Goal: Information Seeking & Learning: Learn about a topic

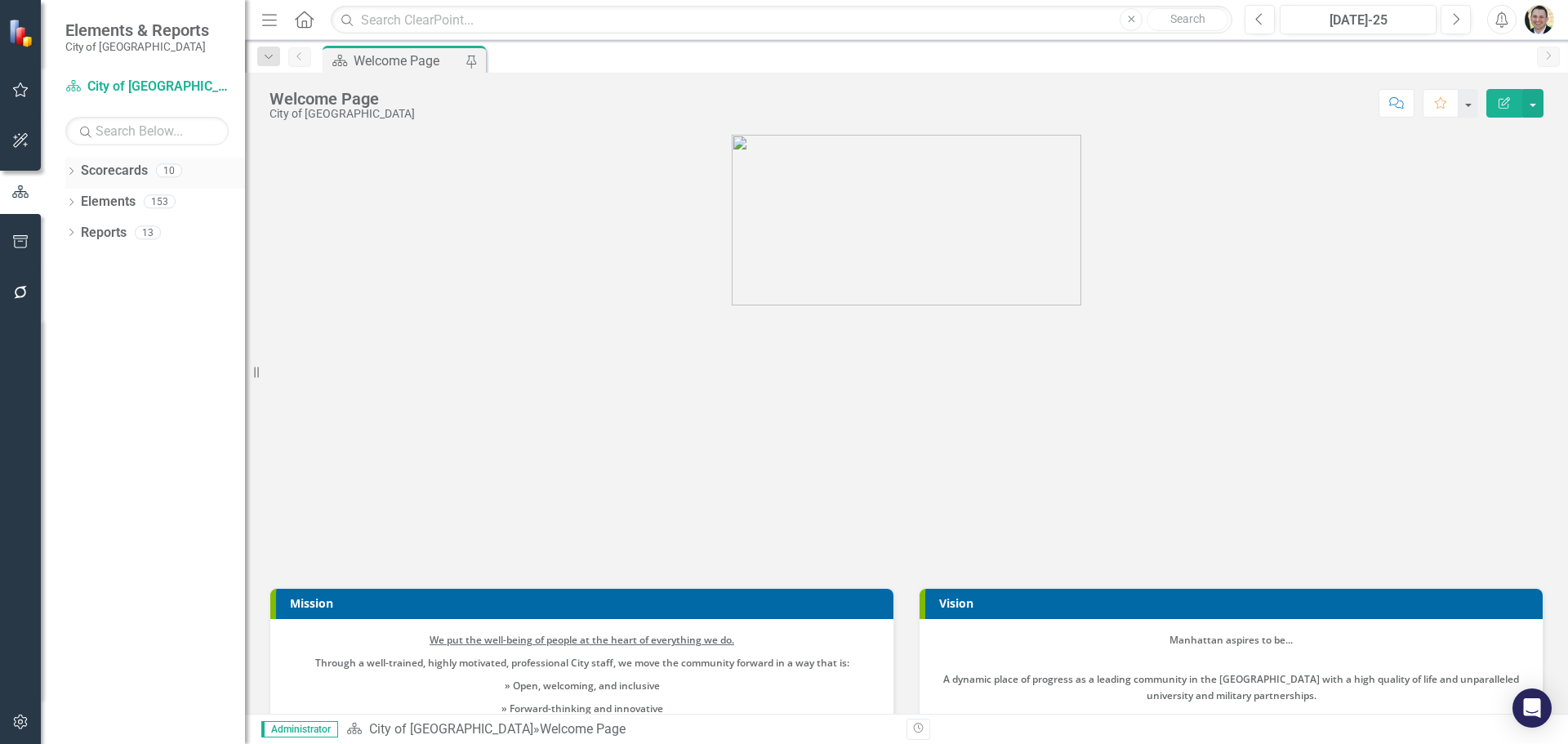
drag, startPoint x: 116, startPoint y: 170, endPoint x: 123, endPoint y: 176, distance: 9.2
click at [116, 170] on link "Scorecards" at bounding box center [115, 171] width 67 height 19
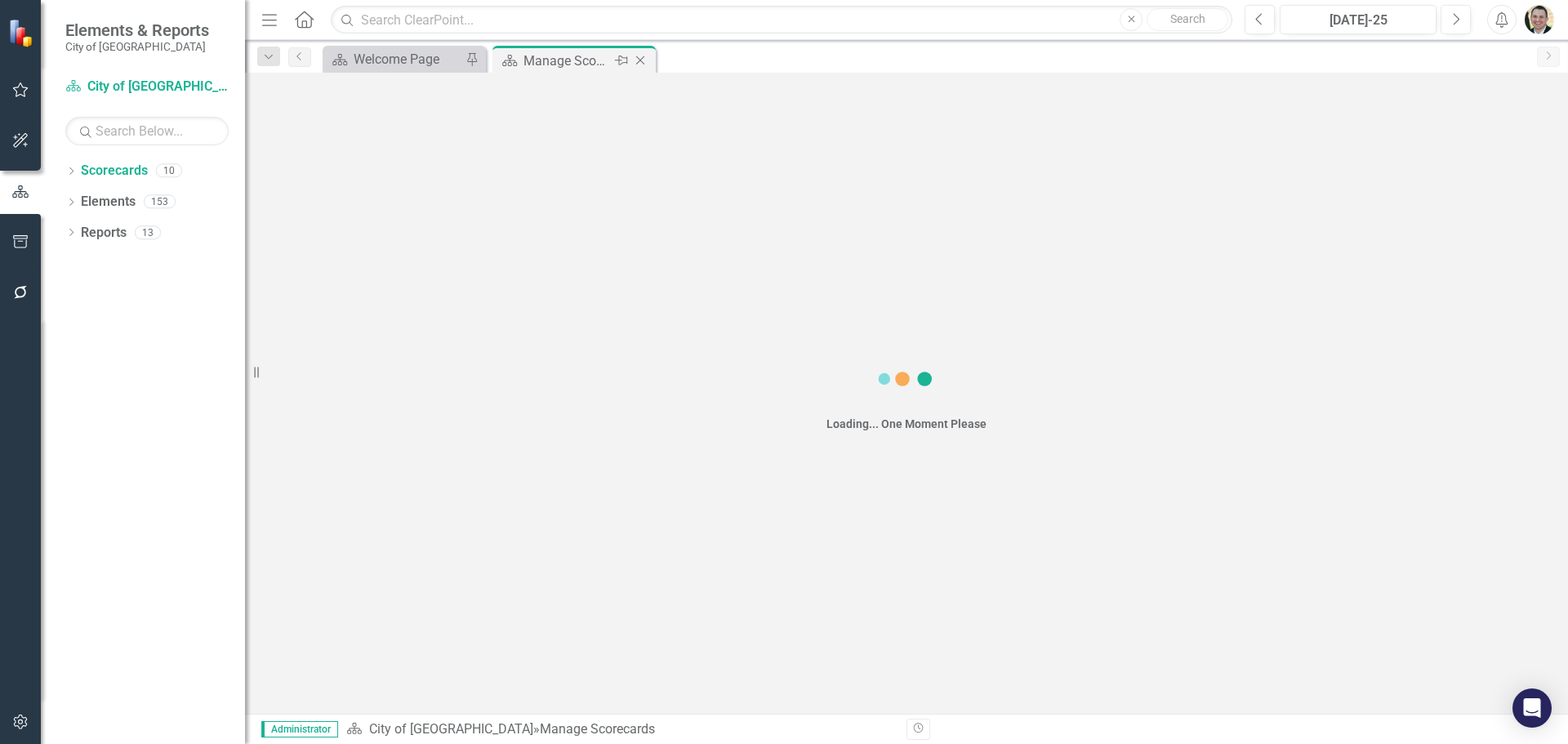
click at [637, 58] on icon "Close" at bounding box center [640, 61] width 16 height 13
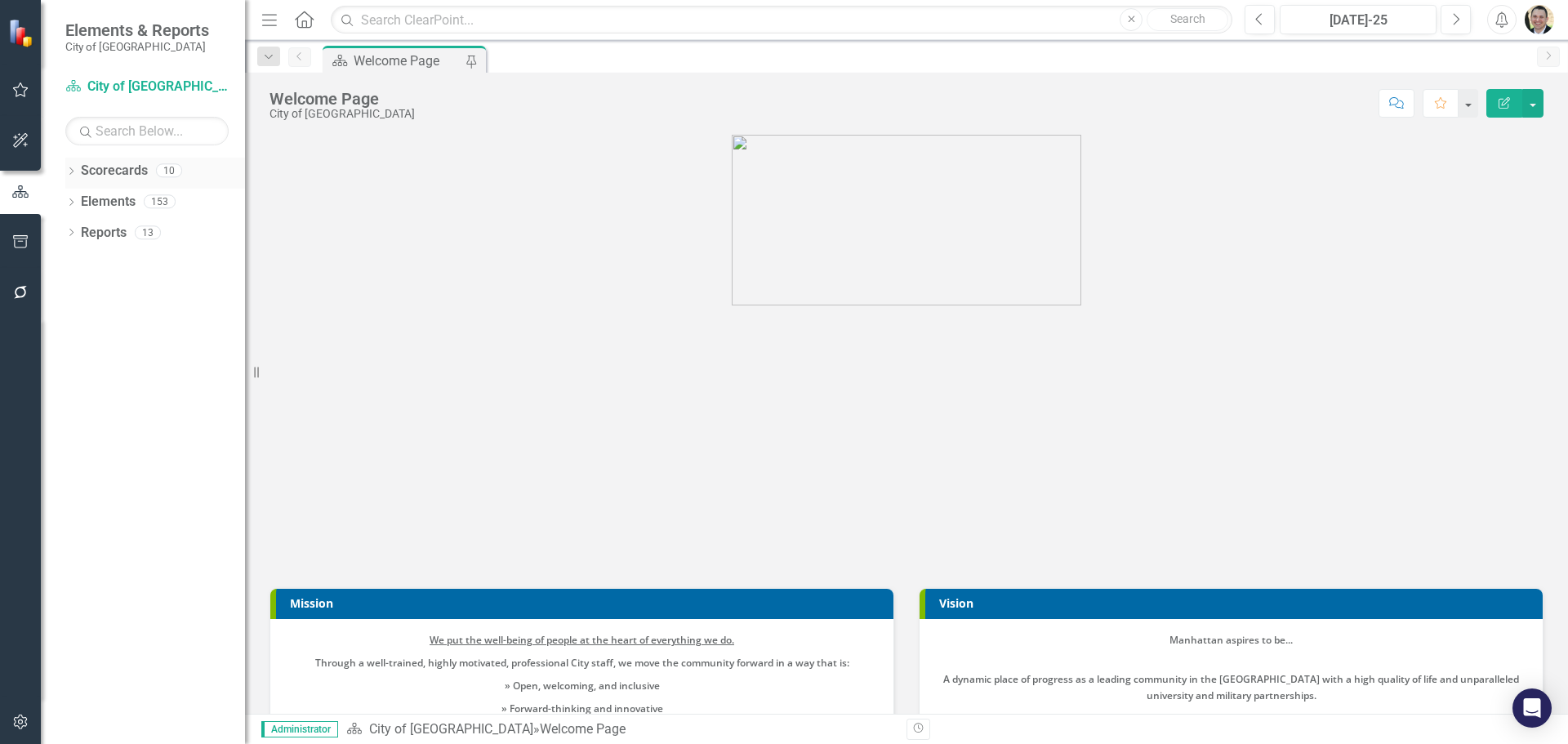
click at [74, 171] on icon "Dropdown" at bounding box center [71, 172] width 12 height 9
click at [82, 202] on icon at bounding box center [80, 201] width 4 height 8
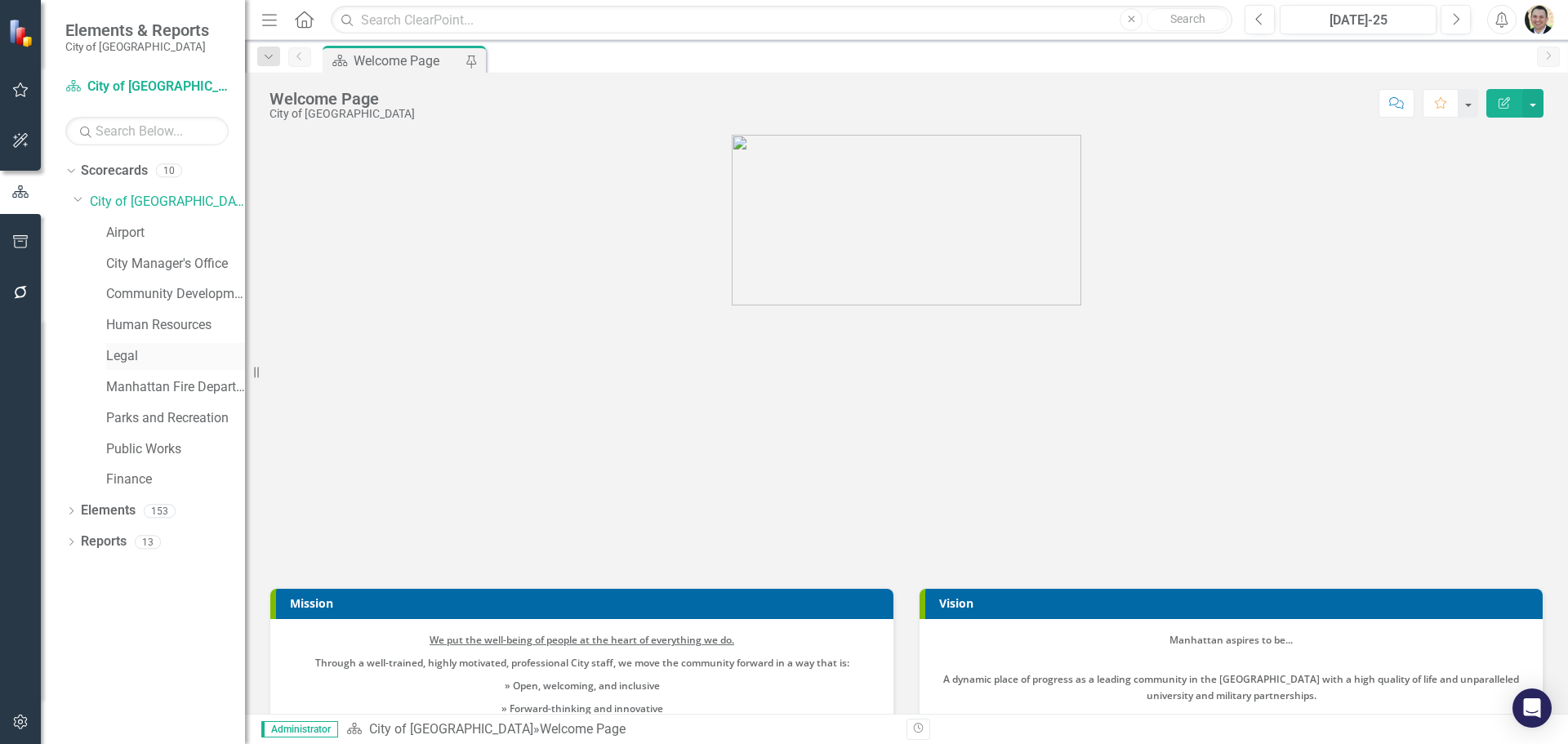
click at [135, 351] on link "Legal" at bounding box center [175, 357] width 139 height 19
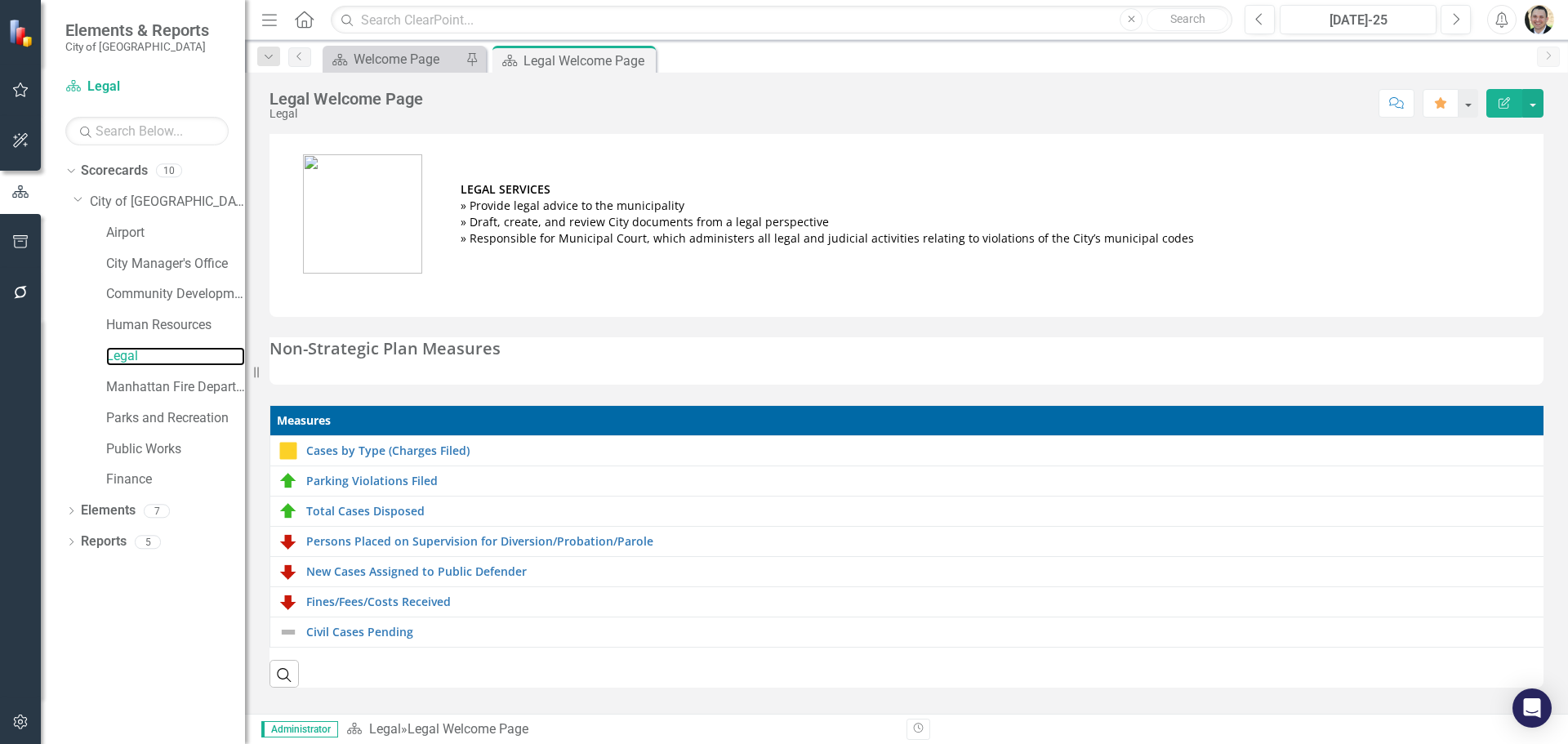
scroll to position [3, 0]
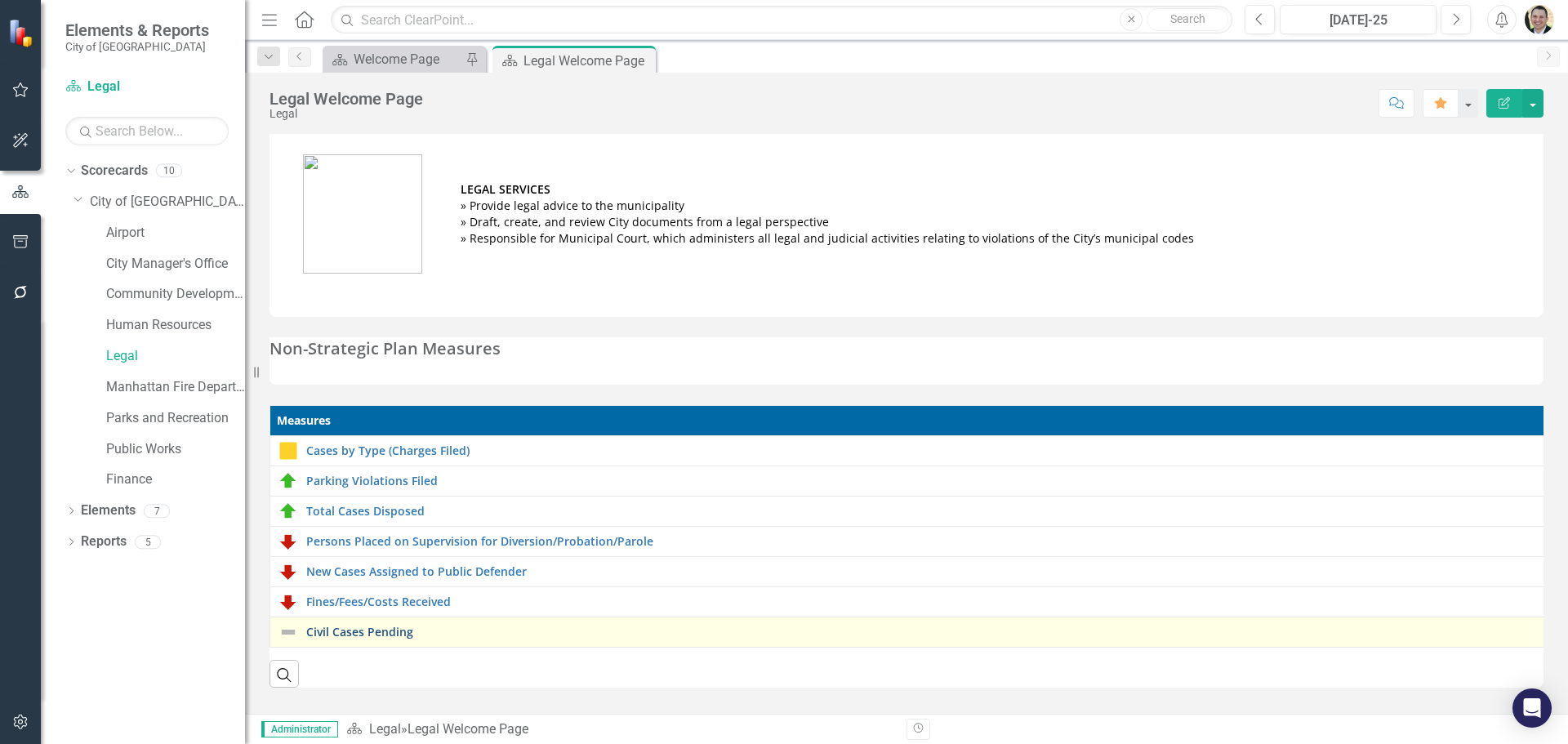
click at [397, 626] on link "Civil Cases Pending" at bounding box center [922, 631] width 1232 height 13
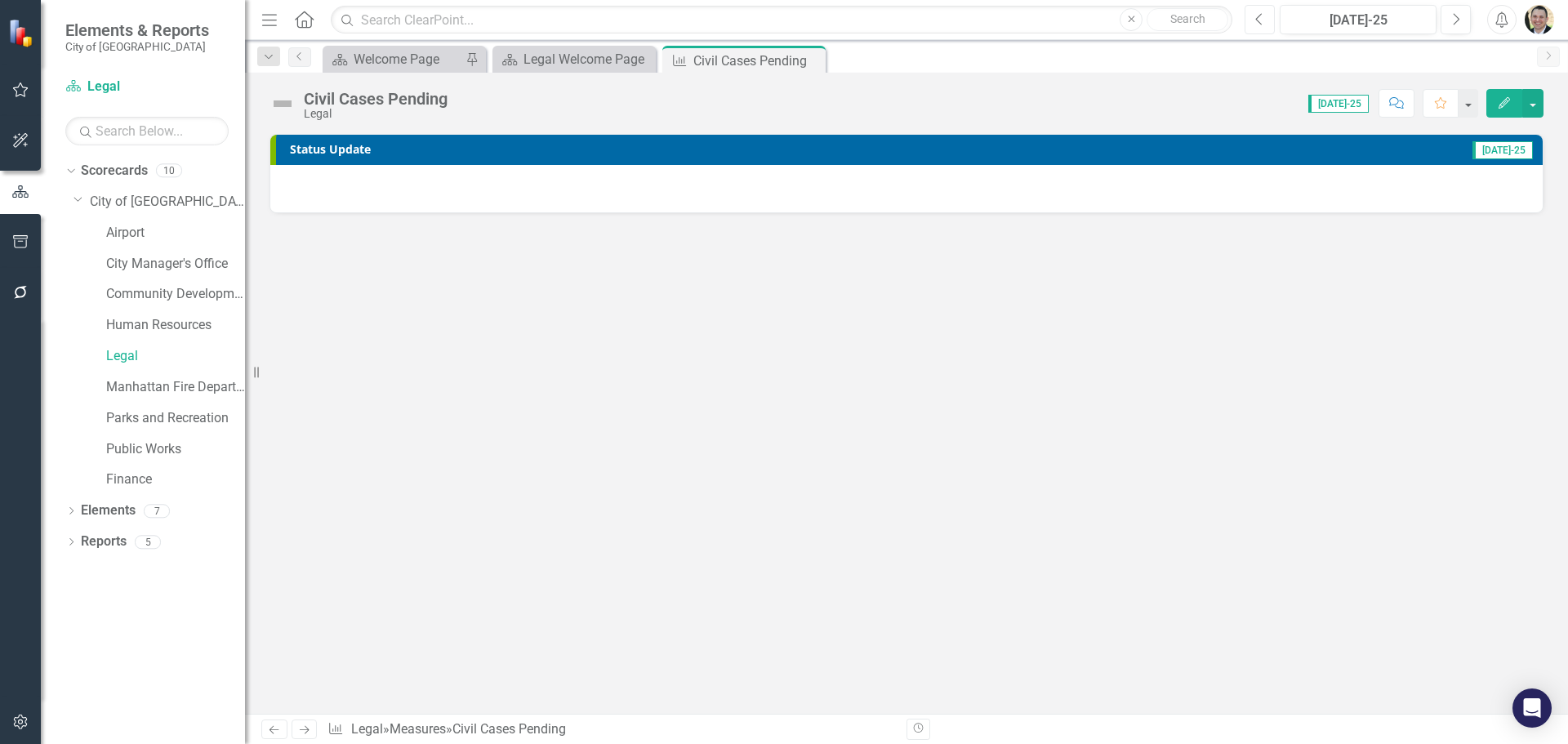
click at [1266, 23] on button "Previous" at bounding box center [1259, 19] width 30 height 30
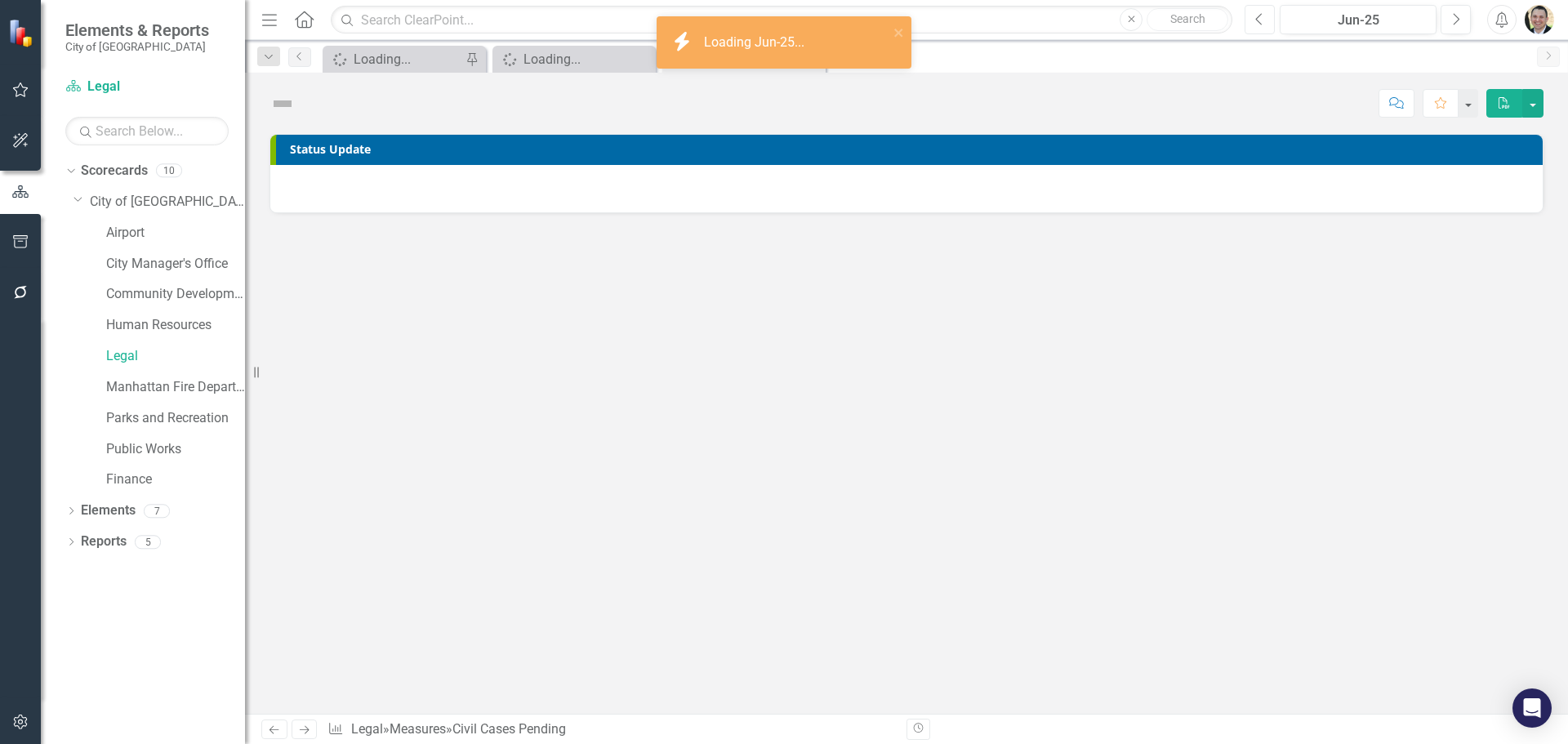
click at [1256, 17] on icon "Previous" at bounding box center [1259, 19] width 9 height 14
click at [1260, 18] on icon "Previous" at bounding box center [1259, 19] width 9 height 14
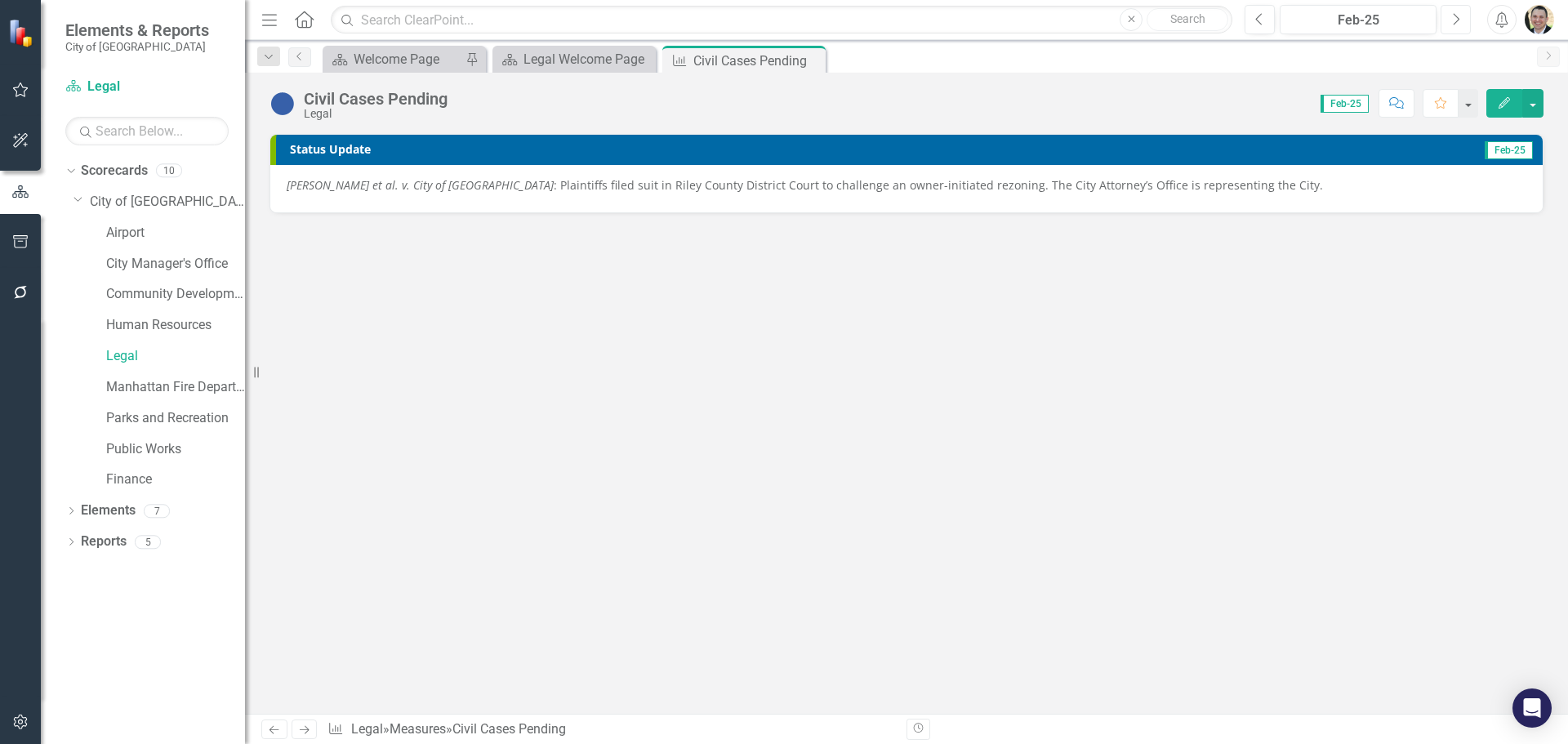
click at [1454, 24] on icon "Next" at bounding box center [1455, 19] width 9 height 14
click at [1466, 19] on button "Next" at bounding box center [1455, 19] width 30 height 30
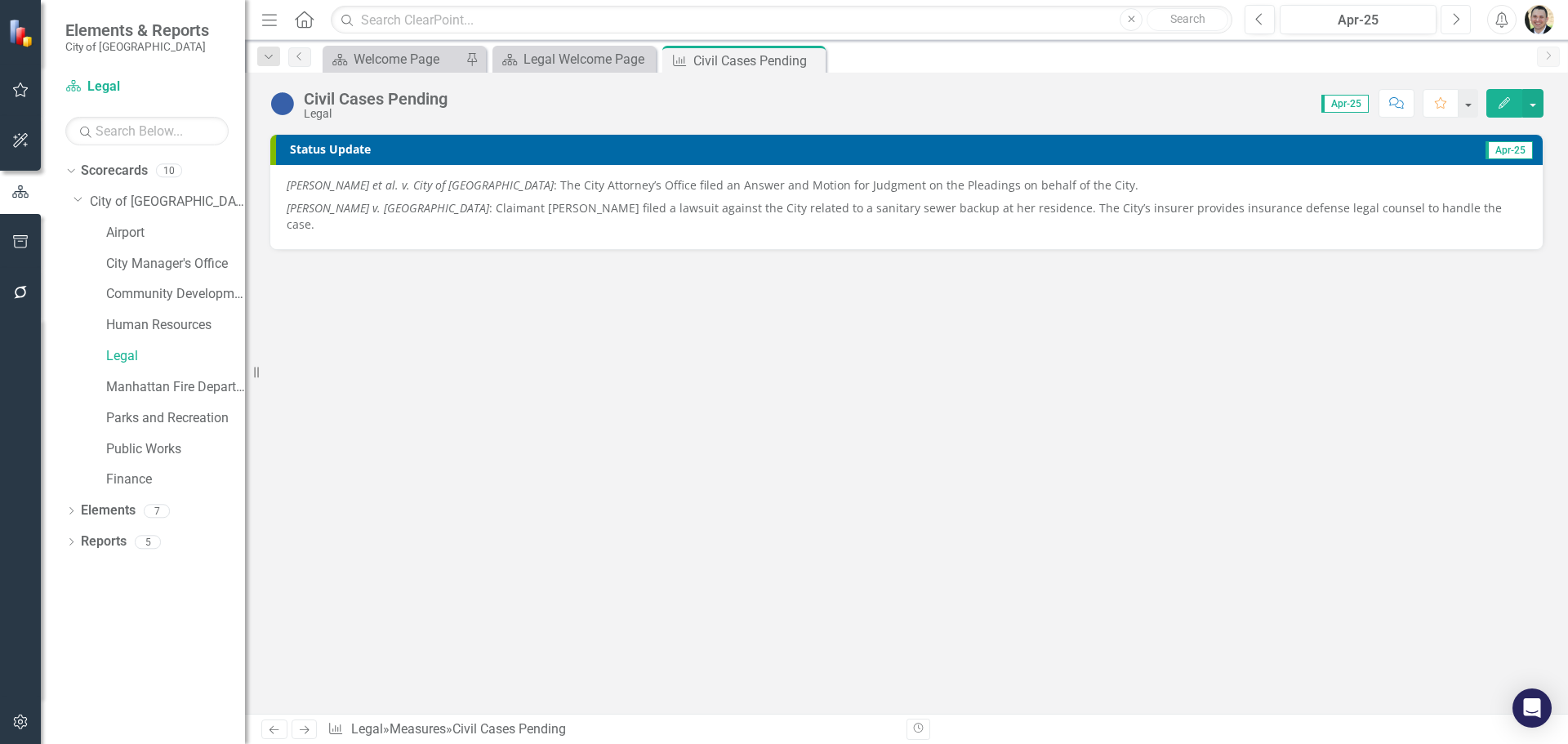
click at [1456, 19] on icon "Next" at bounding box center [1455, 19] width 9 height 14
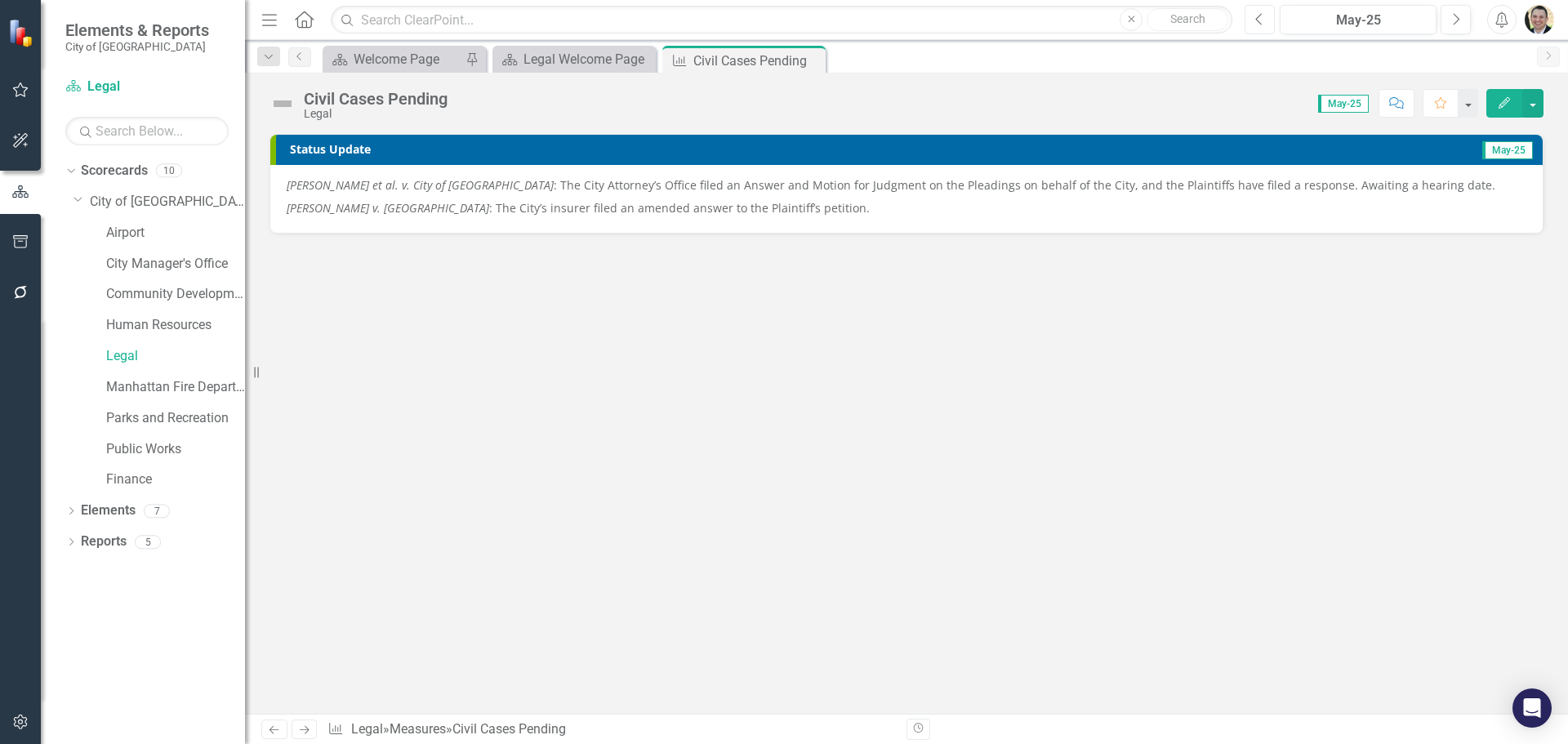
click at [1262, 19] on icon "Previous" at bounding box center [1259, 19] width 9 height 14
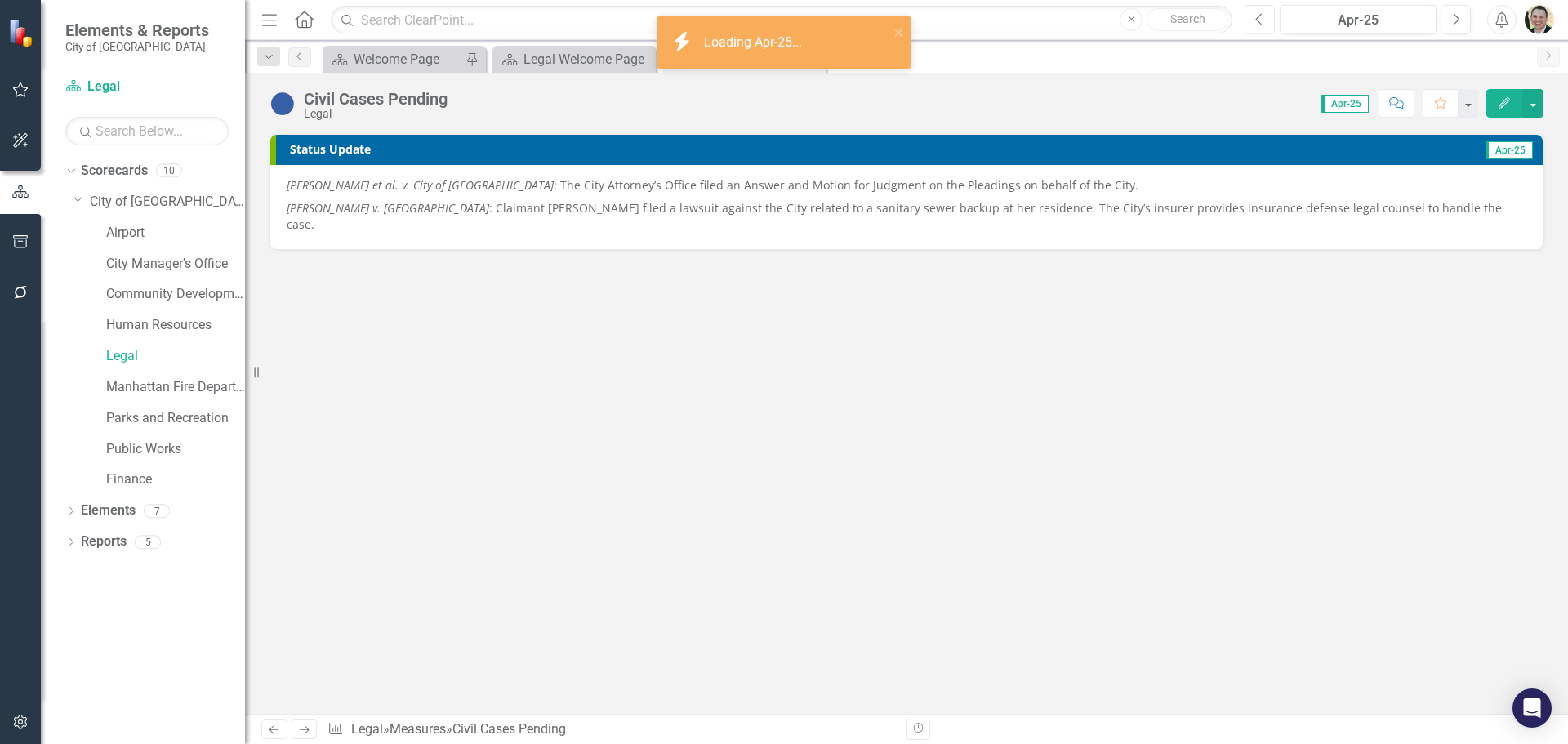
click at [1267, 18] on button "Previous" at bounding box center [1259, 19] width 30 height 30
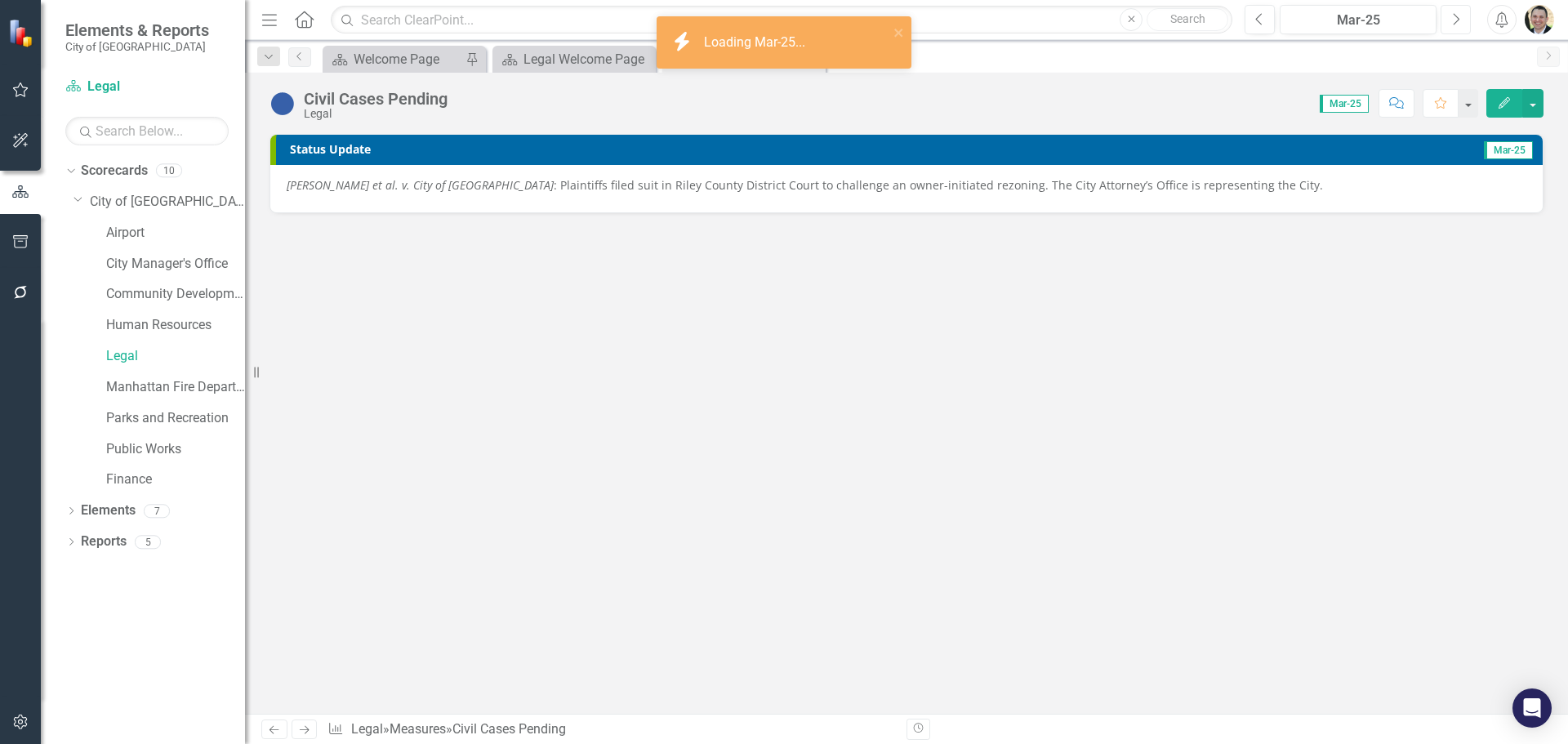
click at [1456, 16] on icon "button" at bounding box center [1457, 19] width 7 height 12
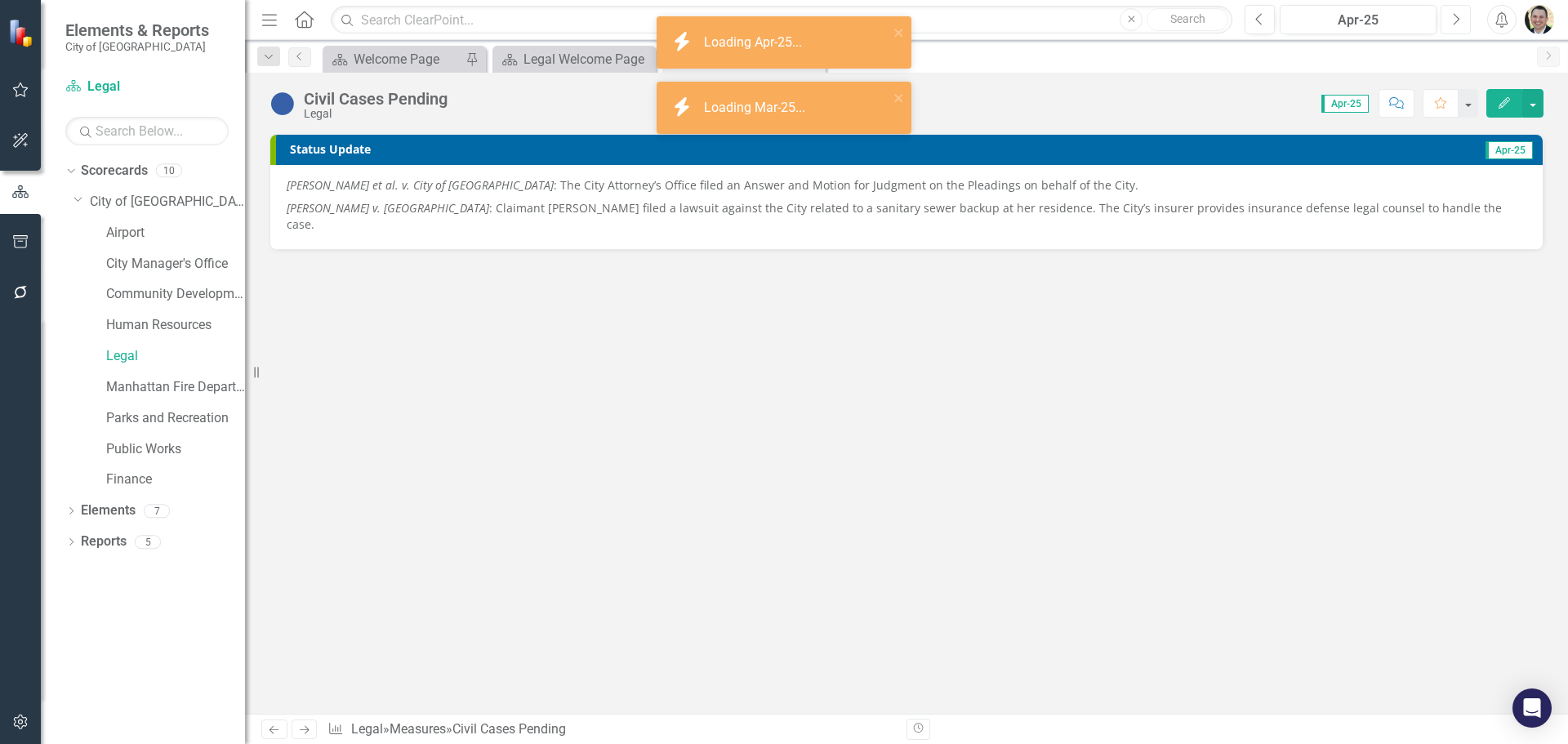
click at [1456, 16] on icon "button" at bounding box center [1457, 19] width 7 height 12
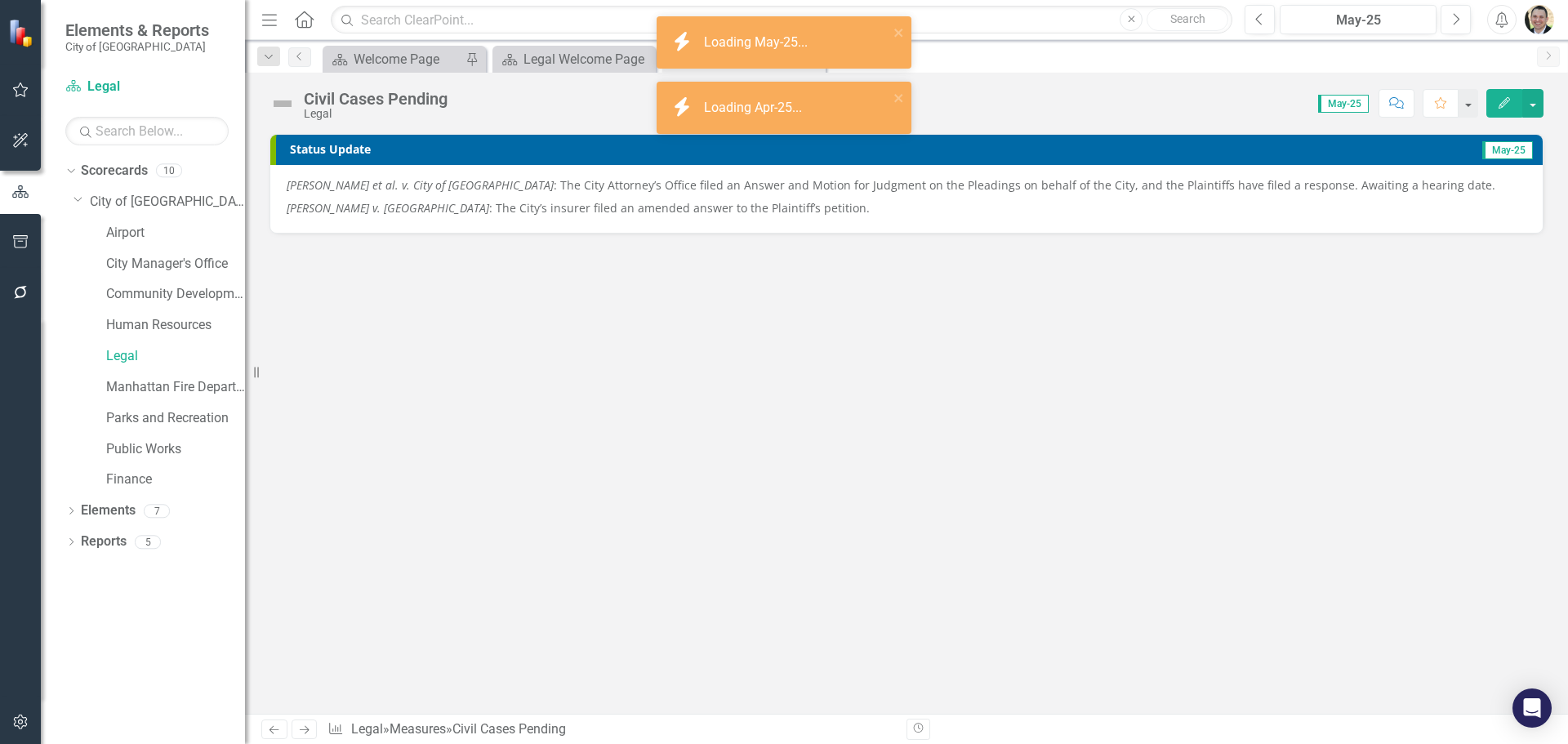
click at [283, 107] on img at bounding box center [282, 103] width 26 height 26
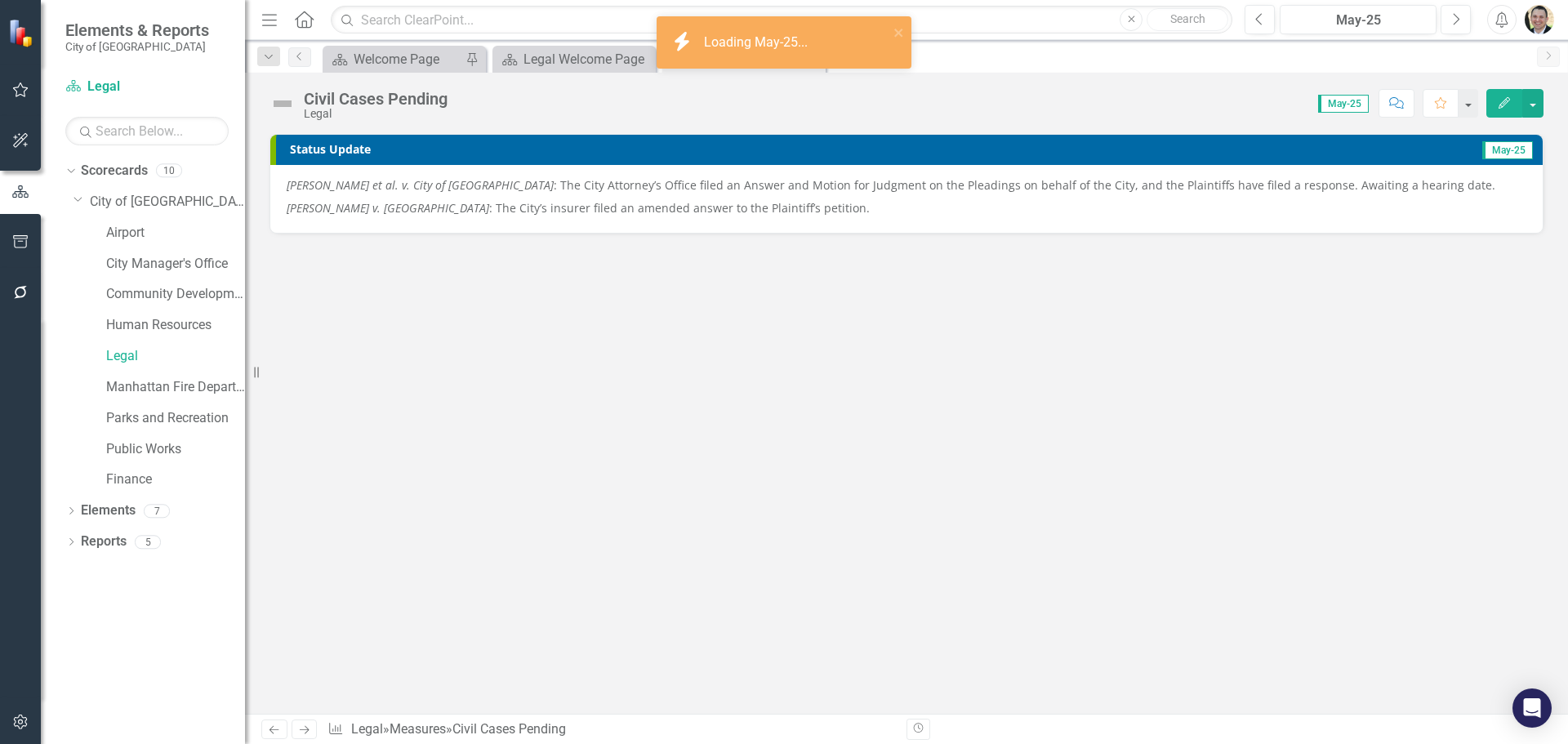
click at [283, 107] on img at bounding box center [282, 103] width 26 height 26
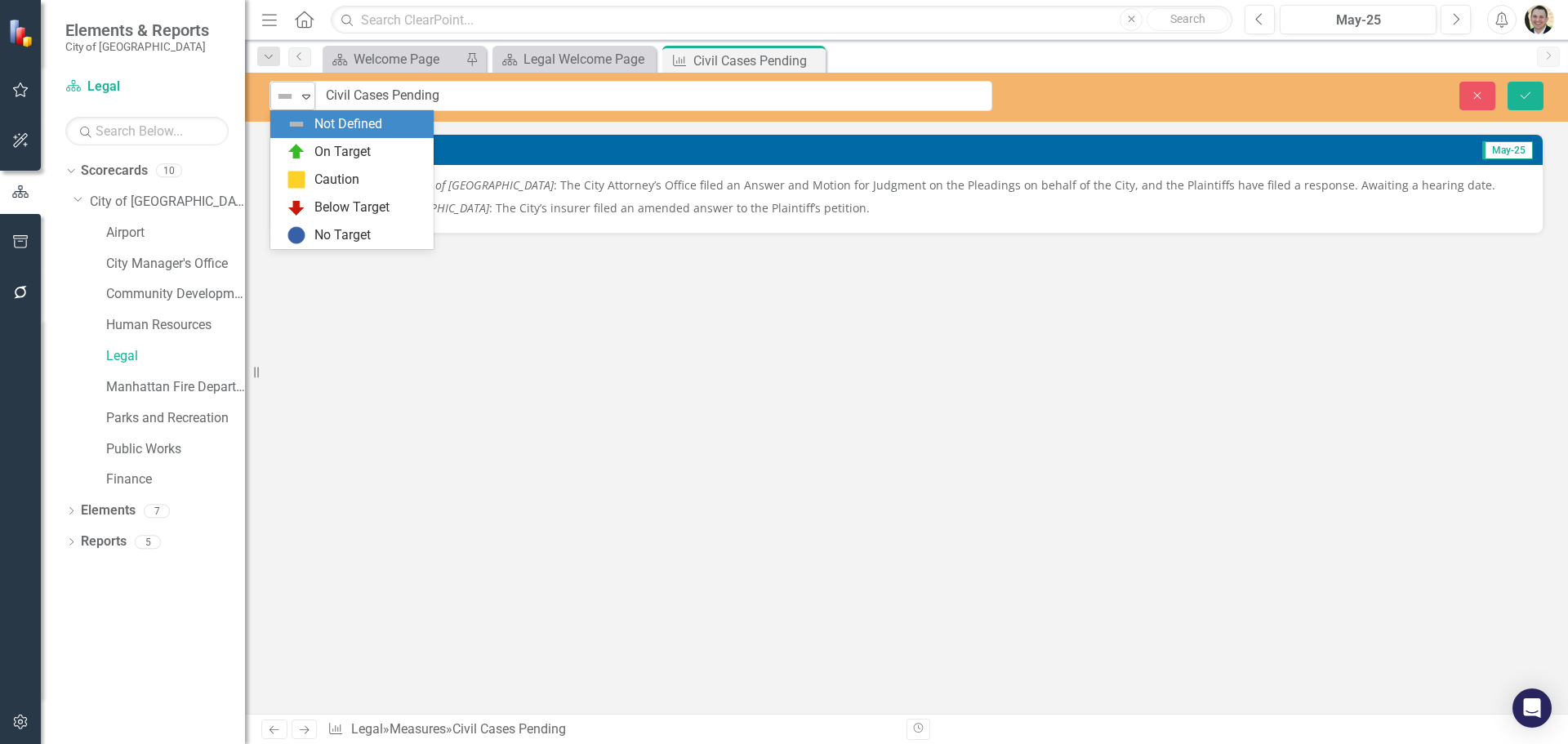
click at [296, 100] on div "Not Defined" at bounding box center [286, 96] width 21 height 19
click at [305, 239] on img at bounding box center [296, 235] width 19 height 19
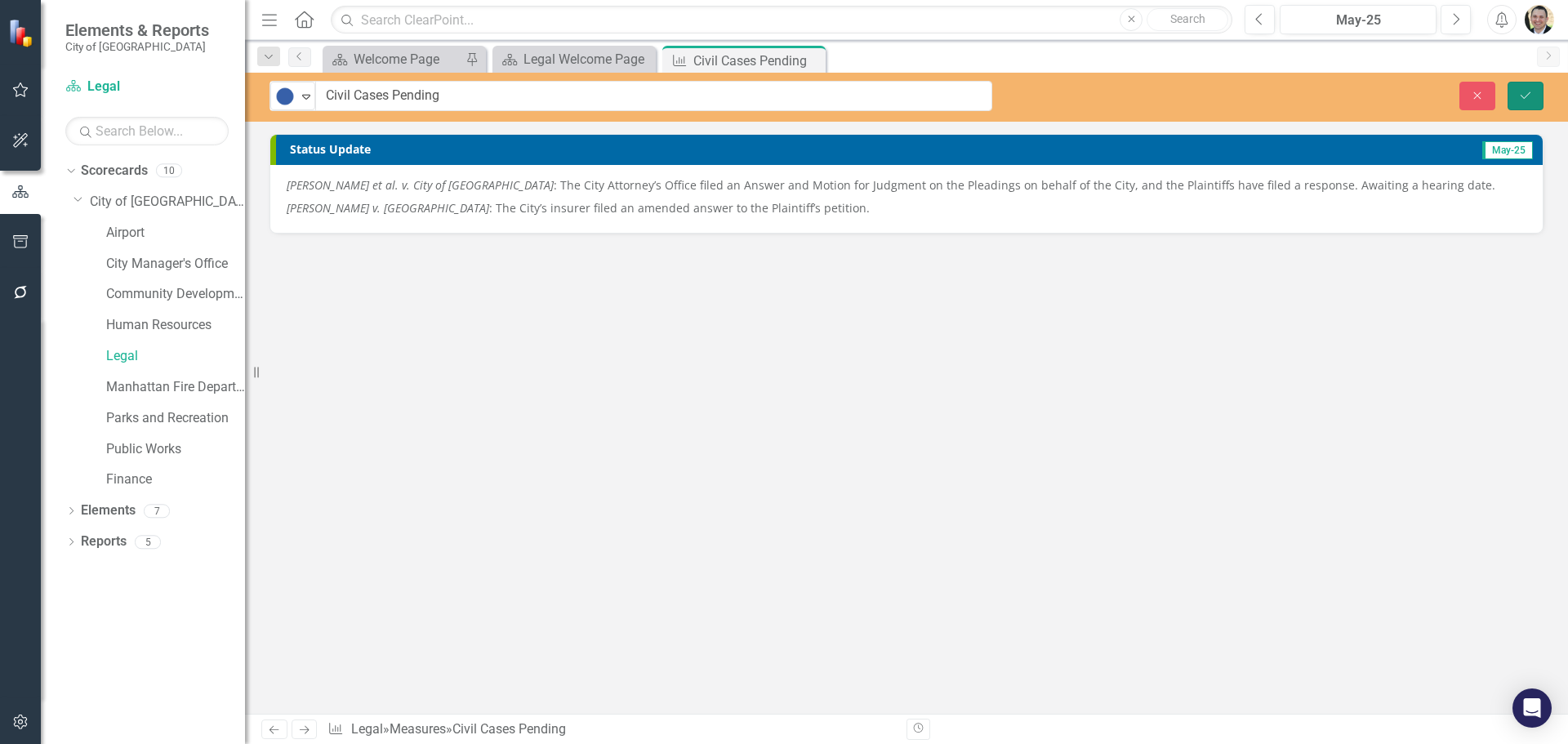
click at [1515, 95] on button "Save" at bounding box center [1526, 96] width 36 height 29
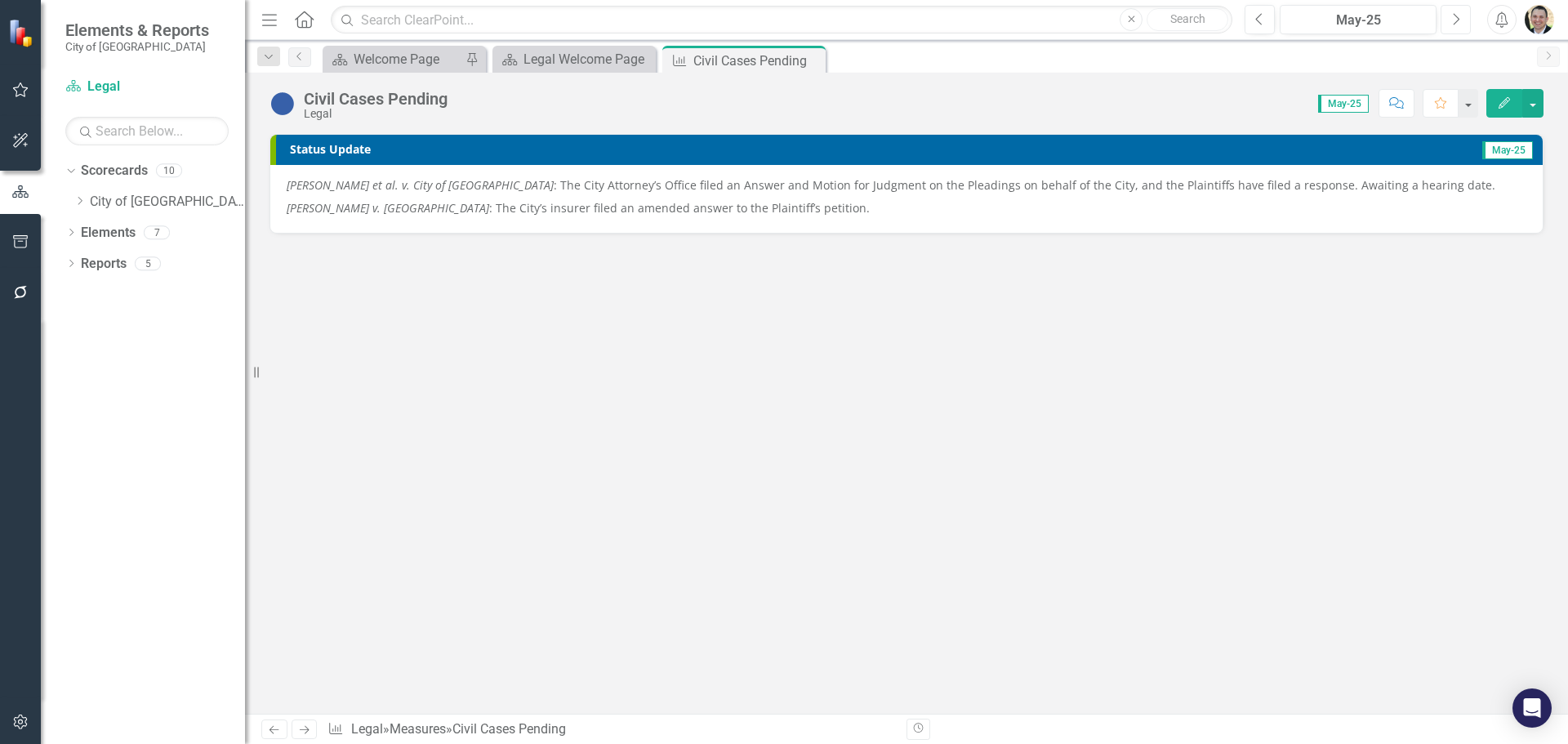
click at [1464, 20] on button "Next" at bounding box center [1455, 19] width 30 height 30
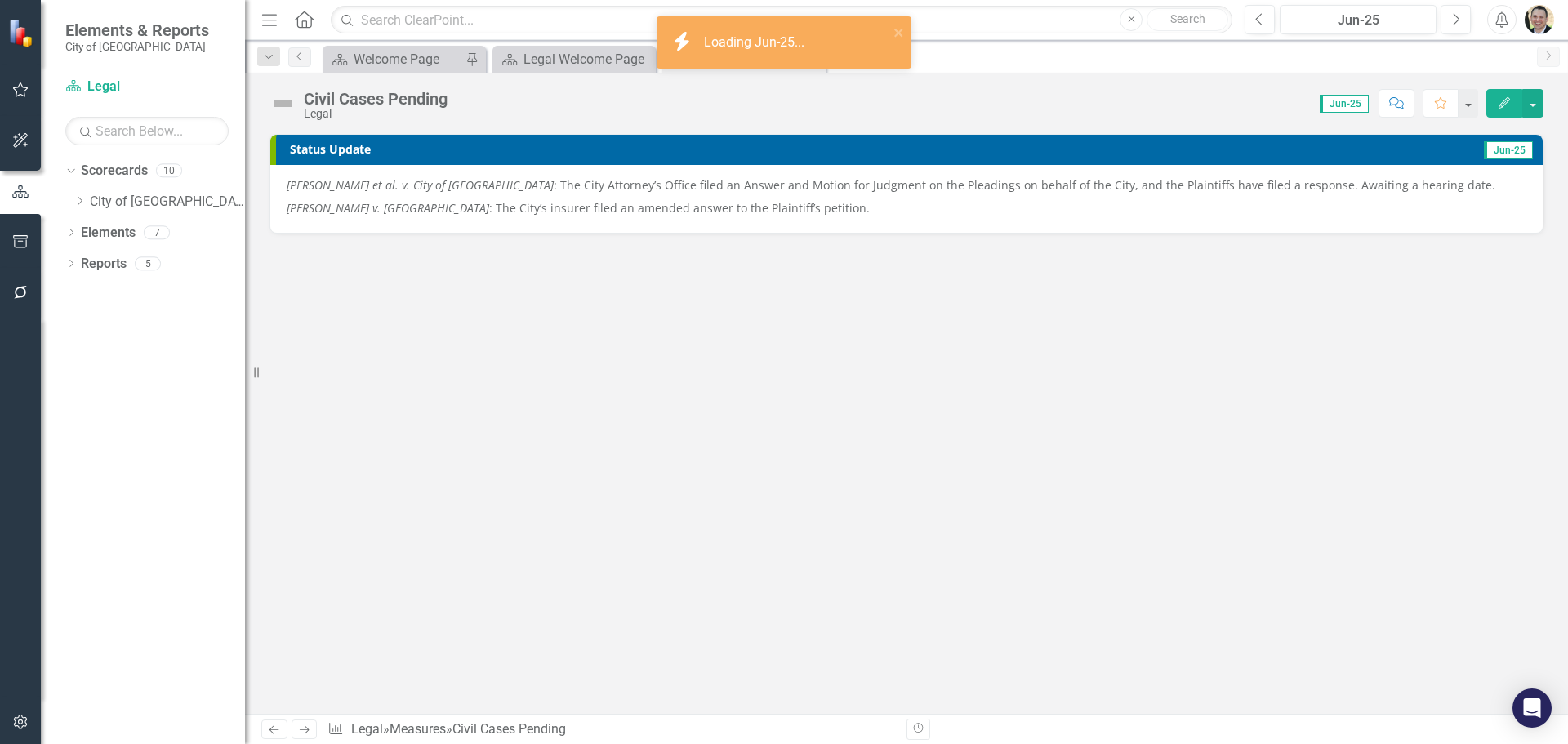
click at [284, 102] on img at bounding box center [282, 103] width 26 height 26
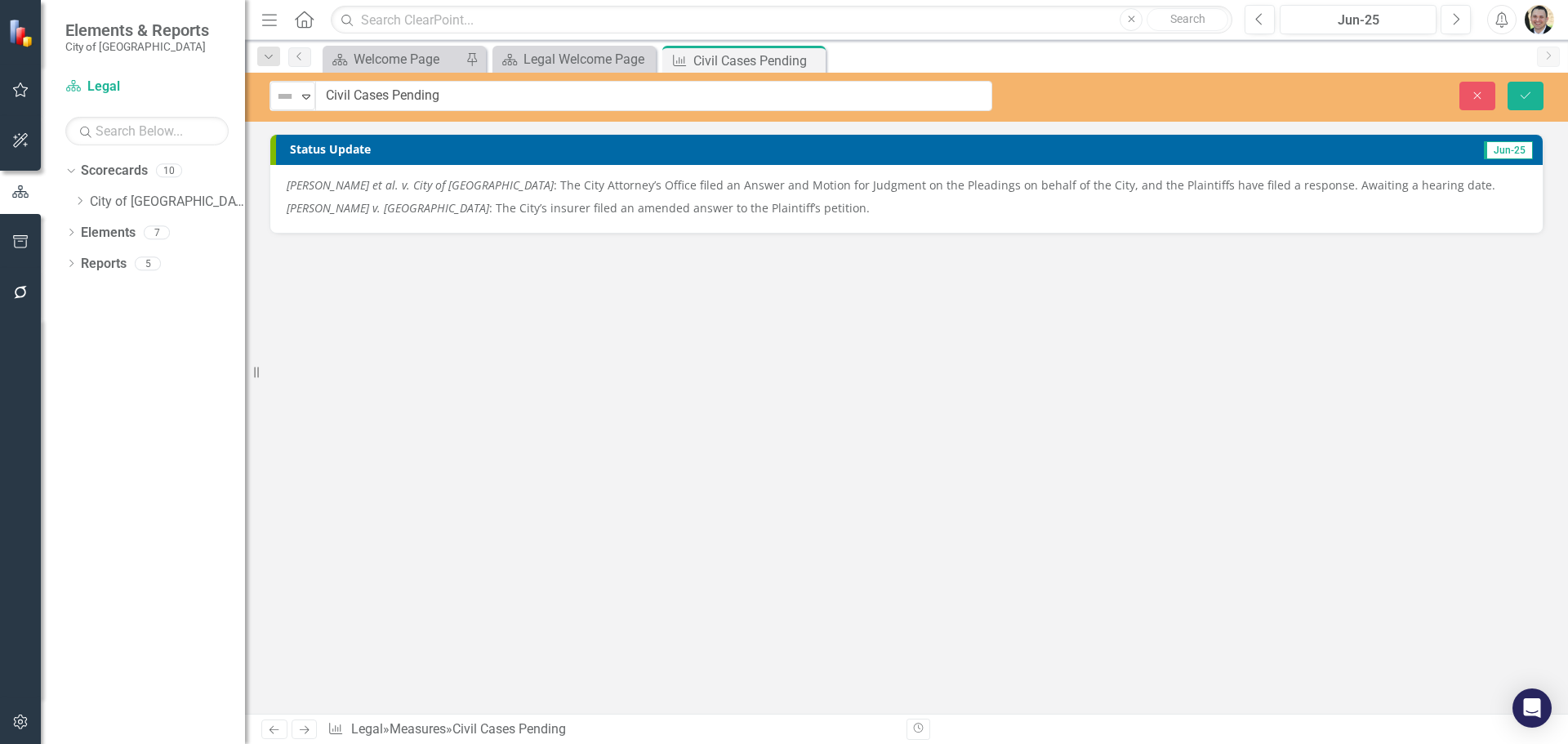
click at [284, 102] on img at bounding box center [285, 96] width 19 height 19
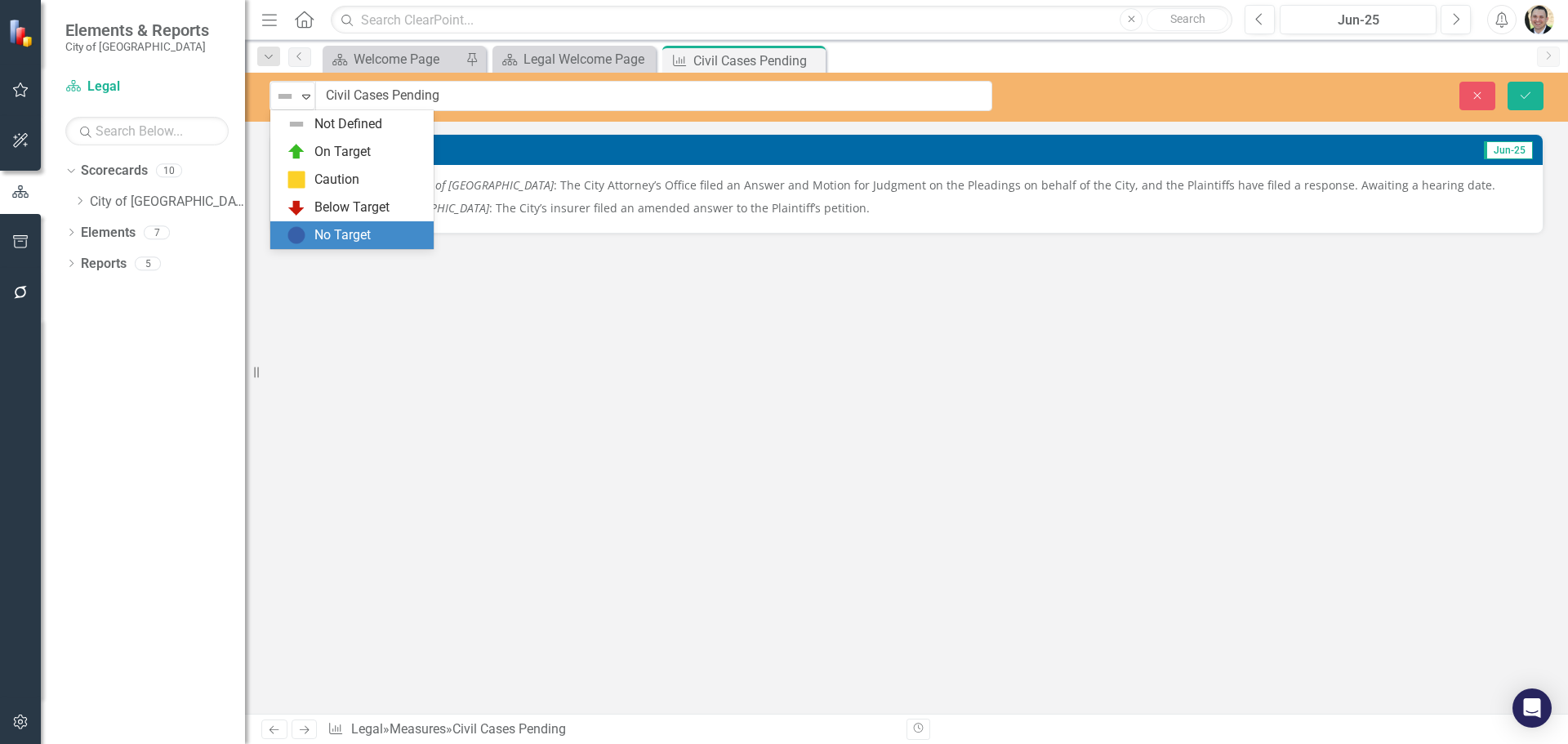
click at [299, 229] on img at bounding box center [296, 235] width 19 height 19
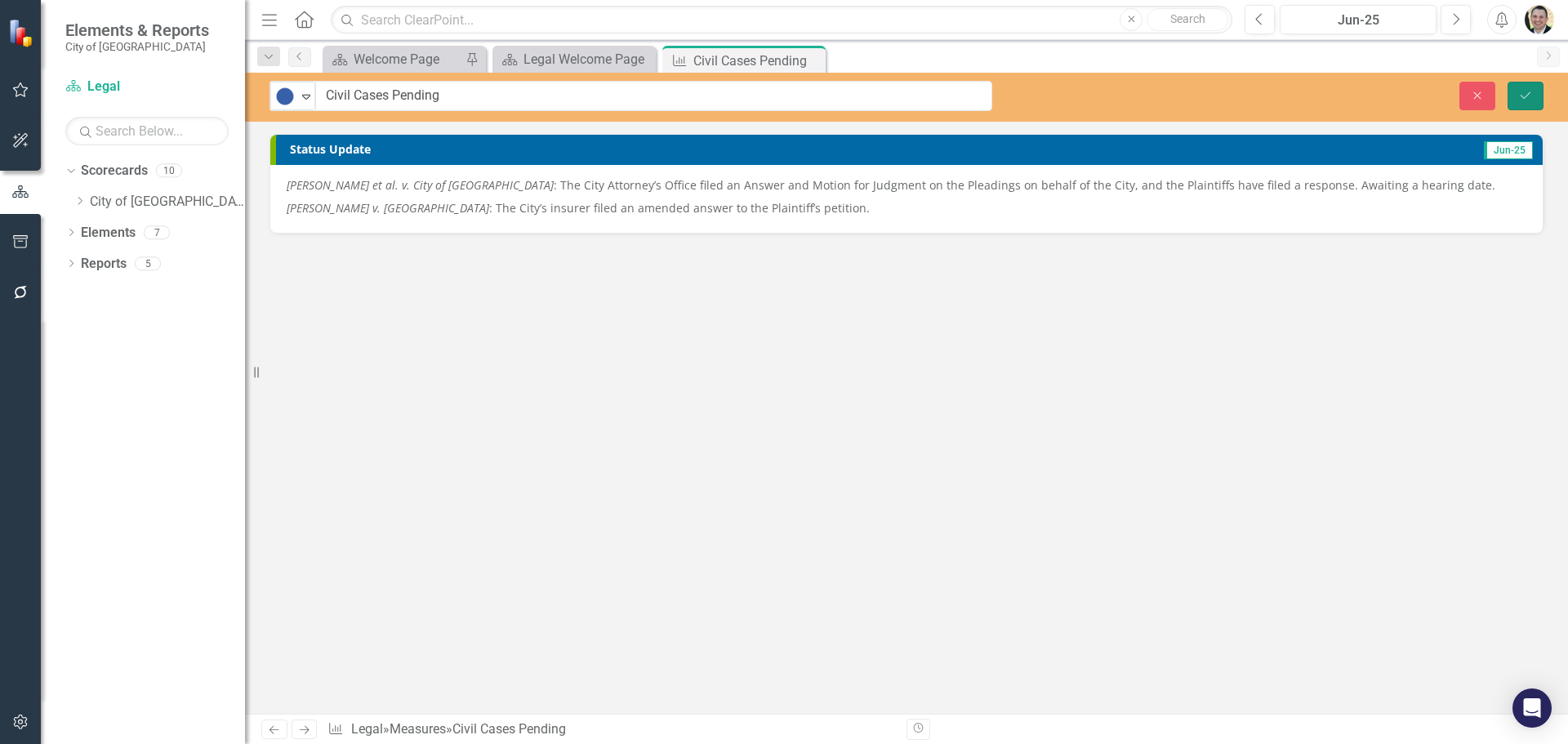
click at [1532, 94] on icon "Save" at bounding box center [1526, 95] width 14 height 12
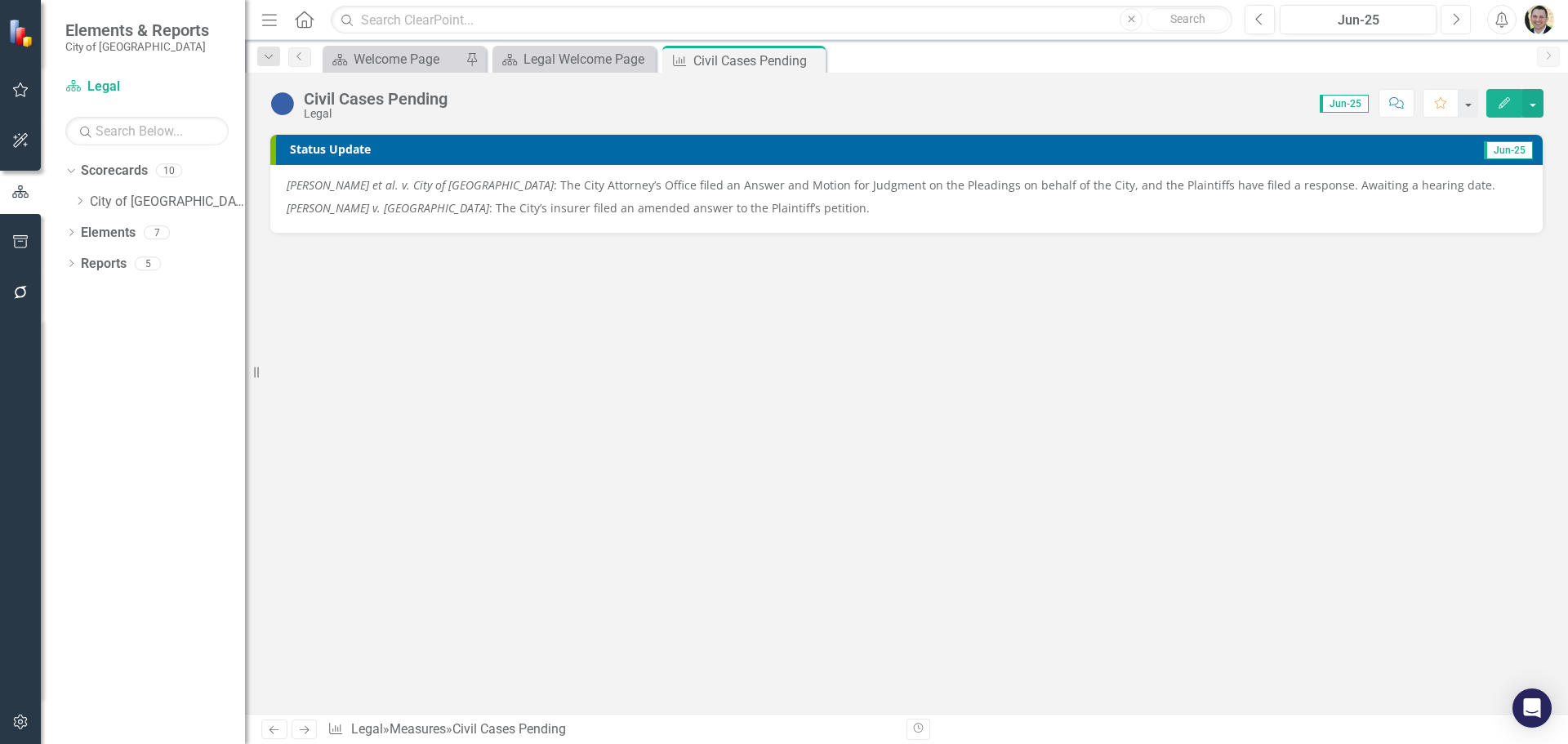
click at [1453, 19] on icon "Next" at bounding box center [1455, 19] width 9 height 14
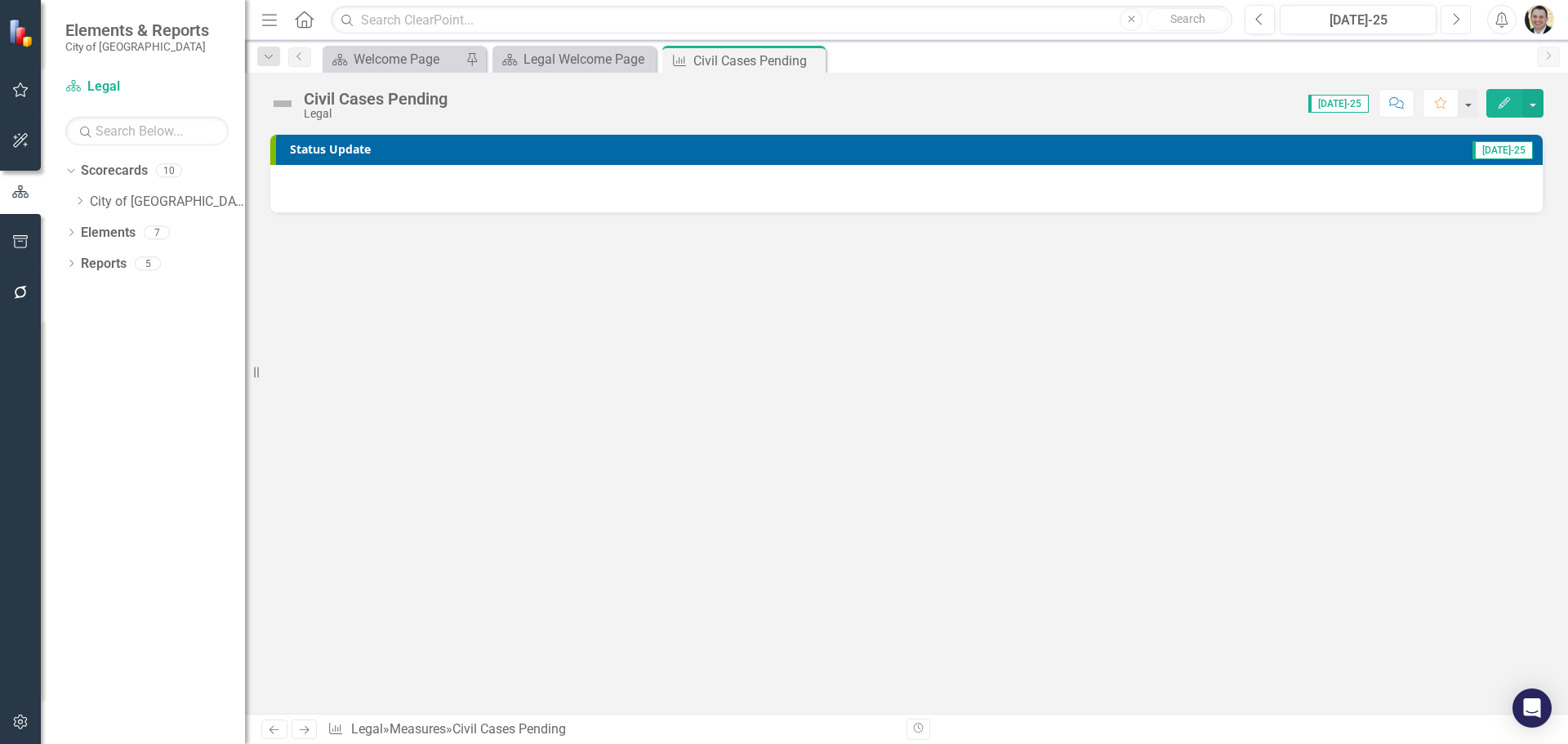
click at [1450, 27] on button "Next" at bounding box center [1455, 19] width 30 height 30
click at [812, 60] on icon "Close" at bounding box center [810, 61] width 16 height 13
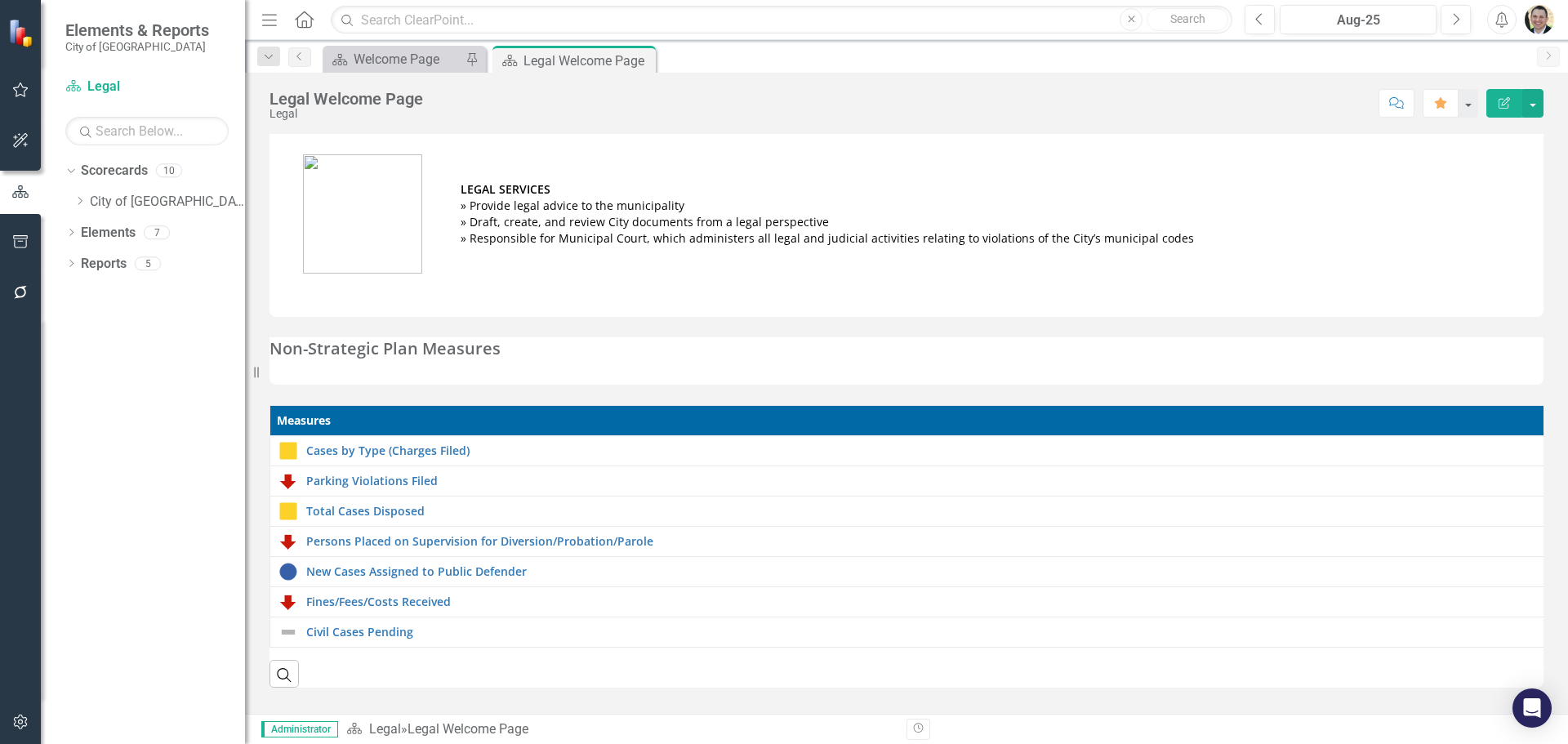
scroll to position [3, 0]
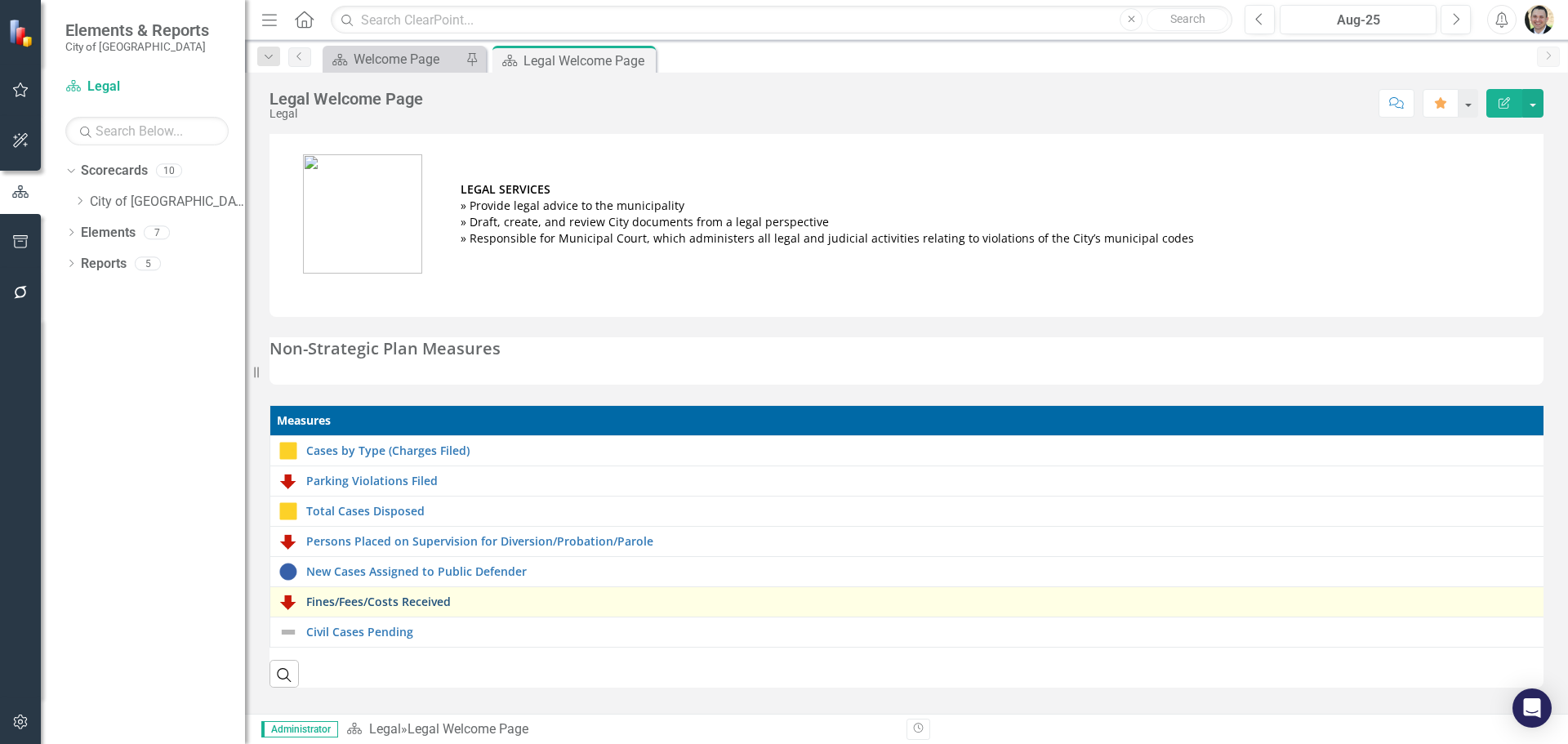
click at [444, 597] on link "Fines/Fees/Costs Received" at bounding box center [922, 602] width 1232 height 13
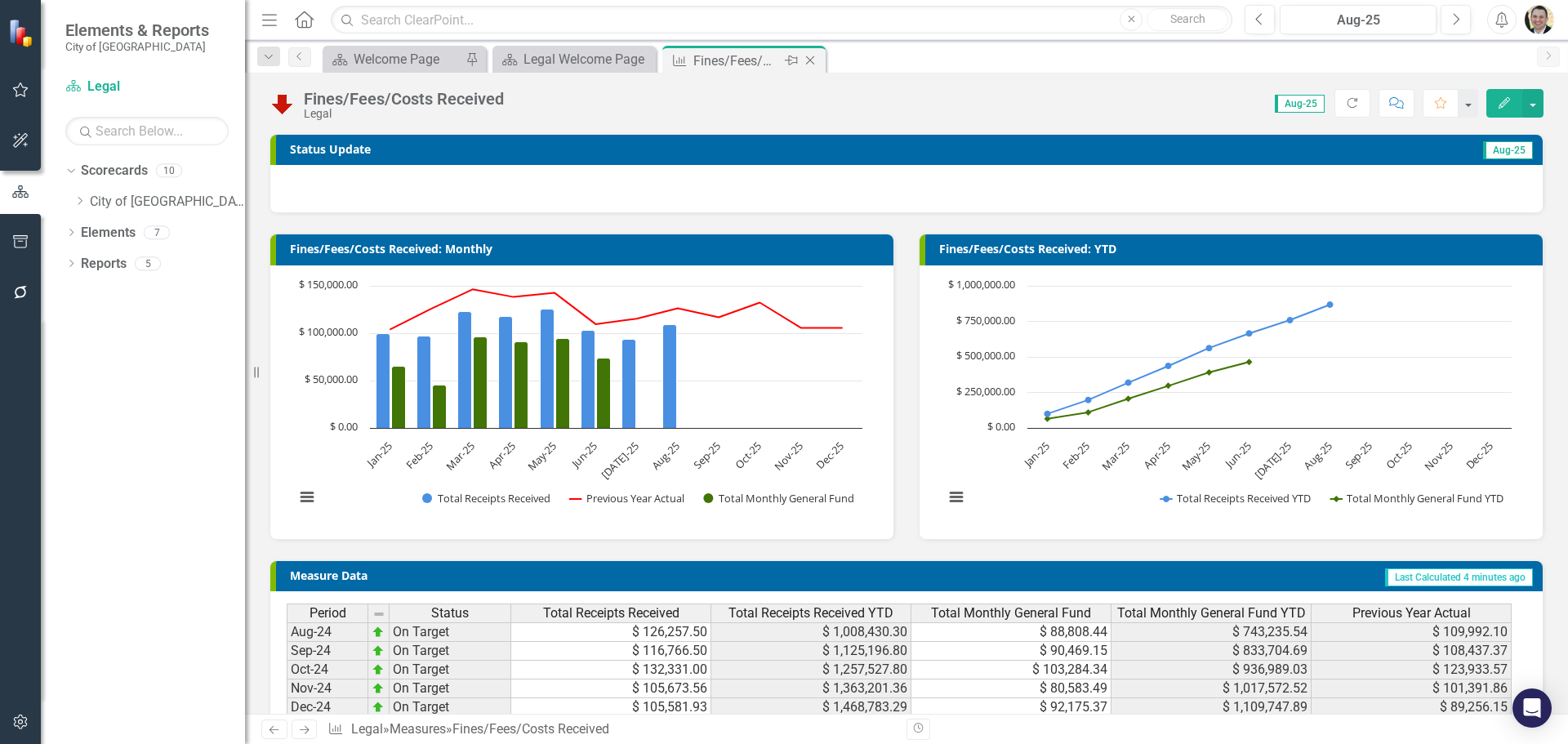
click at [812, 58] on icon at bounding box center [810, 61] width 9 height 9
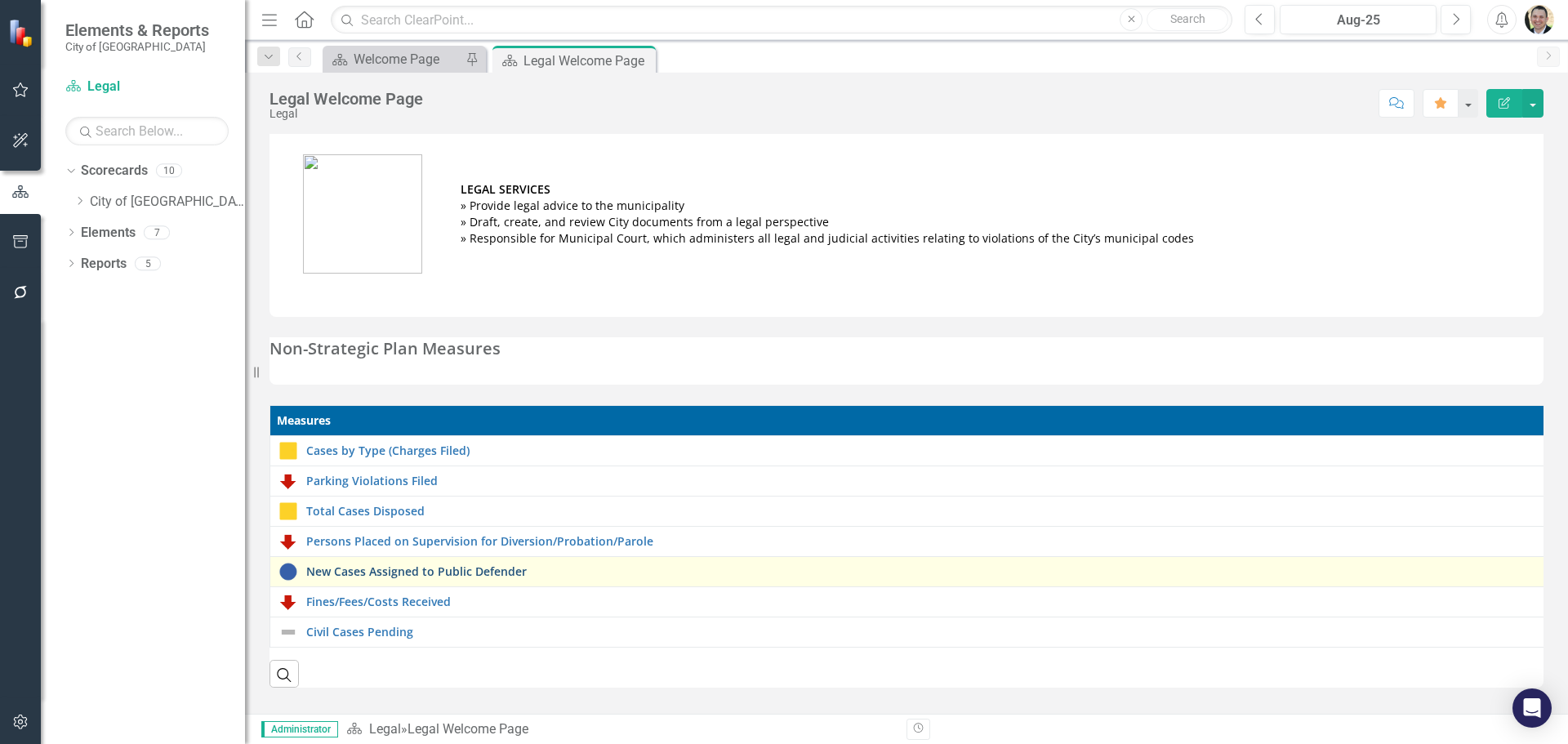
click at [378, 567] on link "New Cases Assigned to Public Defender" at bounding box center [923, 571] width 1234 height 13
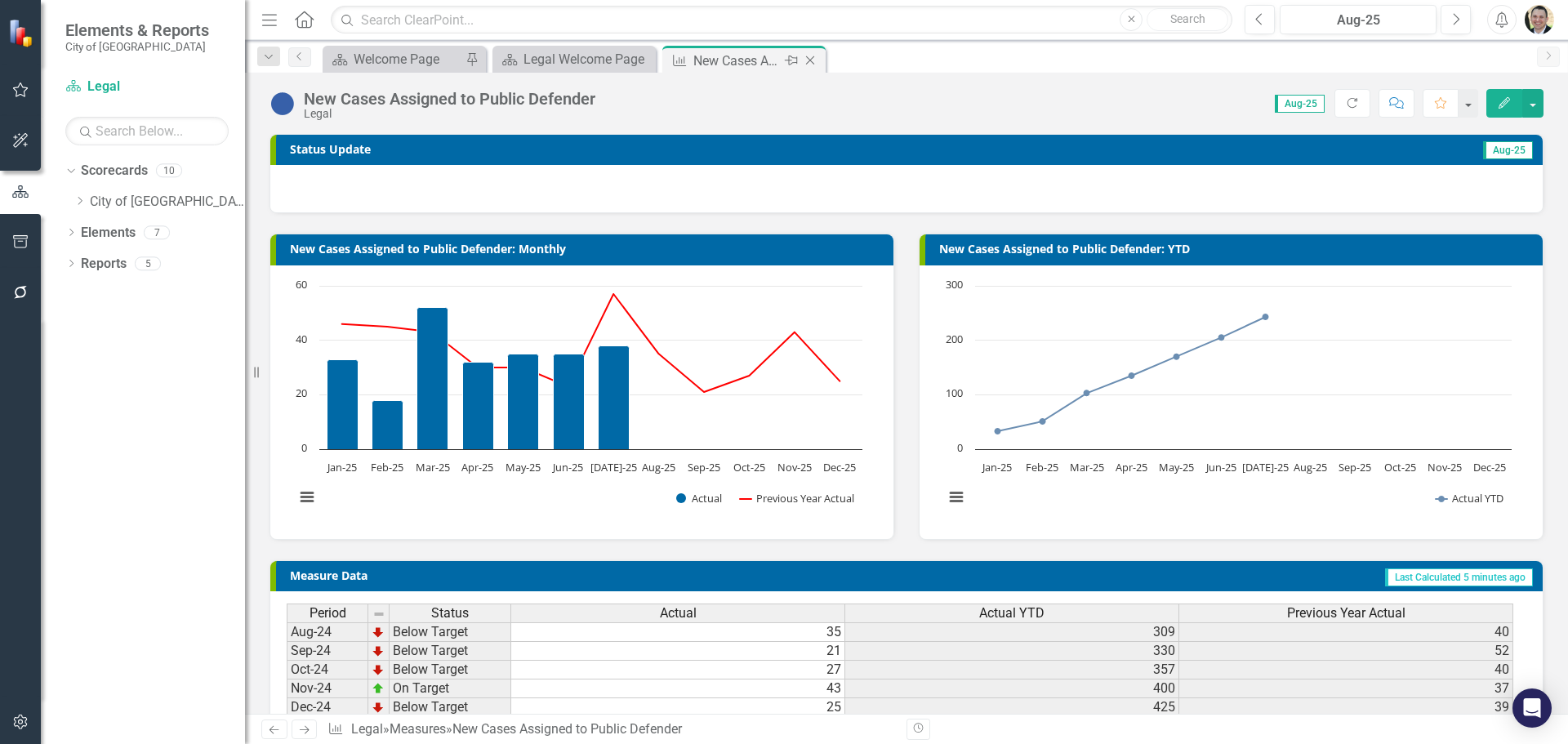
click at [815, 56] on icon "Close" at bounding box center [810, 61] width 16 height 13
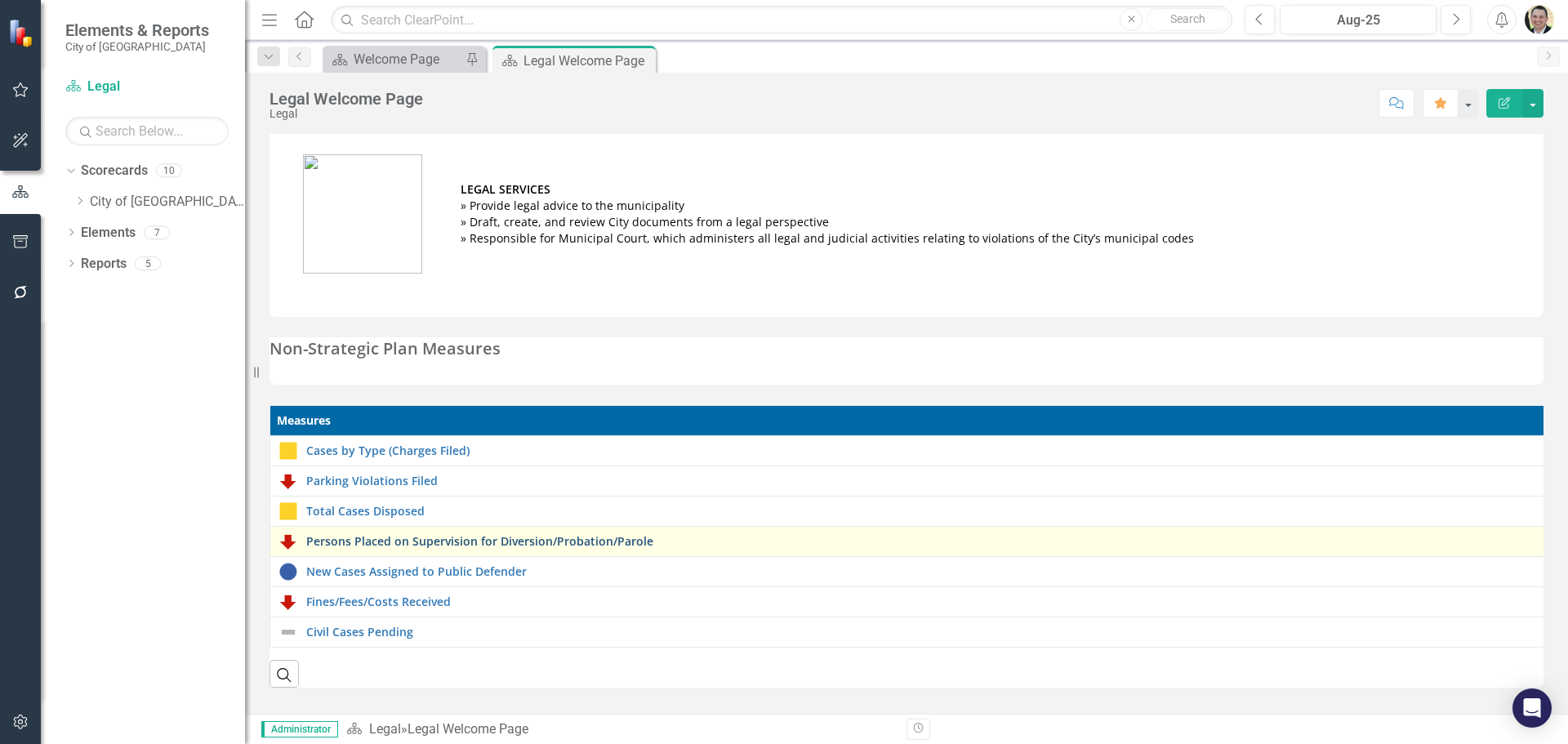
click at [382, 538] on link "Persons Placed on Supervision for Diversion/Probation/Parole" at bounding box center [923, 541] width 1235 height 13
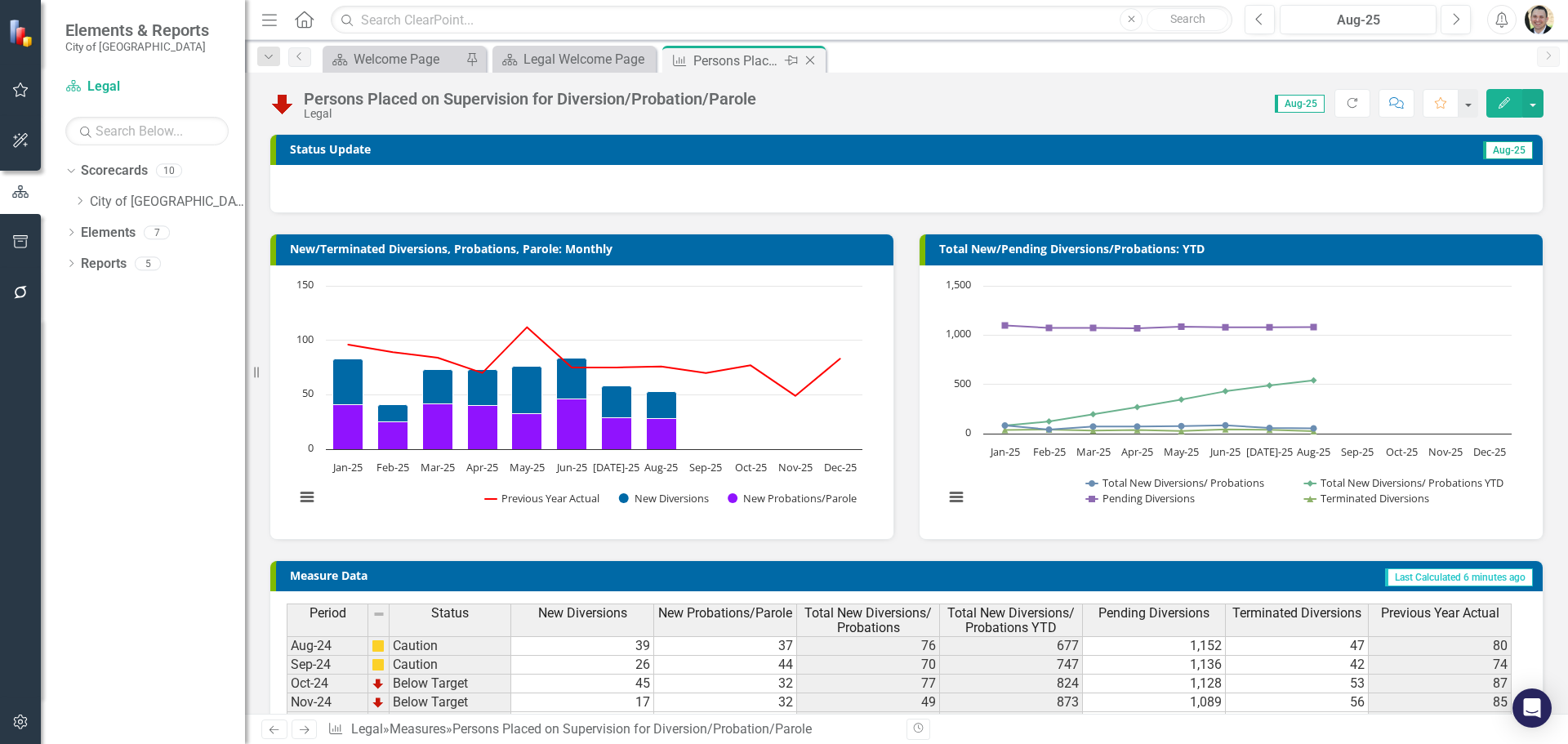
click at [809, 61] on icon "Close" at bounding box center [810, 61] width 16 height 13
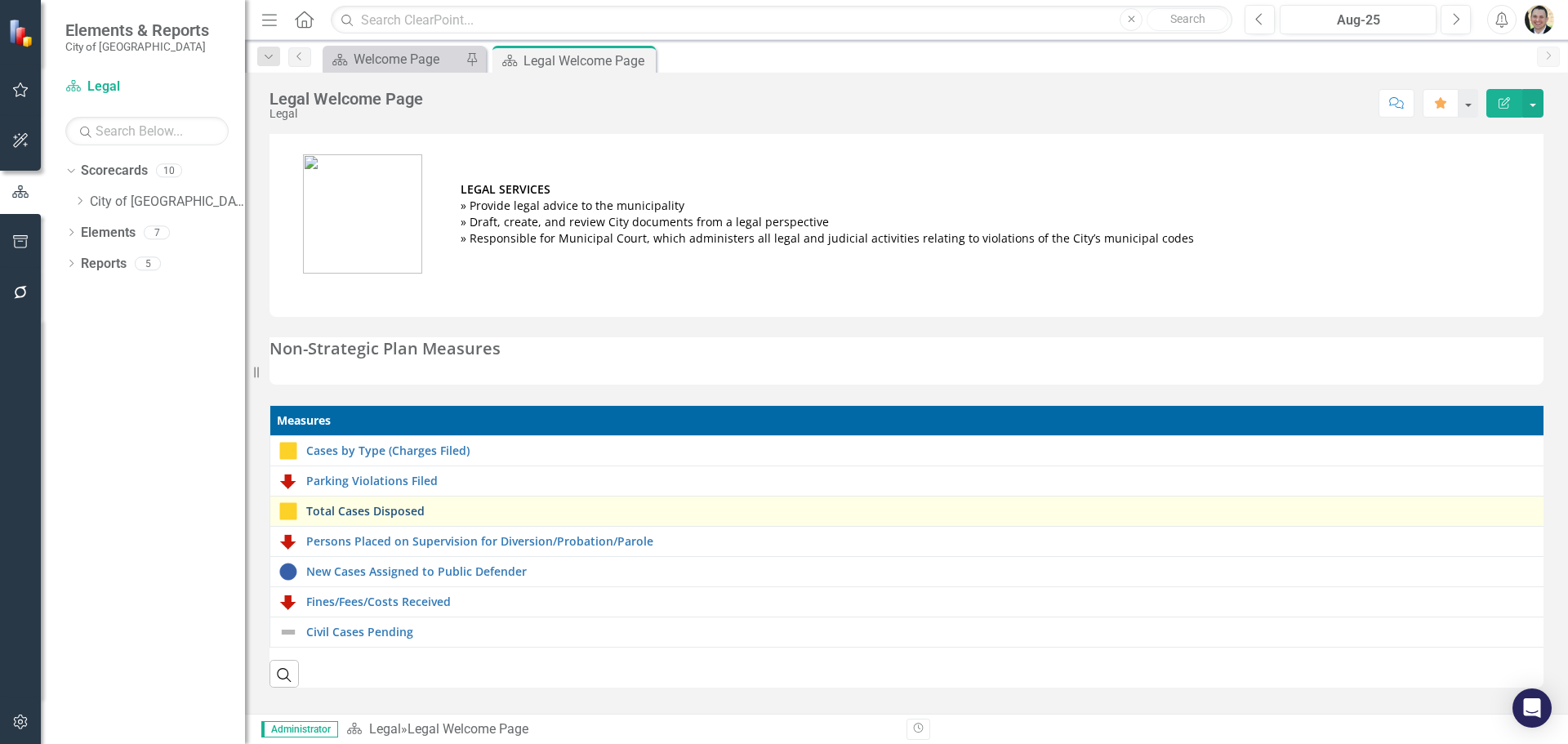
click at [395, 512] on link "Total Cases Disposed" at bounding box center [923, 510] width 1234 height 13
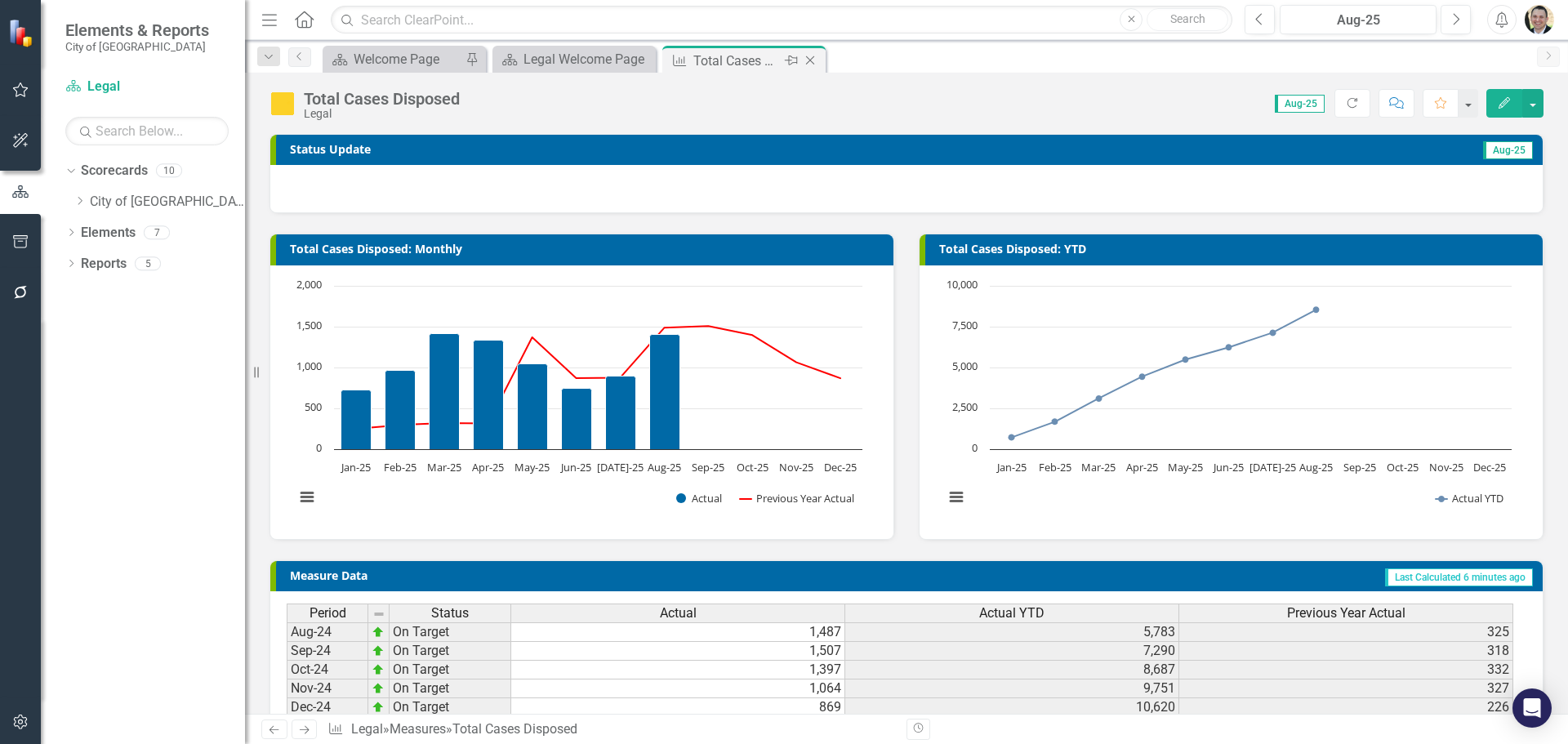
click at [810, 57] on icon "Close" at bounding box center [810, 61] width 16 height 13
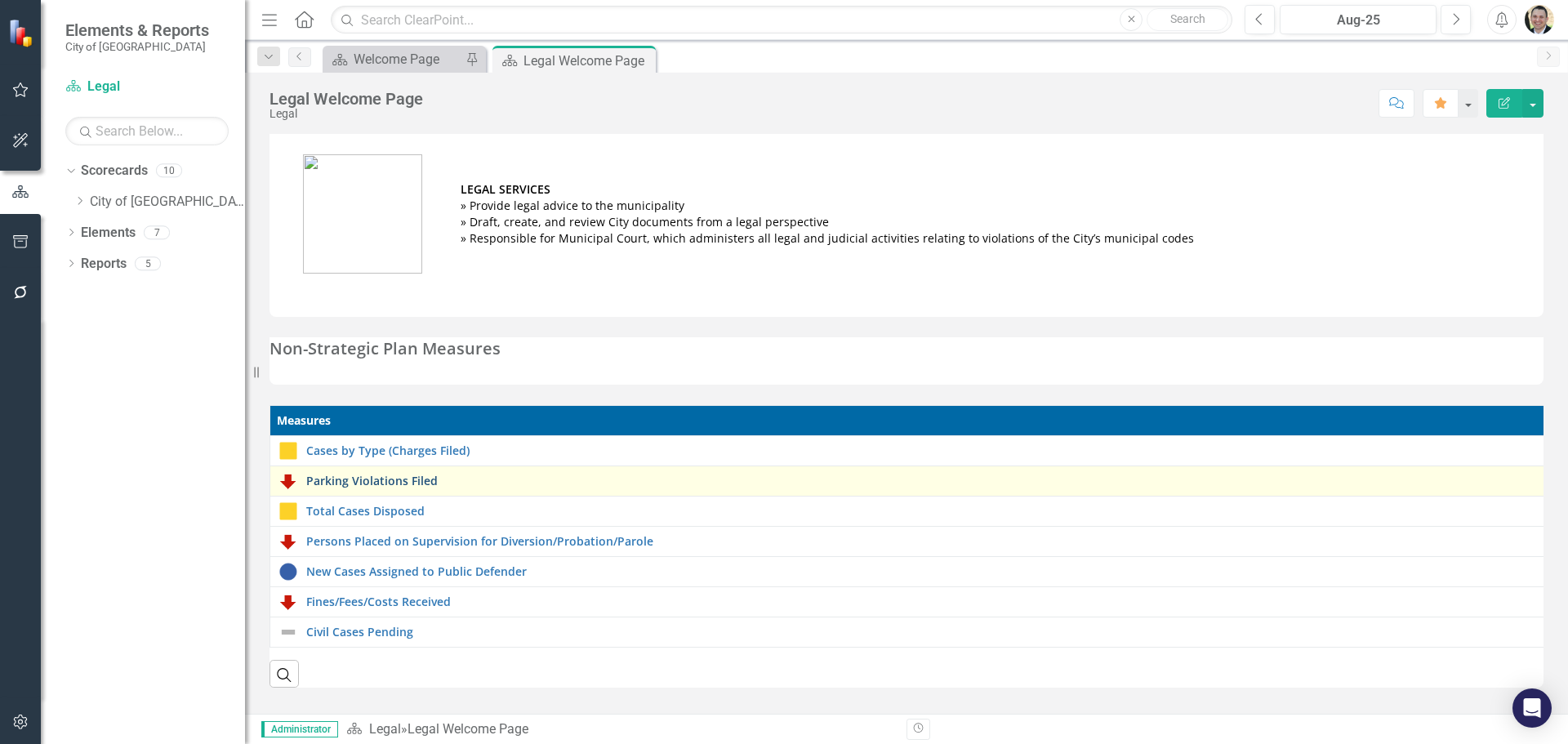
click at [387, 479] on link "Parking Violations Filed" at bounding box center [923, 480] width 1234 height 13
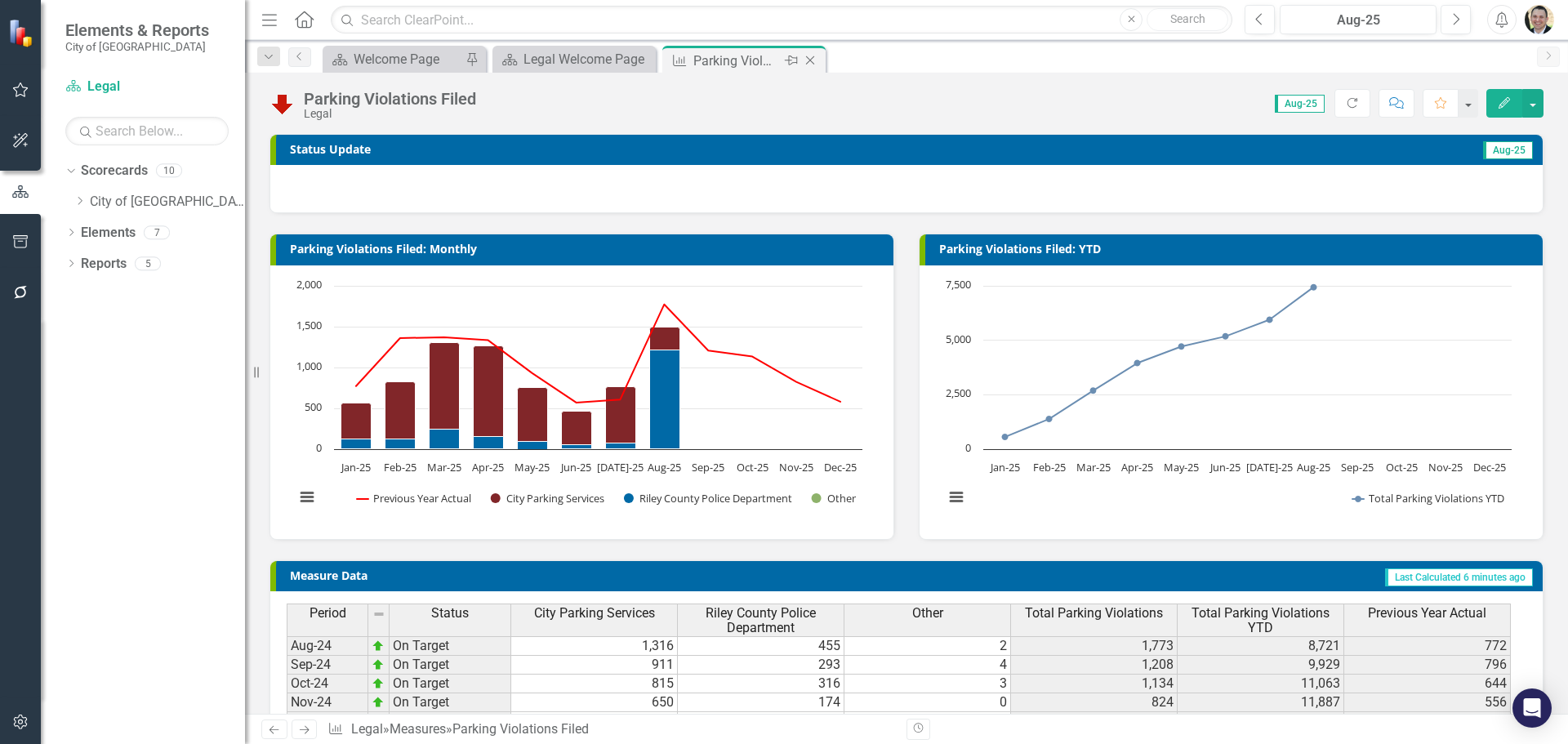
click at [809, 61] on icon "Close" at bounding box center [810, 61] width 16 height 13
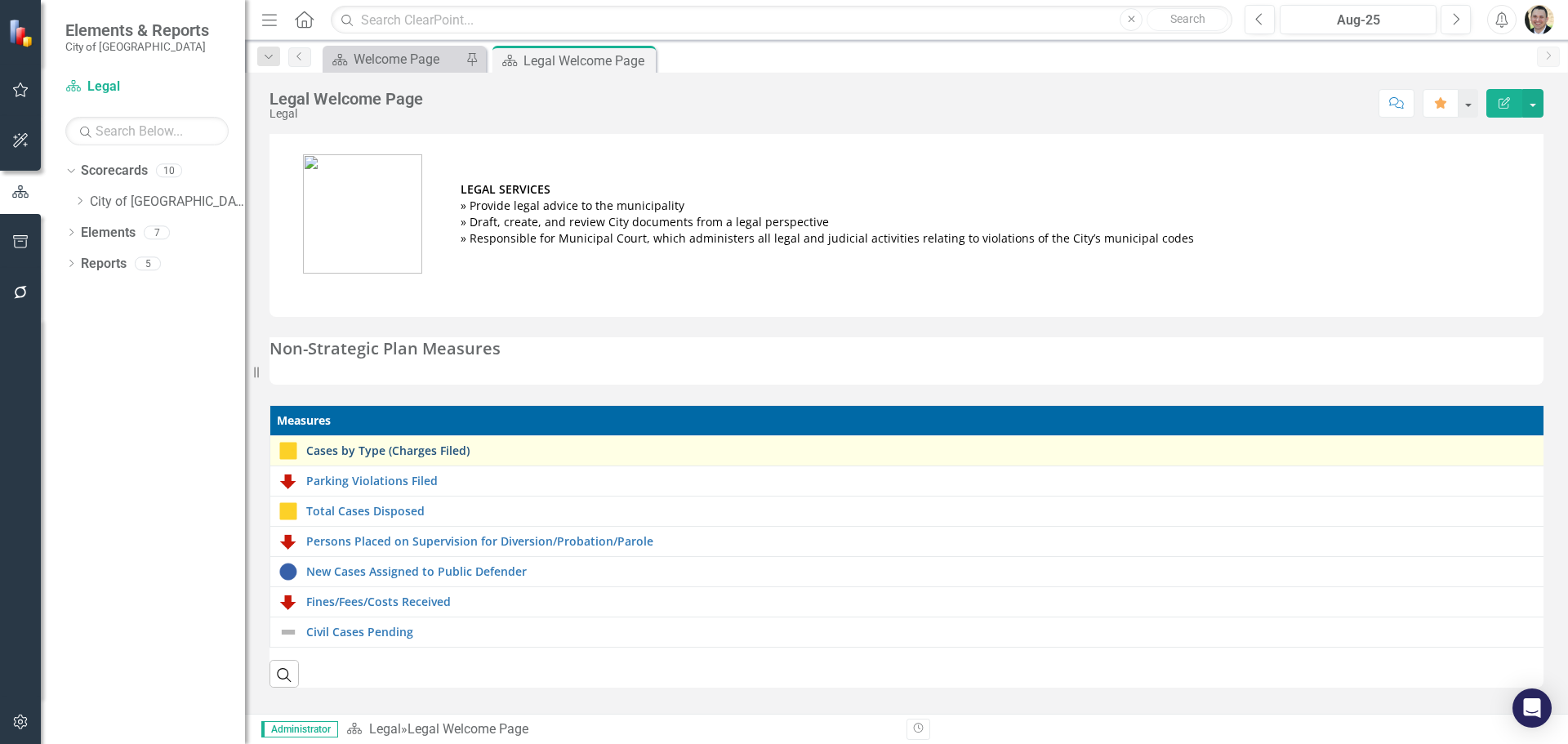
click at [394, 450] on link "Cases by Type (Charges Filed)" at bounding box center [923, 450] width 1234 height 13
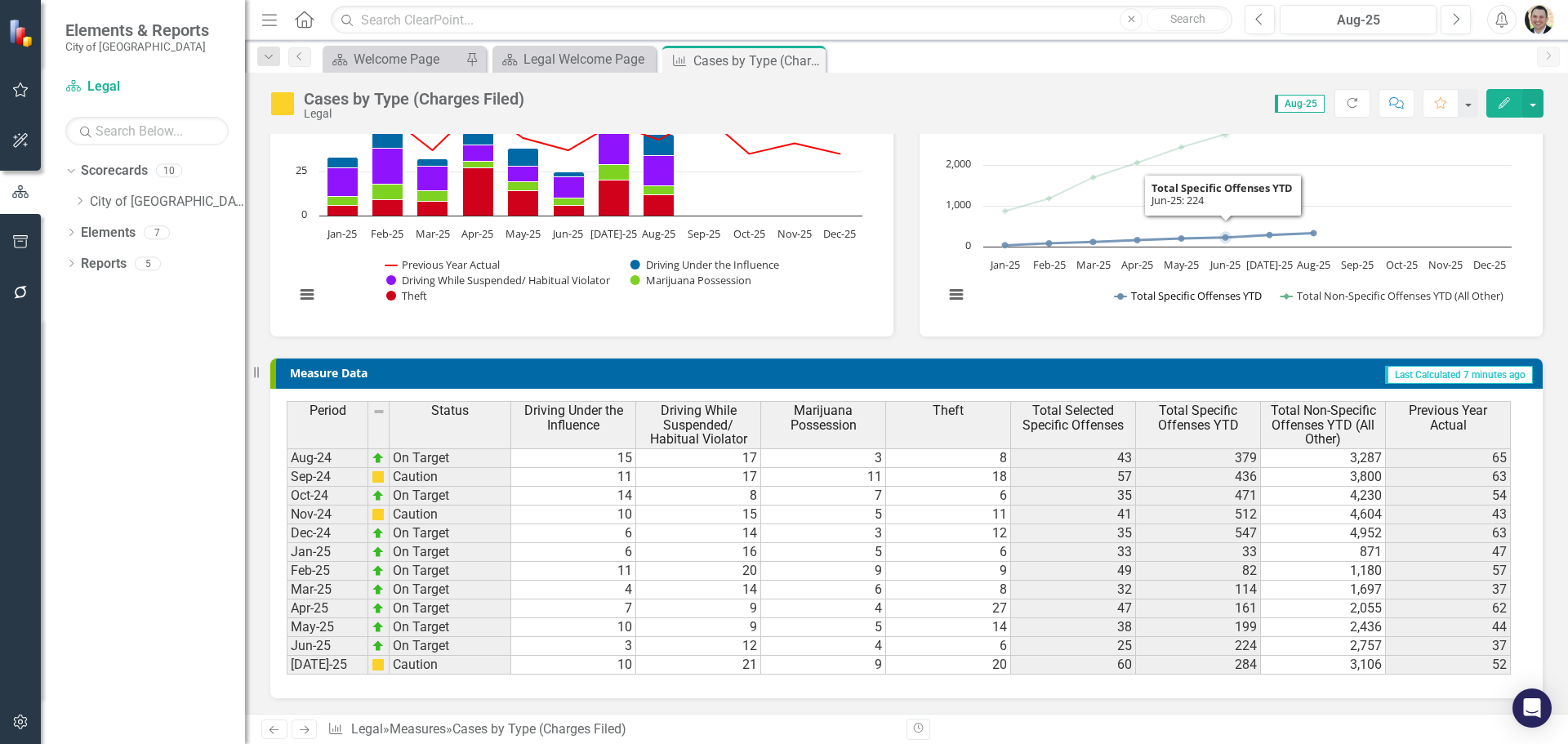
scroll to position [204, 0]
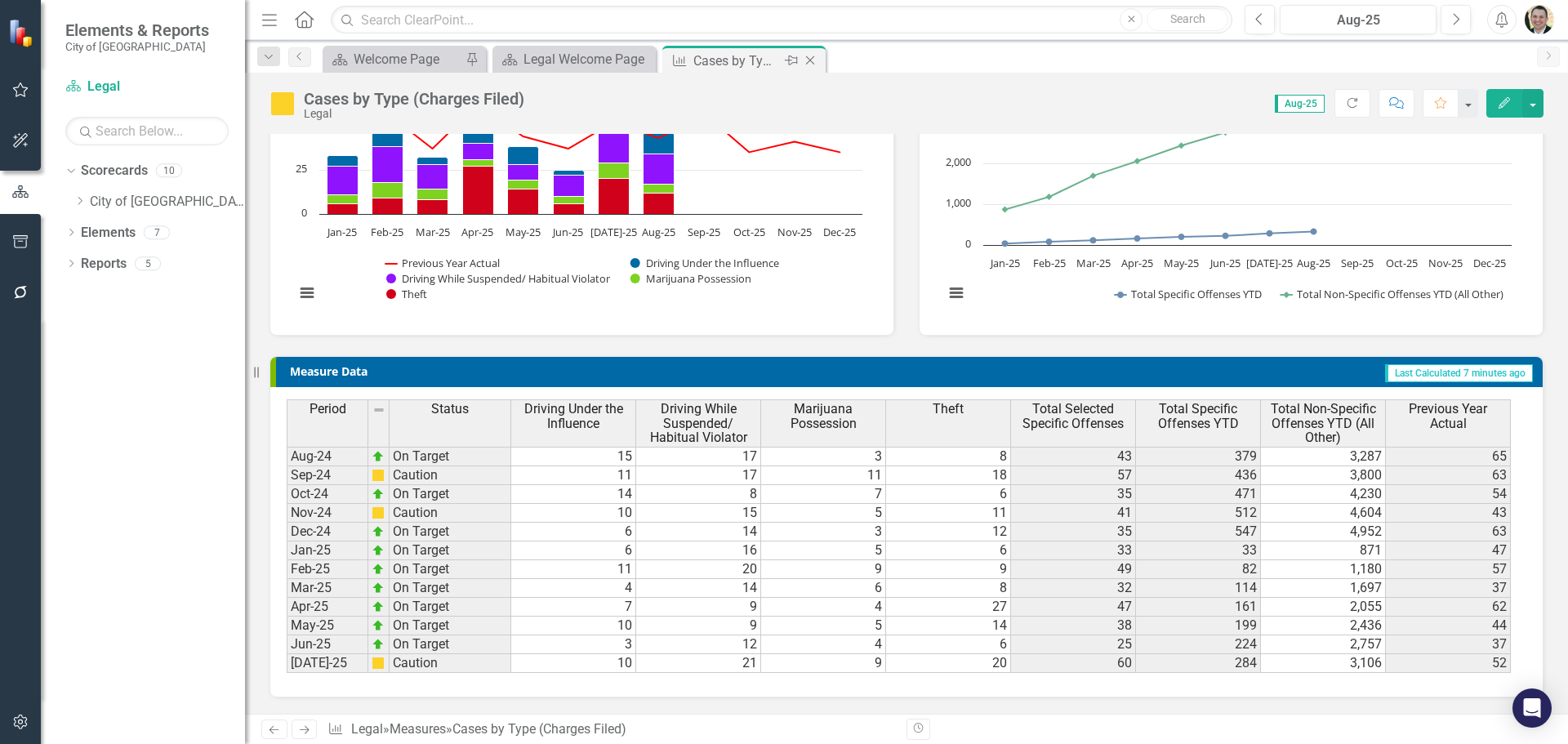
click at [811, 62] on icon "Close" at bounding box center [810, 61] width 16 height 13
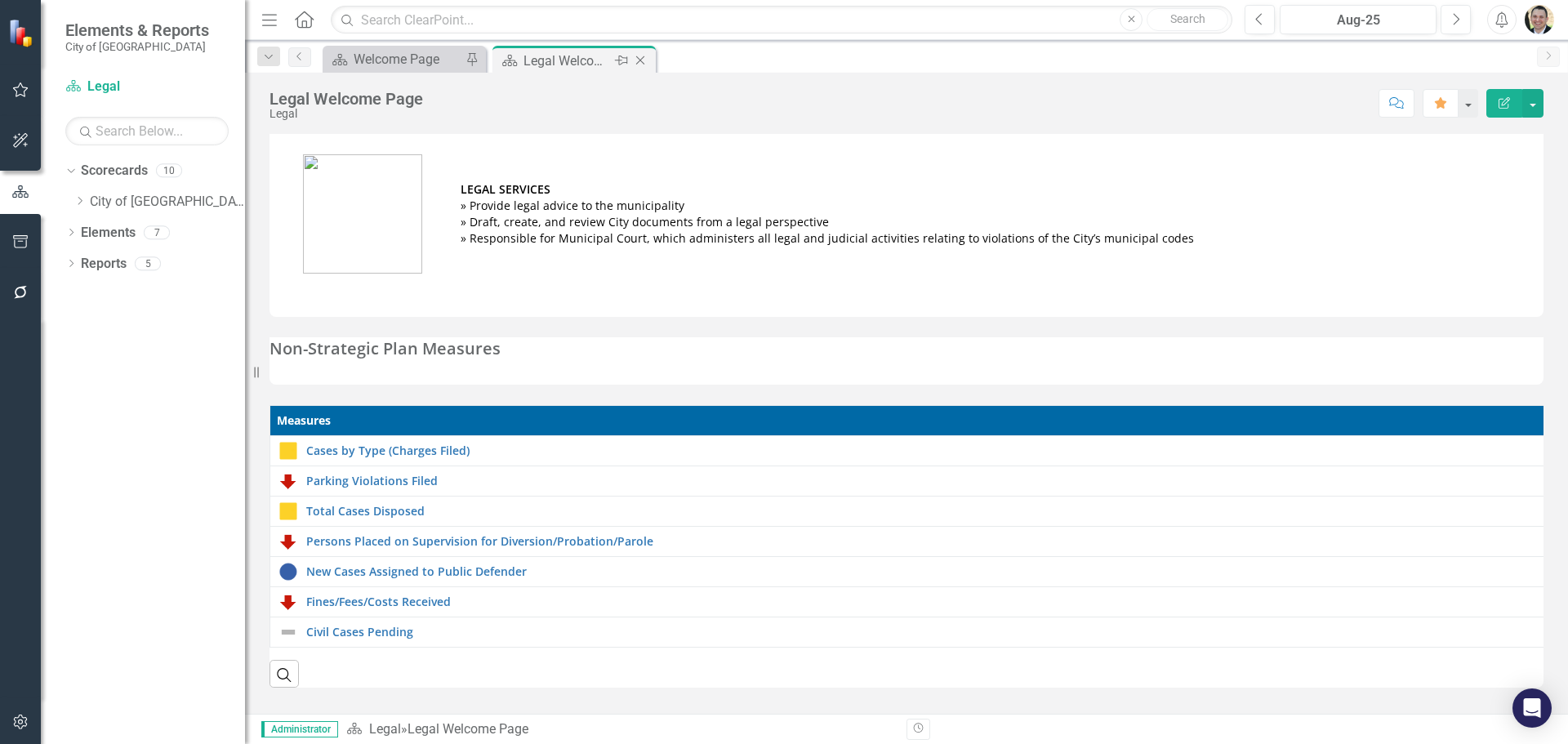
click at [637, 62] on icon "Close" at bounding box center [640, 61] width 16 height 13
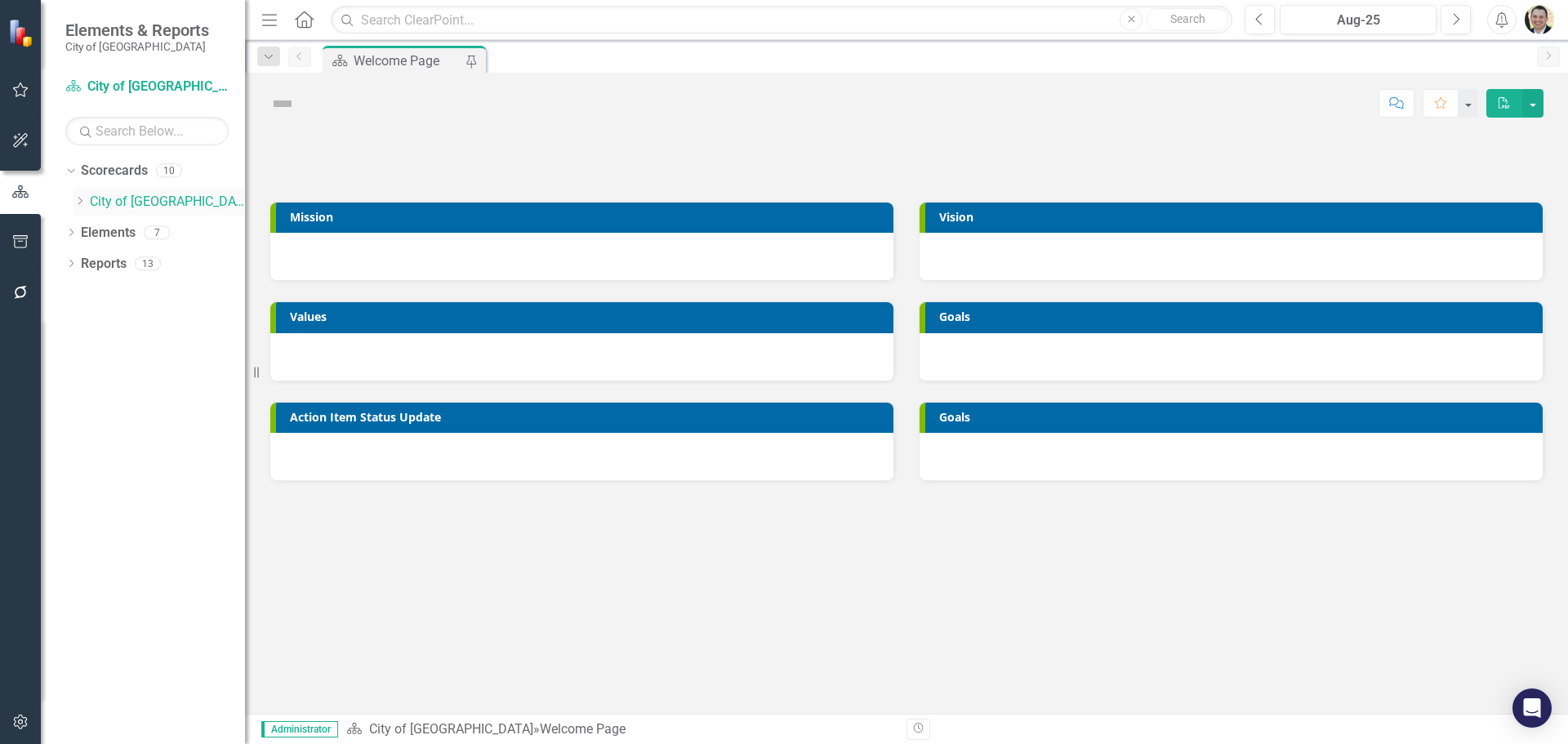
click at [79, 199] on icon "Dropdown" at bounding box center [79, 201] width 13 height 10
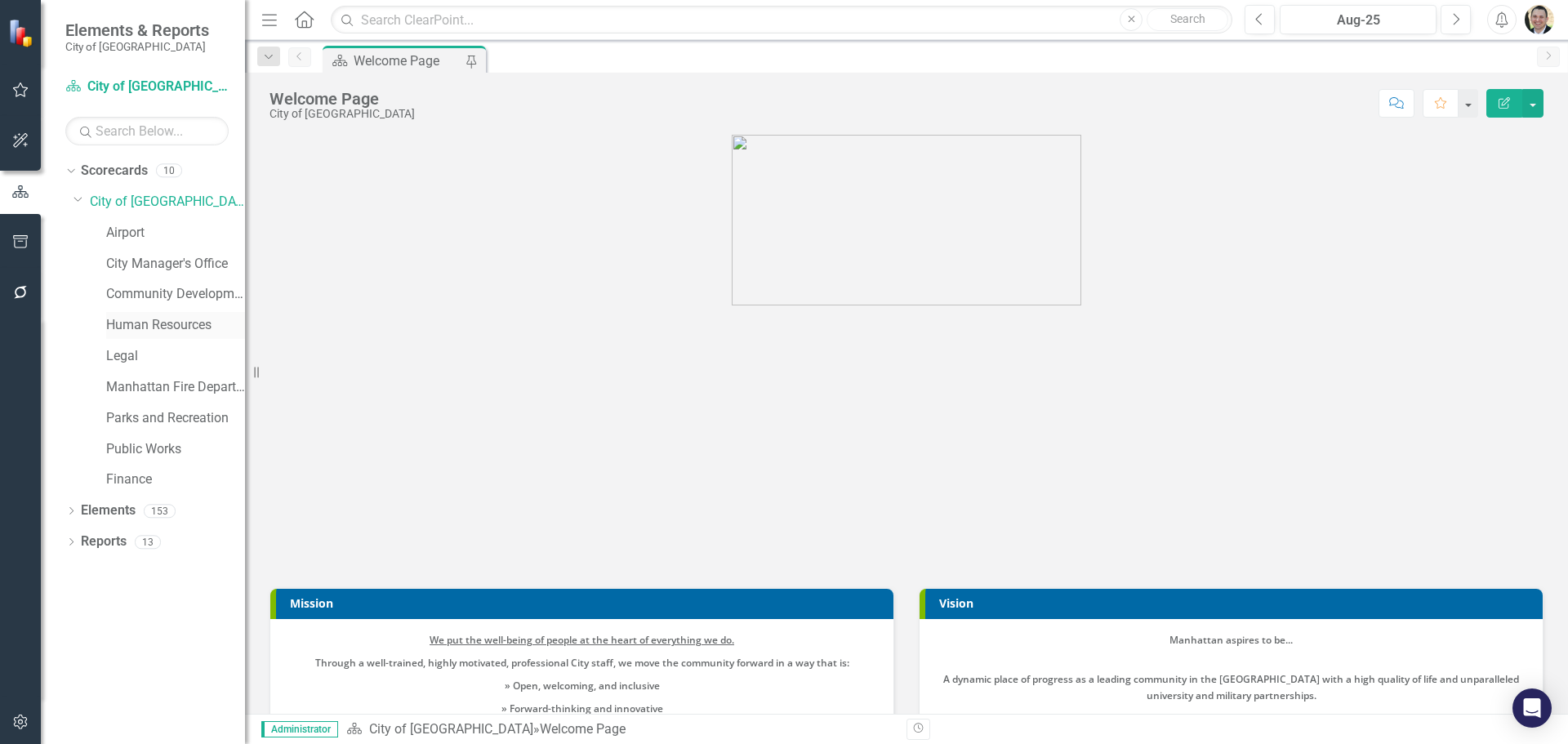
click at [123, 325] on link "Human Resources" at bounding box center [175, 325] width 139 height 19
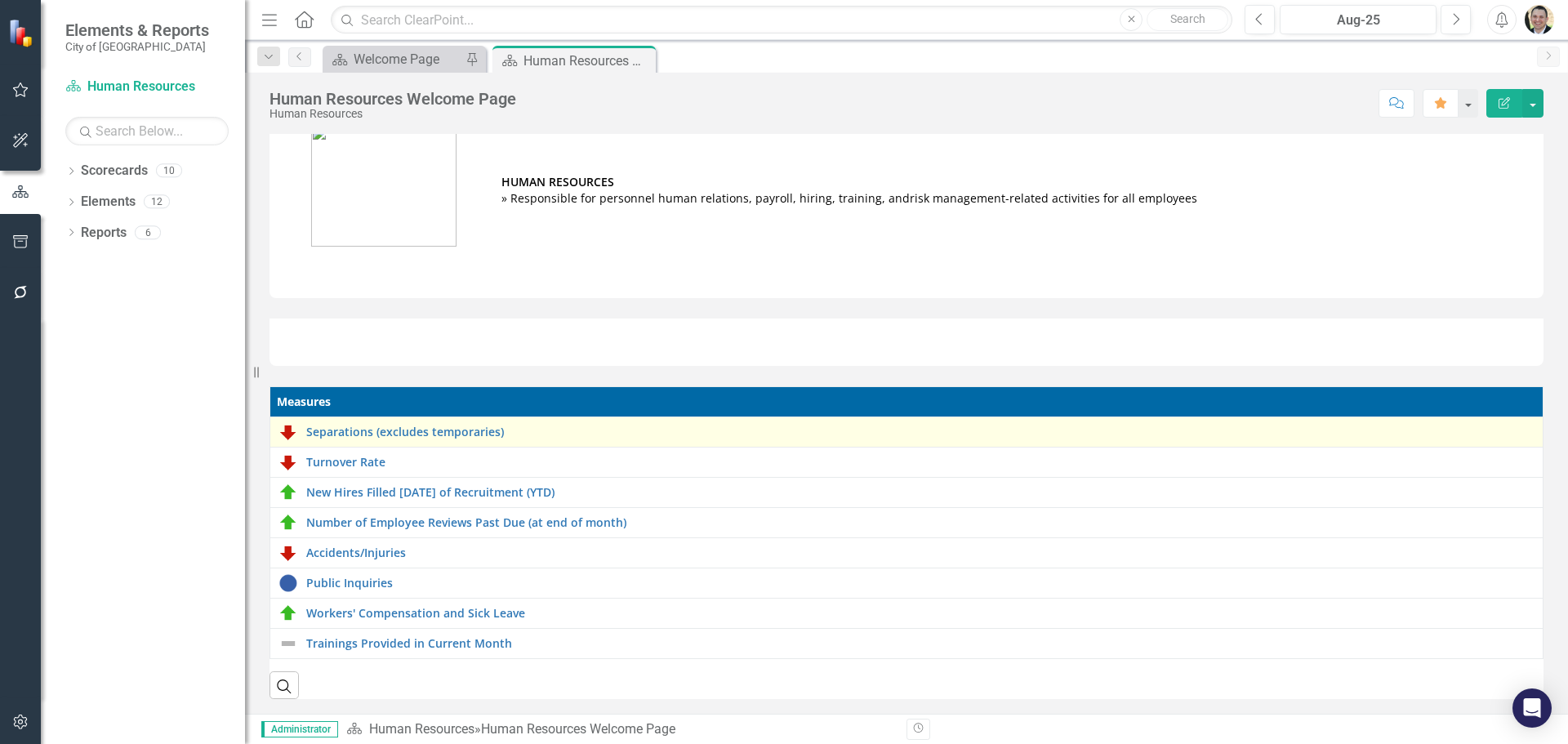
scroll to position [43, 0]
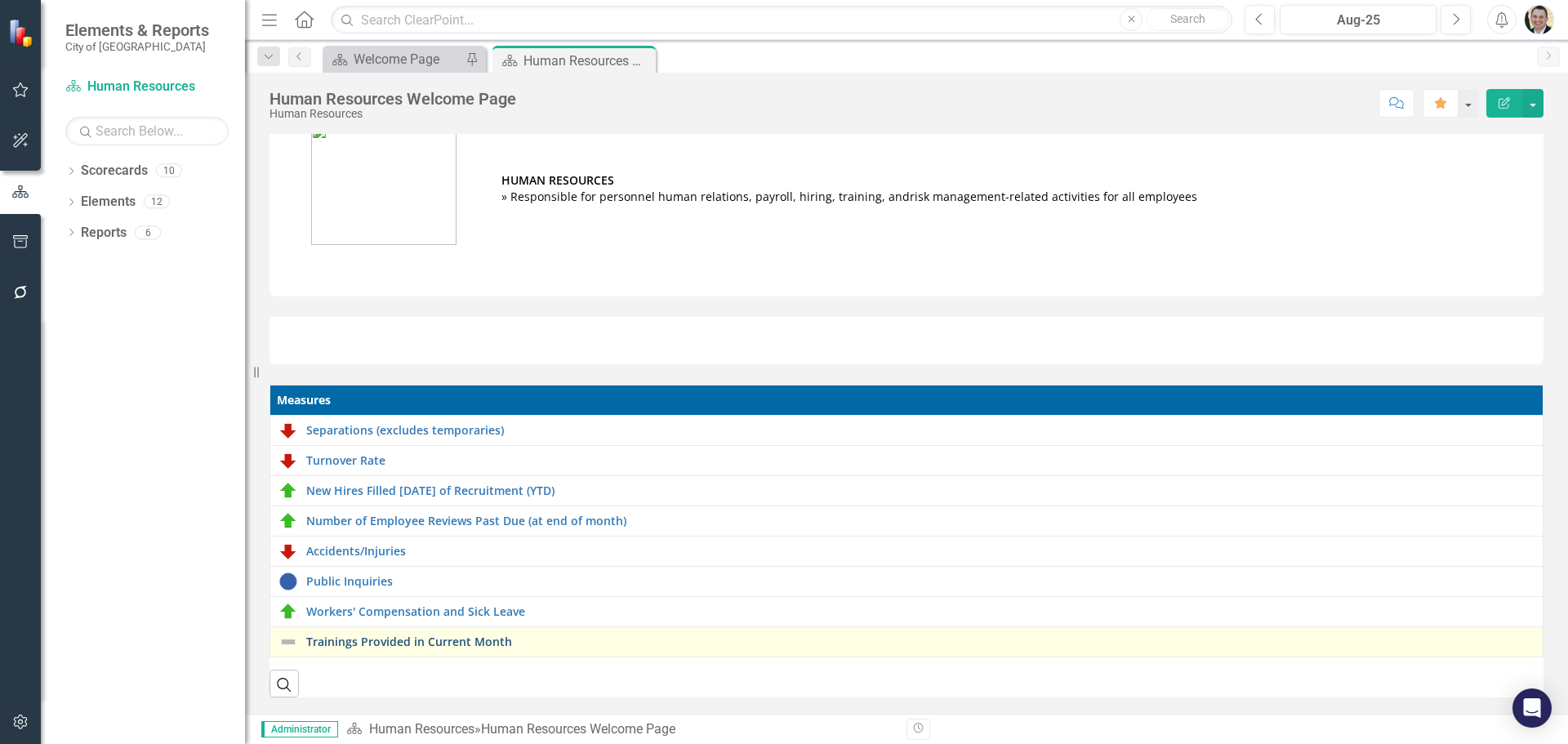
click at [482, 635] on link "Trainings Provided in Current Month" at bounding box center [920, 641] width 1228 height 13
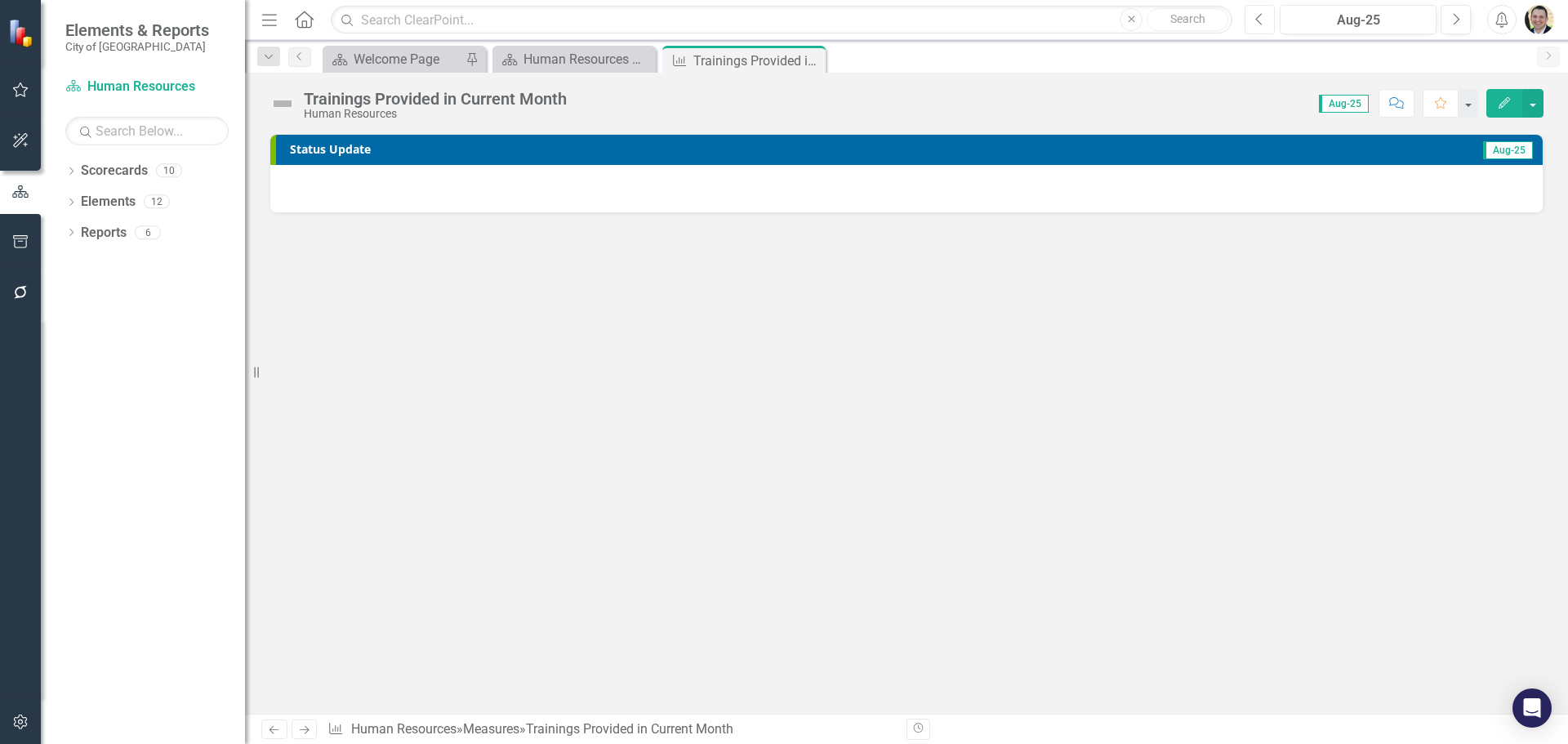
click at [1255, 22] on button "Previous" at bounding box center [1259, 19] width 30 height 30
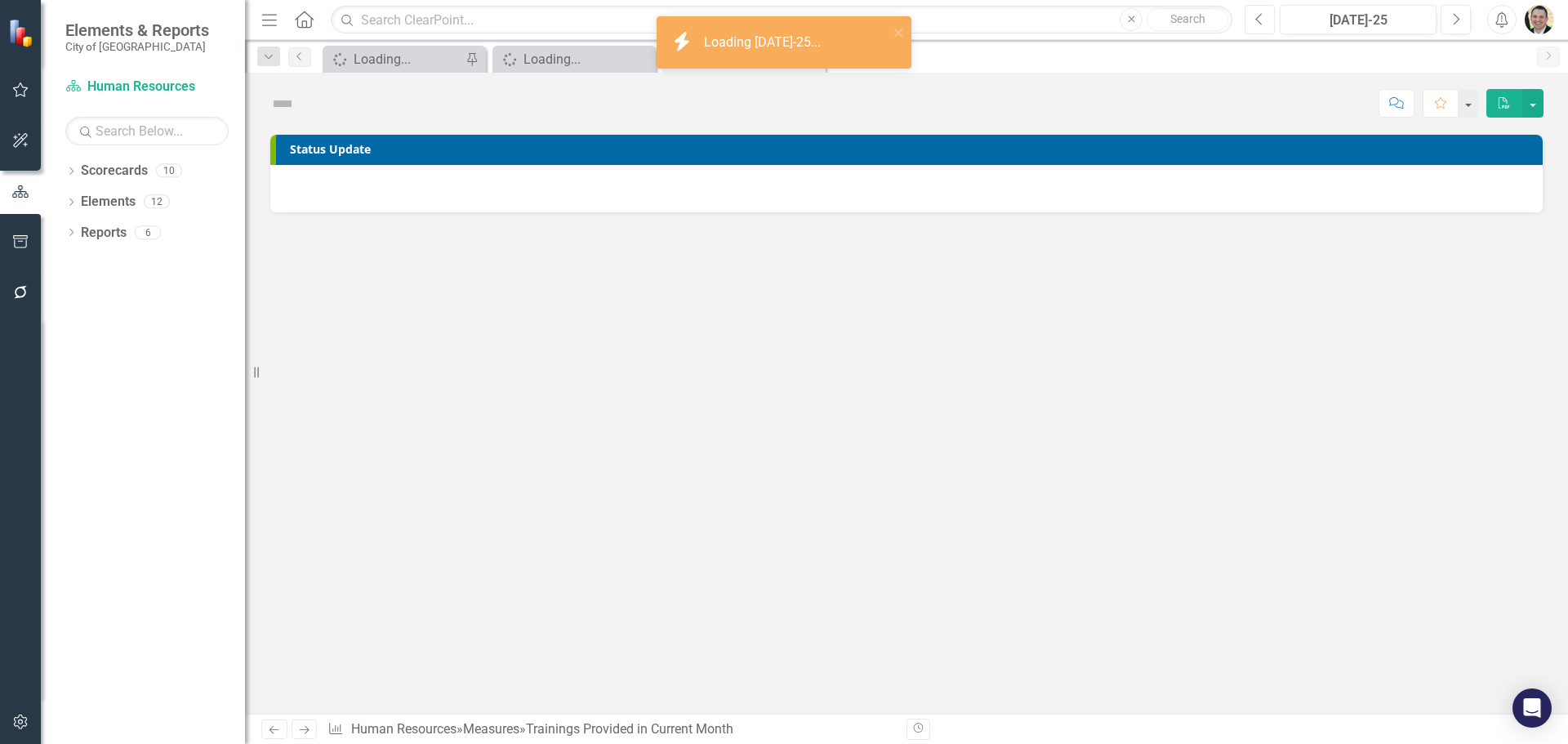
click at [1263, 16] on icon "Previous" at bounding box center [1259, 19] width 9 height 14
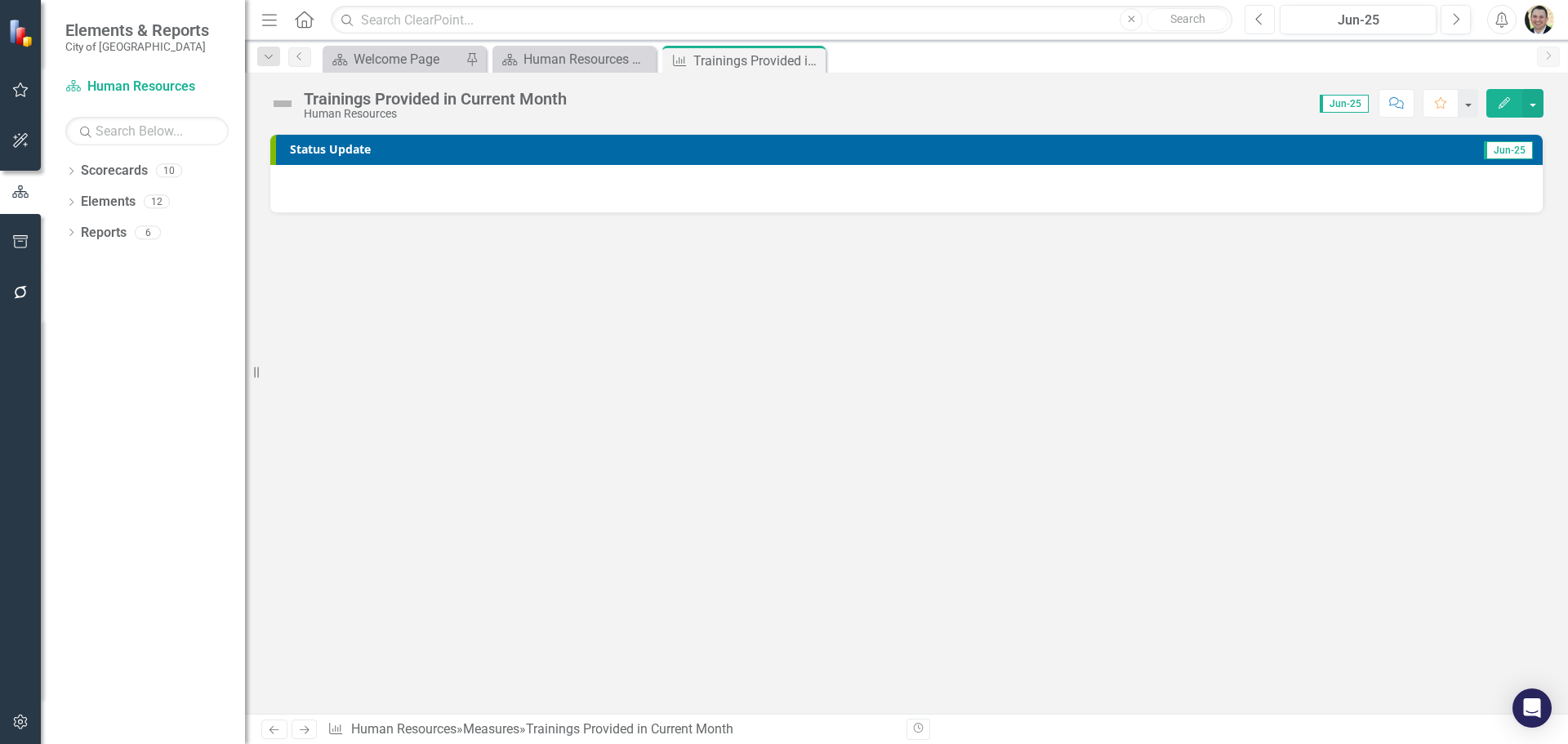
click at [1261, 15] on icon "Previous" at bounding box center [1259, 19] width 9 height 14
click at [1259, 19] on icon "Previous" at bounding box center [1259, 19] width 9 height 14
click at [1451, 24] on button "Next" at bounding box center [1455, 19] width 30 height 30
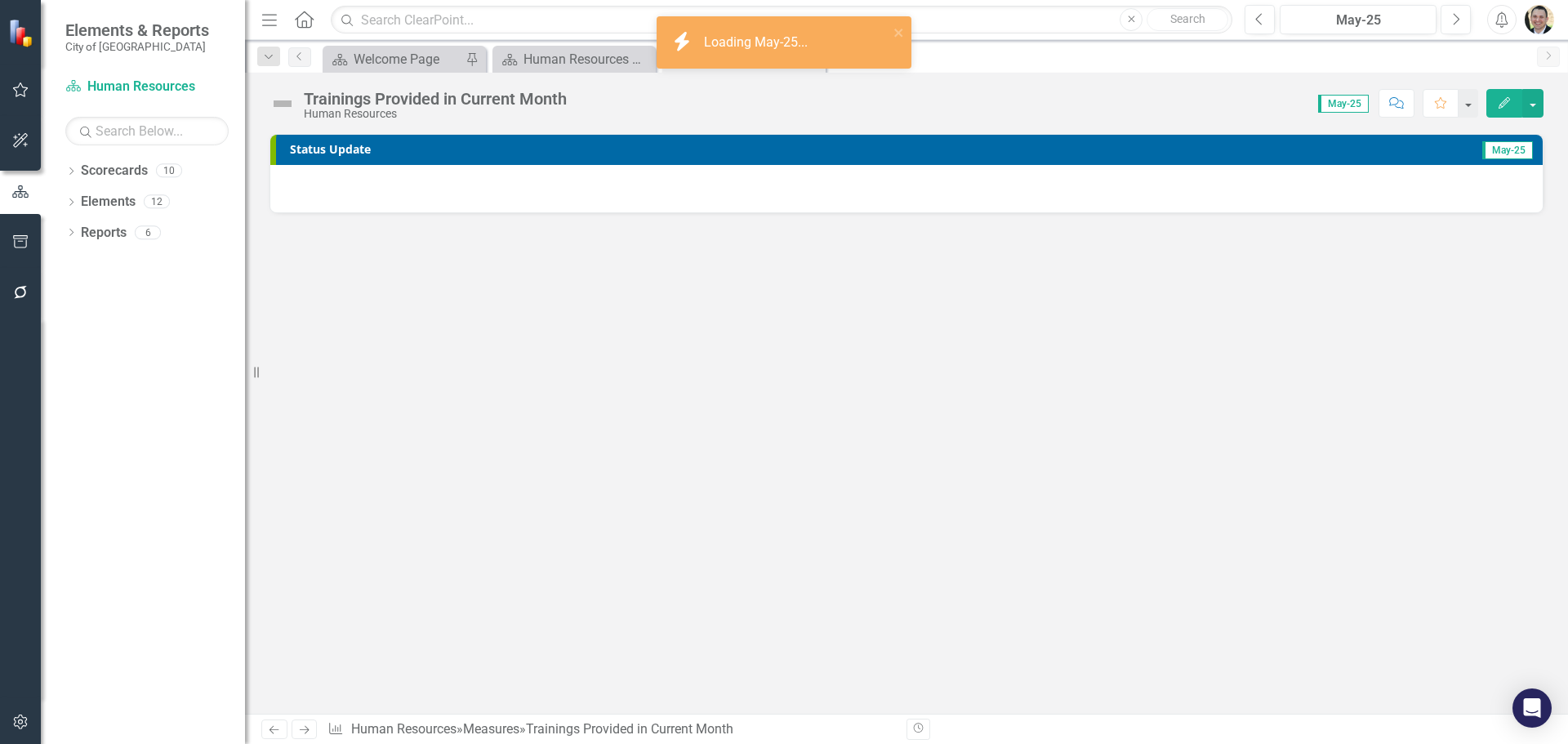
click at [565, 205] on div at bounding box center [907, 188] width 1272 height 47
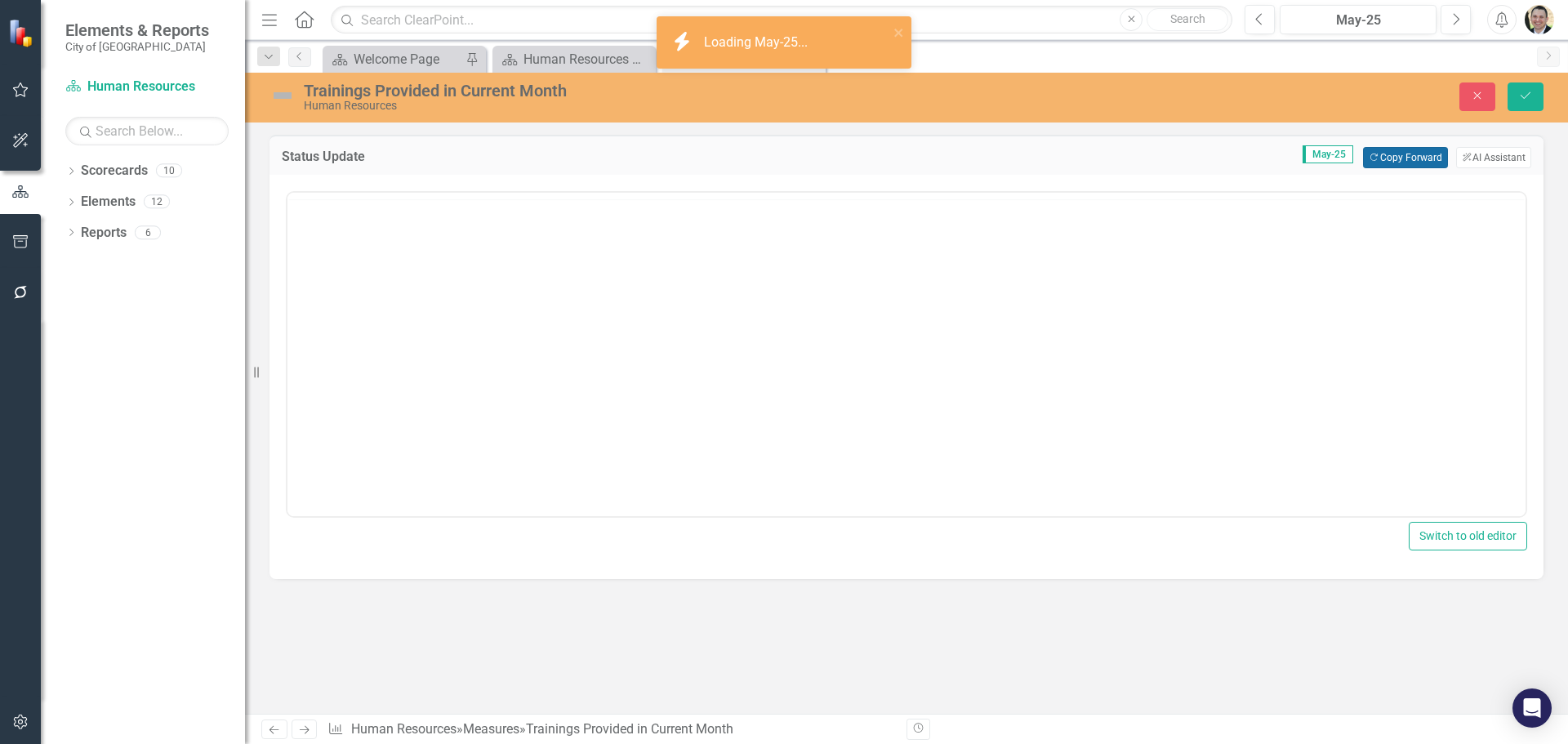
click at [1407, 153] on button "Copy Forward Copy Forward" at bounding box center [1404, 158] width 84 height 21
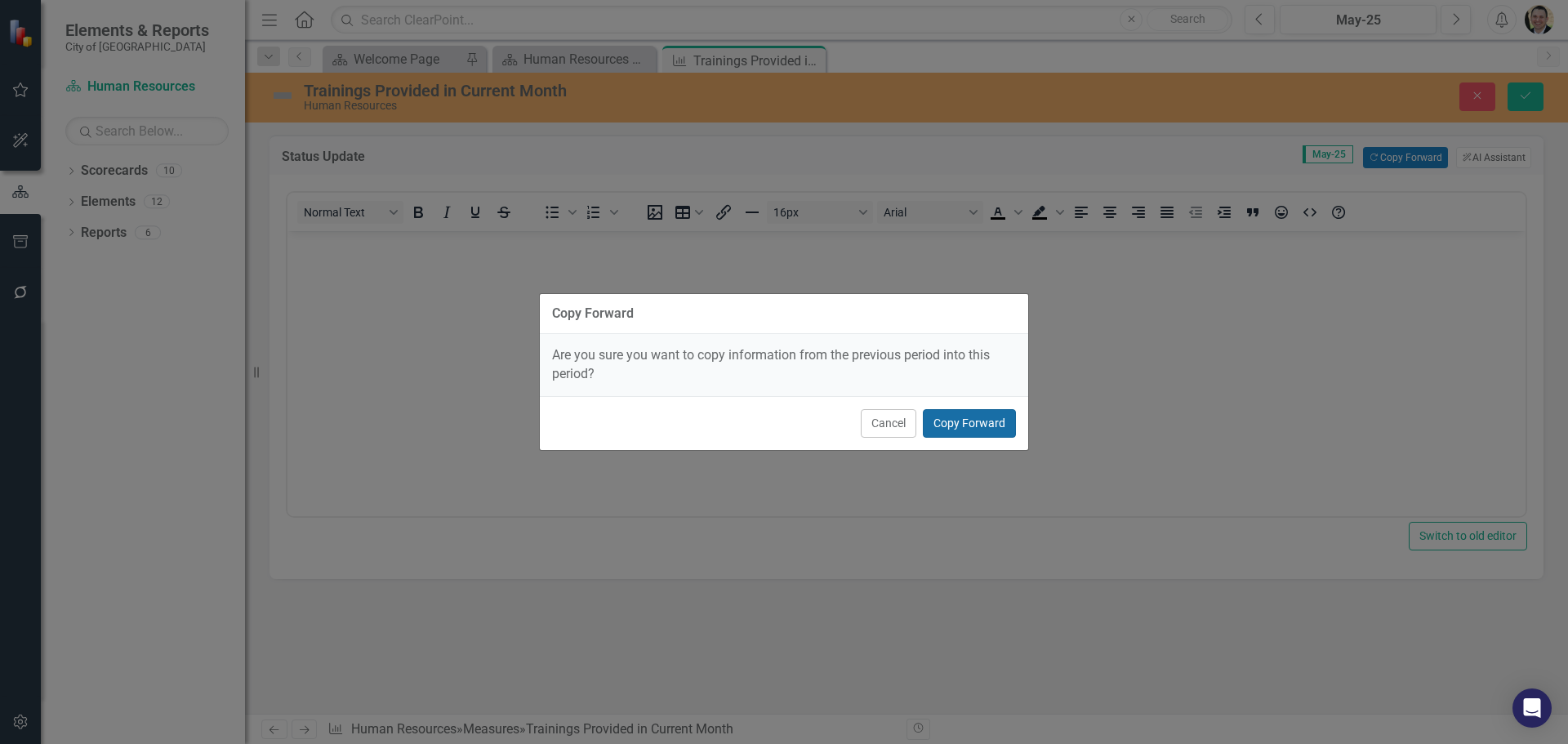
click at [979, 420] on button "Copy Forward" at bounding box center [969, 423] width 93 height 29
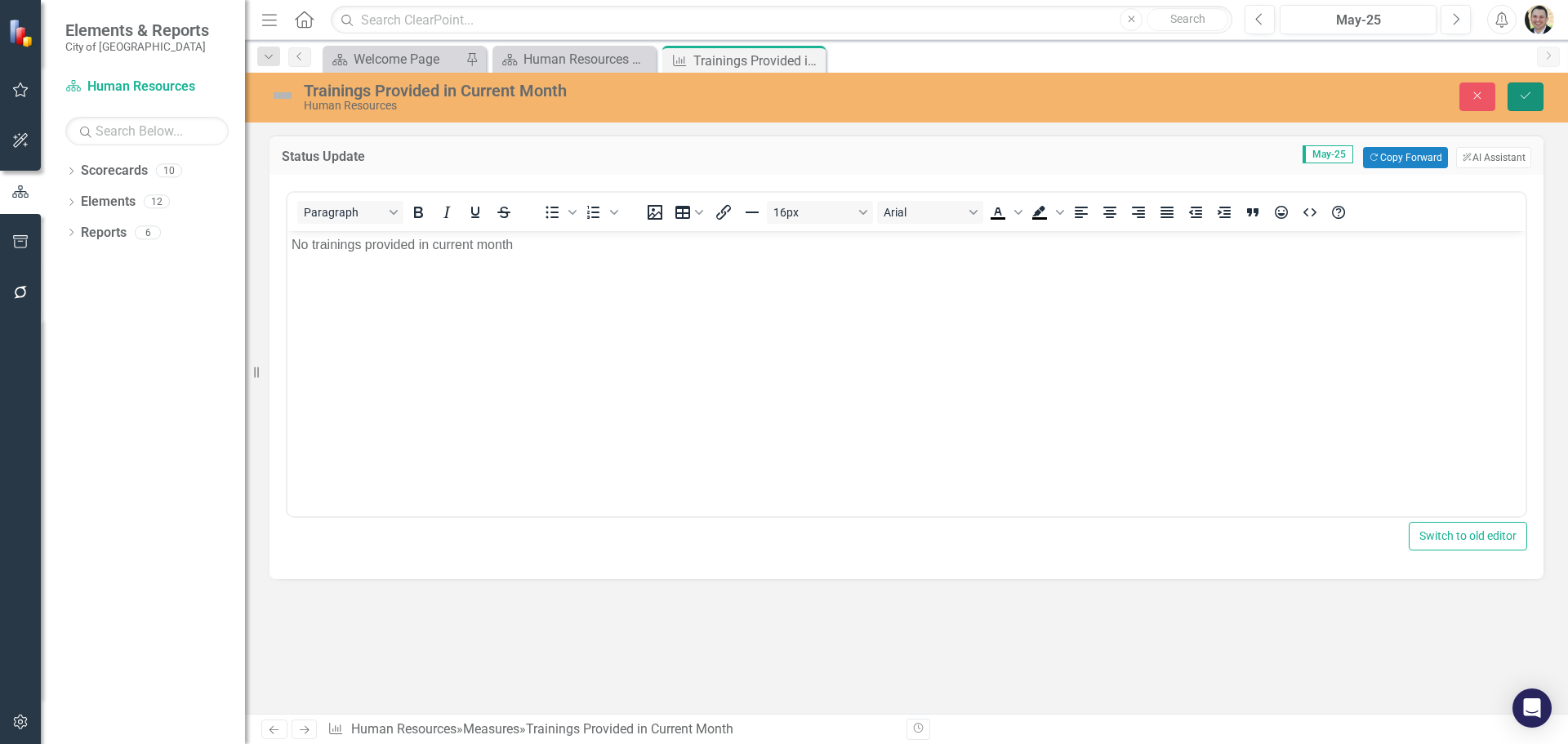
click at [1525, 102] on button "Save" at bounding box center [1526, 97] width 36 height 29
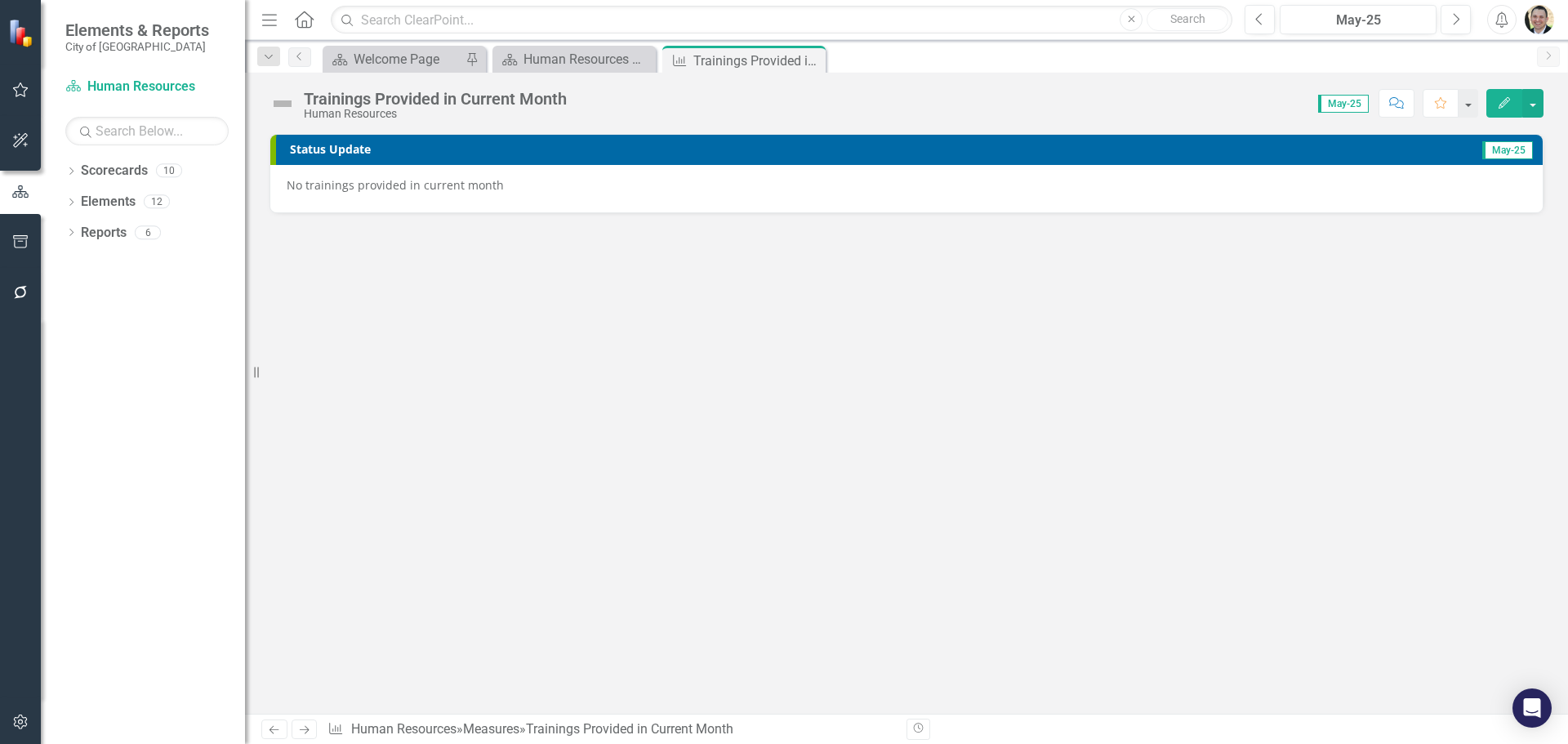
click at [281, 101] on img at bounding box center [282, 103] width 26 height 26
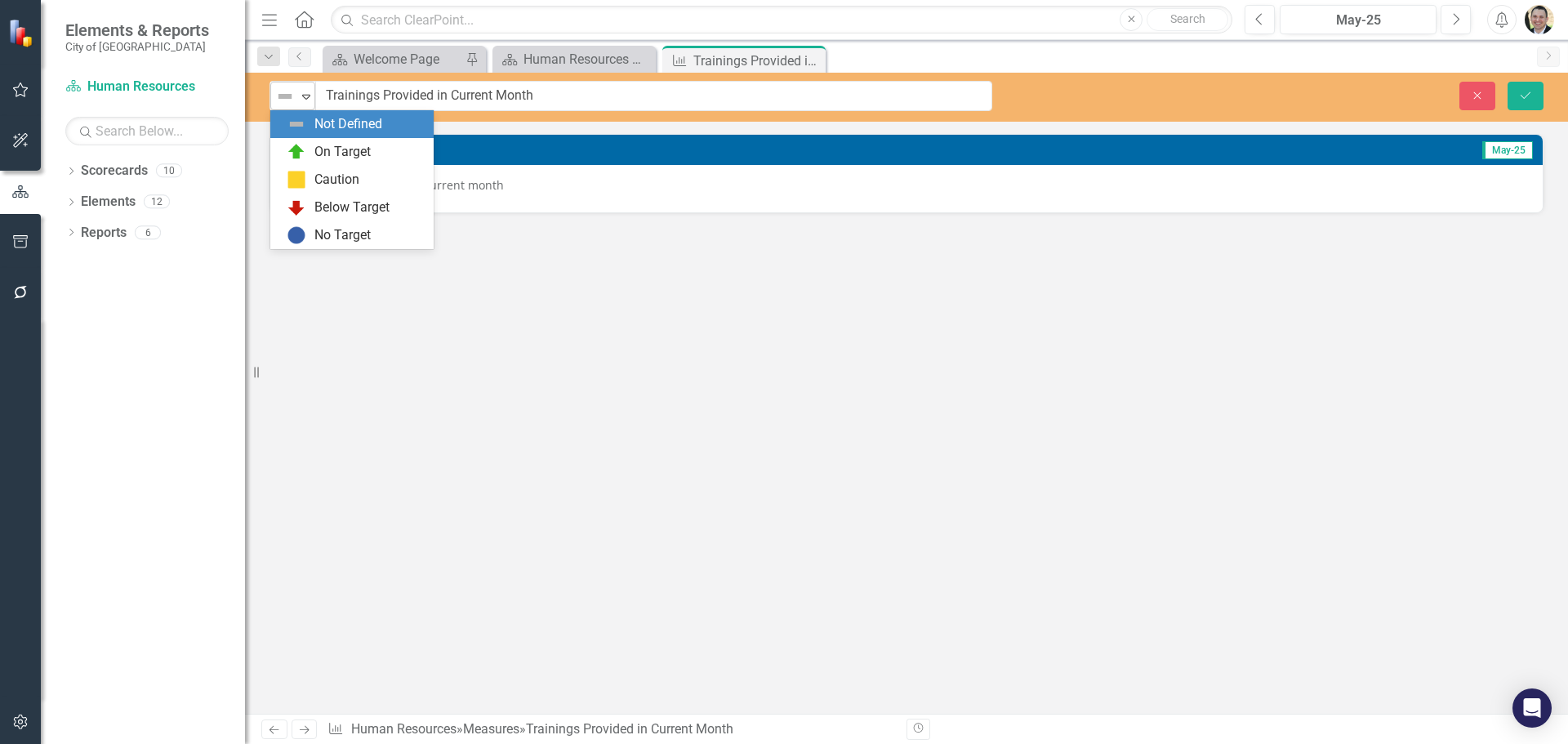
click at [283, 102] on img at bounding box center [285, 96] width 19 height 19
click at [307, 229] on div "No Target" at bounding box center [355, 235] width 138 height 19
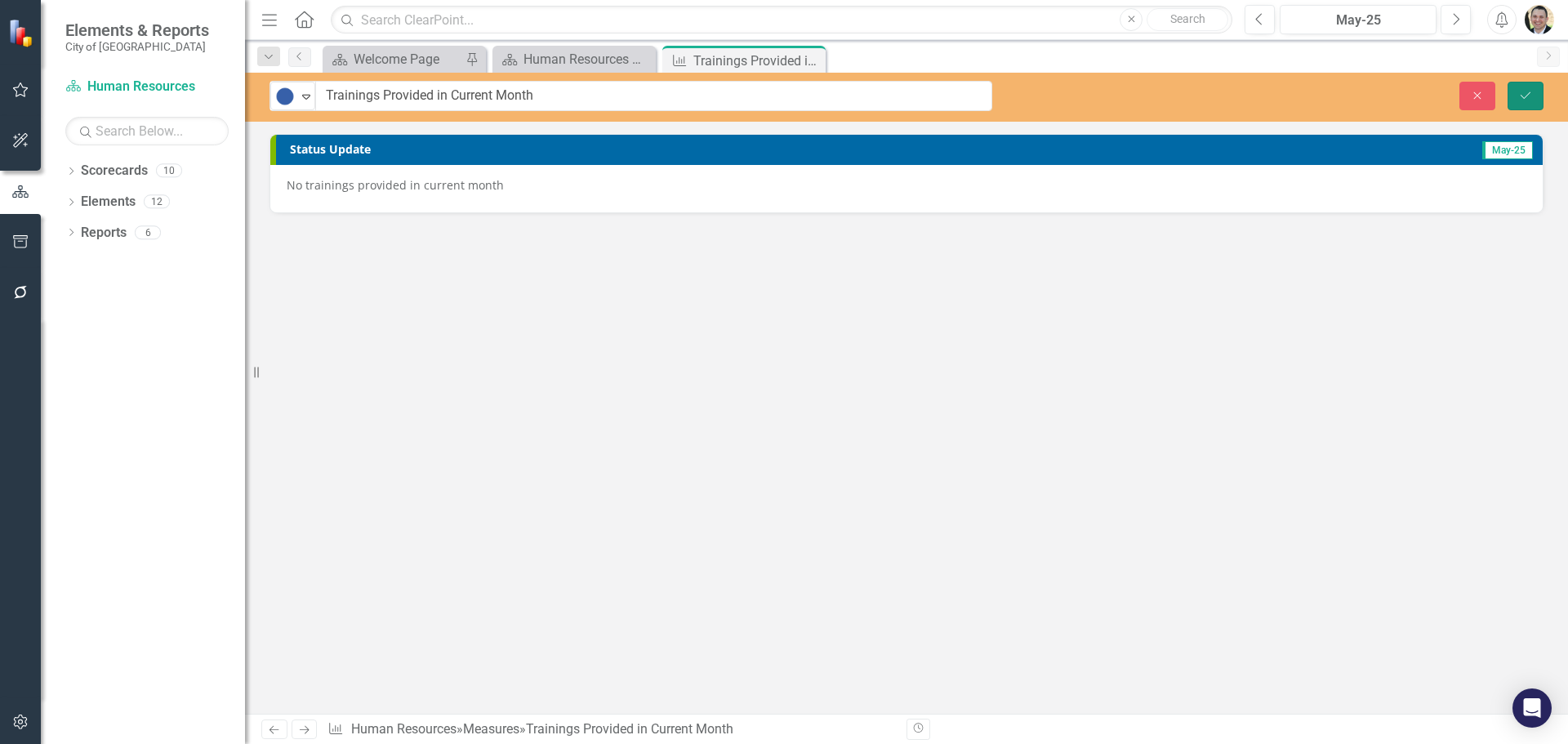
click at [1536, 95] on button "Save" at bounding box center [1526, 96] width 36 height 29
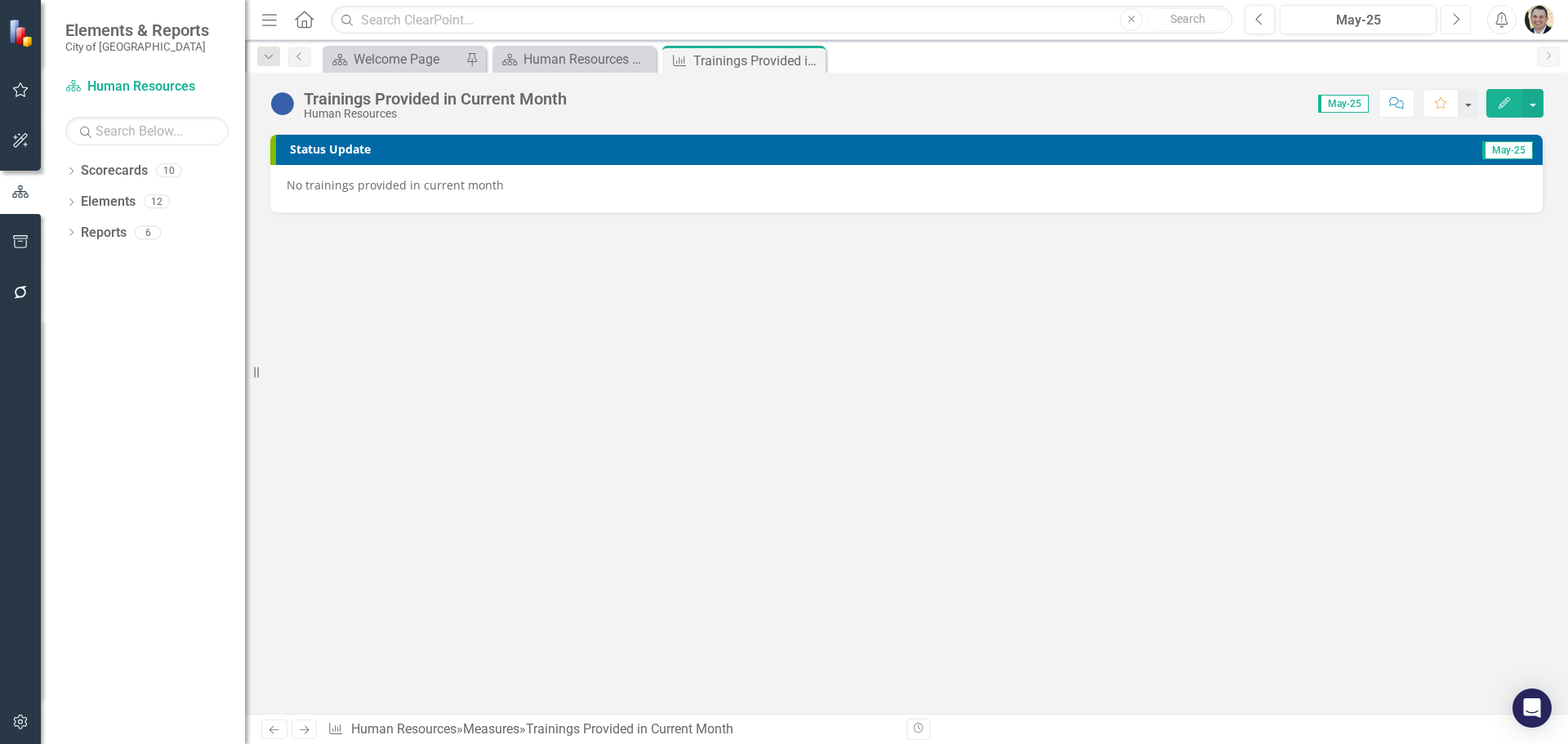
click at [1461, 16] on button "Next" at bounding box center [1455, 19] width 30 height 30
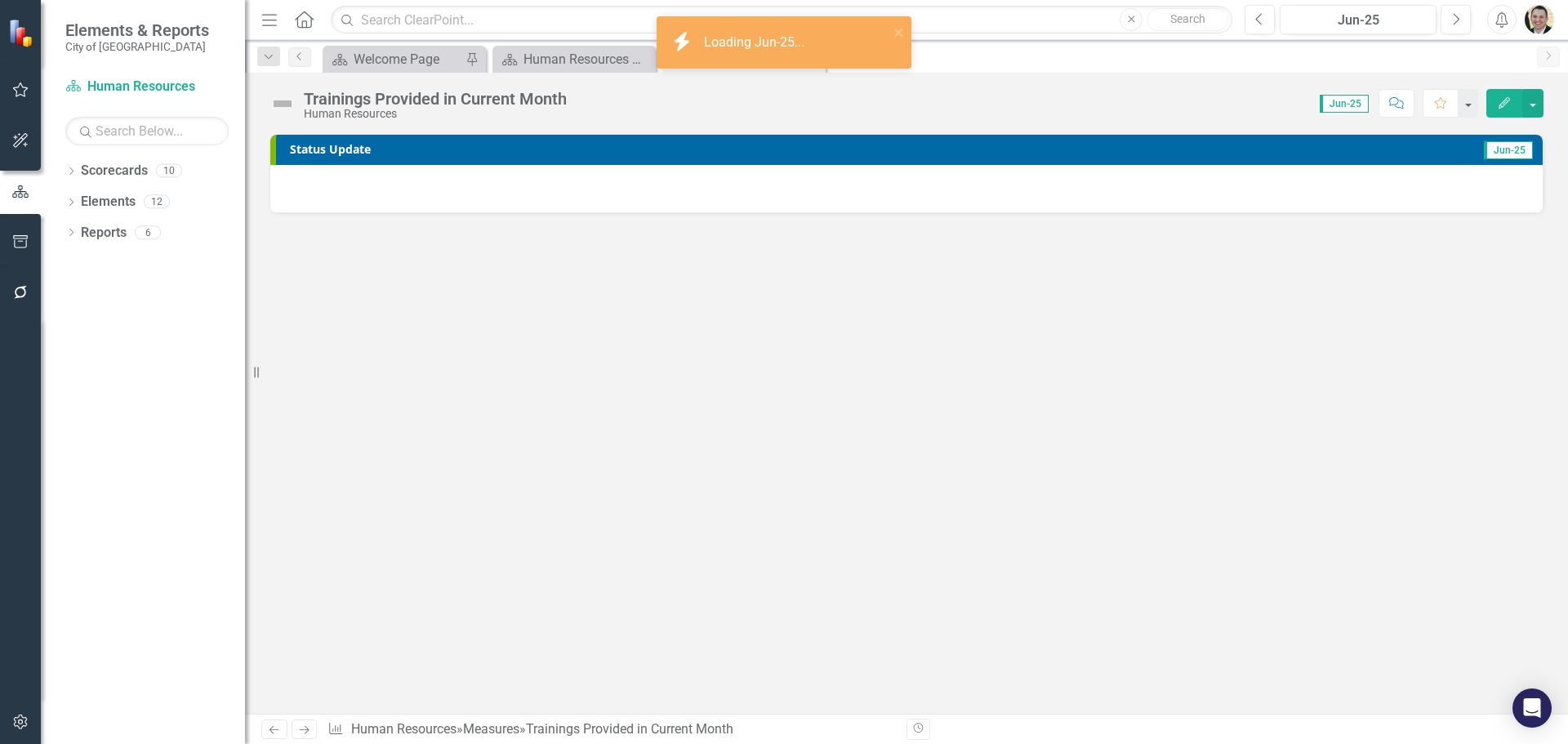
click at [828, 174] on div at bounding box center [907, 188] width 1272 height 47
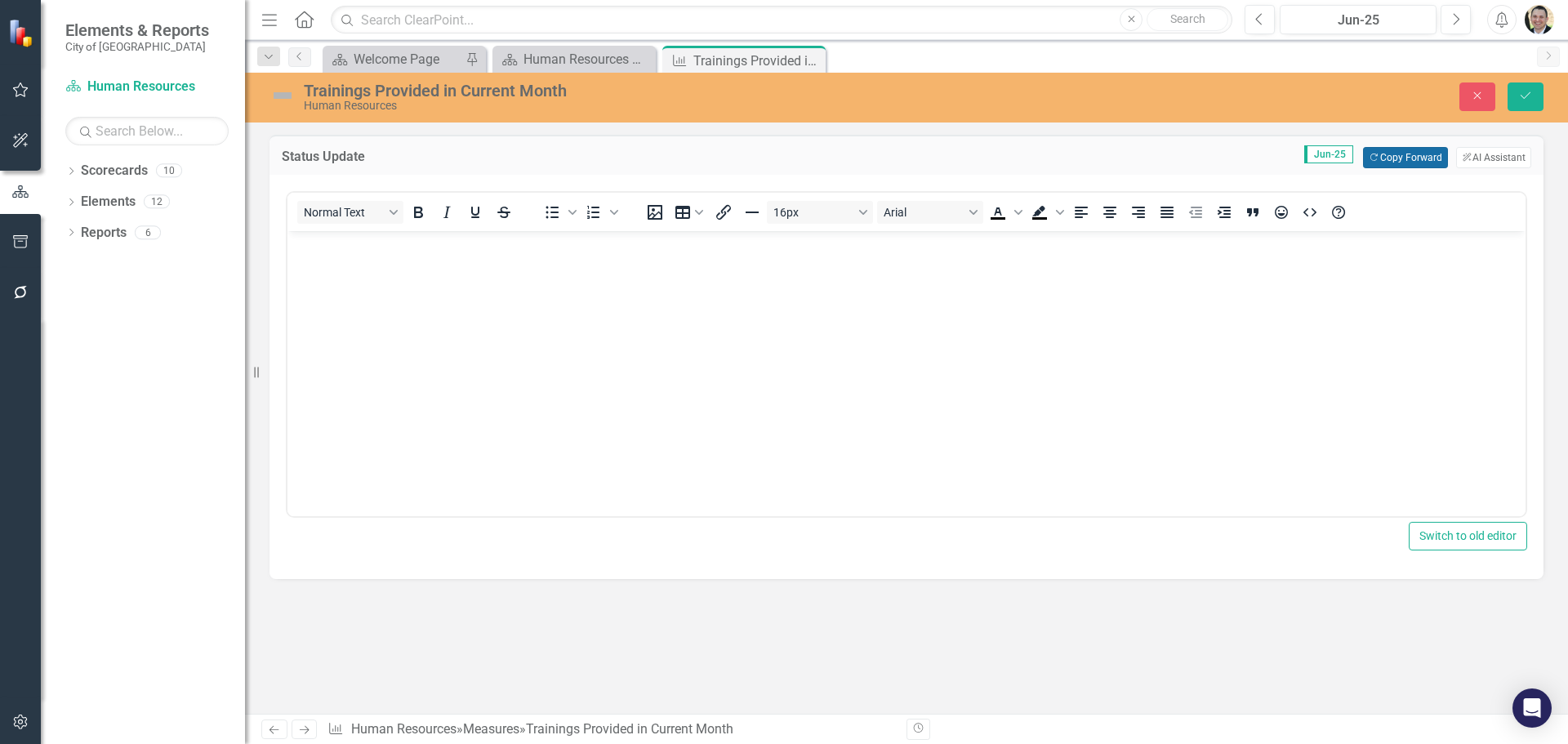
click at [1415, 154] on button "Copy Forward Copy Forward" at bounding box center [1404, 158] width 84 height 21
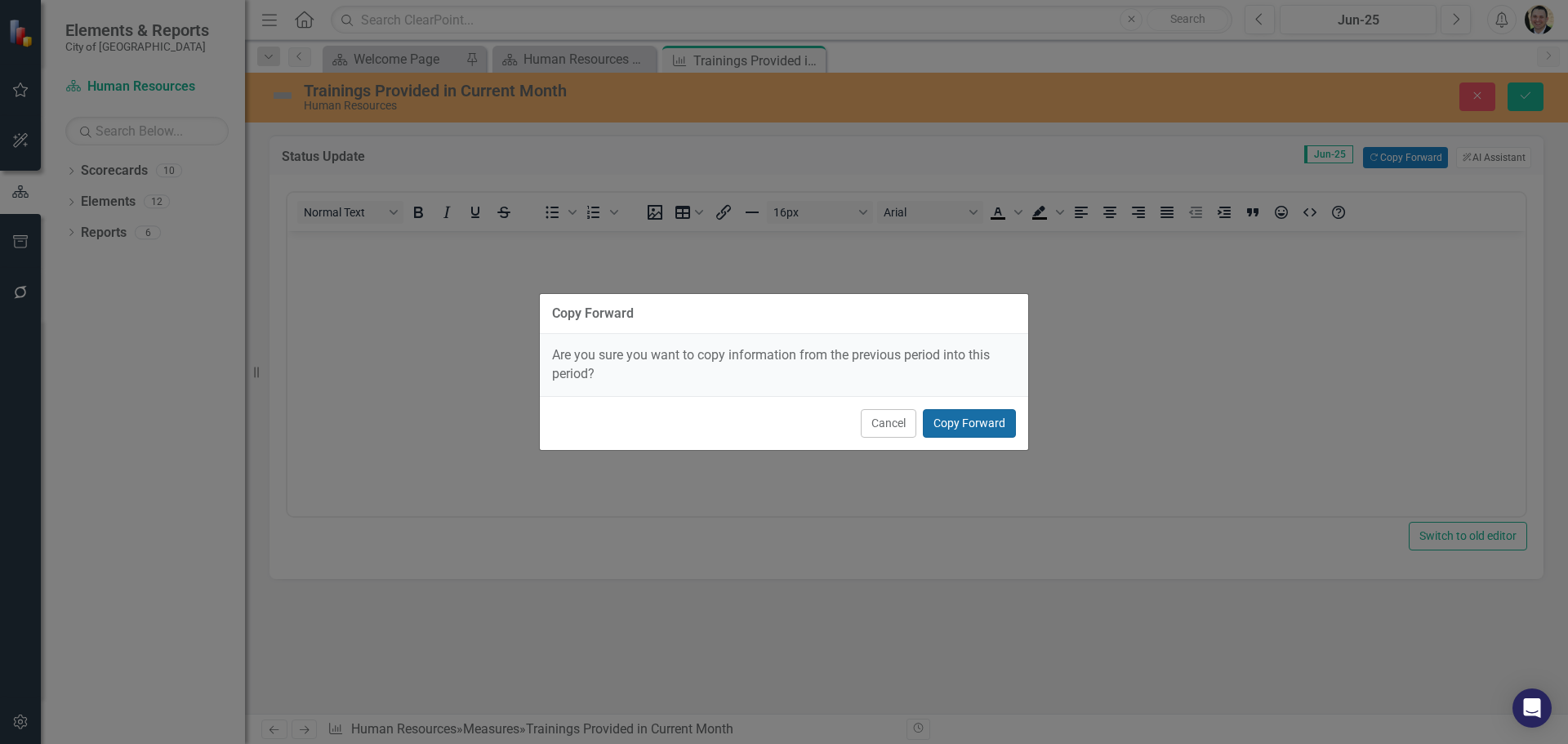
click at [988, 422] on button "Copy Forward" at bounding box center [969, 423] width 93 height 29
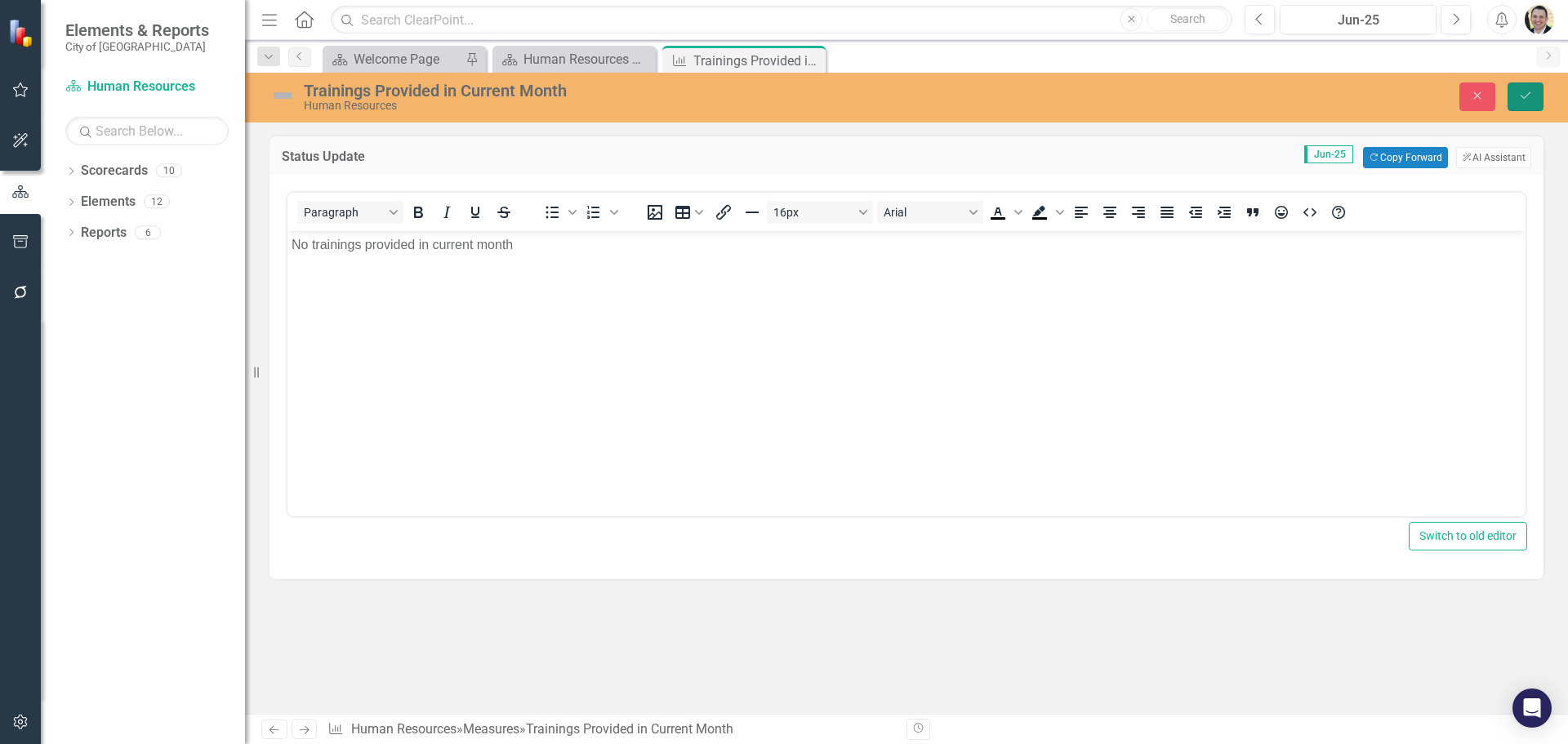
click at [1525, 94] on icon "Save" at bounding box center [1526, 95] width 14 height 12
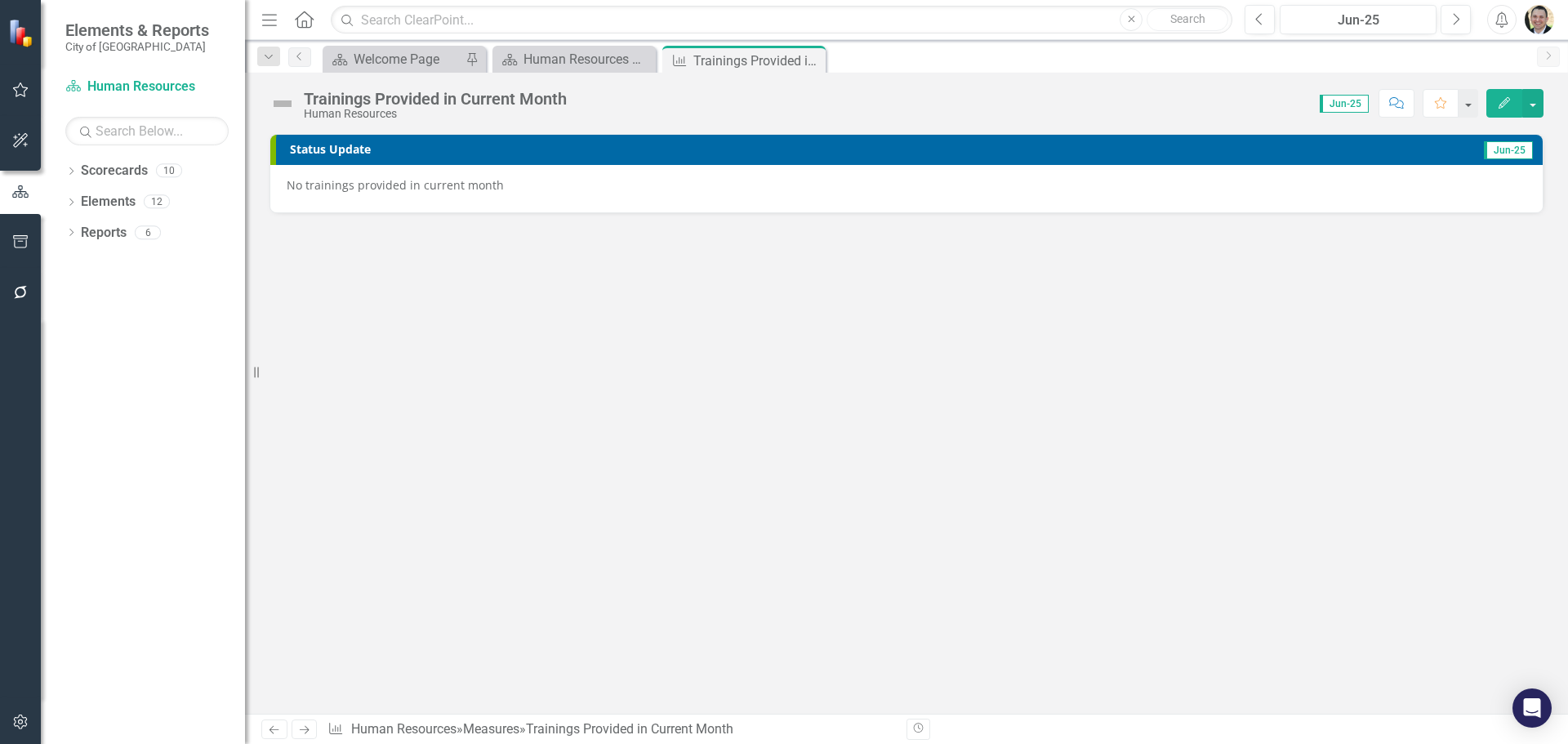
click at [285, 100] on img at bounding box center [282, 103] width 26 height 26
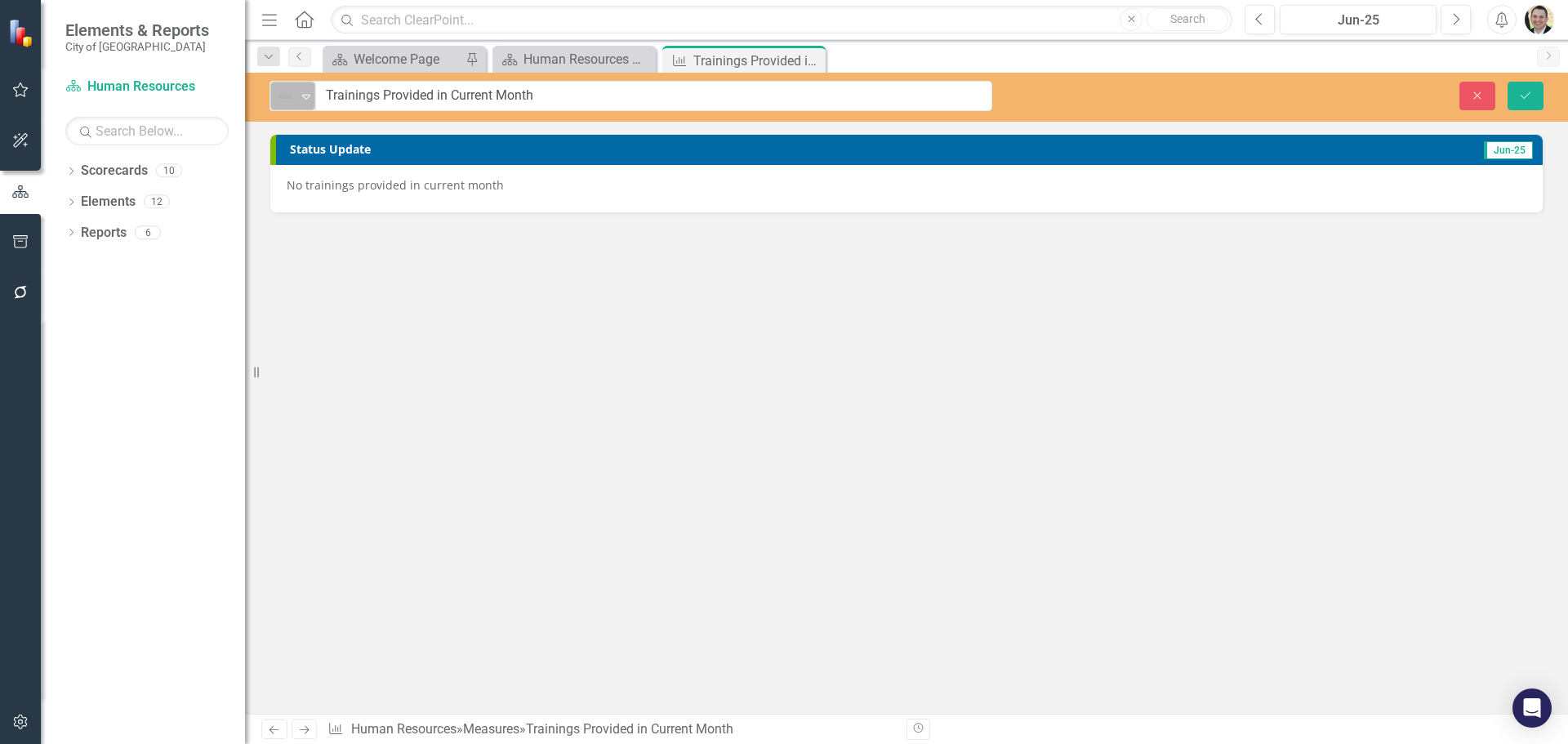
click at [290, 102] on img at bounding box center [285, 96] width 19 height 19
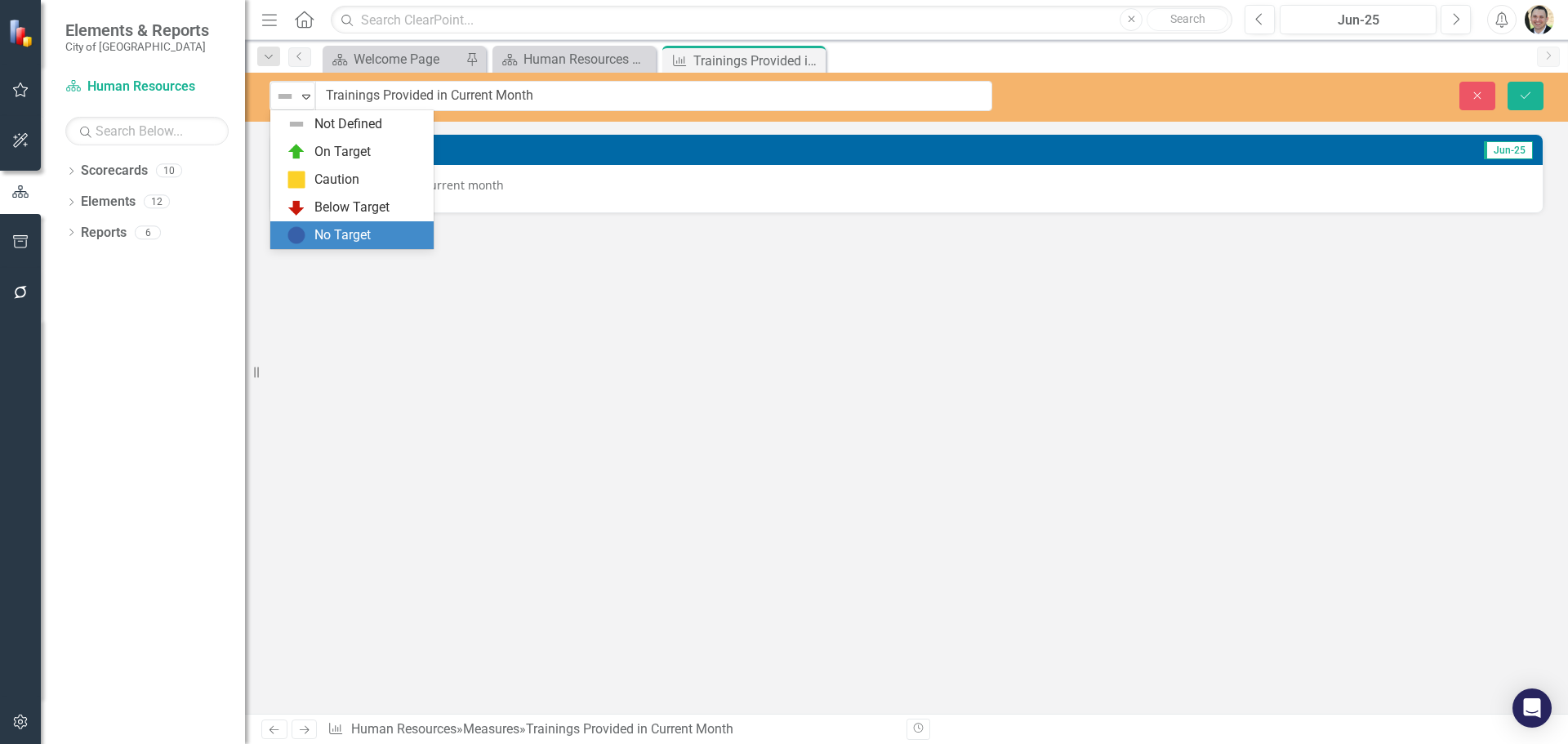
click at [316, 228] on div "No Target" at bounding box center [343, 236] width 57 height 19
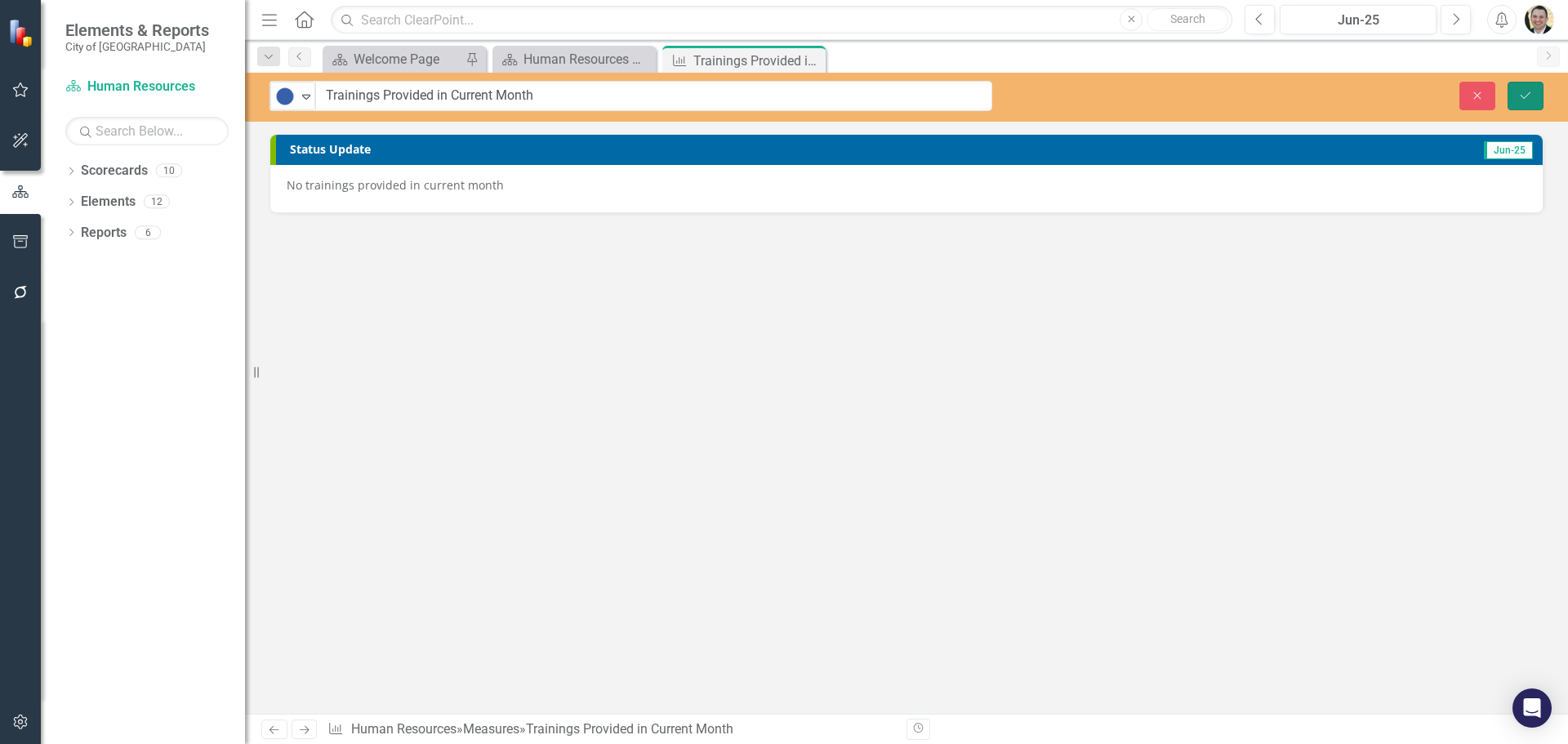
click at [1527, 90] on icon "Save" at bounding box center [1526, 95] width 14 height 12
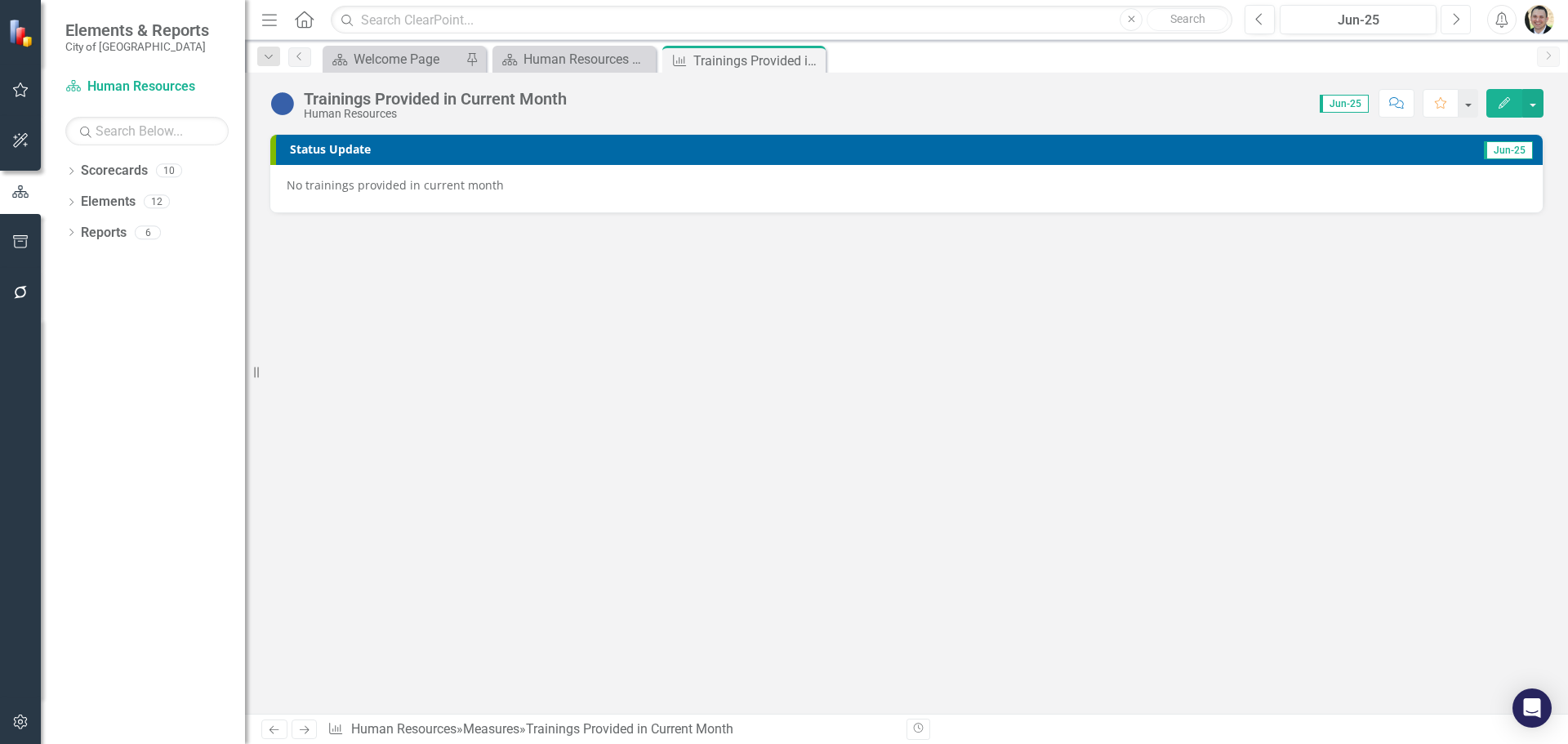
click at [1457, 20] on icon "Next" at bounding box center [1455, 19] width 9 height 14
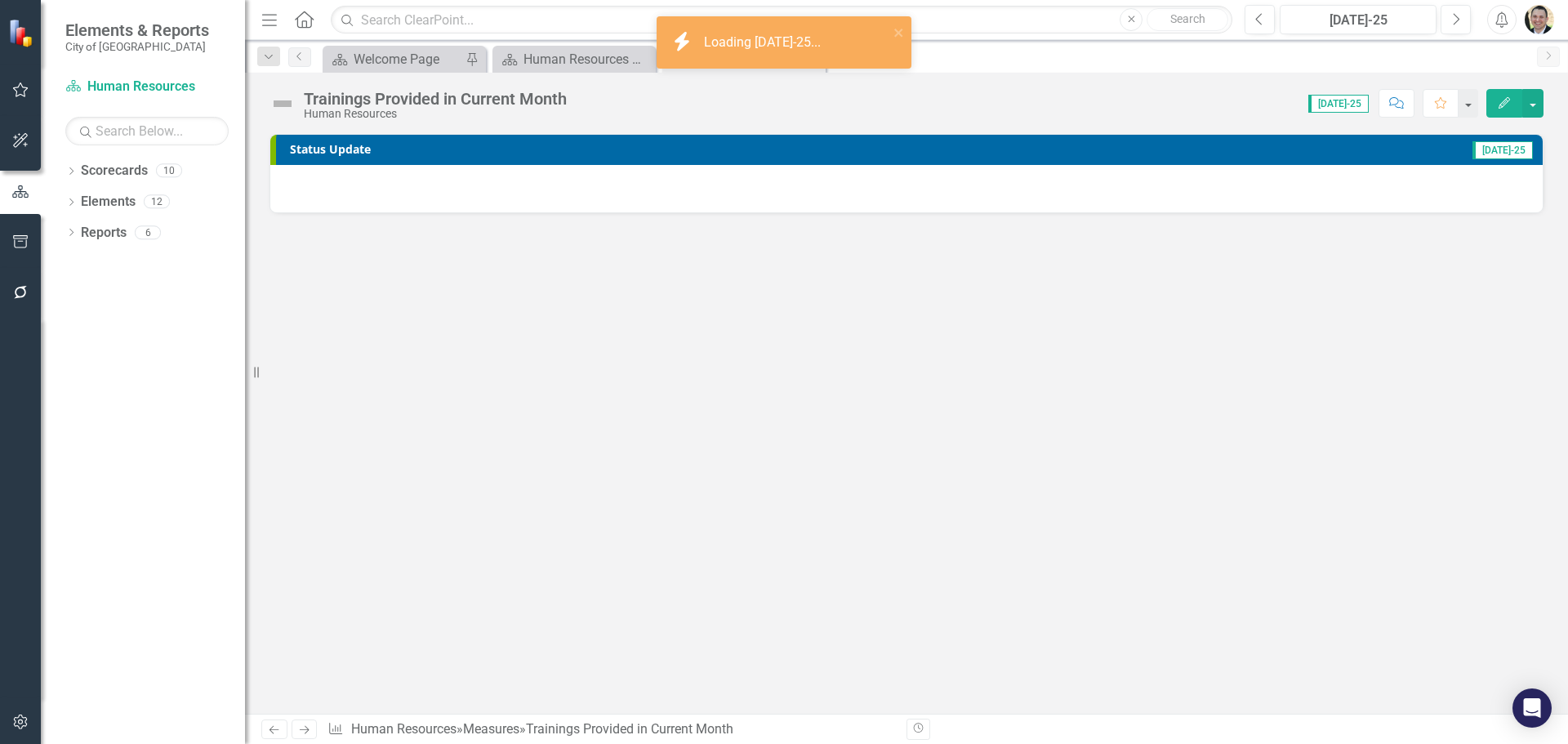
click at [781, 193] on div at bounding box center [907, 188] width 1272 height 47
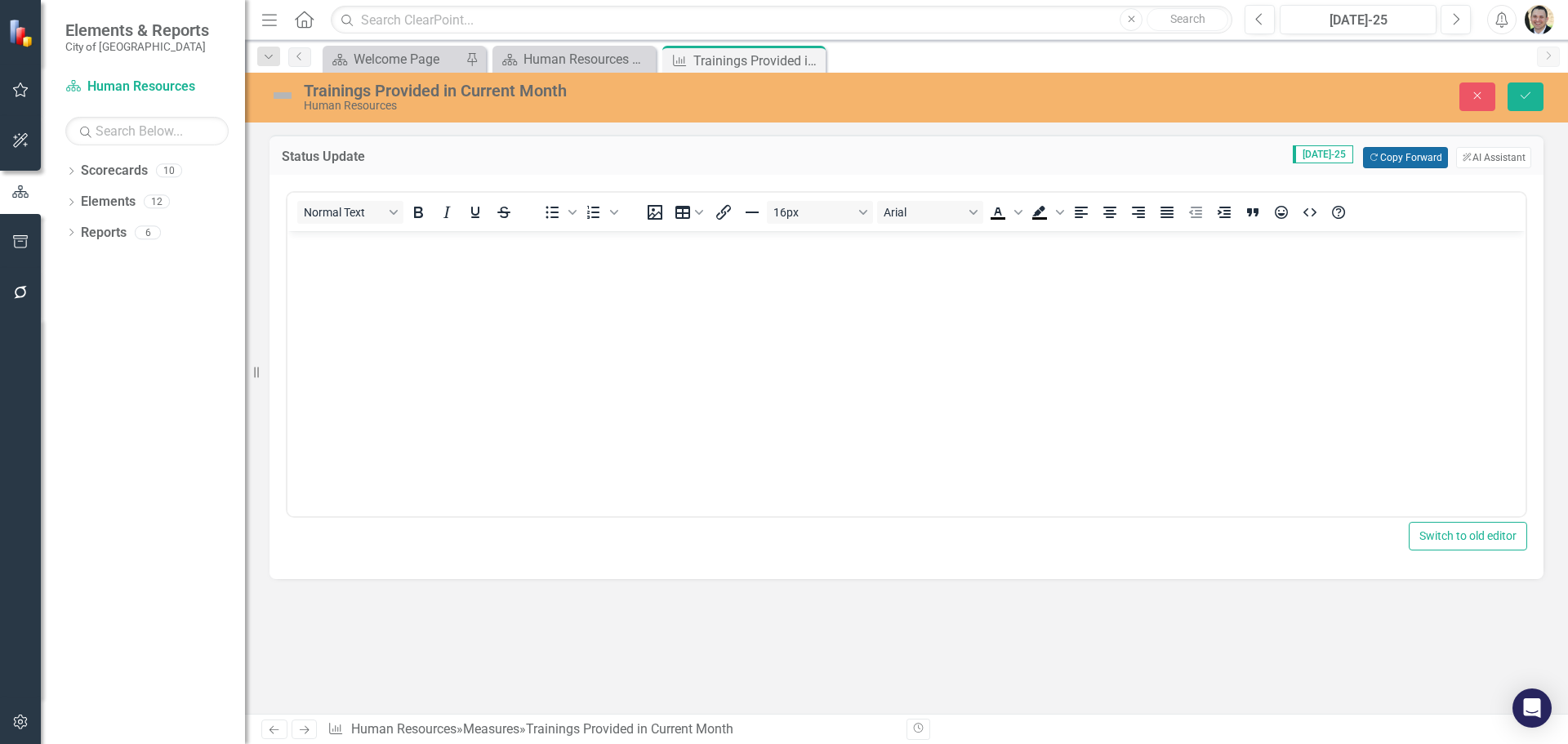
click at [1393, 159] on button "Copy Forward Copy Forward" at bounding box center [1404, 158] width 84 height 21
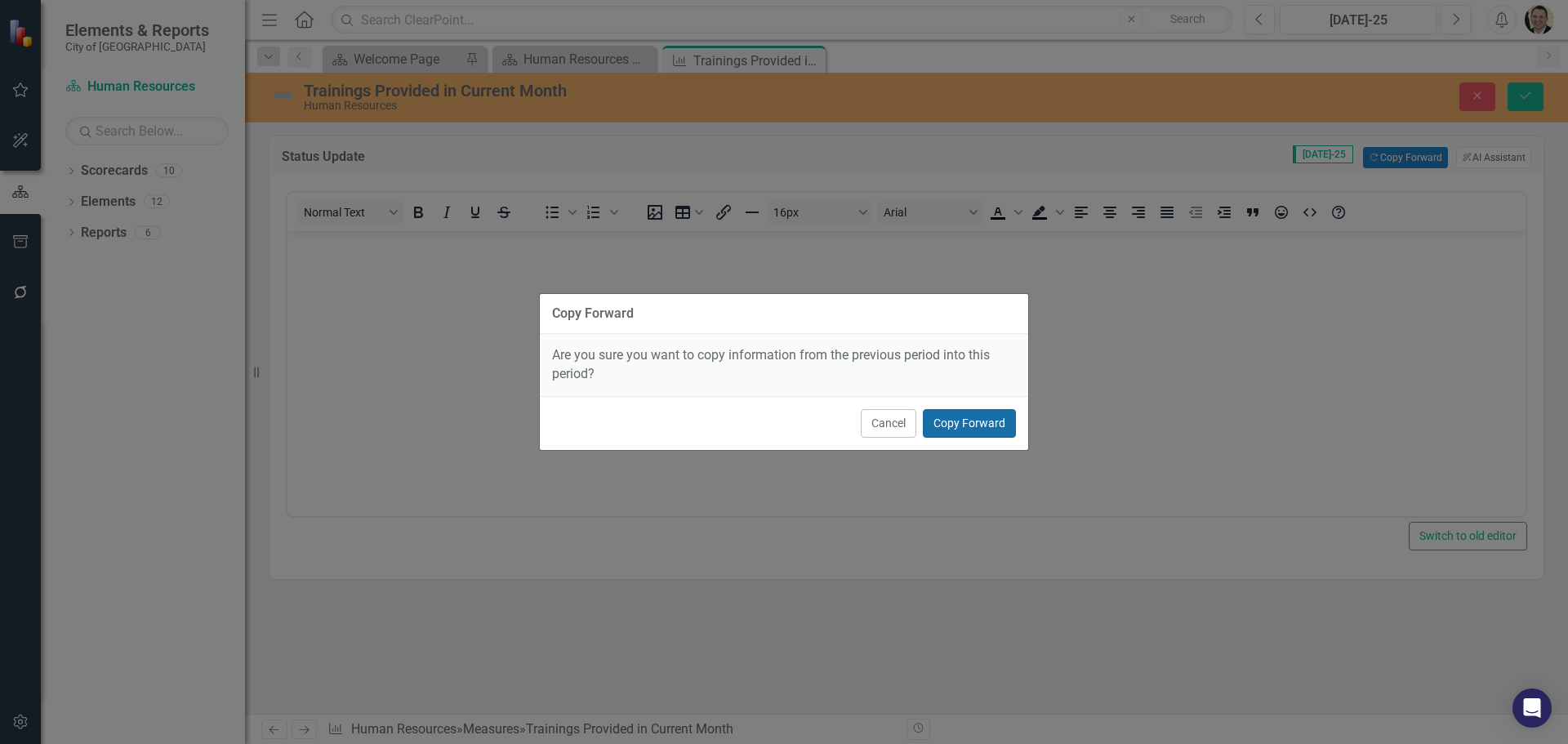
click at [990, 423] on button "Copy Forward" at bounding box center [969, 423] width 93 height 29
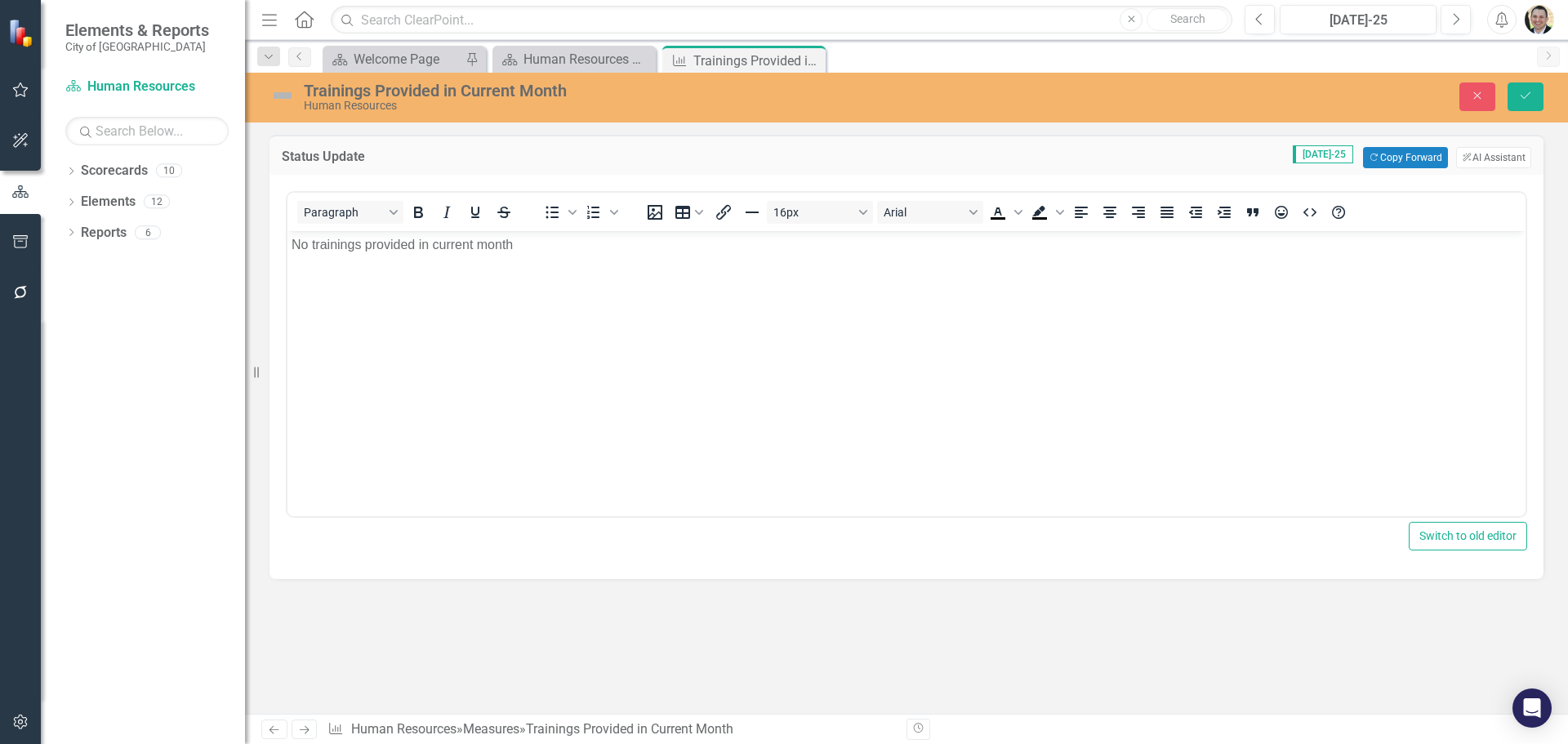
click at [283, 100] on img at bounding box center [282, 95] width 26 height 26
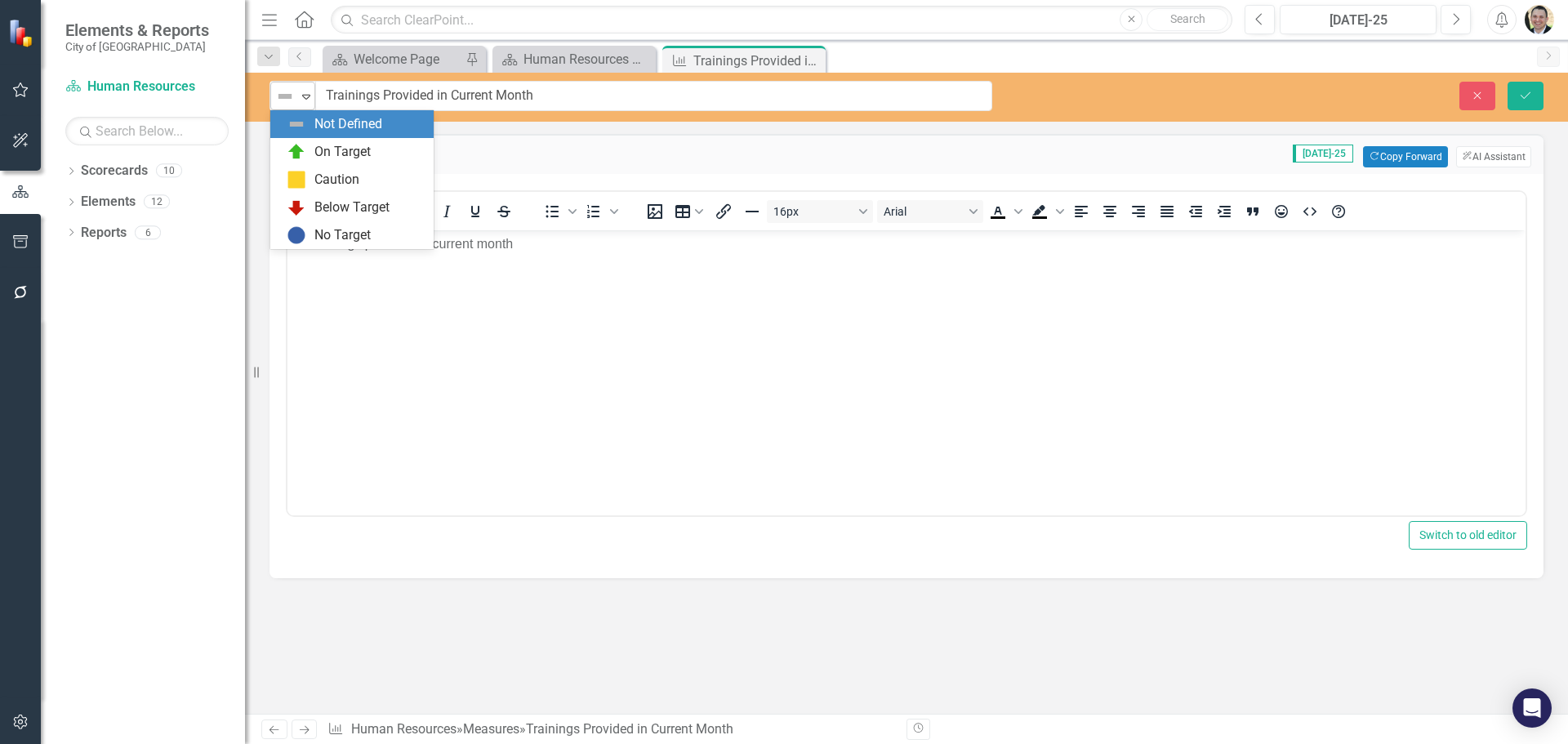
click at [284, 100] on img at bounding box center [285, 96] width 19 height 19
click at [316, 235] on div "No Target" at bounding box center [343, 236] width 57 height 19
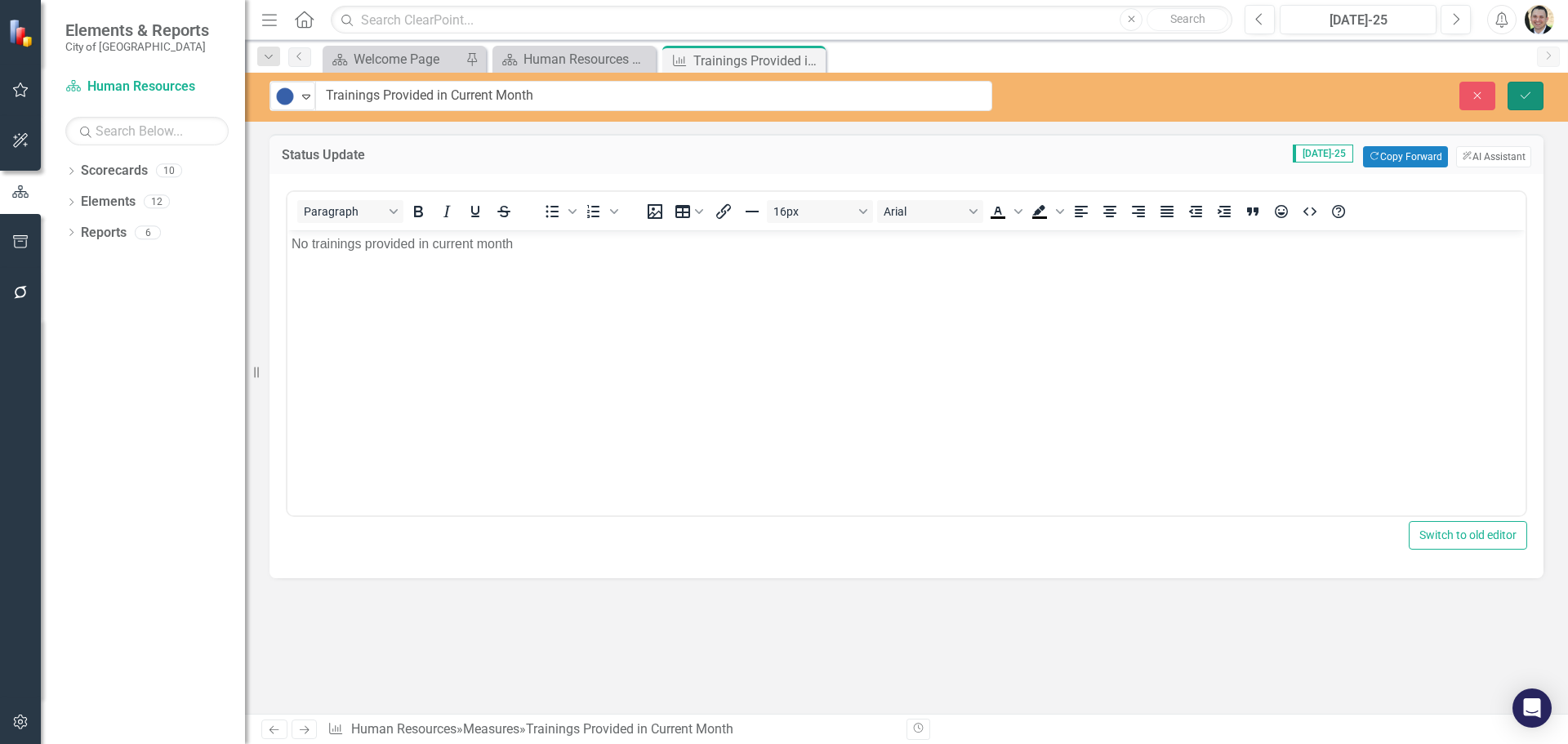
click at [1518, 94] on button "Save" at bounding box center [1526, 96] width 36 height 29
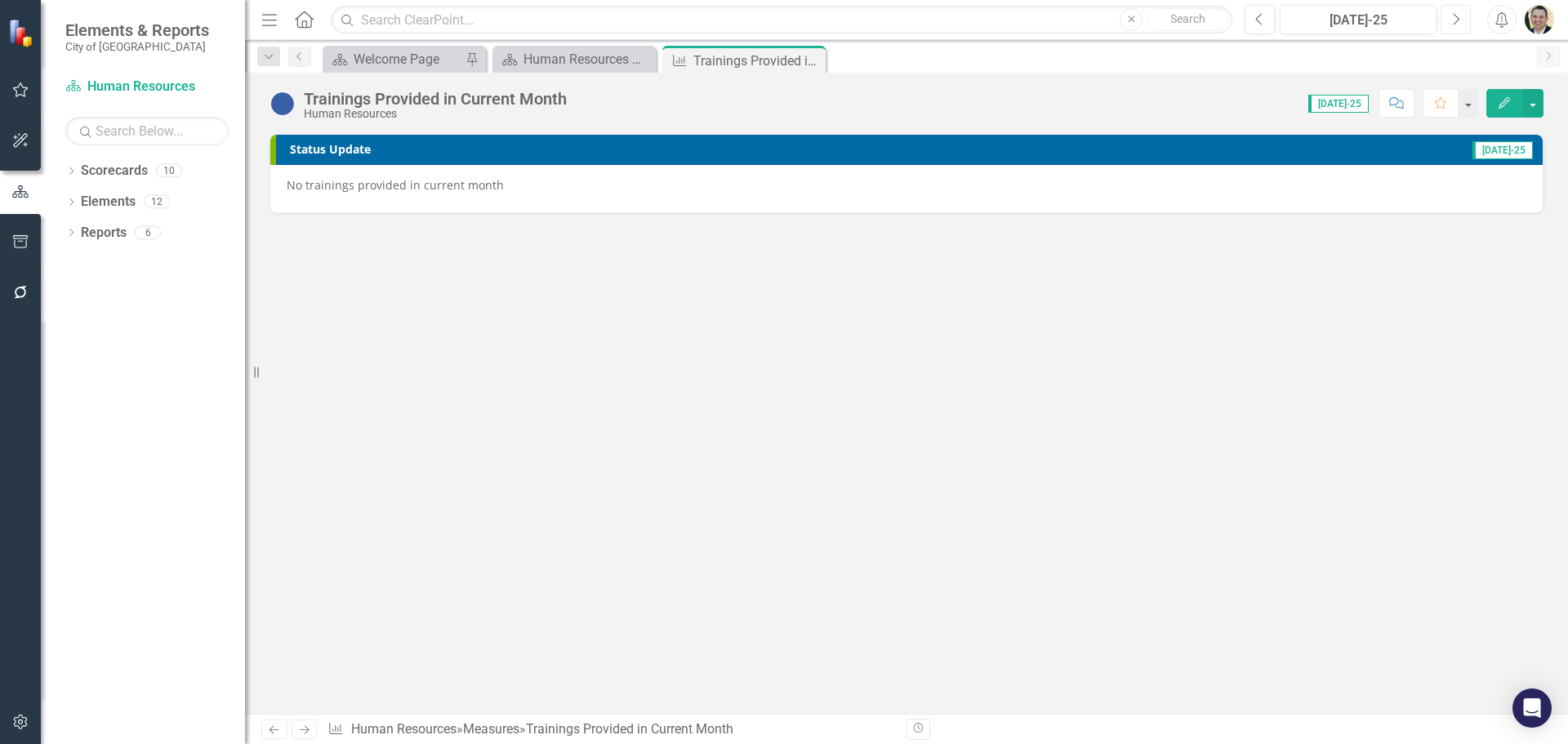
click at [1455, 19] on icon "Next" at bounding box center [1455, 19] width 9 height 14
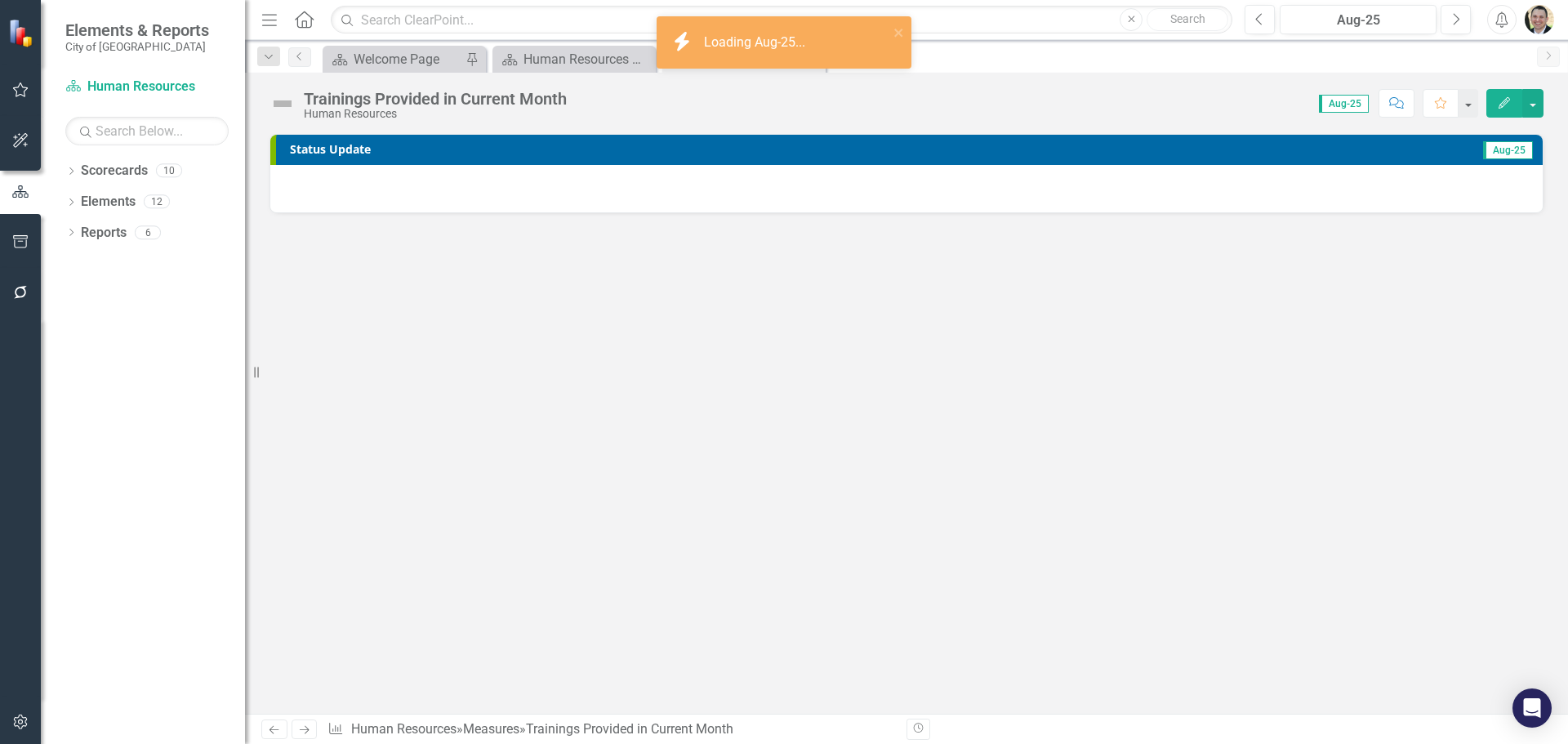
click at [1124, 179] on div at bounding box center [907, 188] width 1272 height 47
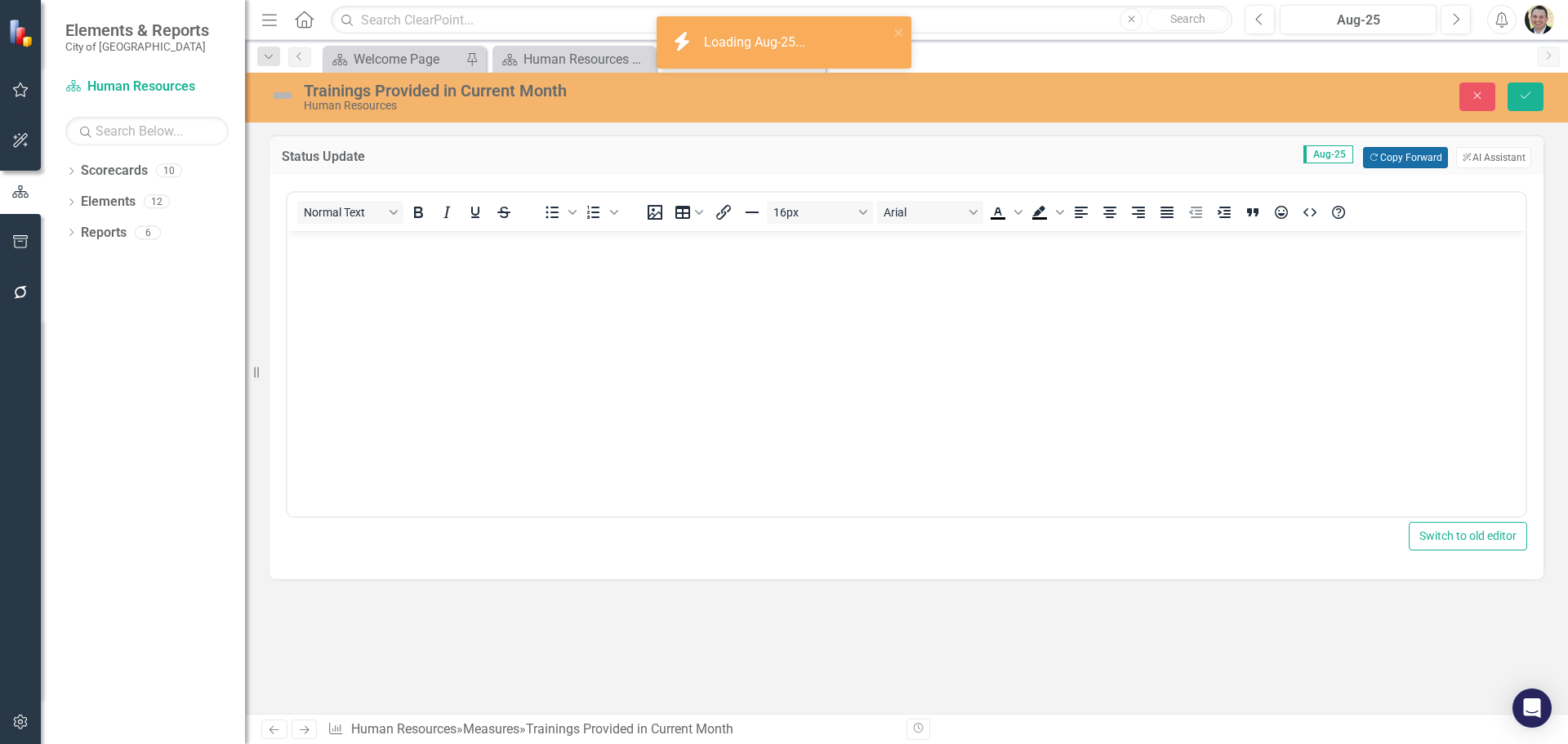
click at [1415, 158] on button "Copy Forward Copy Forward" at bounding box center [1404, 158] width 84 height 21
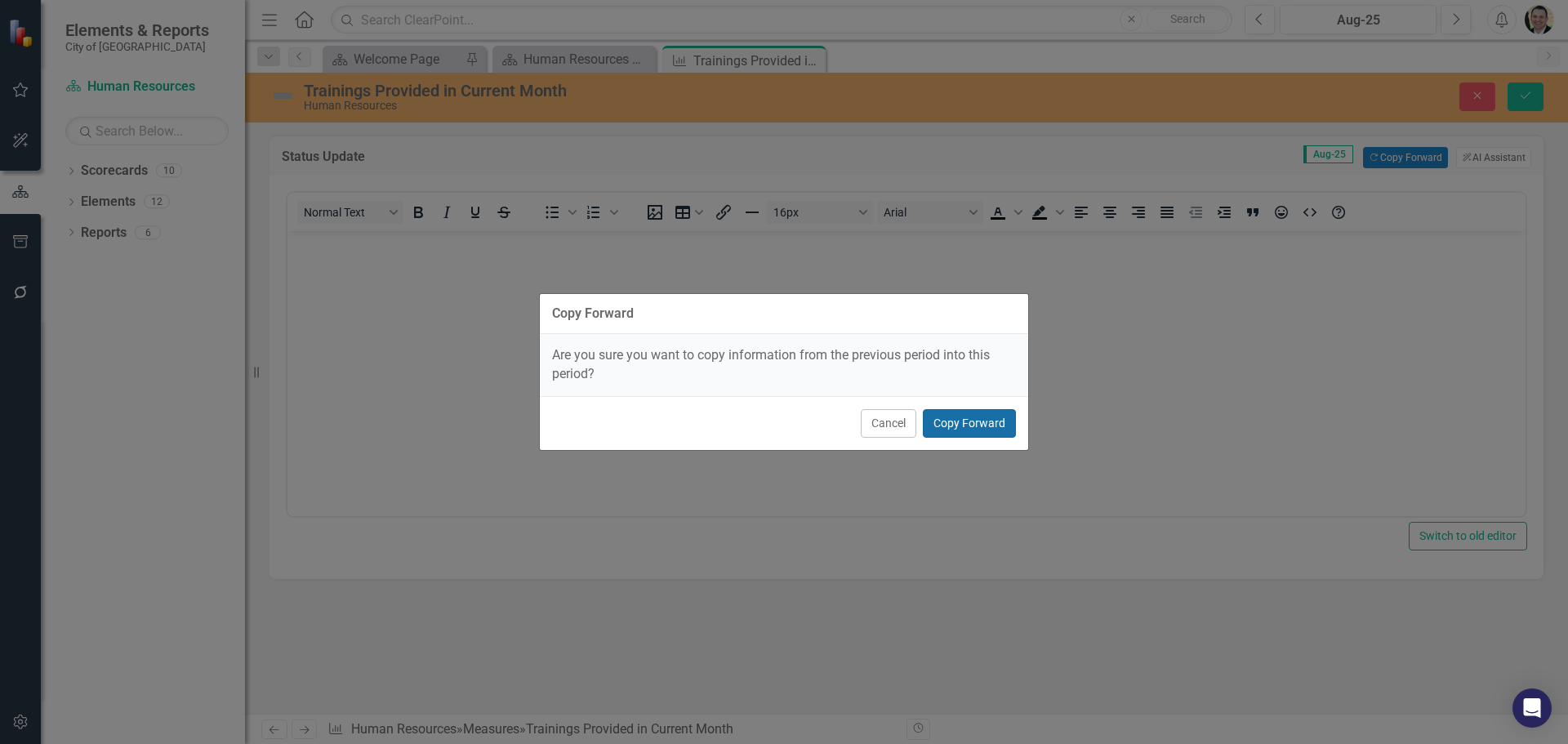
click at [964, 419] on button "Copy Forward" at bounding box center [969, 423] width 93 height 29
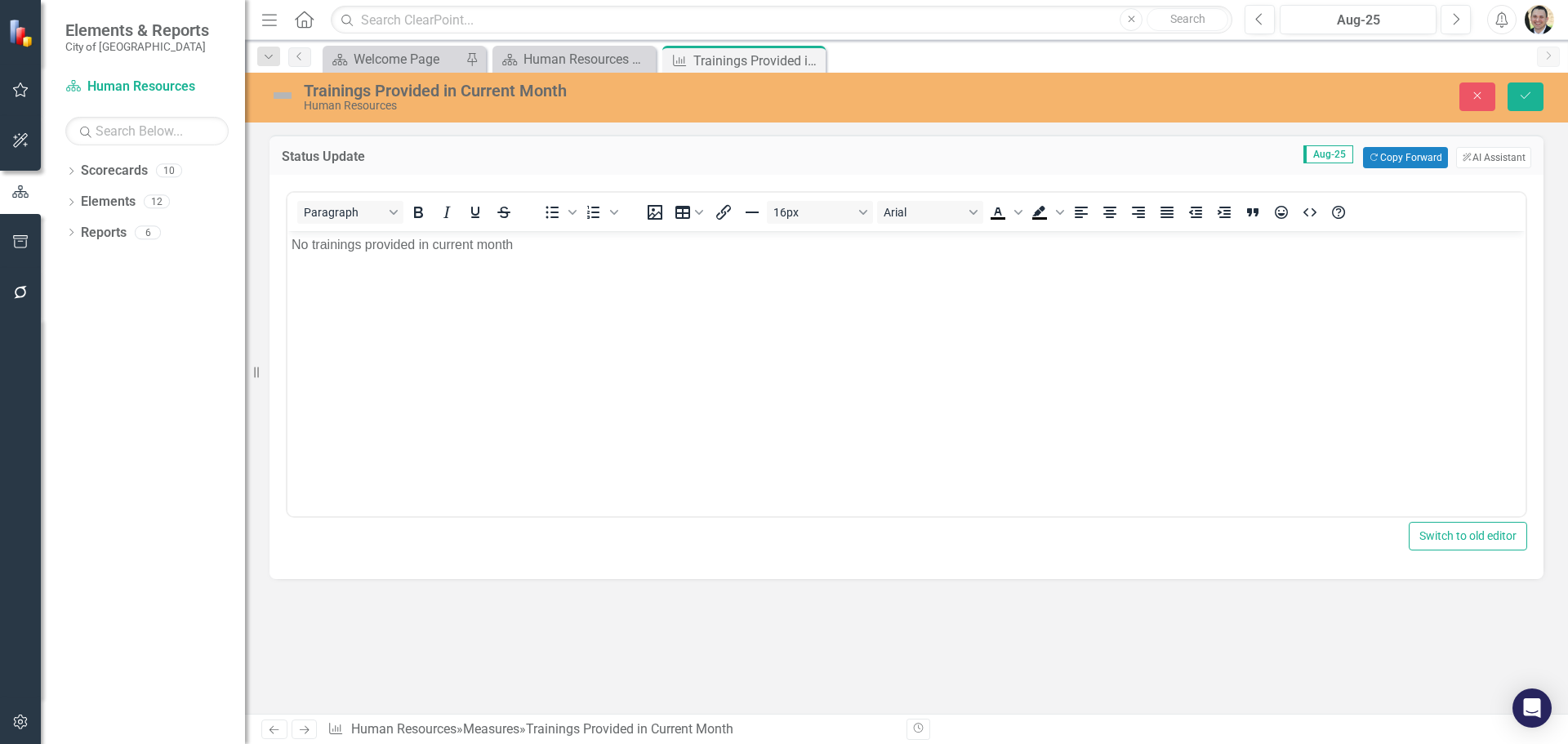
click at [283, 94] on img at bounding box center [282, 95] width 26 height 26
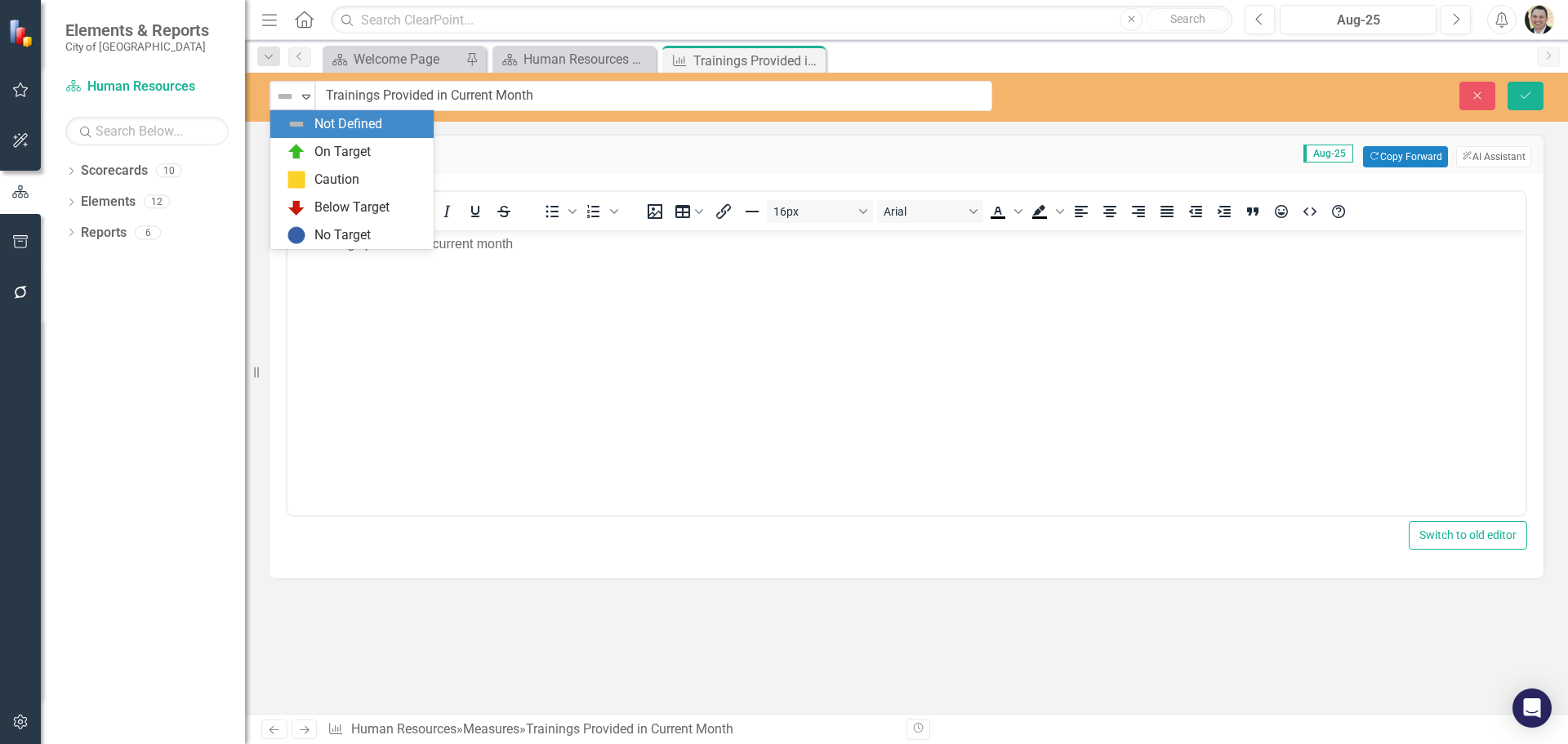
click at [283, 94] on img at bounding box center [285, 96] width 19 height 19
drag, startPoint x: 321, startPoint y: 222, endPoint x: 362, endPoint y: 223, distance: 41.0
click at [321, 222] on div "No Target" at bounding box center [352, 235] width 164 height 28
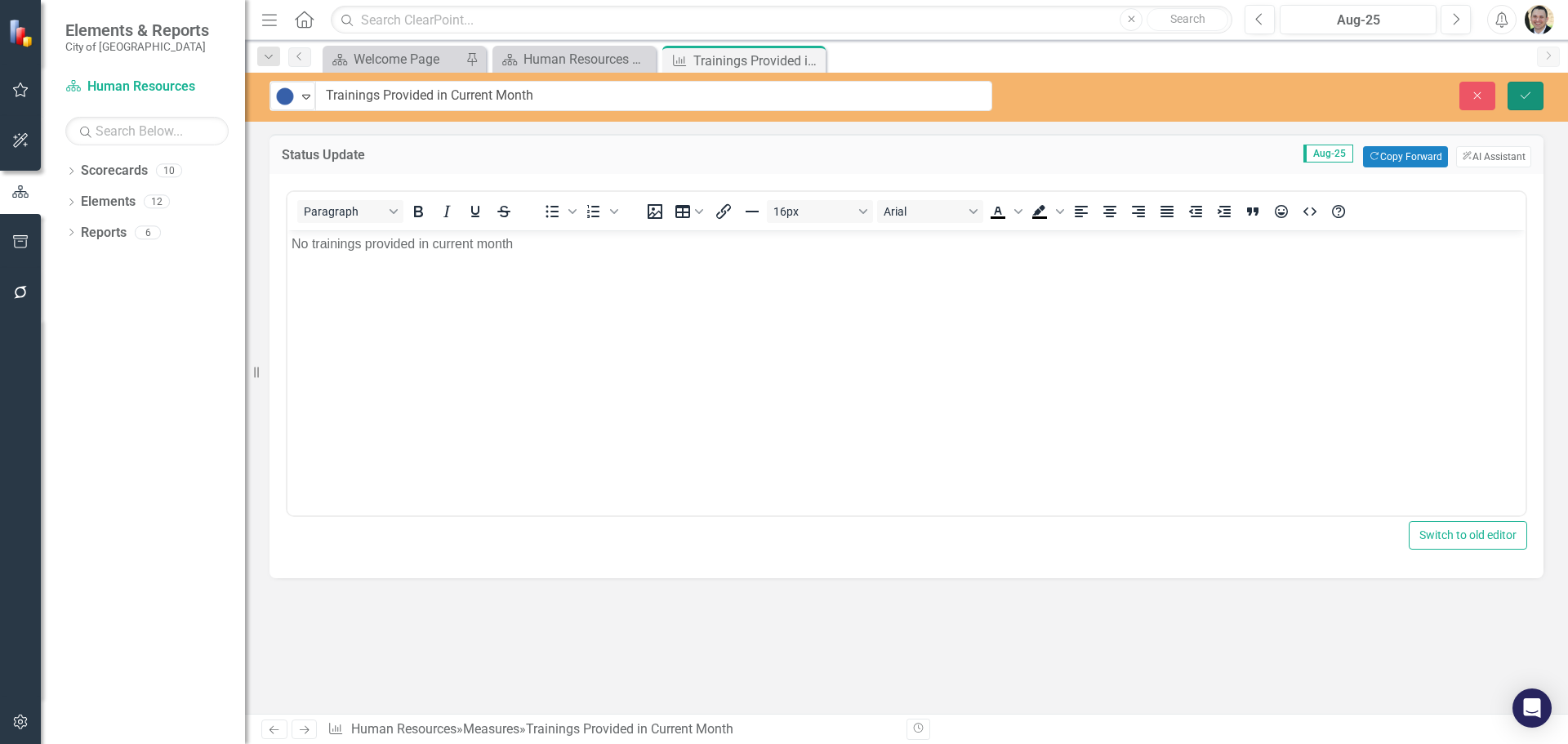
click at [1529, 92] on icon "Save" at bounding box center [1526, 95] width 14 height 12
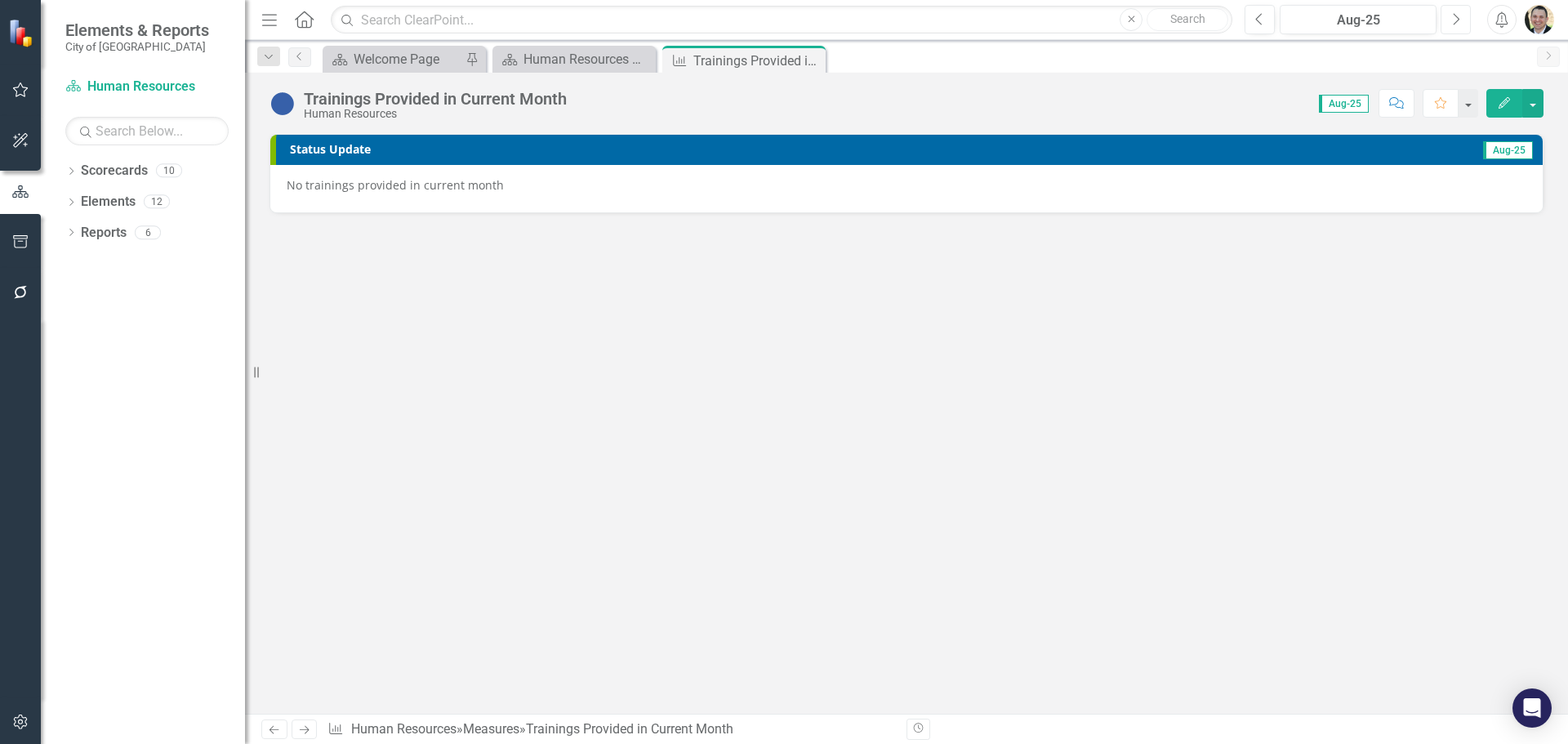
click at [1454, 27] on button "Next" at bounding box center [1455, 19] width 30 height 30
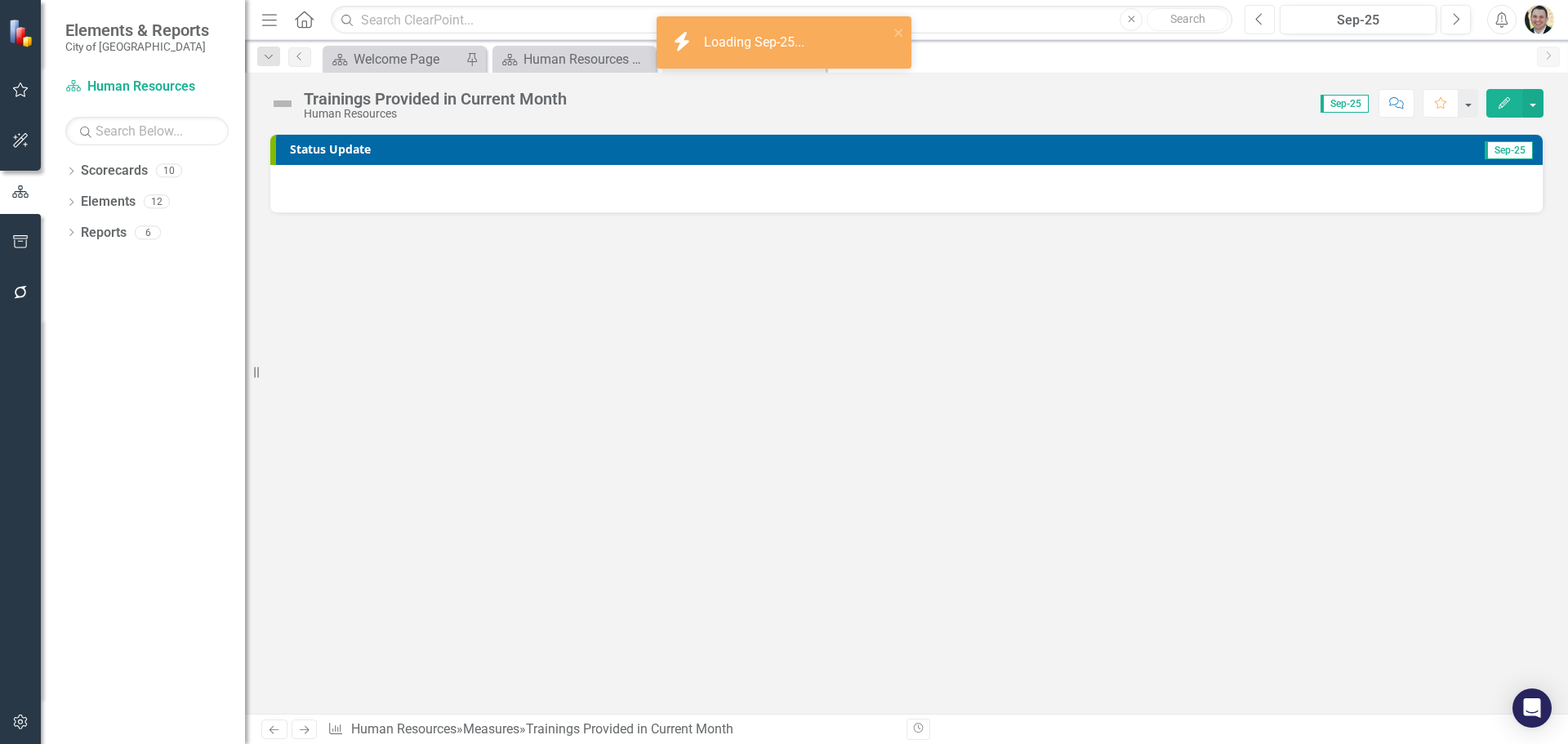
click at [1250, 29] on button "Previous" at bounding box center [1259, 19] width 30 height 30
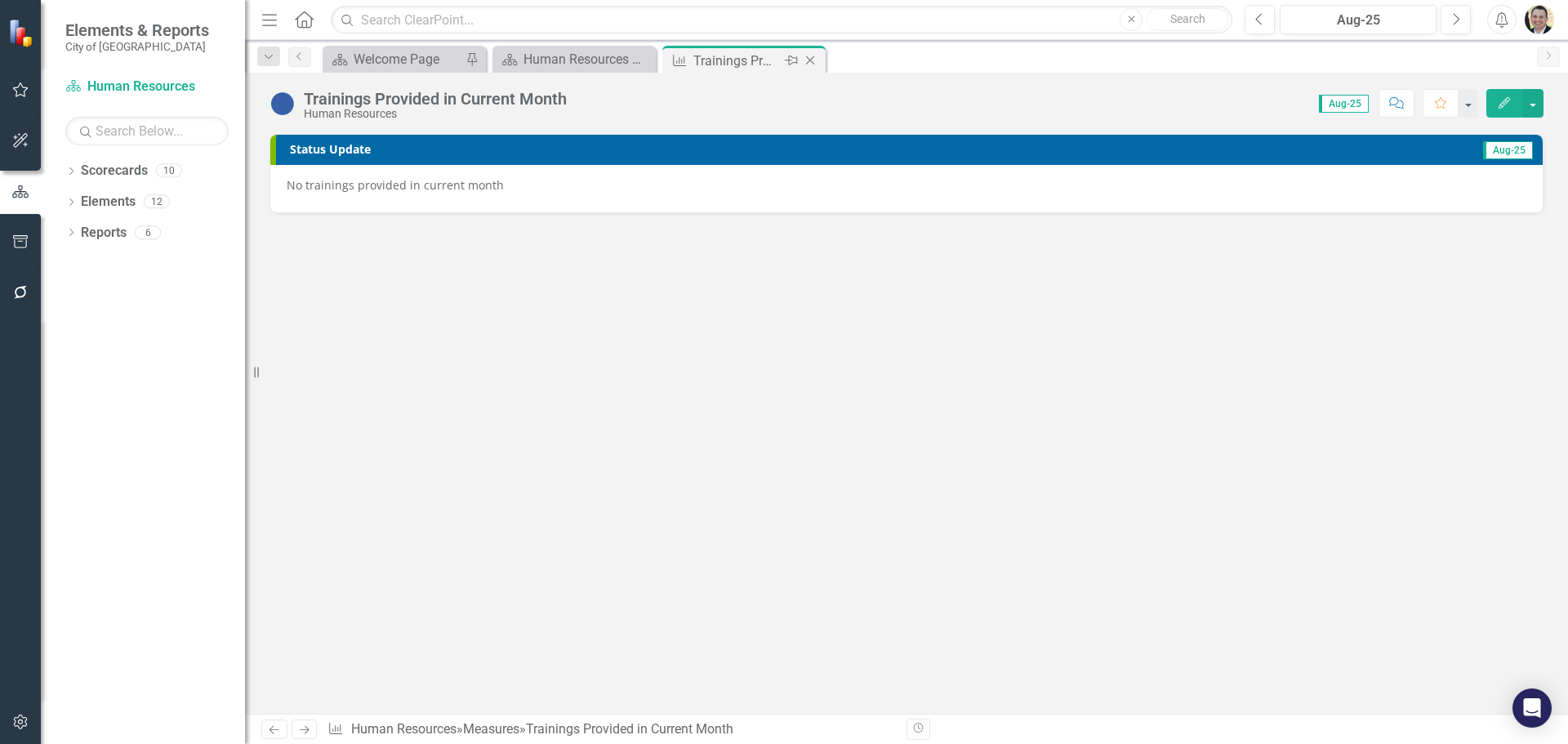
click at [812, 60] on icon "Close" at bounding box center [810, 61] width 16 height 13
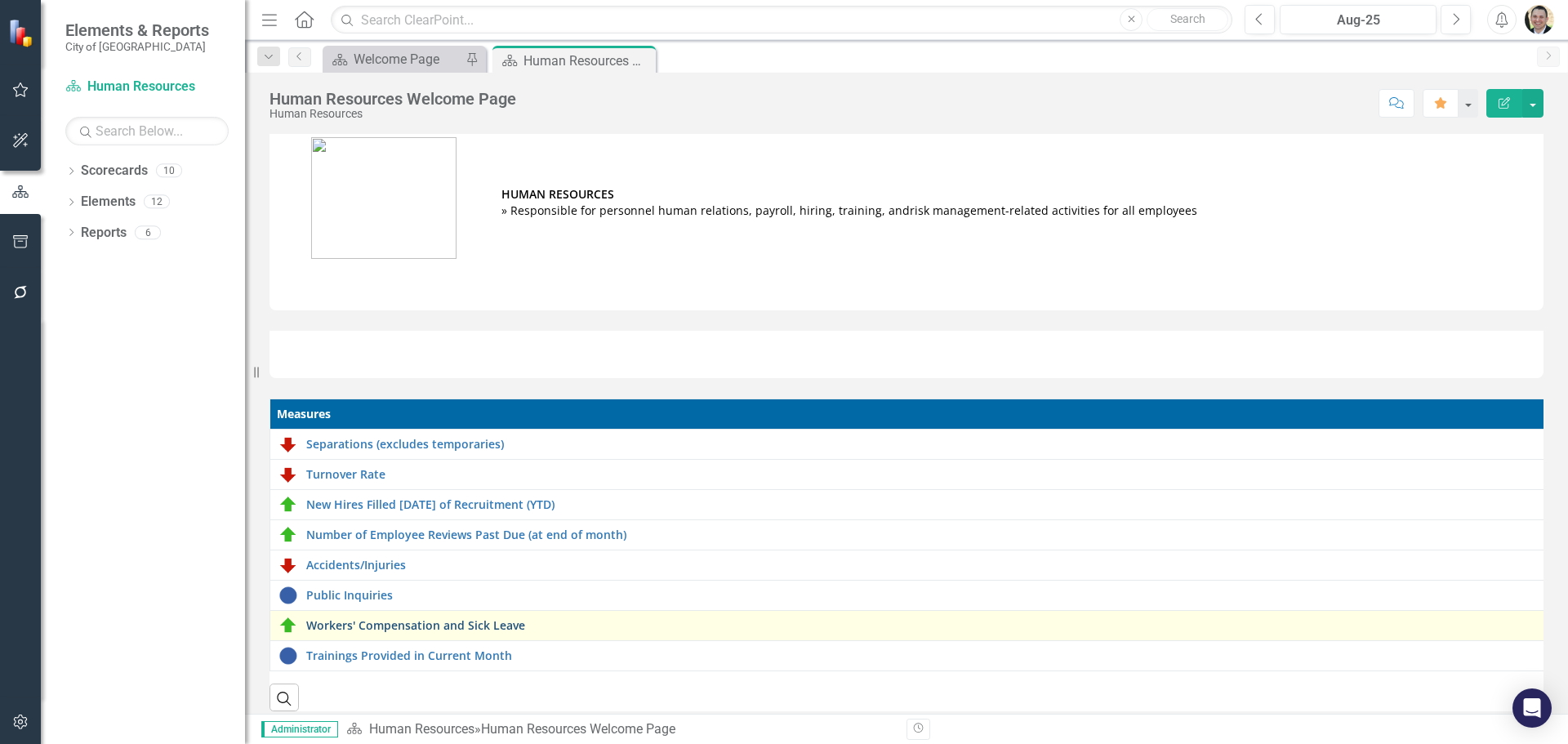
scroll to position [43, 0]
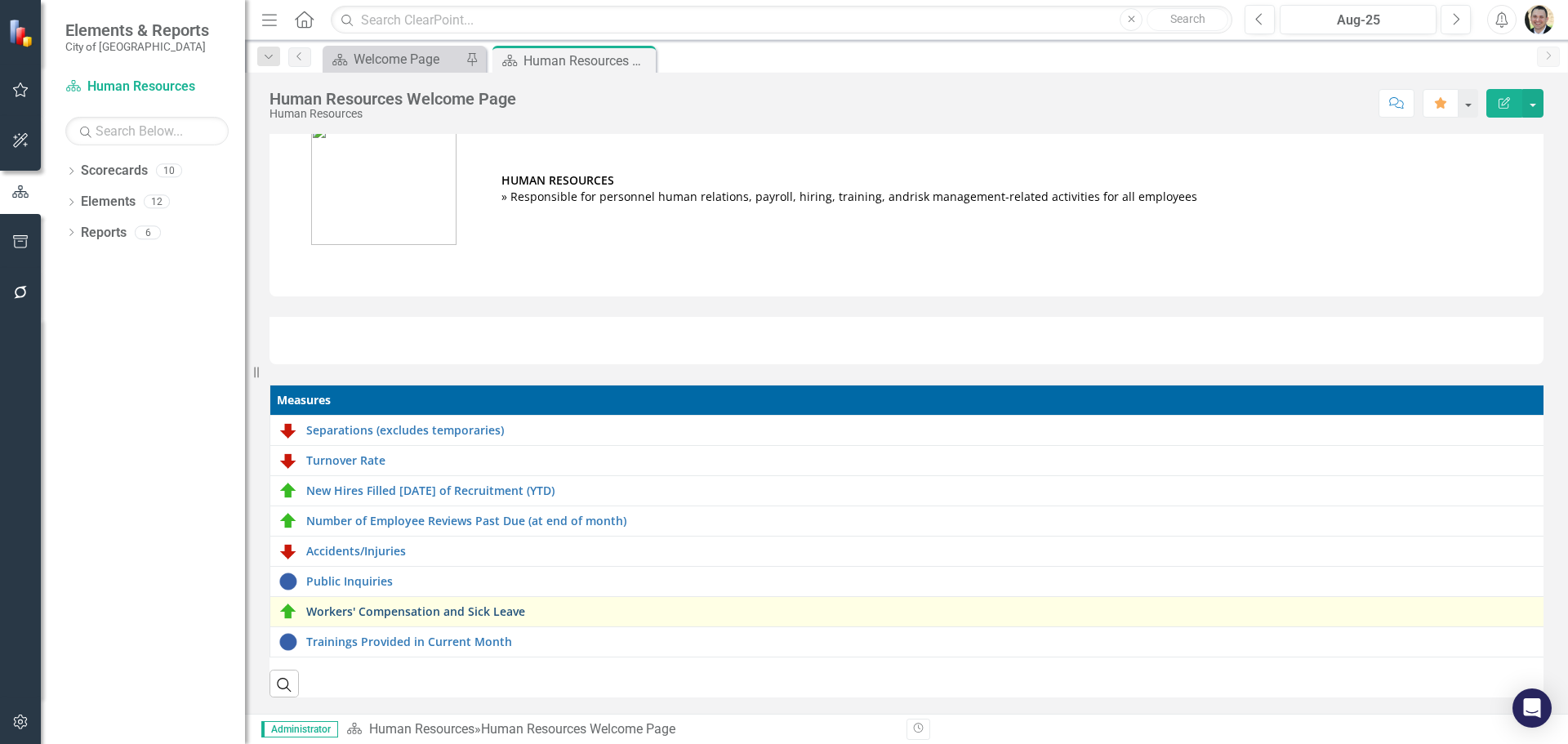
click at [436, 605] on link "Workers' Compensation and Sick Leave" at bounding box center [921, 611] width 1230 height 13
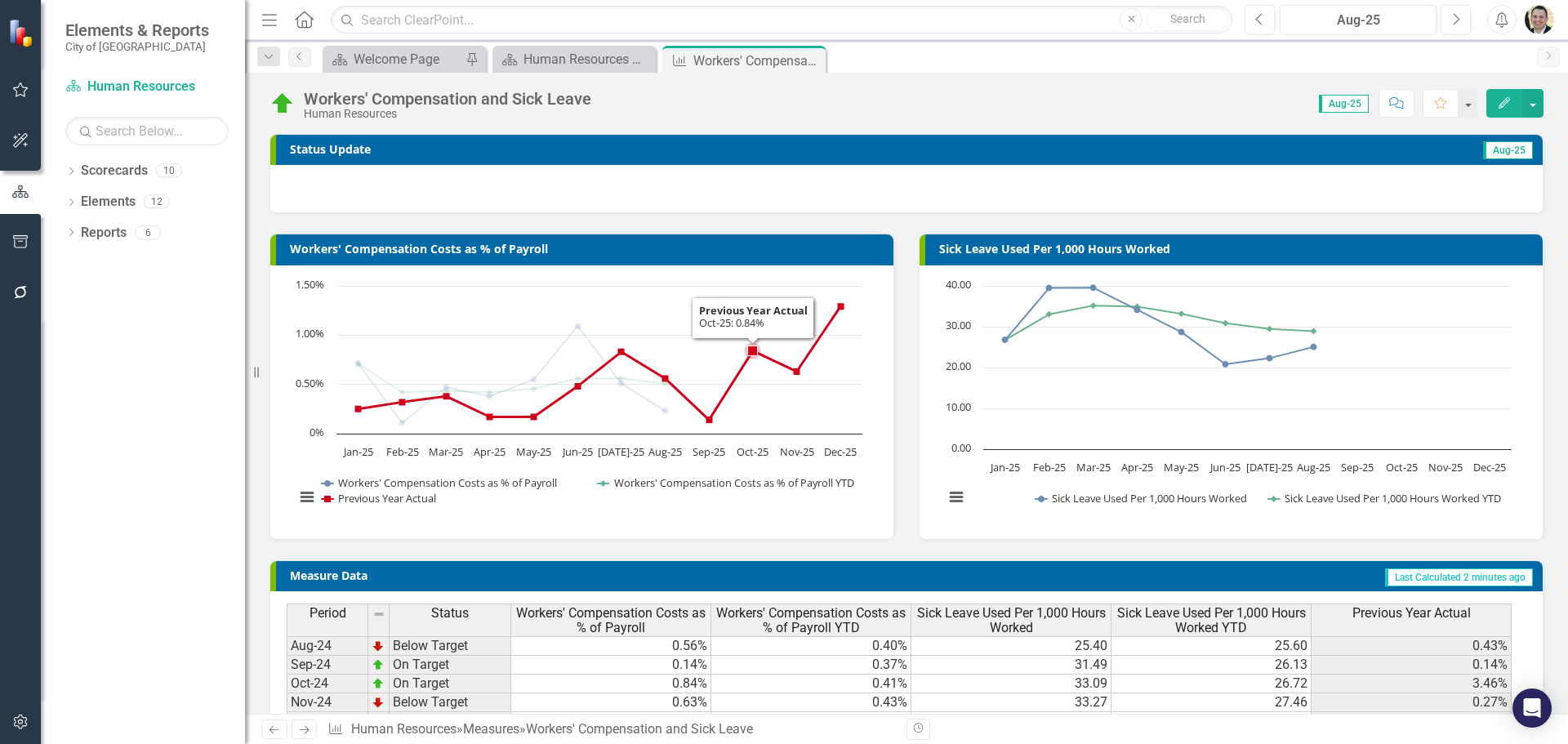
scroll to position [190, 0]
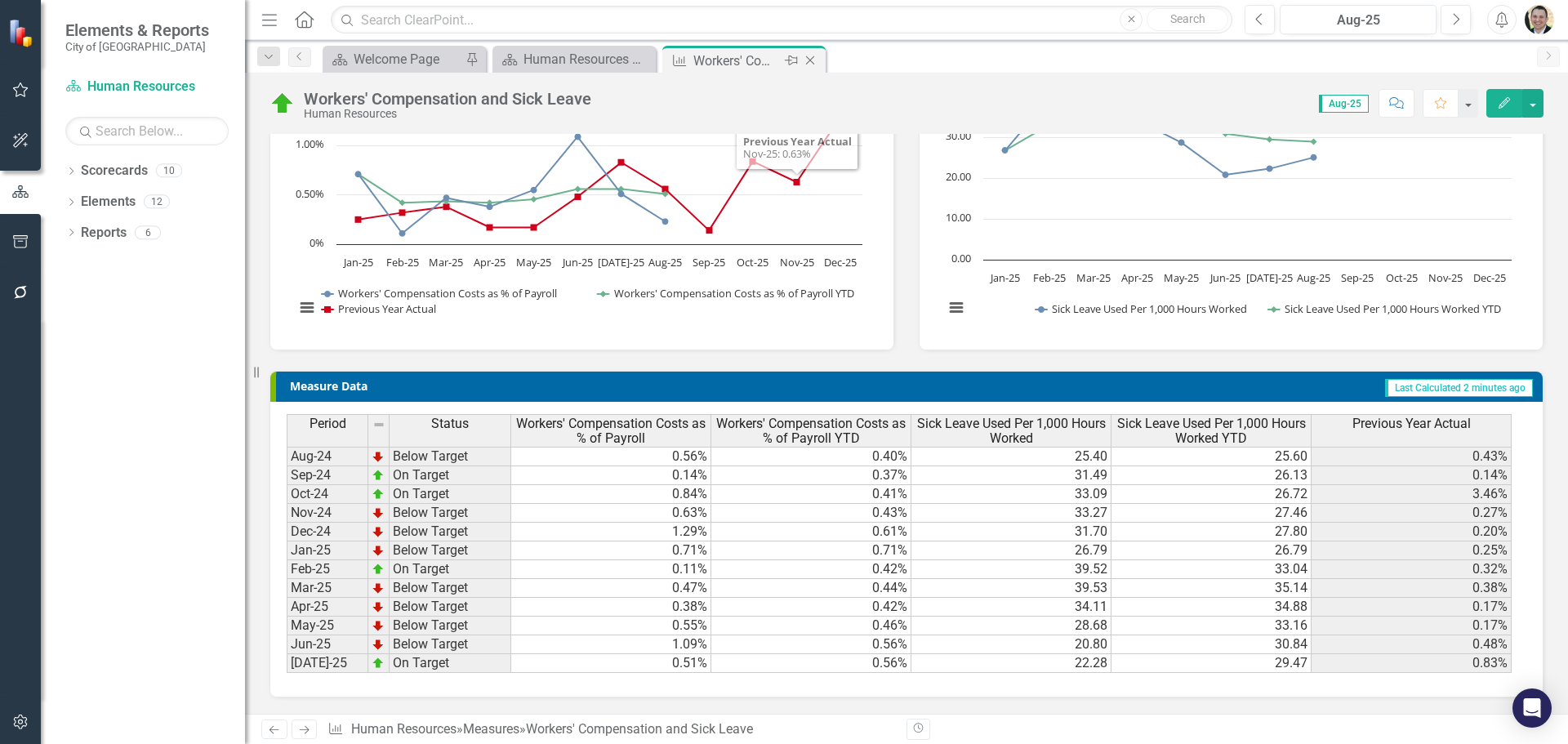
click at [812, 63] on icon at bounding box center [810, 61] width 9 height 9
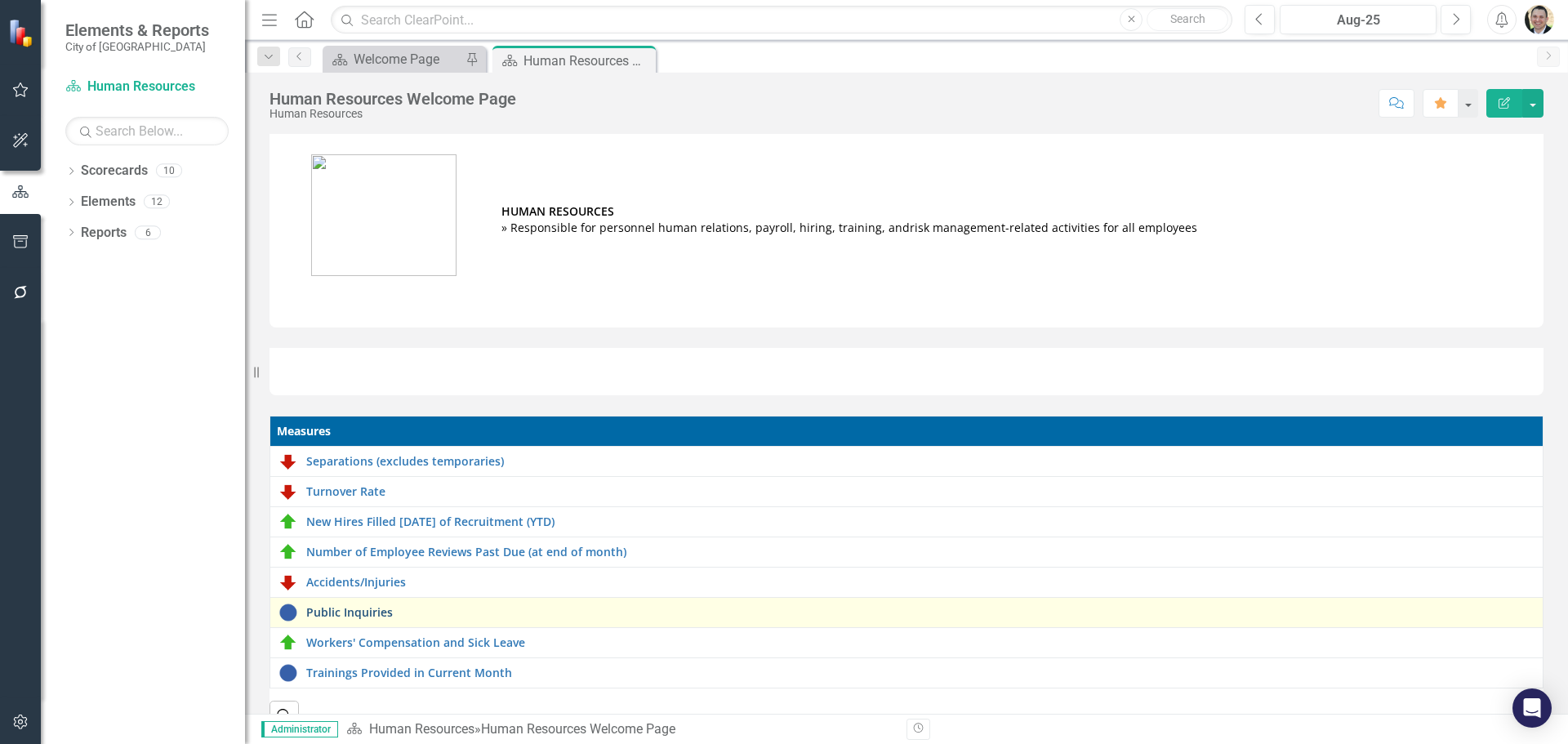
click at [363, 612] on link "Public Inquiries" at bounding box center [920, 612] width 1228 height 13
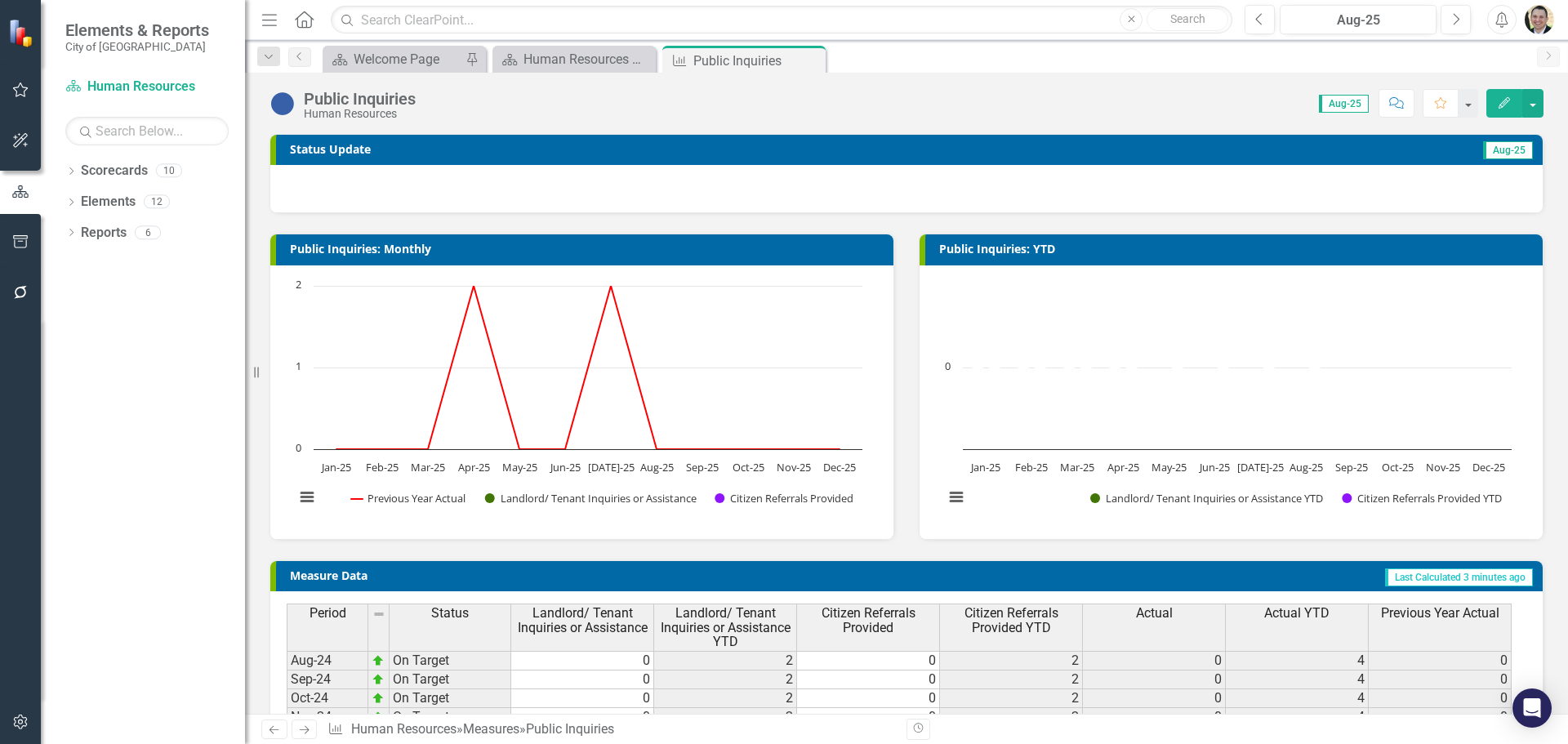
scroll to position [204, 0]
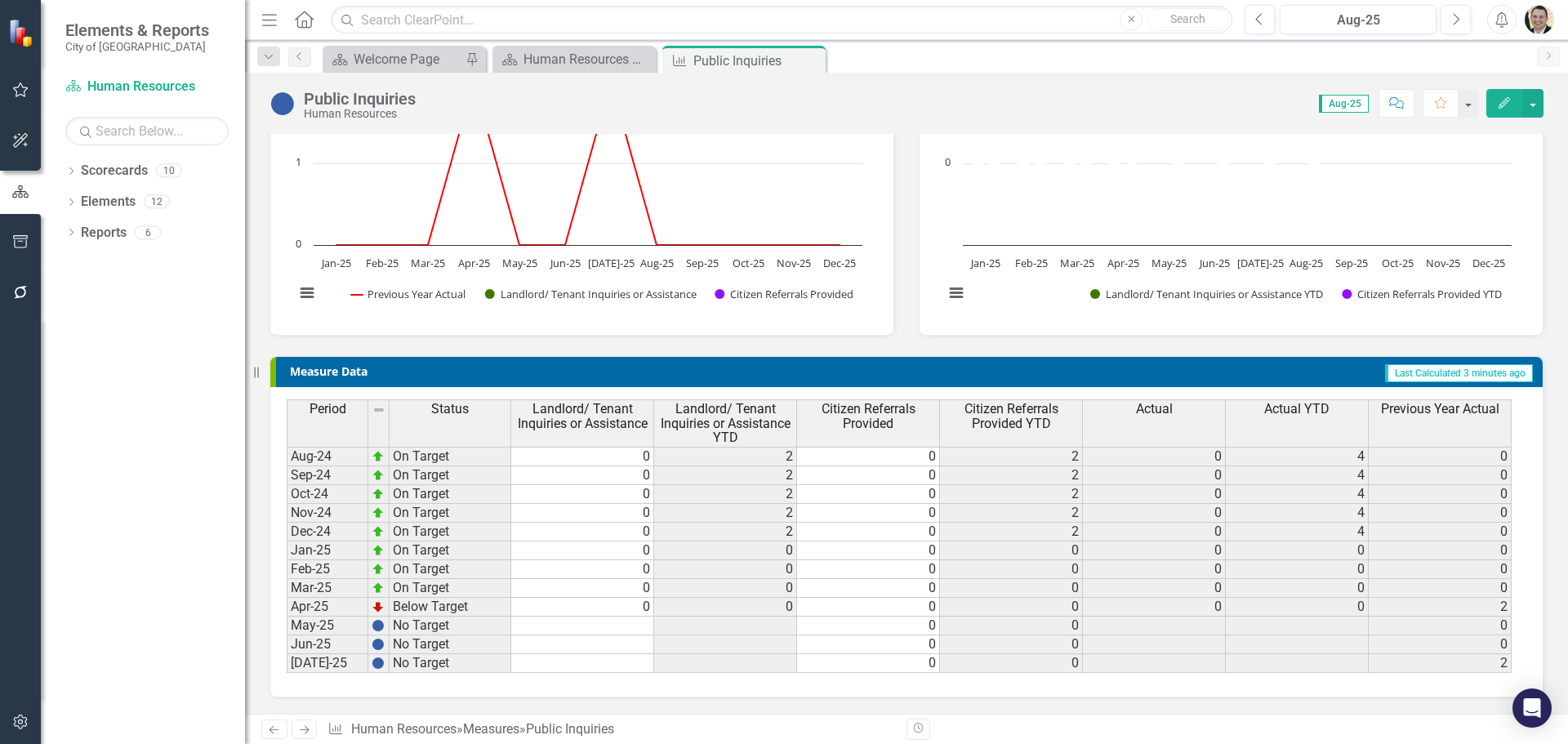
click at [625, 629] on td at bounding box center [582, 627] width 143 height 19
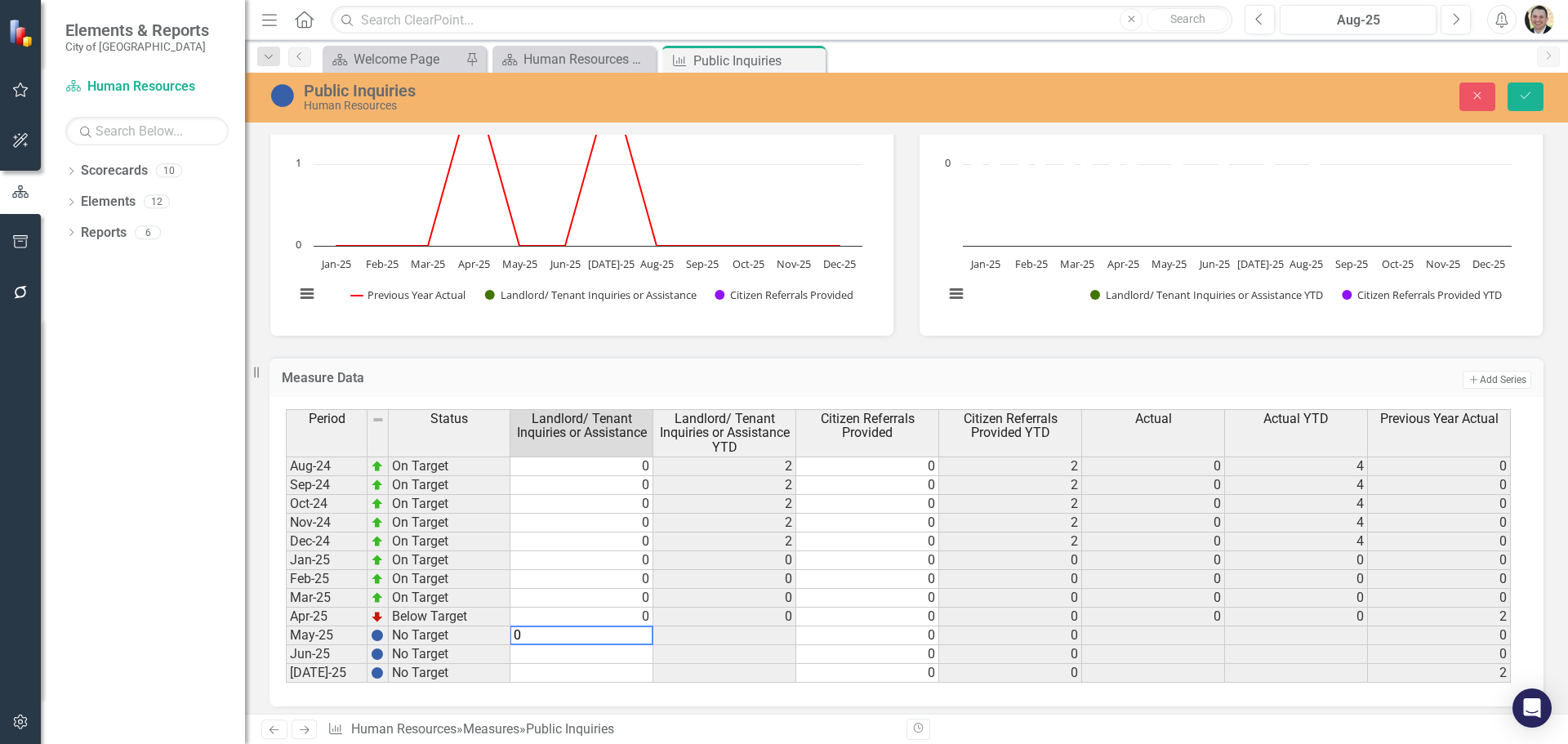
type textarea "0"
click at [615, 660] on td at bounding box center [581, 654] width 143 height 19
click at [615, 659] on td at bounding box center [581, 654] width 143 height 19
click at [615, 659] on textarea at bounding box center [581, 654] width 143 height 19
type textarea "0"
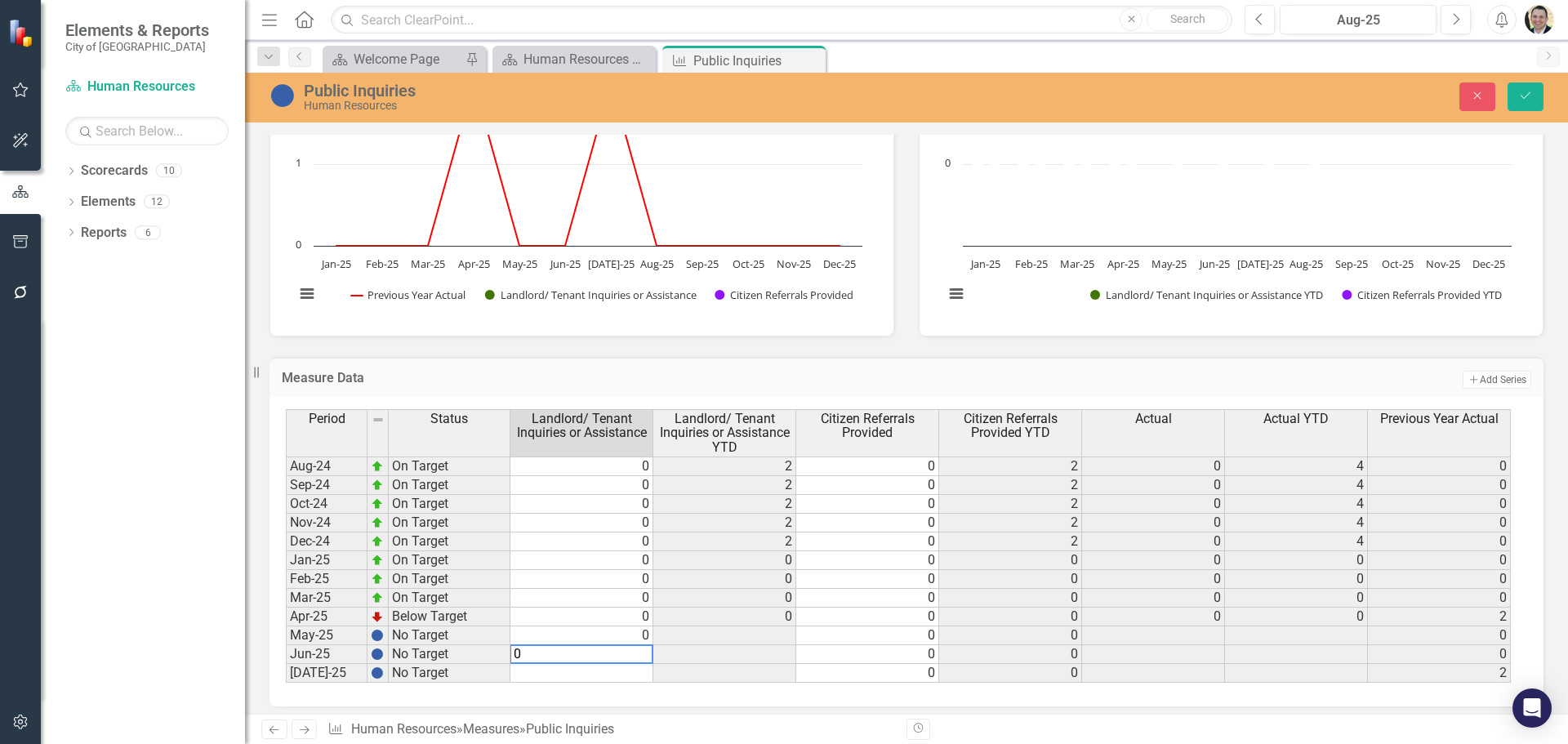
click at [612, 669] on td at bounding box center [581, 674] width 143 height 19
type textarea "0"
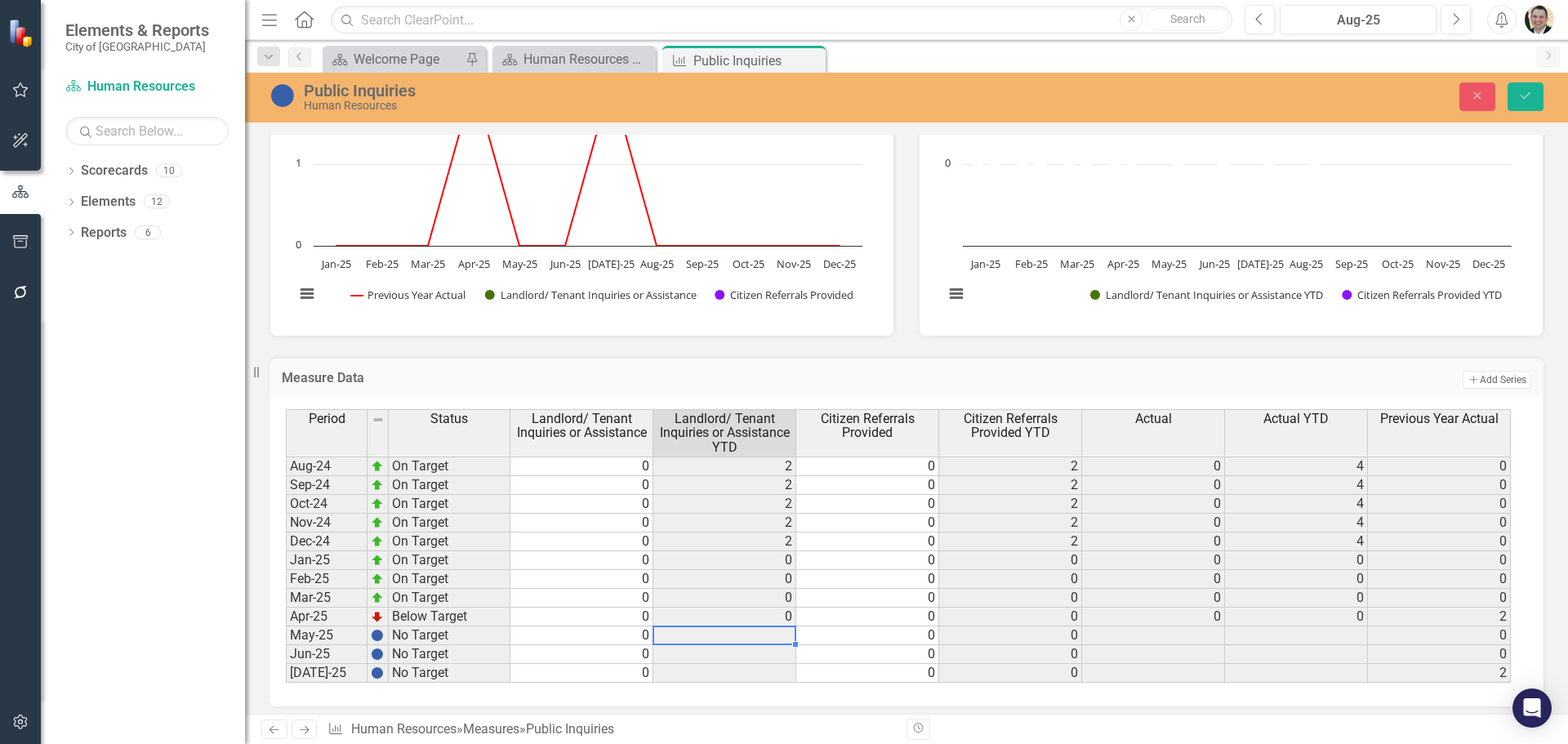
click at [733, 633] on td at bounding box center [725, 636] width 143 height 19
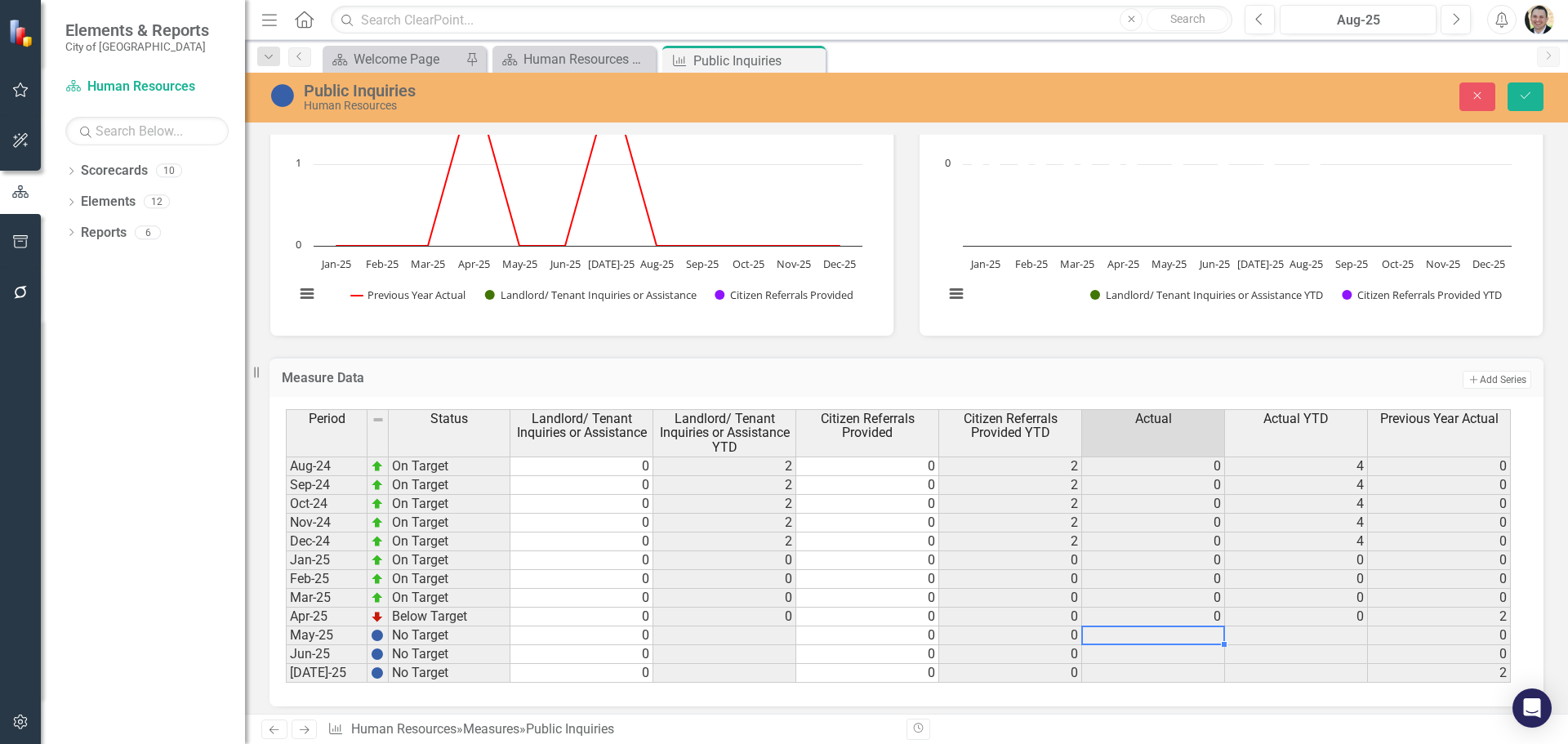
click at [1183, 630] on td at bounding box center [1153, 636] width 143 height 19
click at [868, 634] on td "0" at bounding box center [867, 636] width 143 height 19
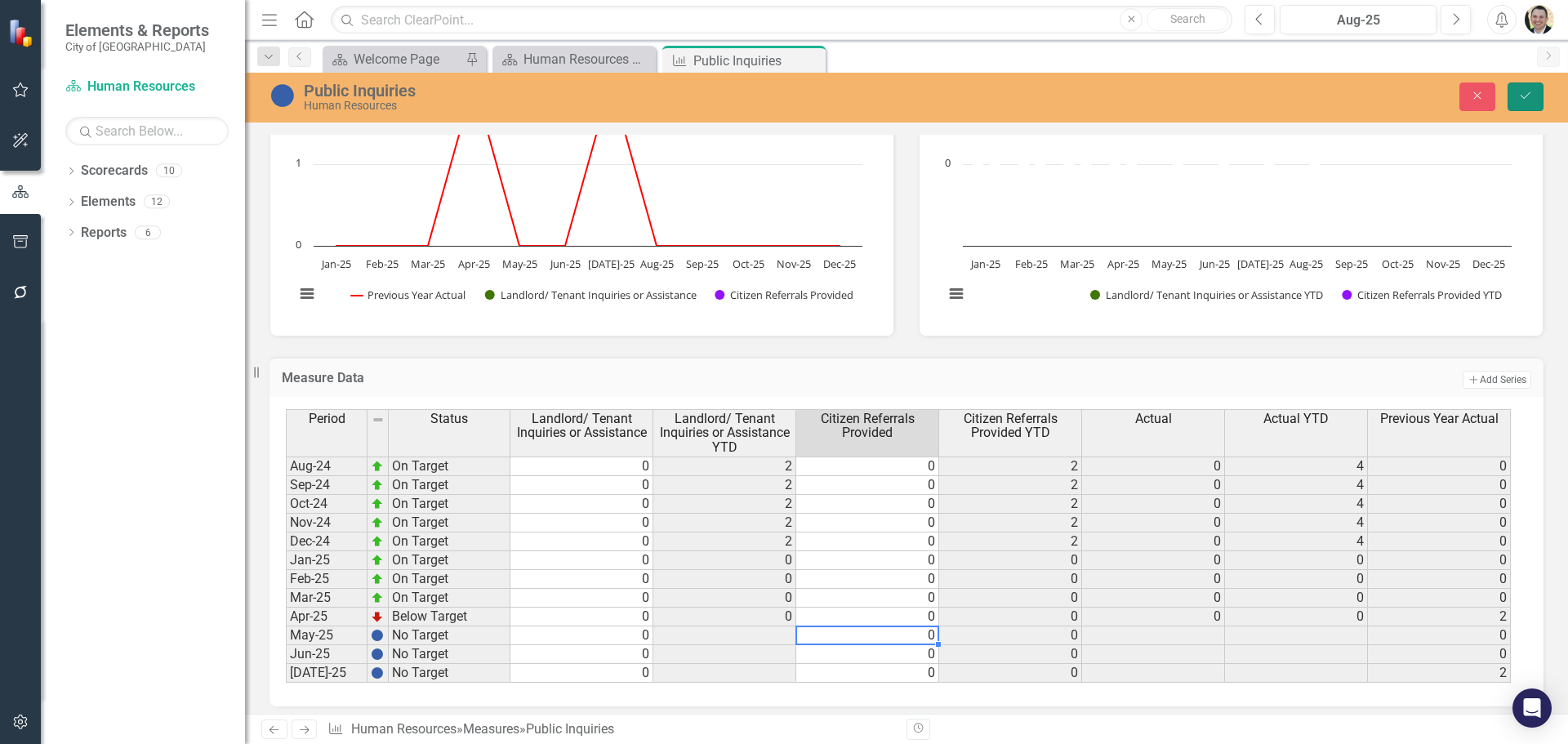
click at [1530, 104] on button "Save" at bounding box center [1526, 97] width 36 height 29
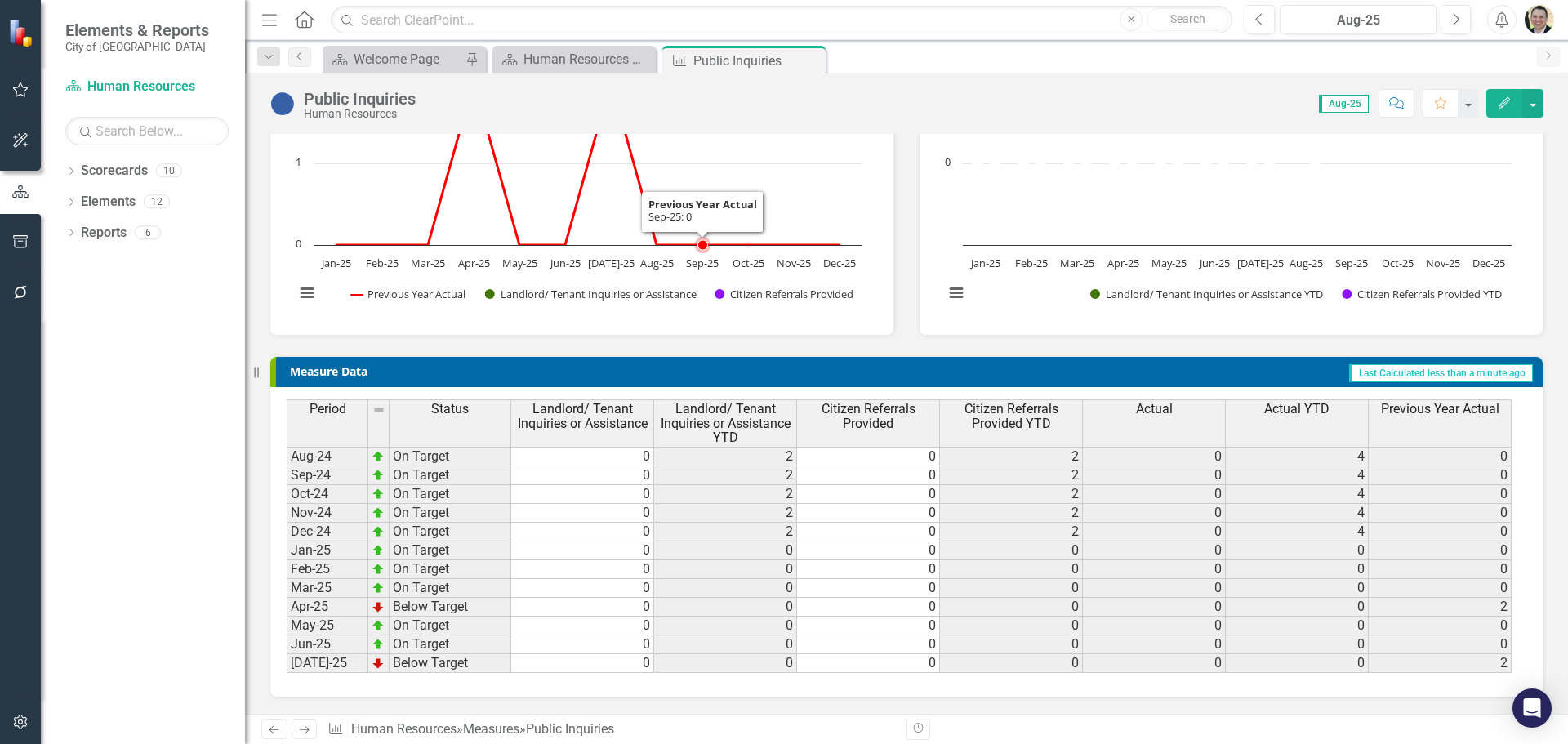
scroll to position [0, 0]
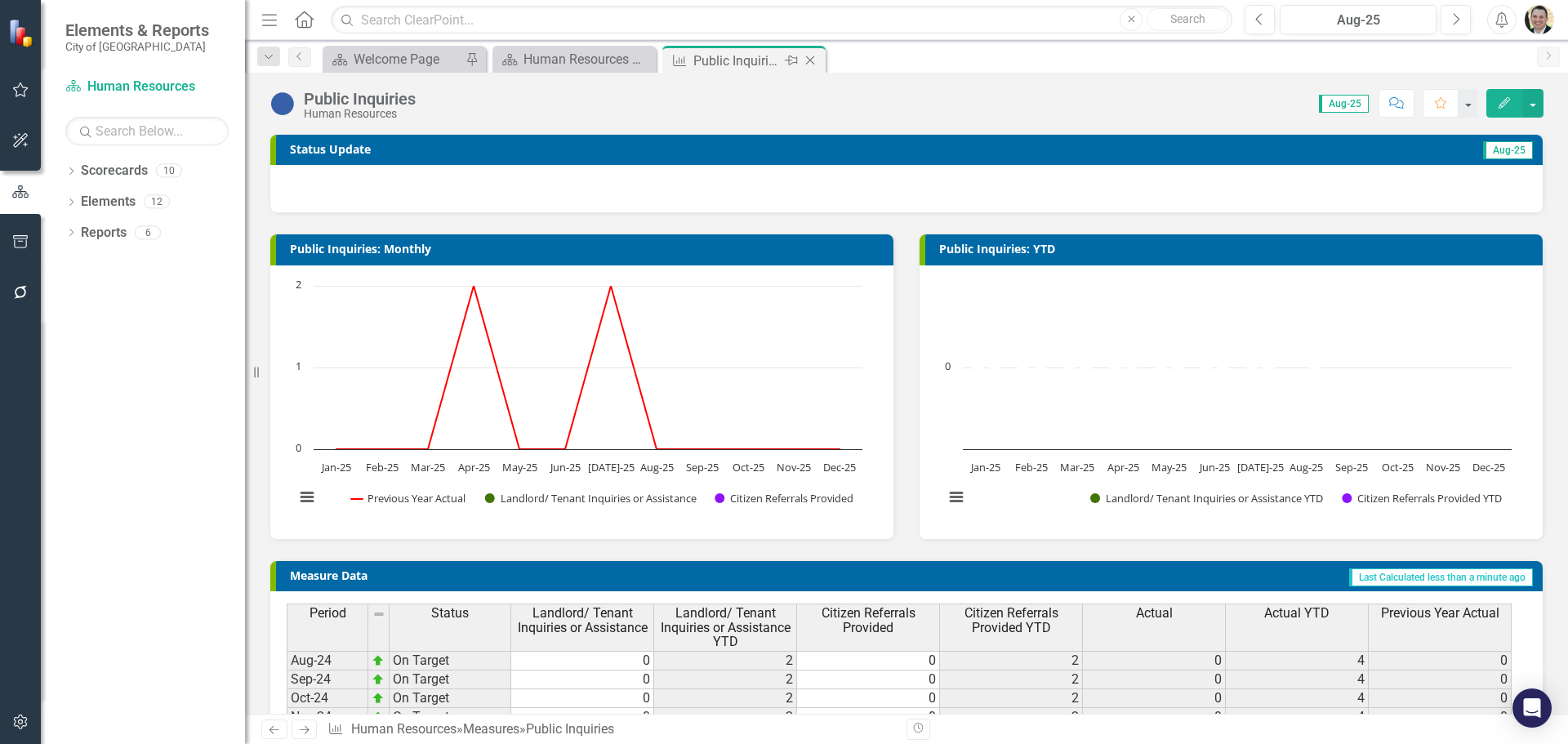
click at [809, 61] on icon "Close" at bounding box center [810, 61] width 16 height 13
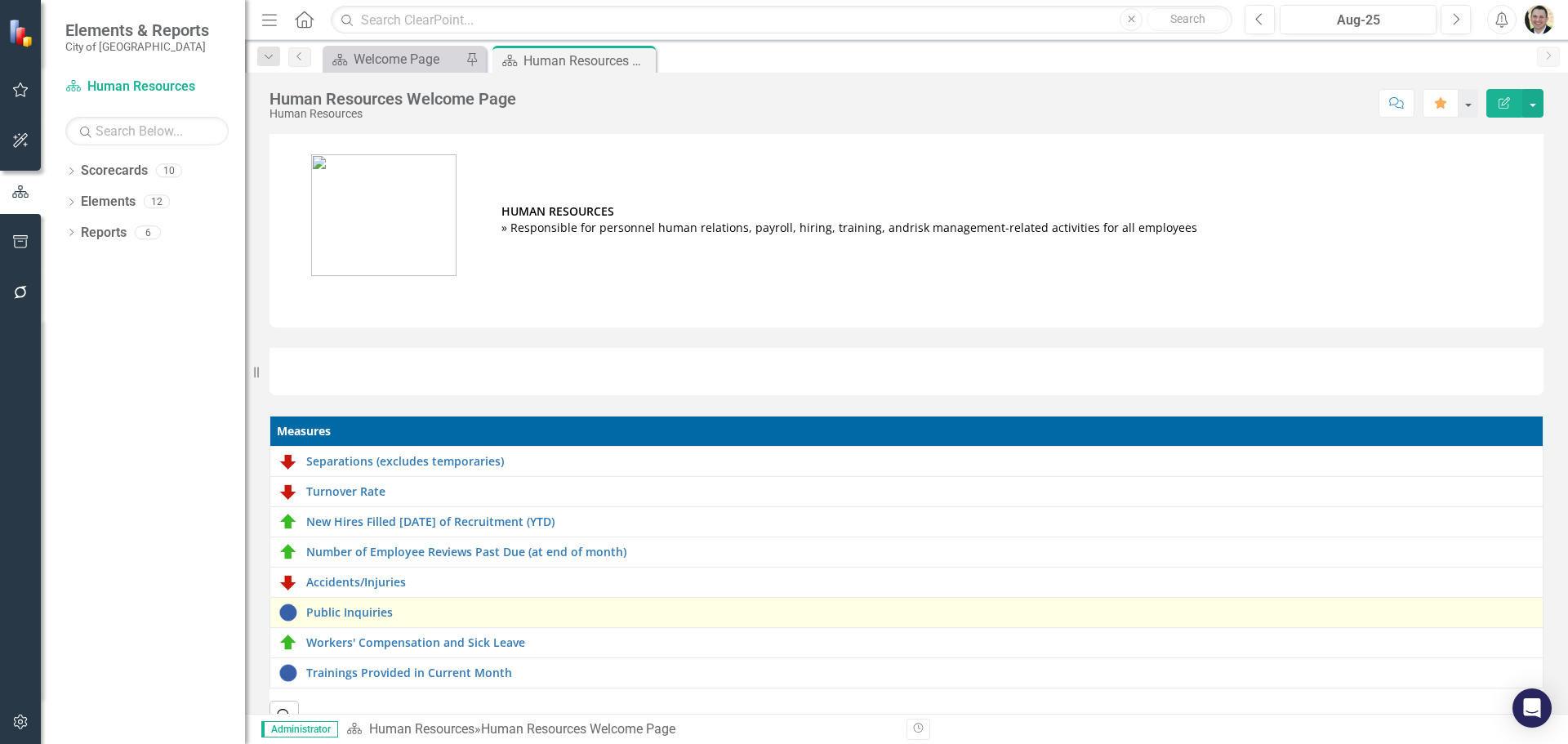
scroll to position [43, 0]
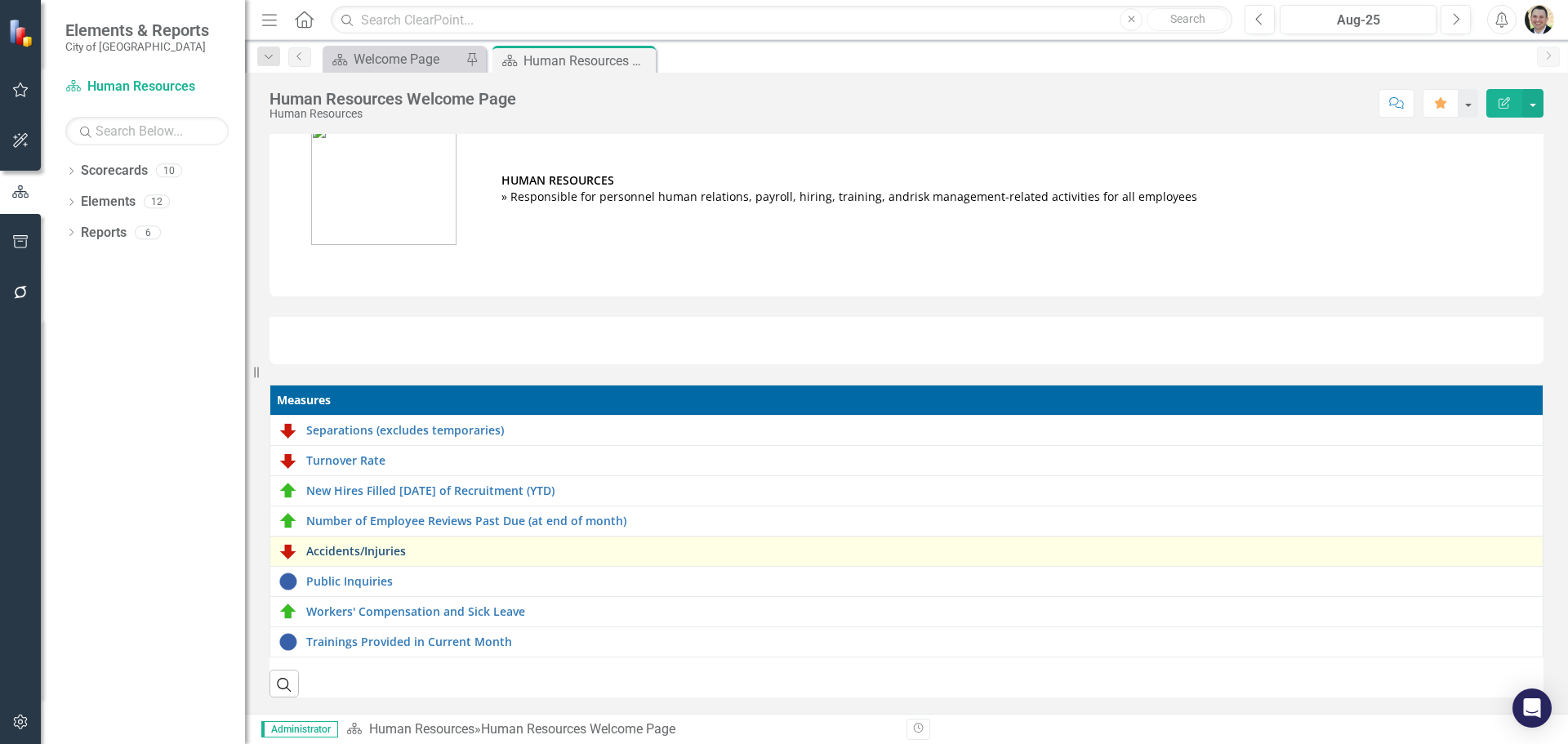
click at [382, 545] on link "Accidents/Injuries" at bounding box center [920, 551] width 1228 height 13
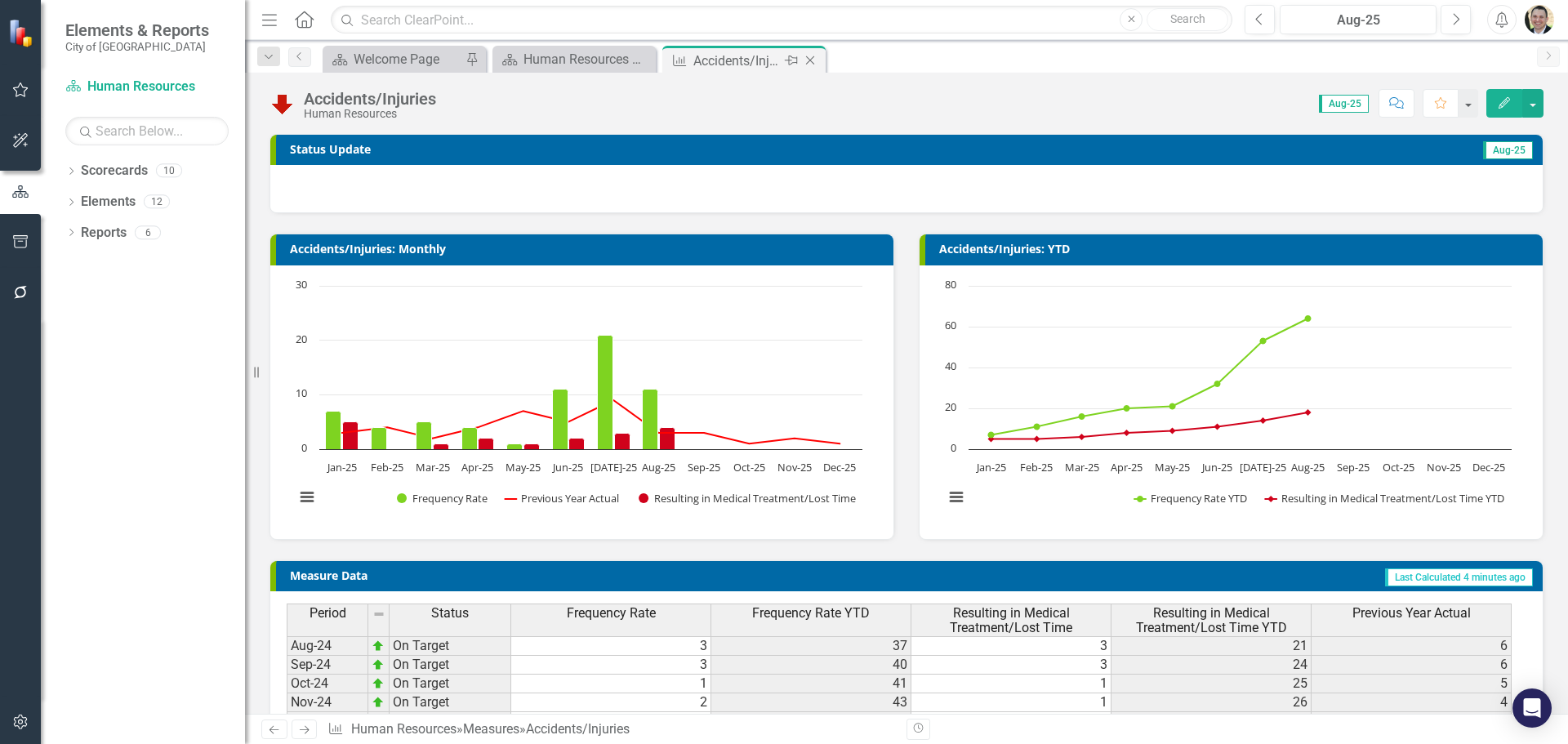
click at [811, 57] on icon "Close" at bounding box center [810, 61] width 16 height 13
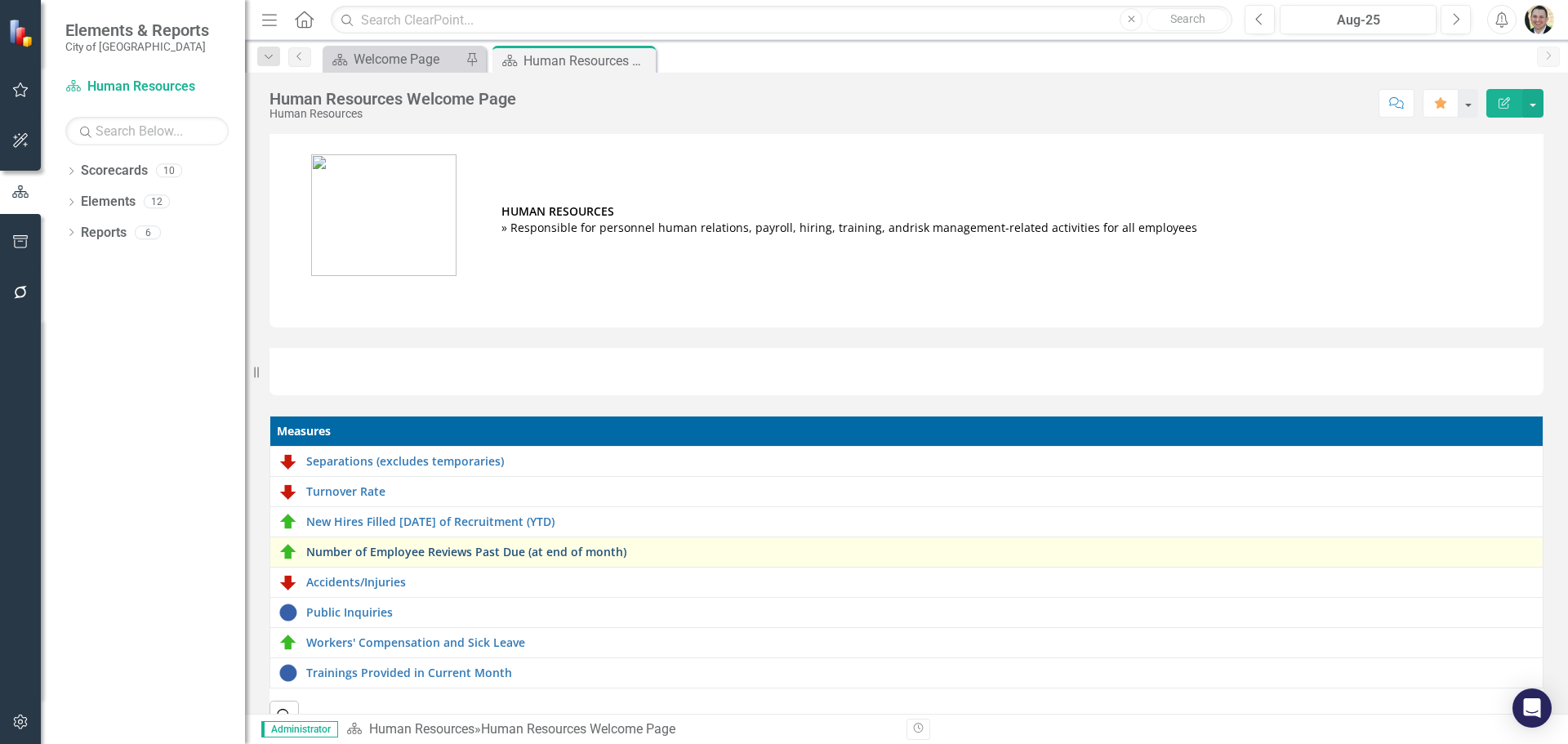
click at [426, 549] on link "Number of Employee Reviews Past Due (at end of month)" at bounding box center [920, 552] width 1228 height 13
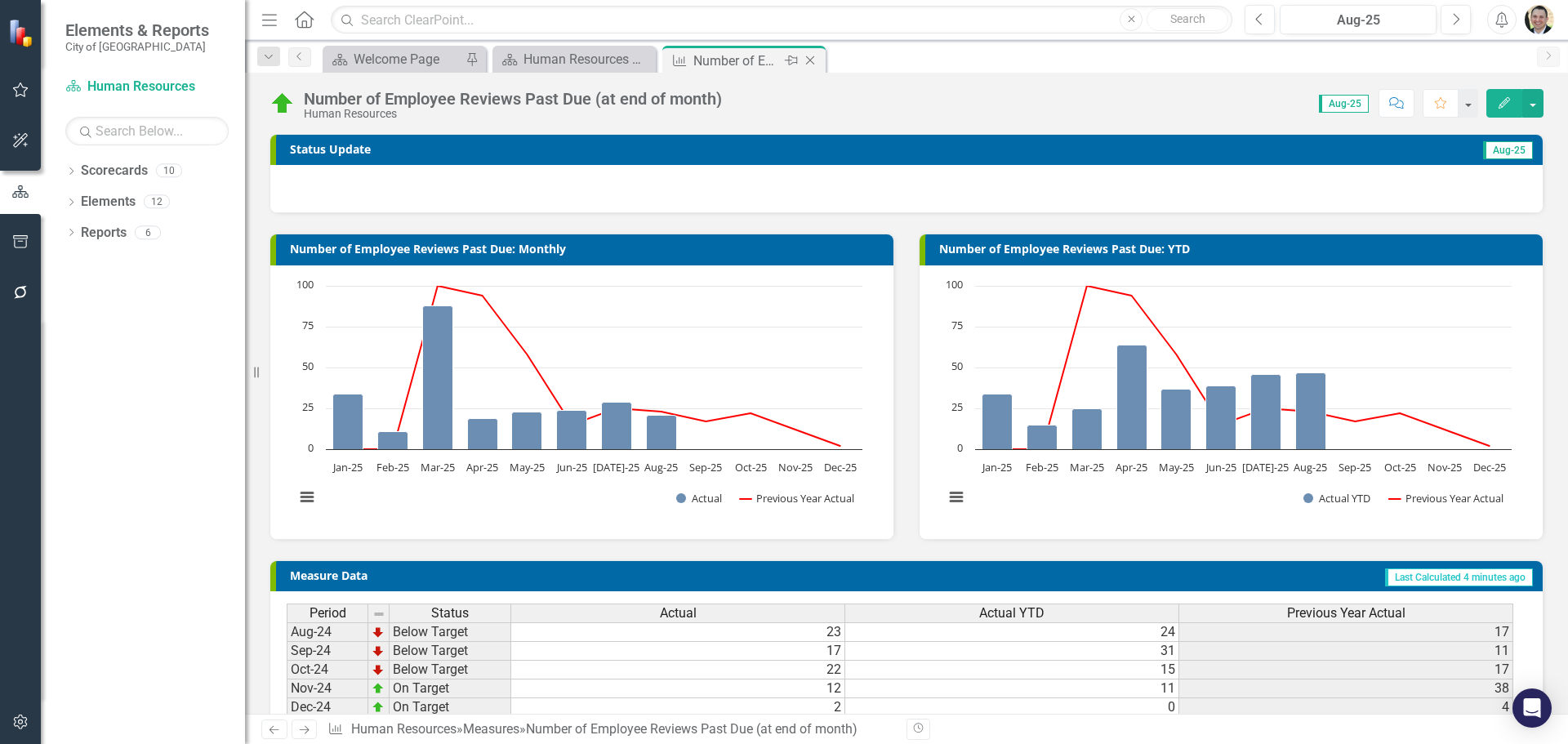
click at [810, 63] on icon "Close" at bounding box center [810, 61] width 16 height 13
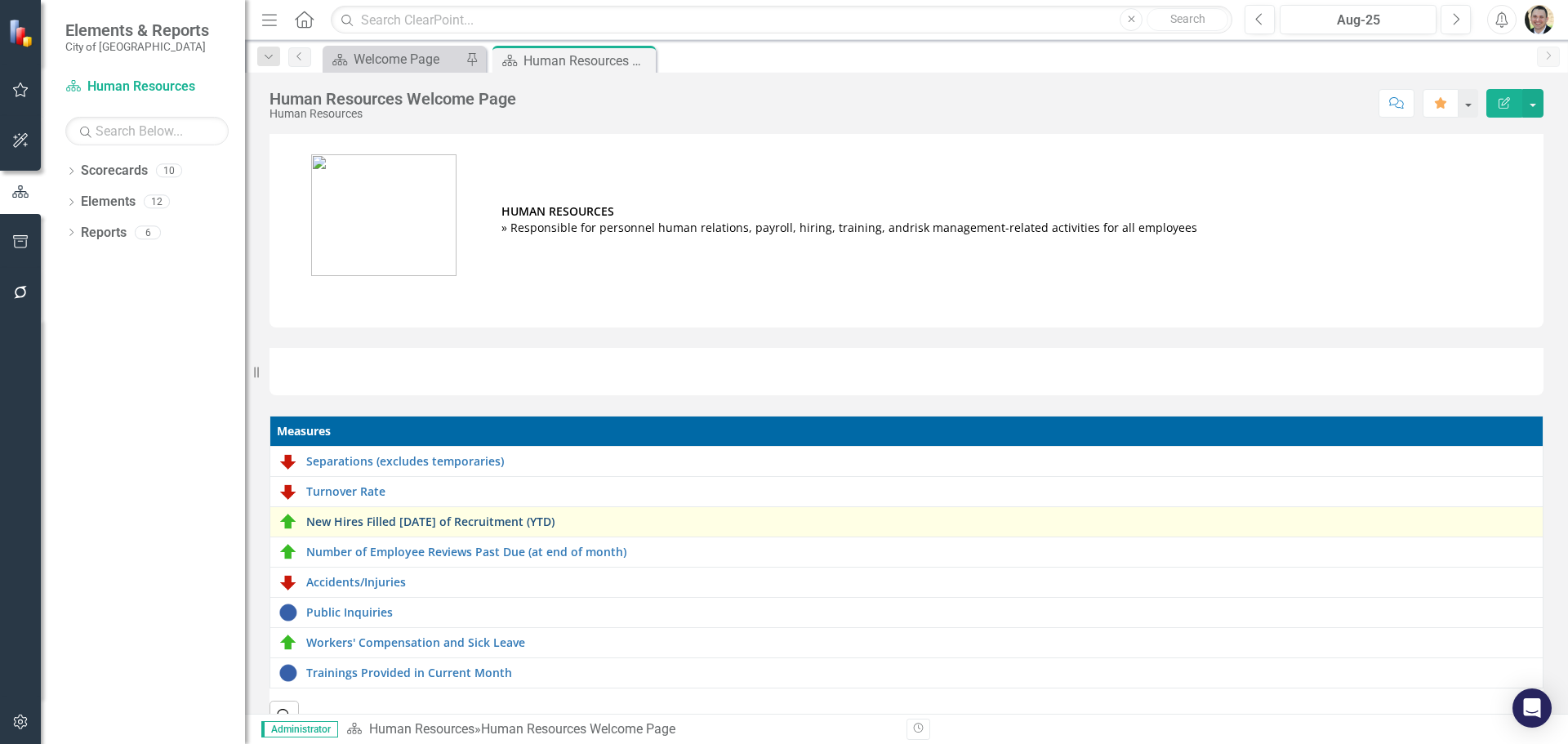
click at [480, 518] on link "New Hires Filled [DATE] of Recruitment (YTD)" at bounding box center [920, 522] width 1228 height 13
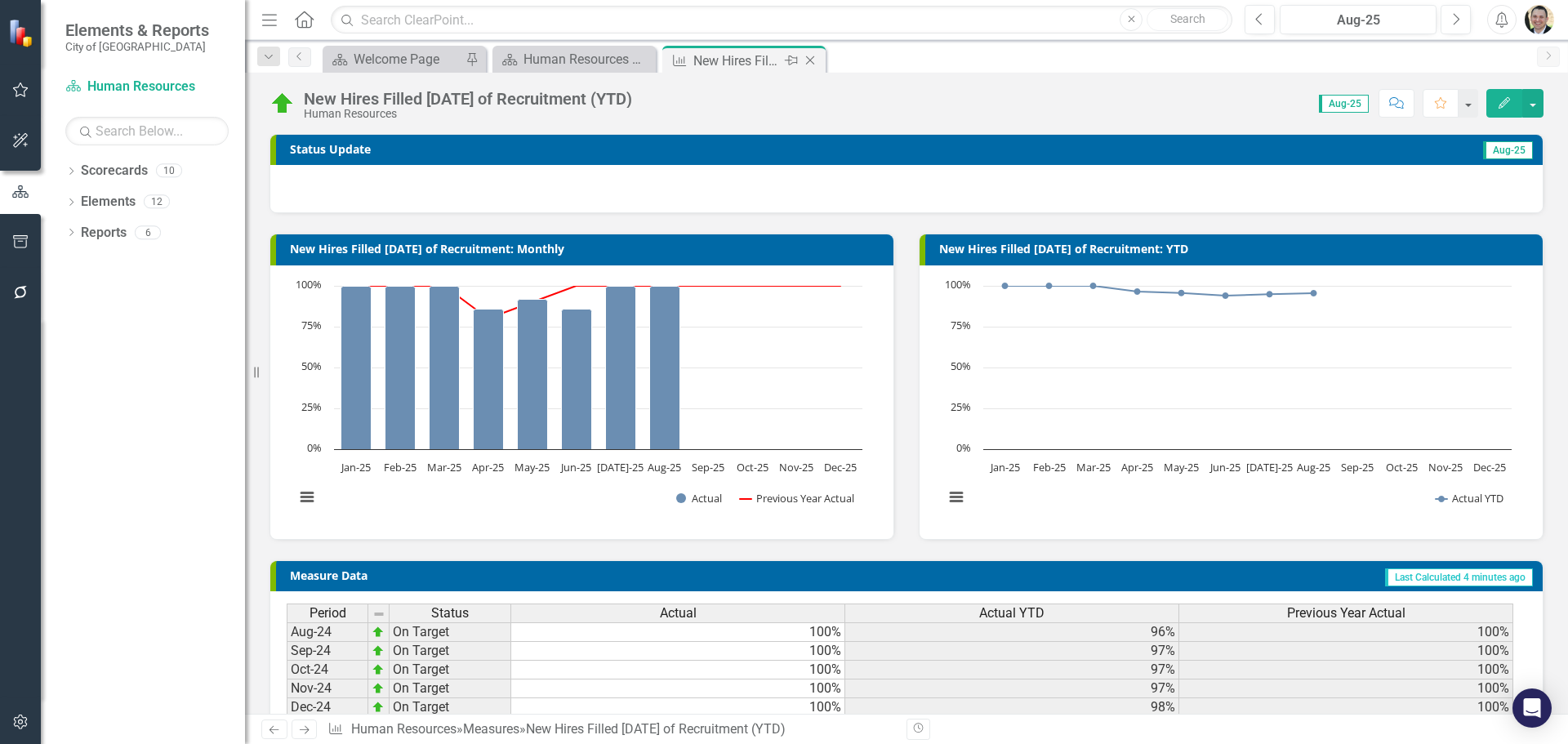
click at [815, 58] on icon "Close" at bounding box center [810, 61] width 16 height 13
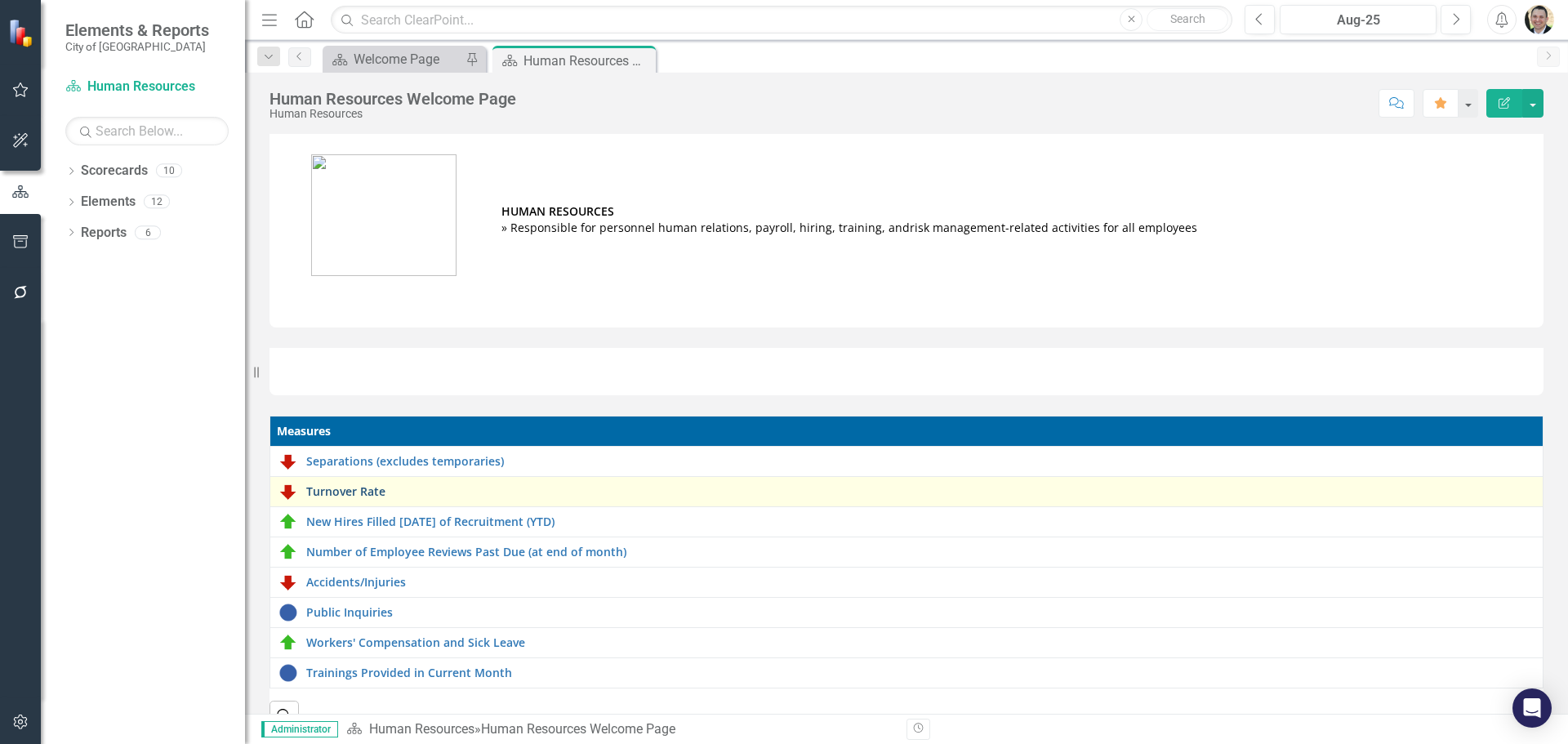
click at [451, 494] on link "Turnover Rate" at bounding box center [920, 491] width 1228 height 13
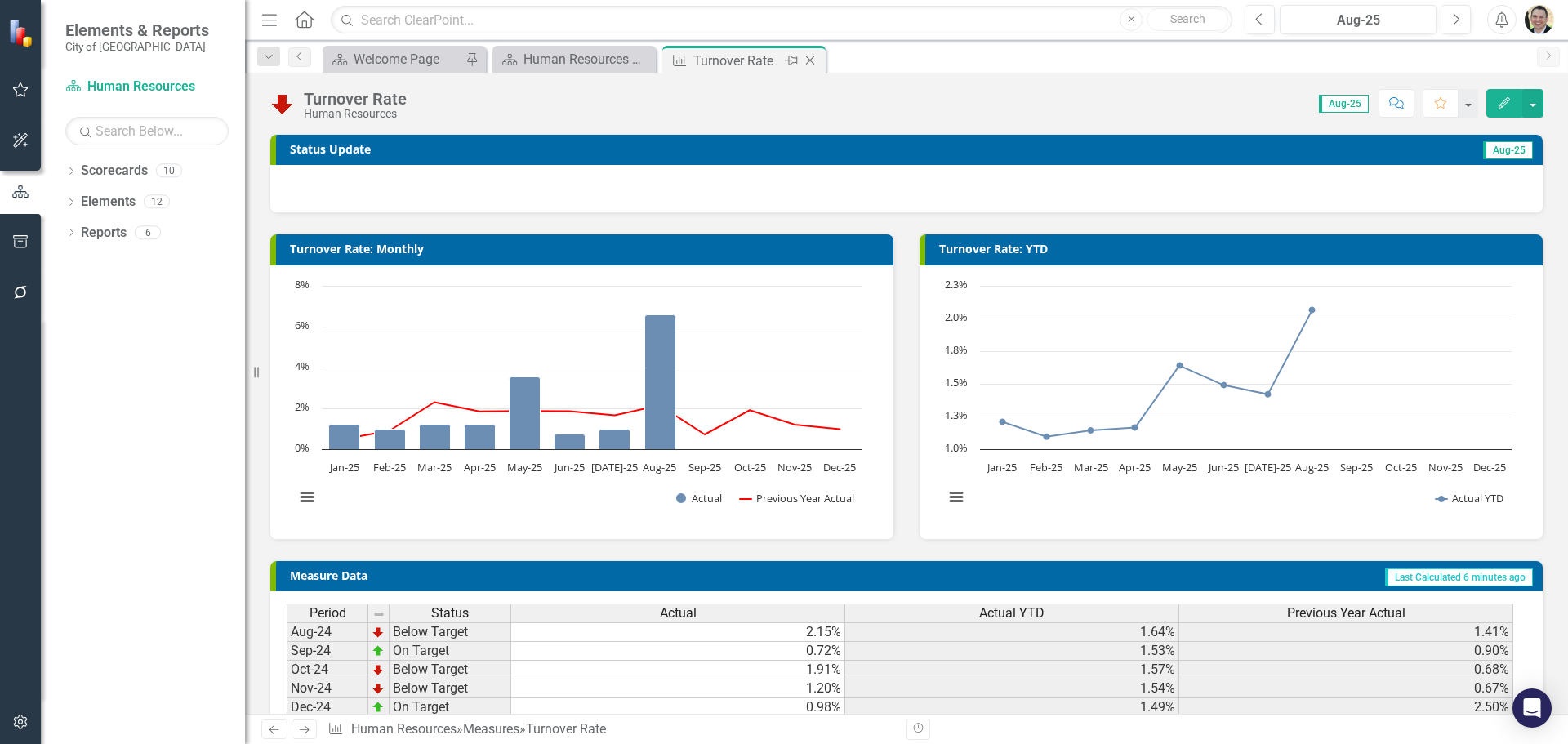
click at [809, 62] on icon at bounding box center [810, 61] width 9 height 9
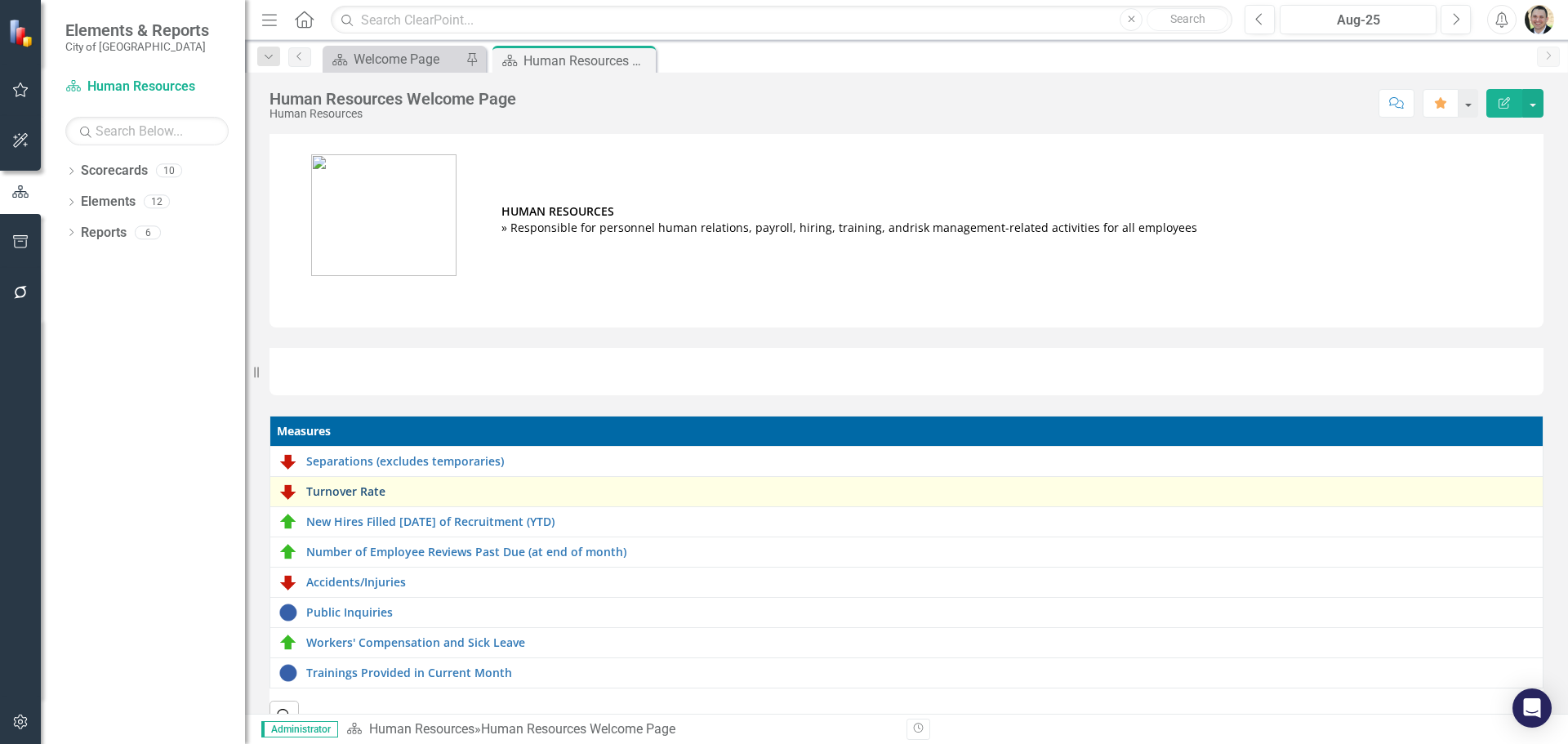
click at [373, 487] on link "Turnover Rate" at bounding box center [920, 491] width 1228 height 13
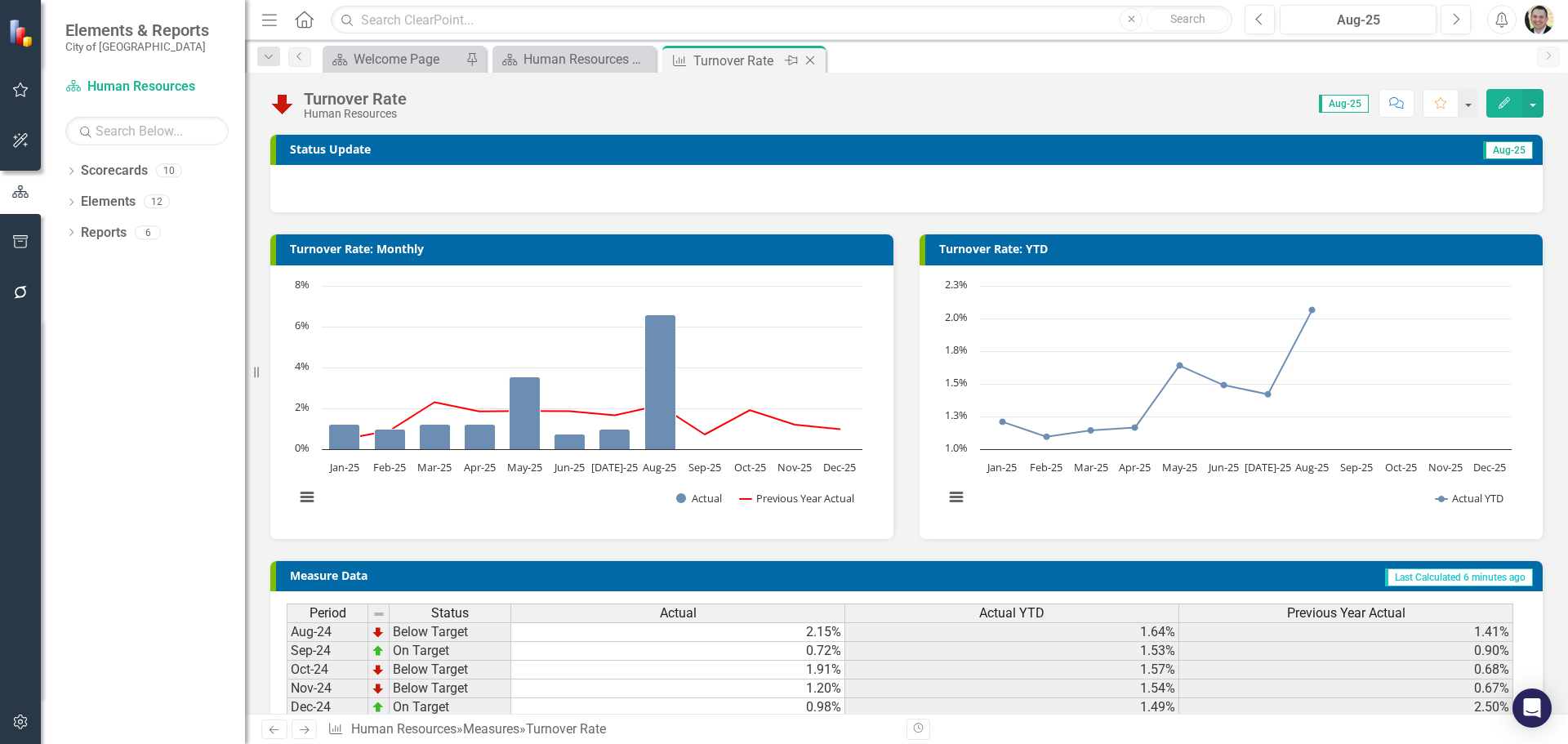
click at [811, 57] on icon "Close" at bounding box center [810, 61] width 16 height 13
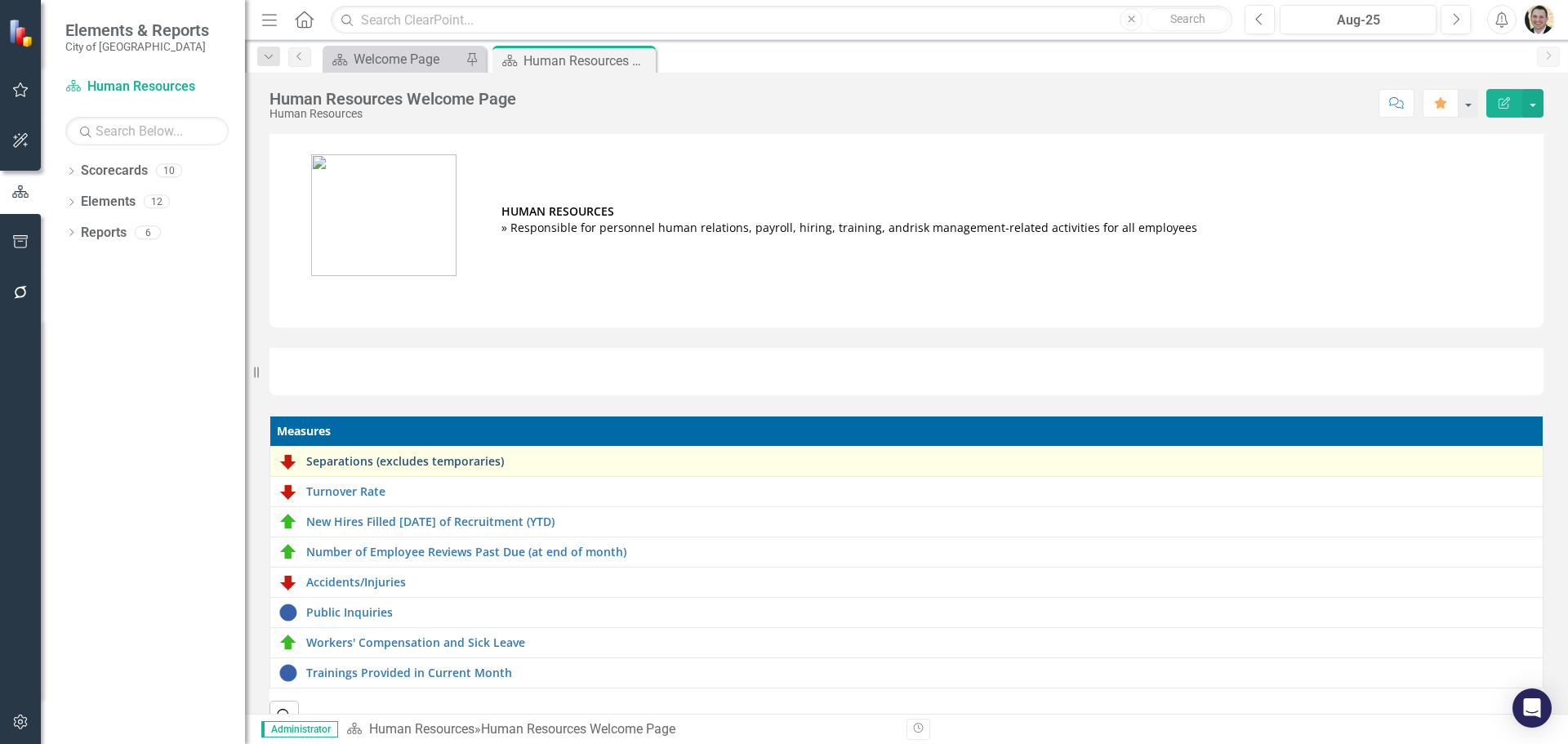
click at [426, 458] on link "Separations (excludes temporaries)" at bounding box center [920, 461] width 1228 height 13
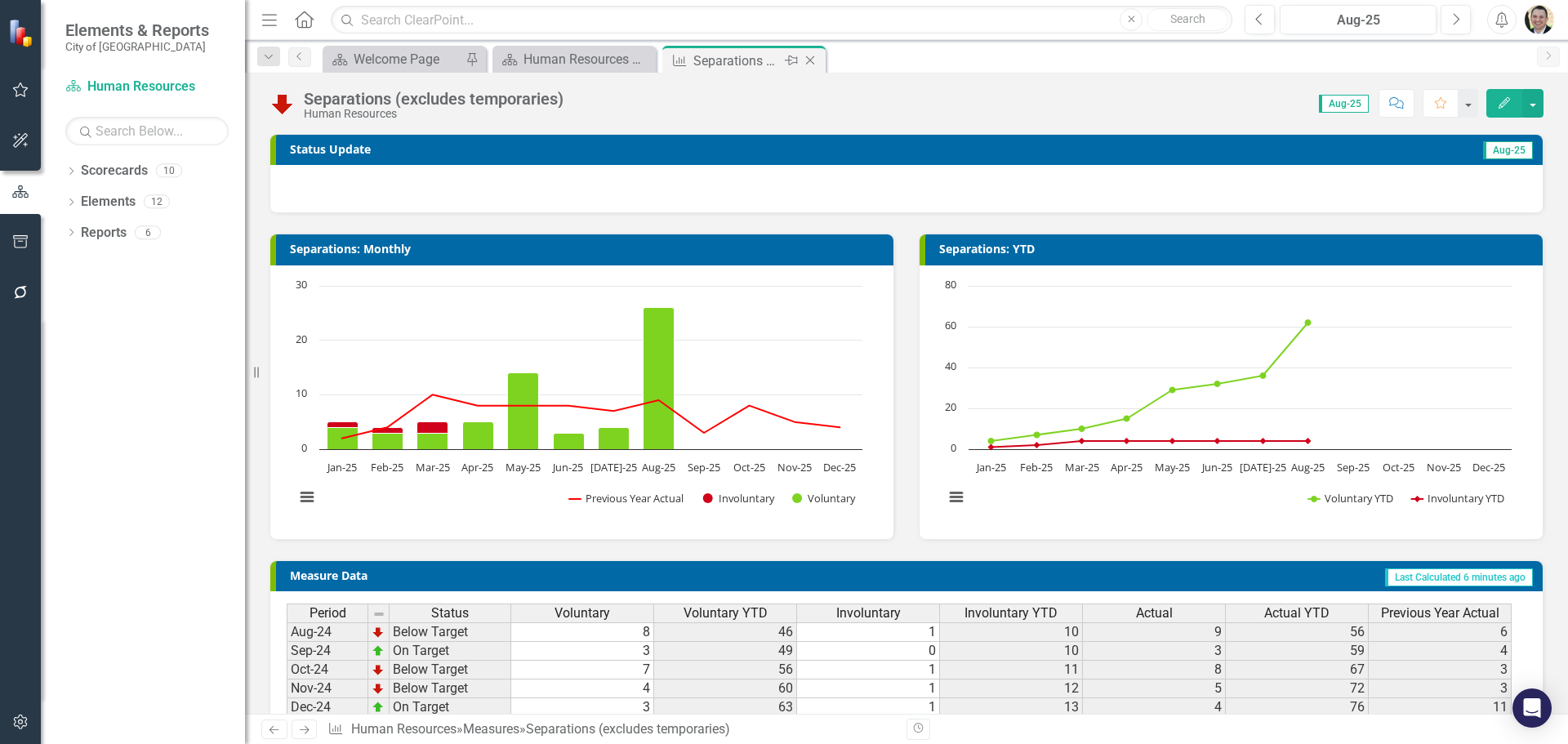
click at [819, 57] on div "Close" at bounding box center [811, 61] width 20 height 20
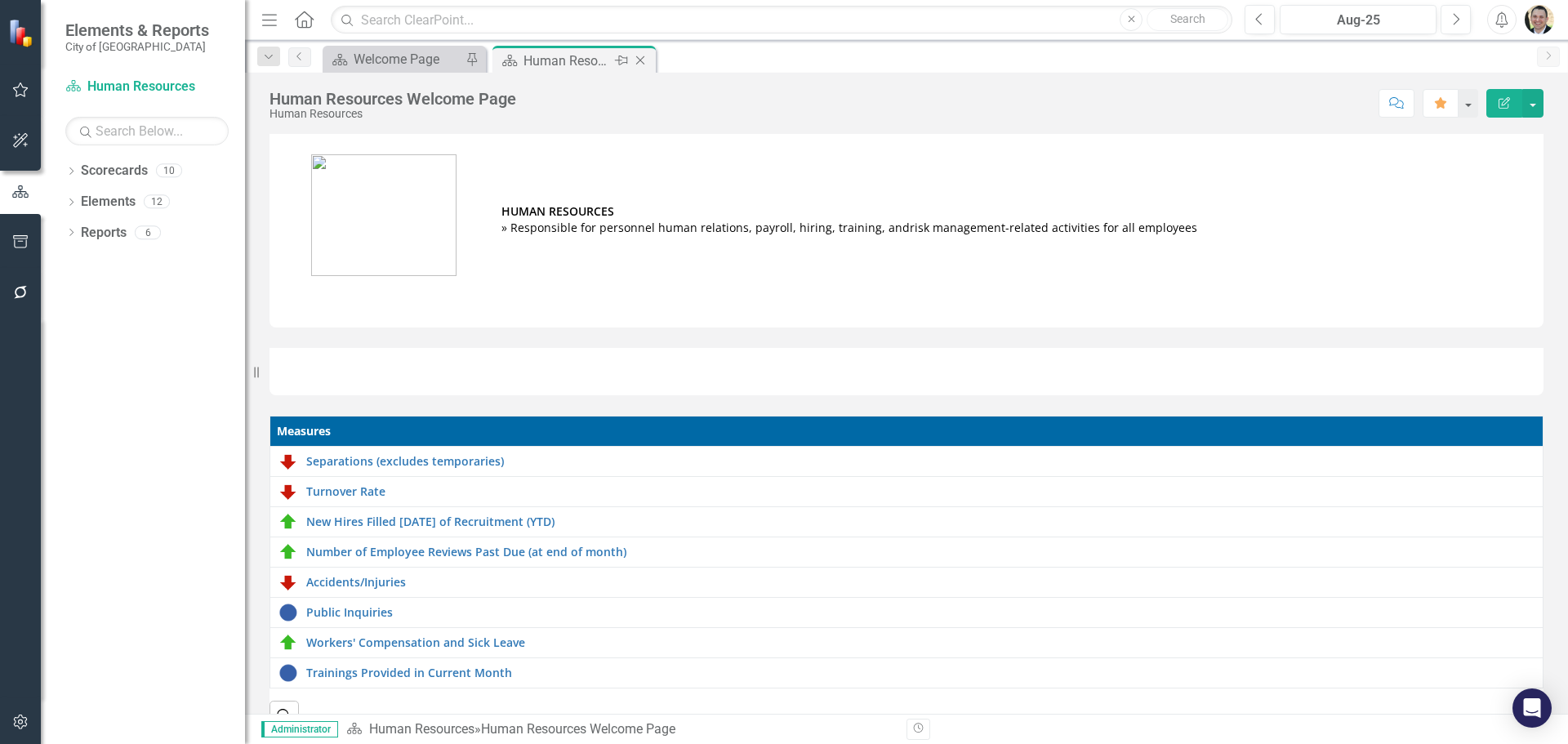
click at [640, 62] on icon at bounding box center [640, 61] width 9 height 9
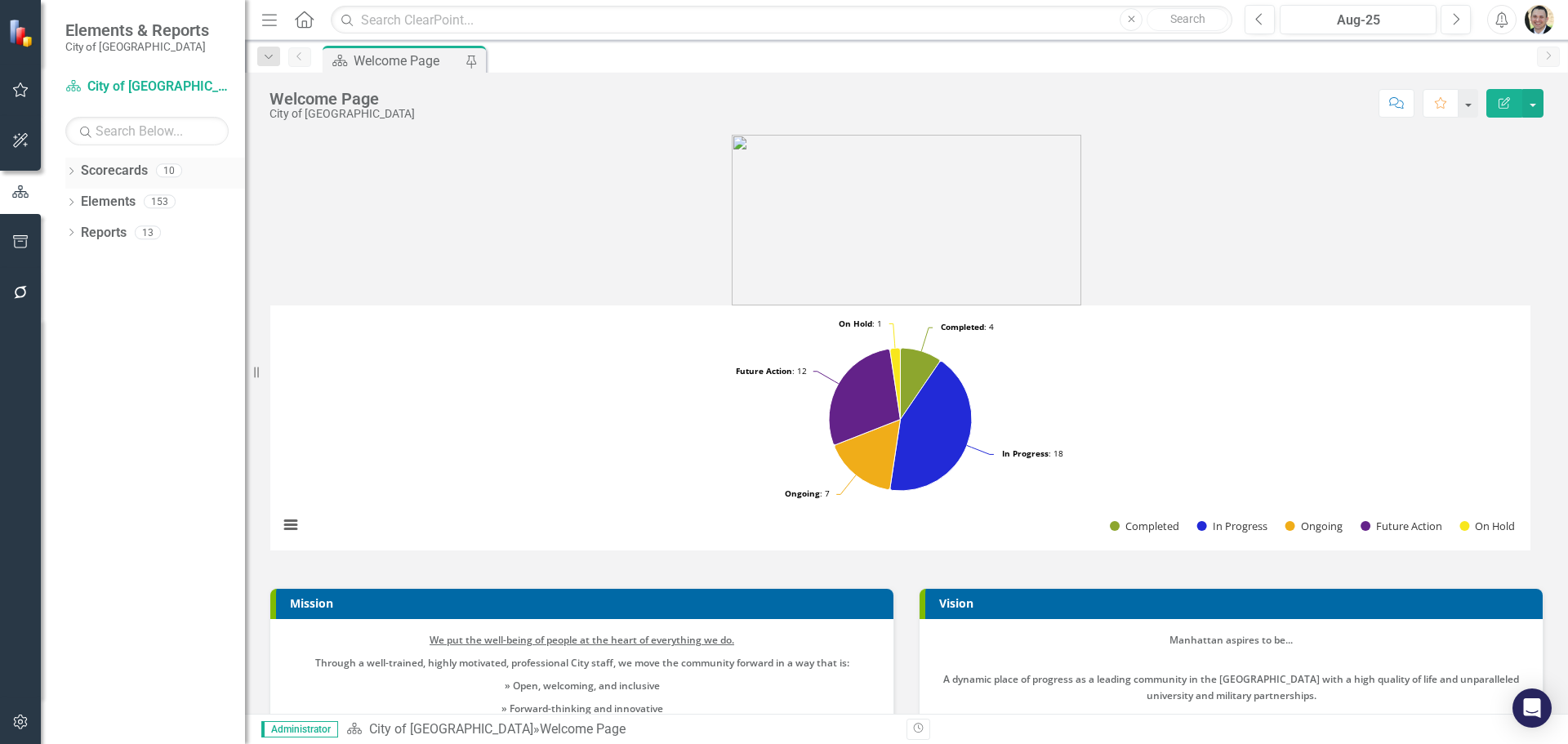
click at [72, 169] on icon at bounding box center [71, 171] width 4 height 8
click at [79, 201] on icon "Dropdown" at bounding box center [79, 201] width 13 height 10
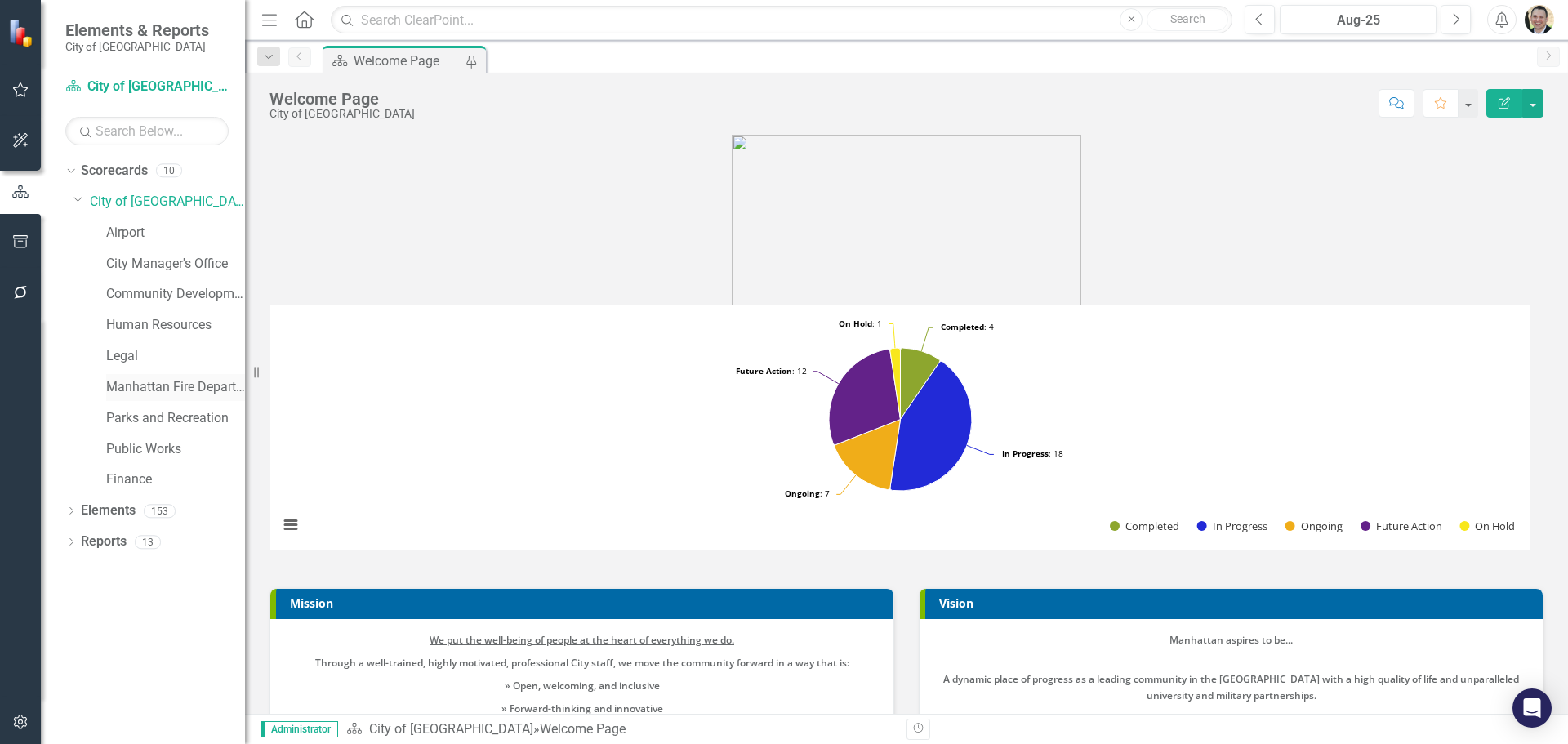
click at [140, 384] on link "Manhattan Fire Department" at bounding box center [175, 388] width 139 height 19
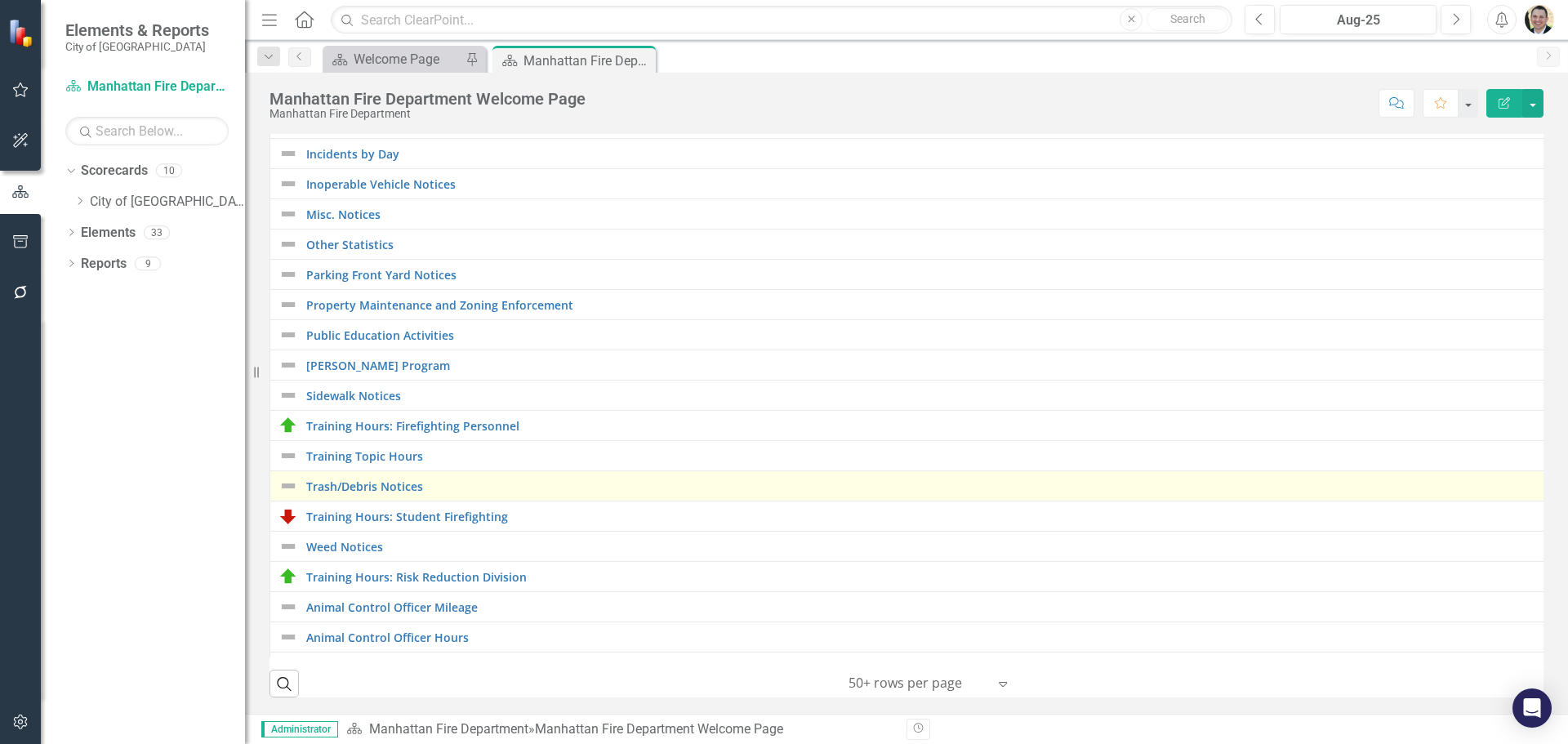
scroll to position [361, 0]
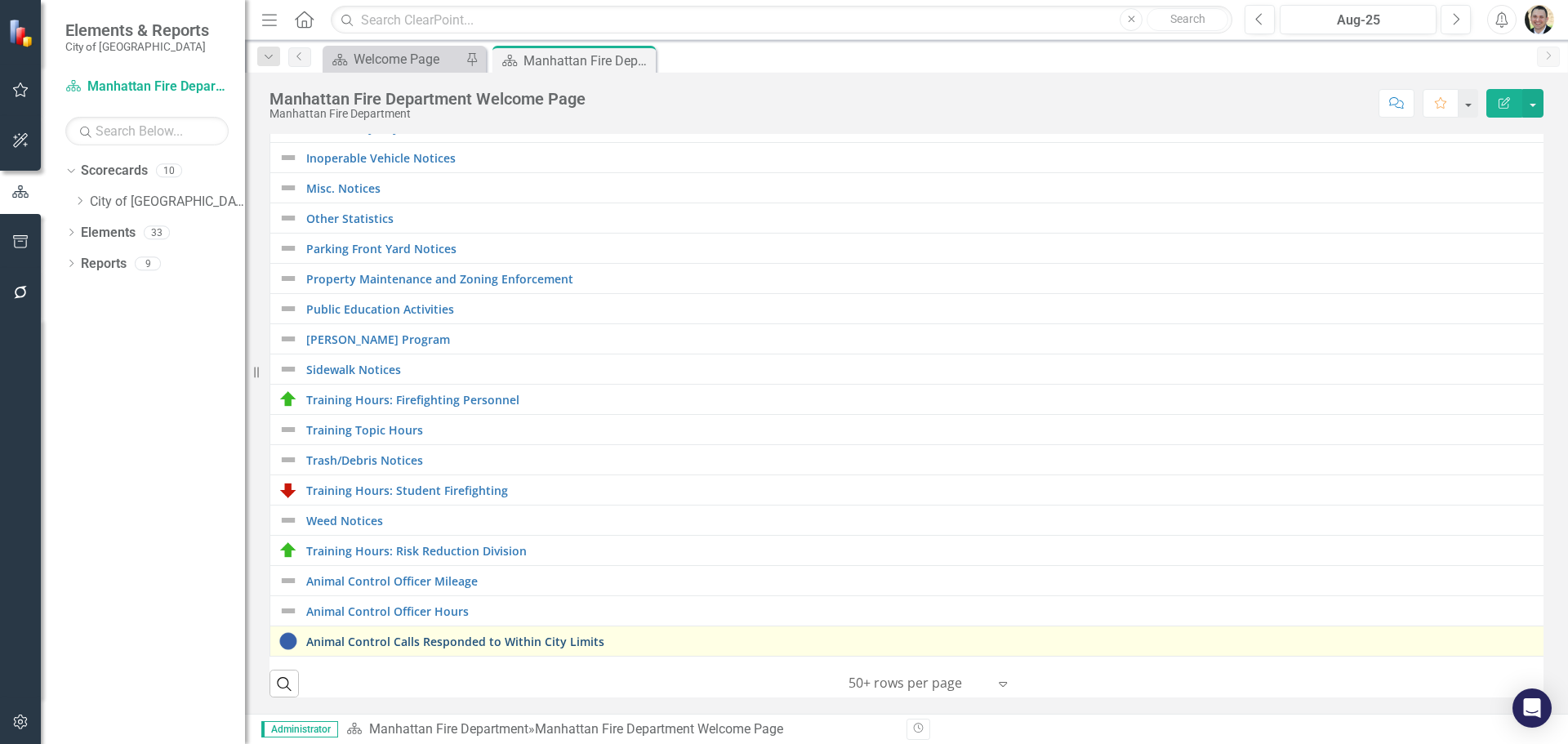
click at [527, 635] on link "Animal Control Calls Responded to Within City Limits" at bounding box center [950, 641] width 1289 height 13
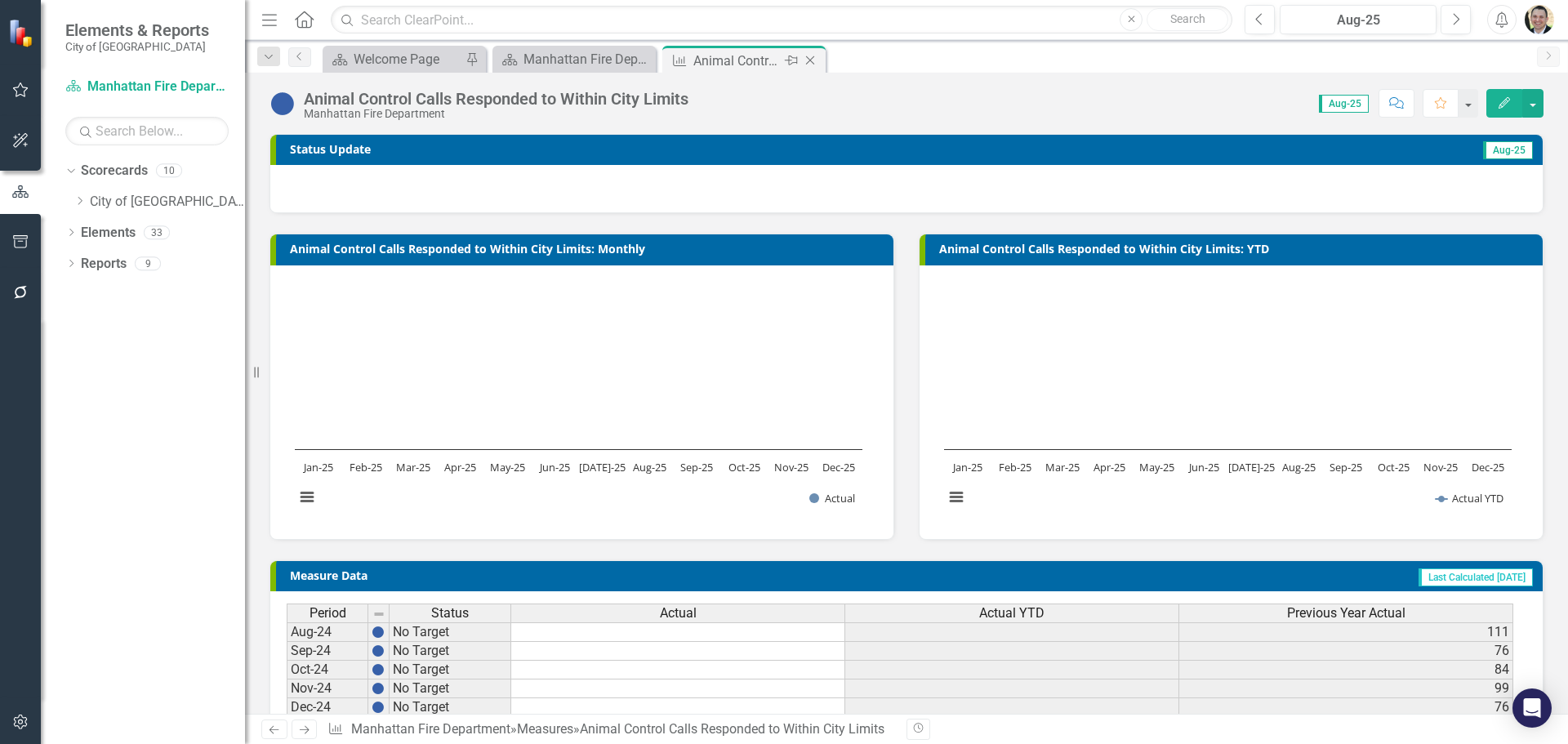
click at [811, 58] on icon "Close" at bounding box center [810, 61] width 16 height 13
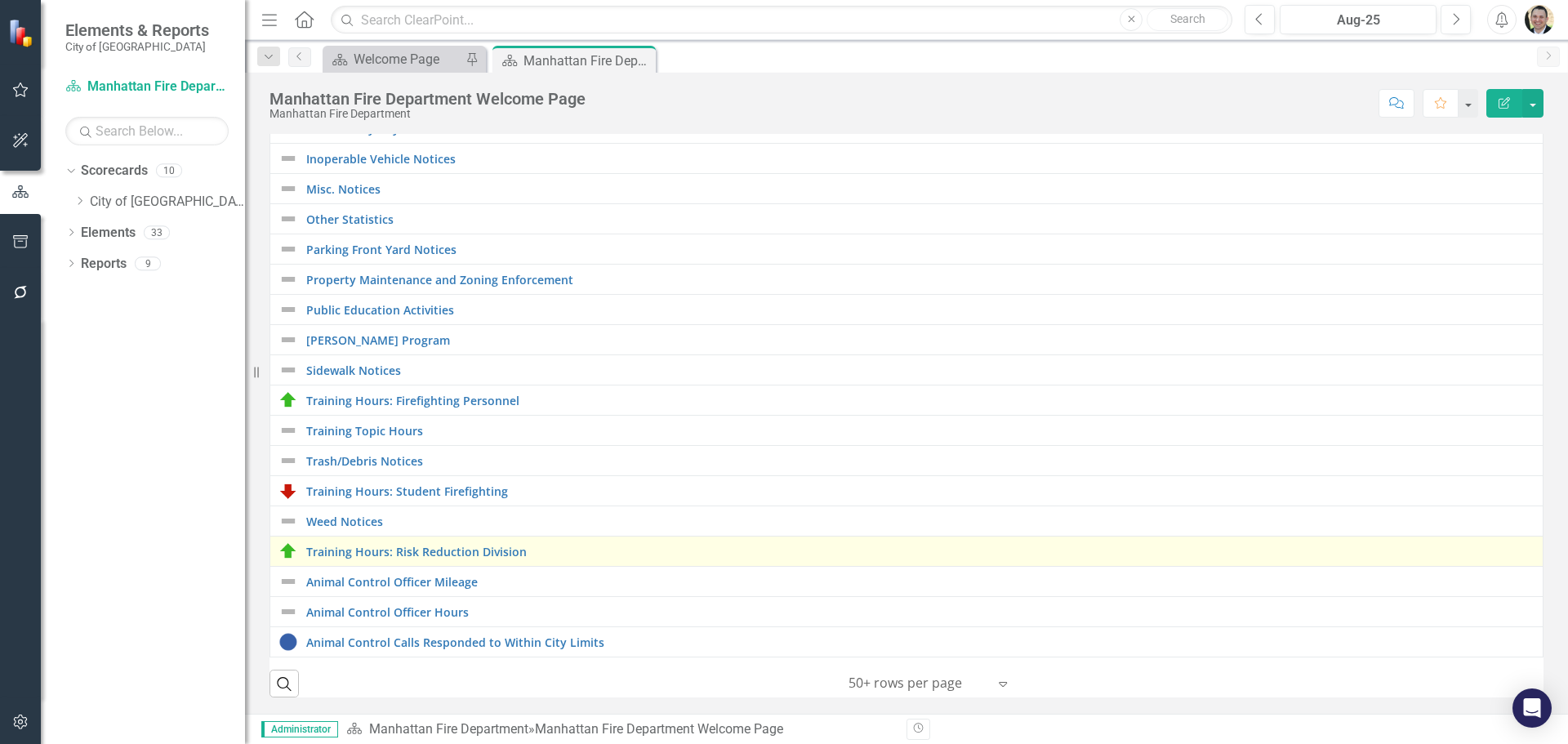
scroll to position [361, 0]
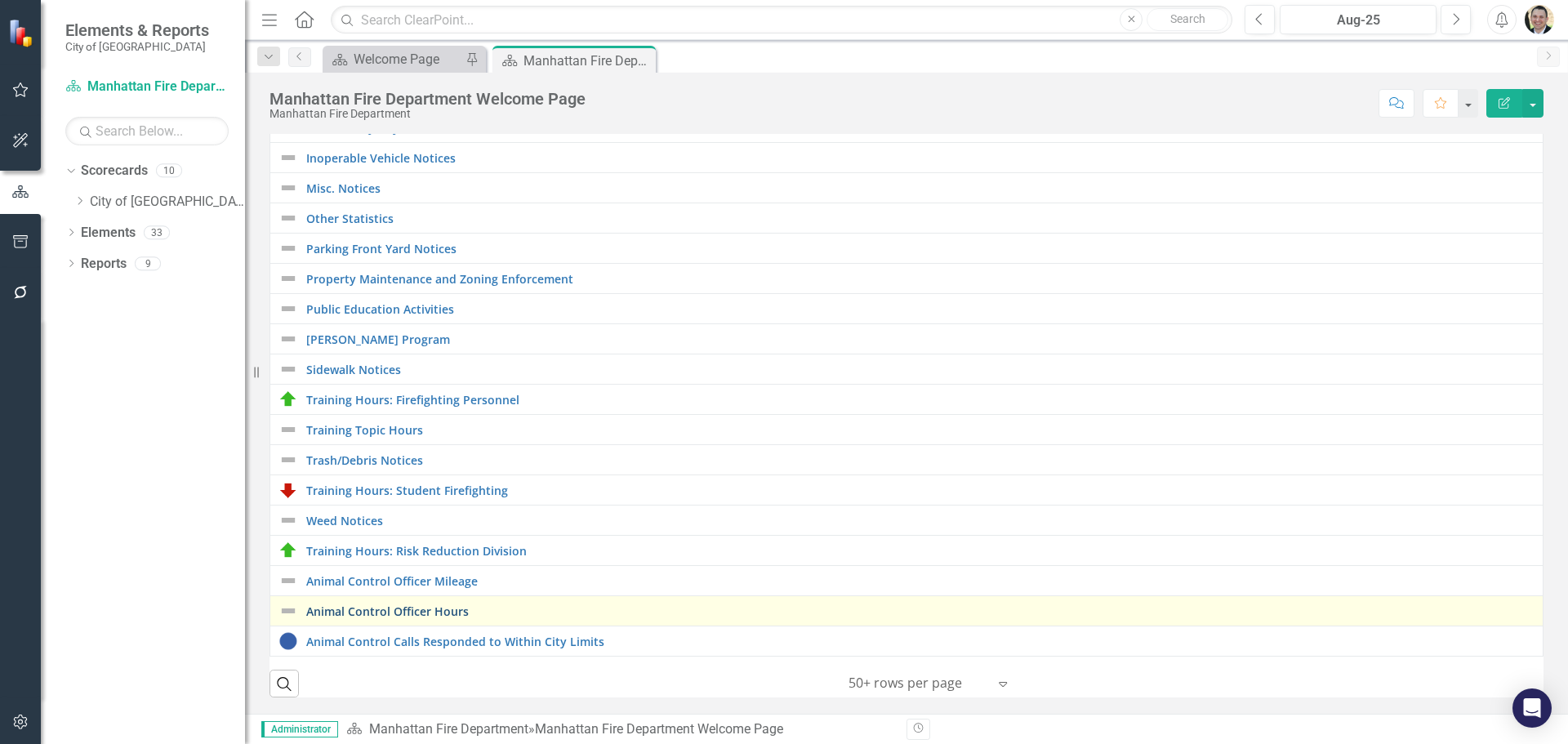
click at [447, 605] on link "Animal Control Officer Hours" at bounding box center [920, 611] width 1228 height 13
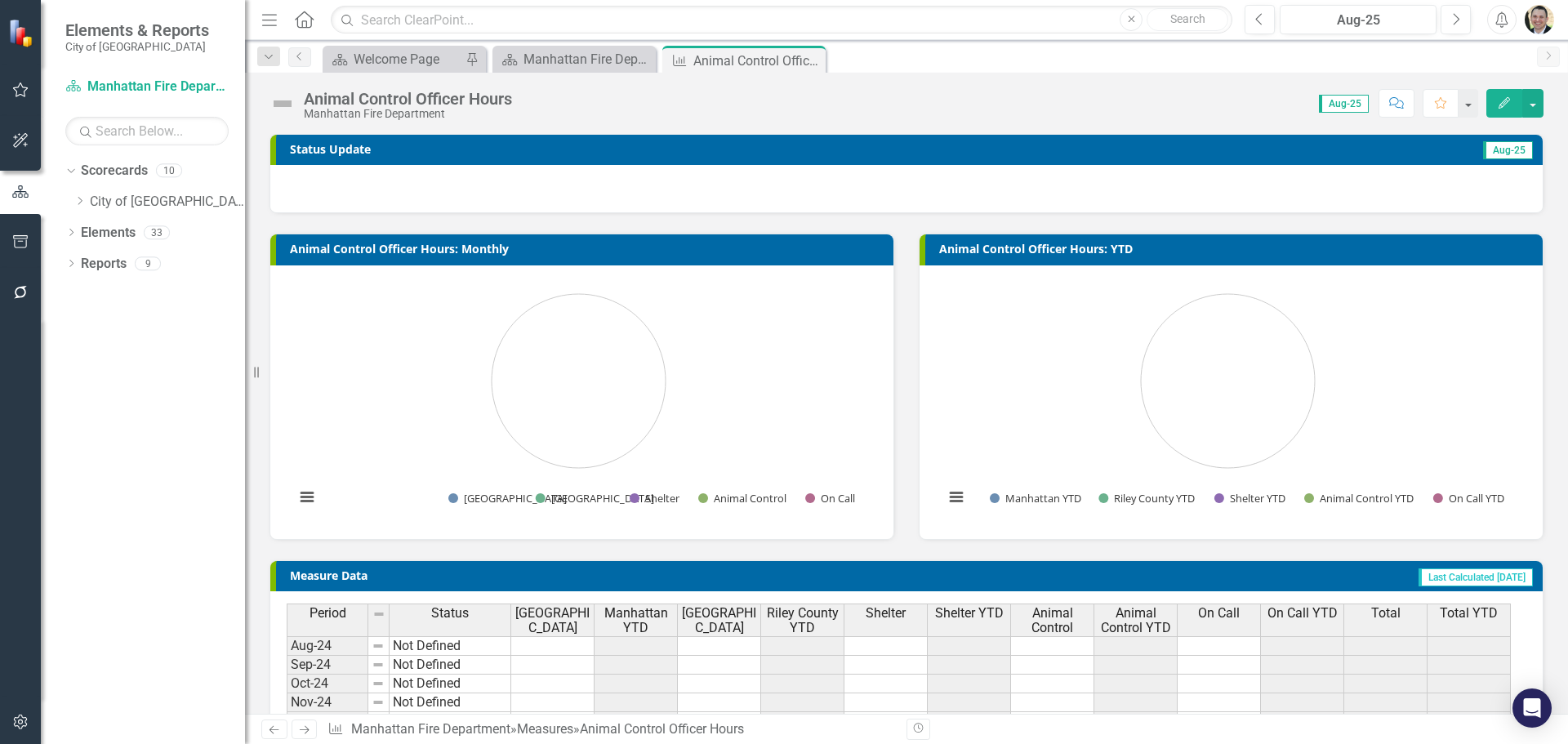
scroll to position [190, 0]
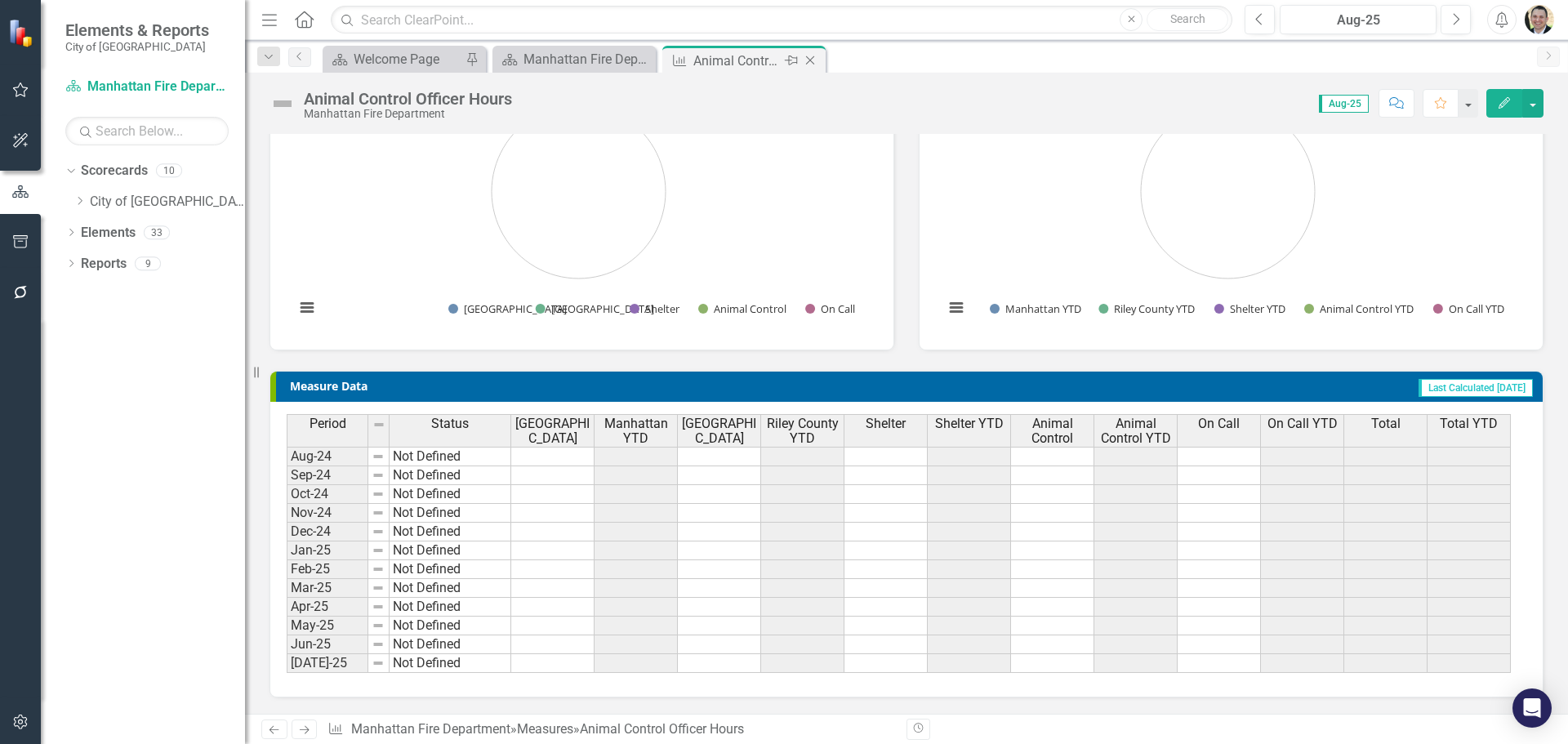
click at [813, 61] on icon "Close" at bounding box center [810, 61] width 16 height 13
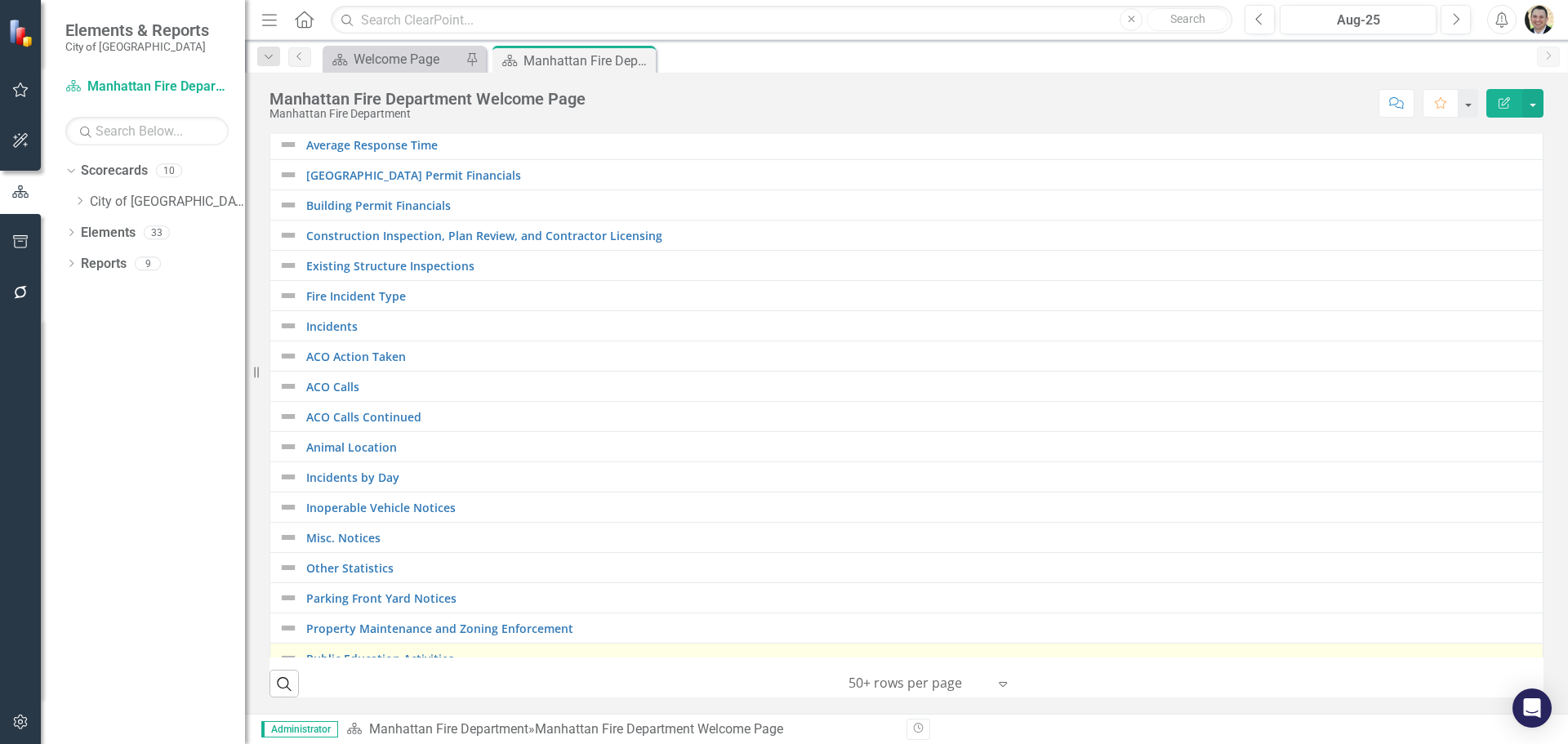
scroll to position [361, 0]
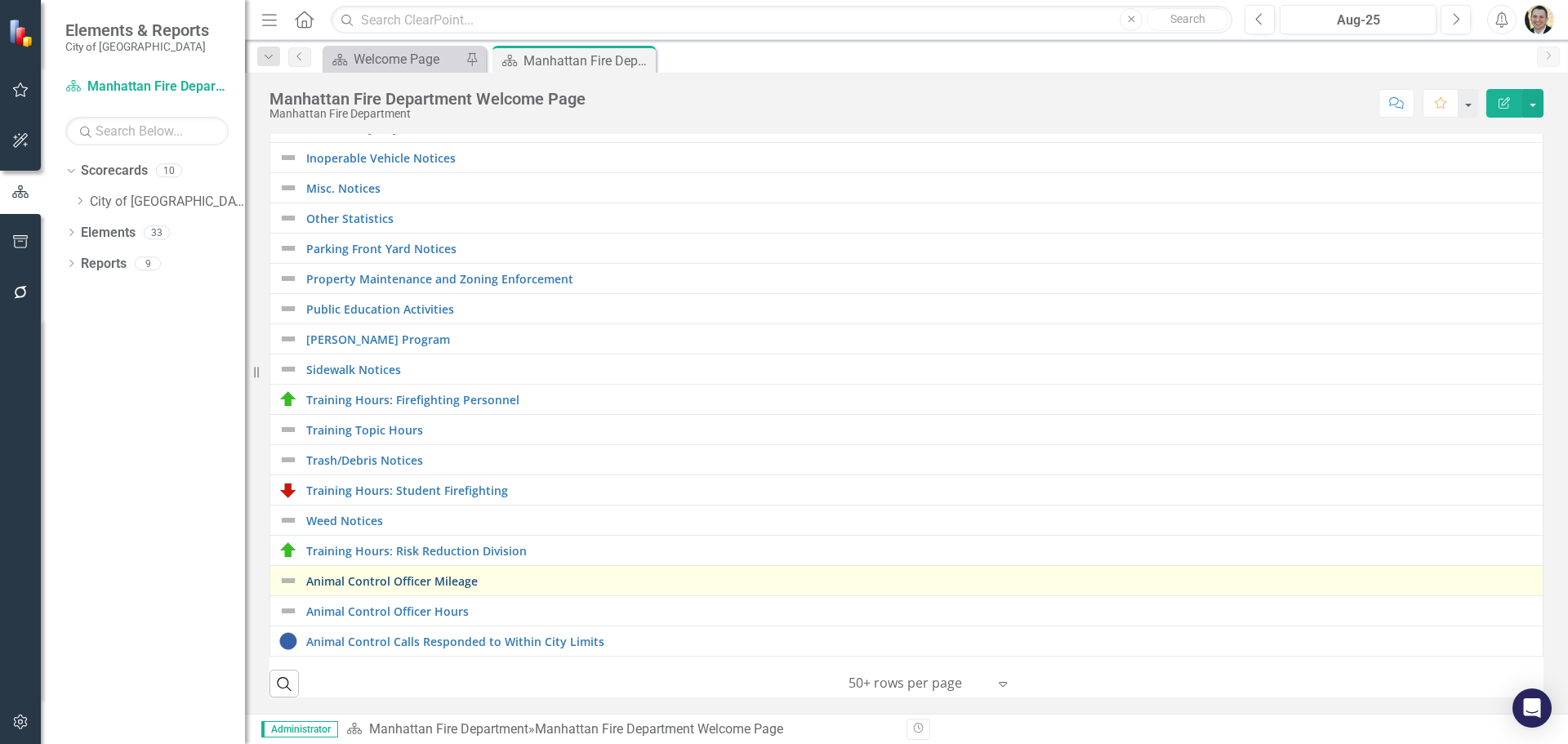
click at [450, 575] on link "Animal Control Officer Mileage" at bounding box center [920, 580] width 1228 height 13
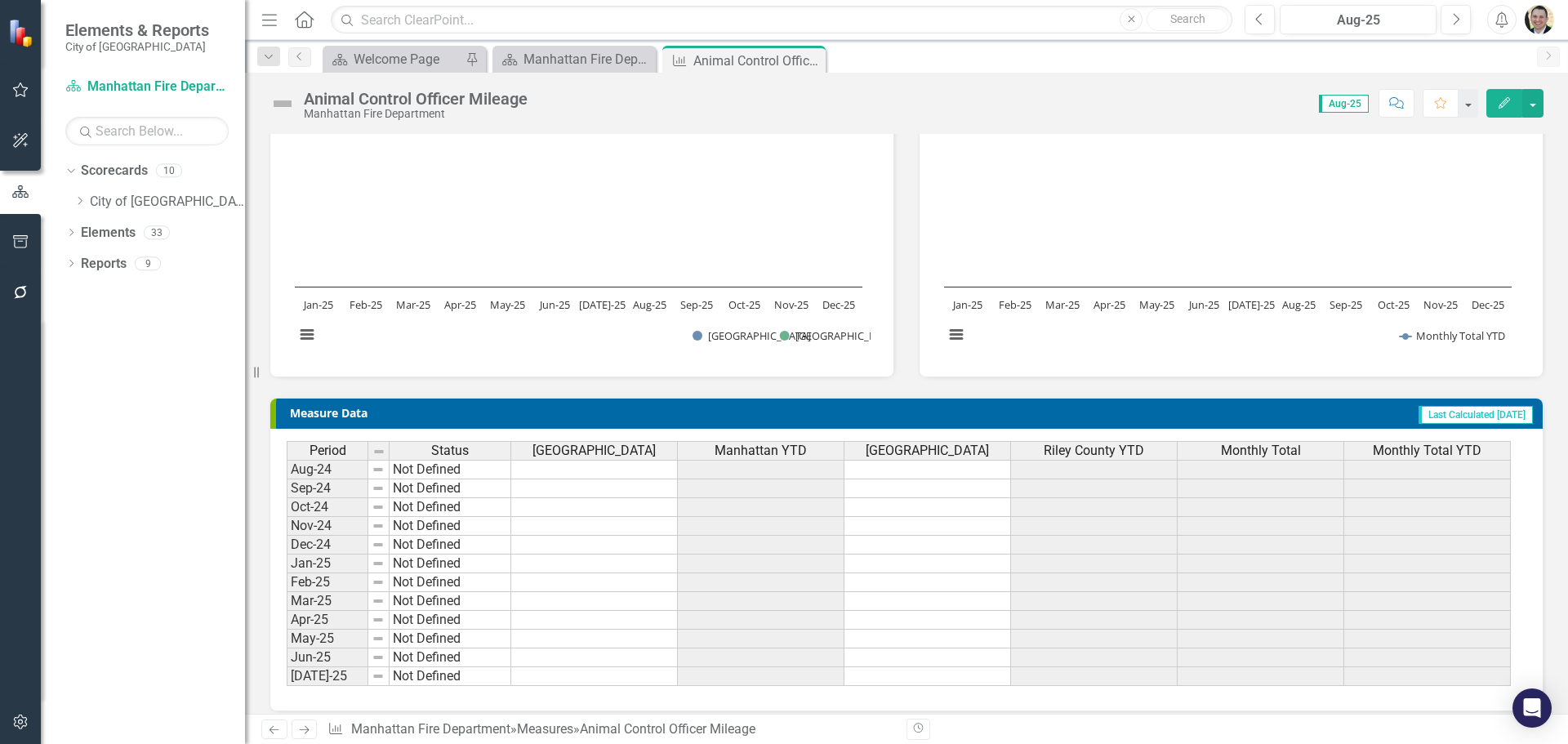
scroll to position [176, 0]
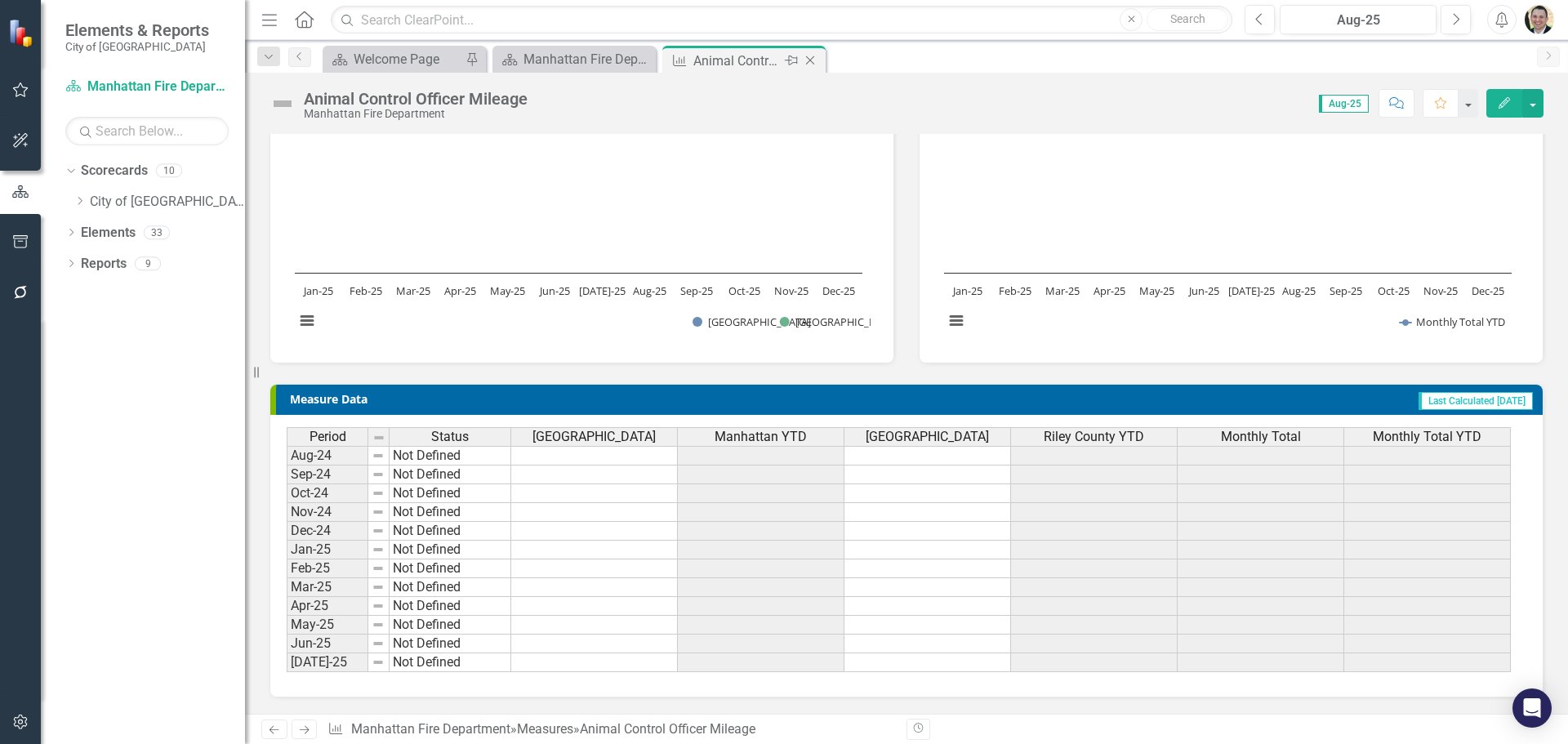
click at [806, 54] on icon "Close" at bounding box center [810, 61] width 16 height 13
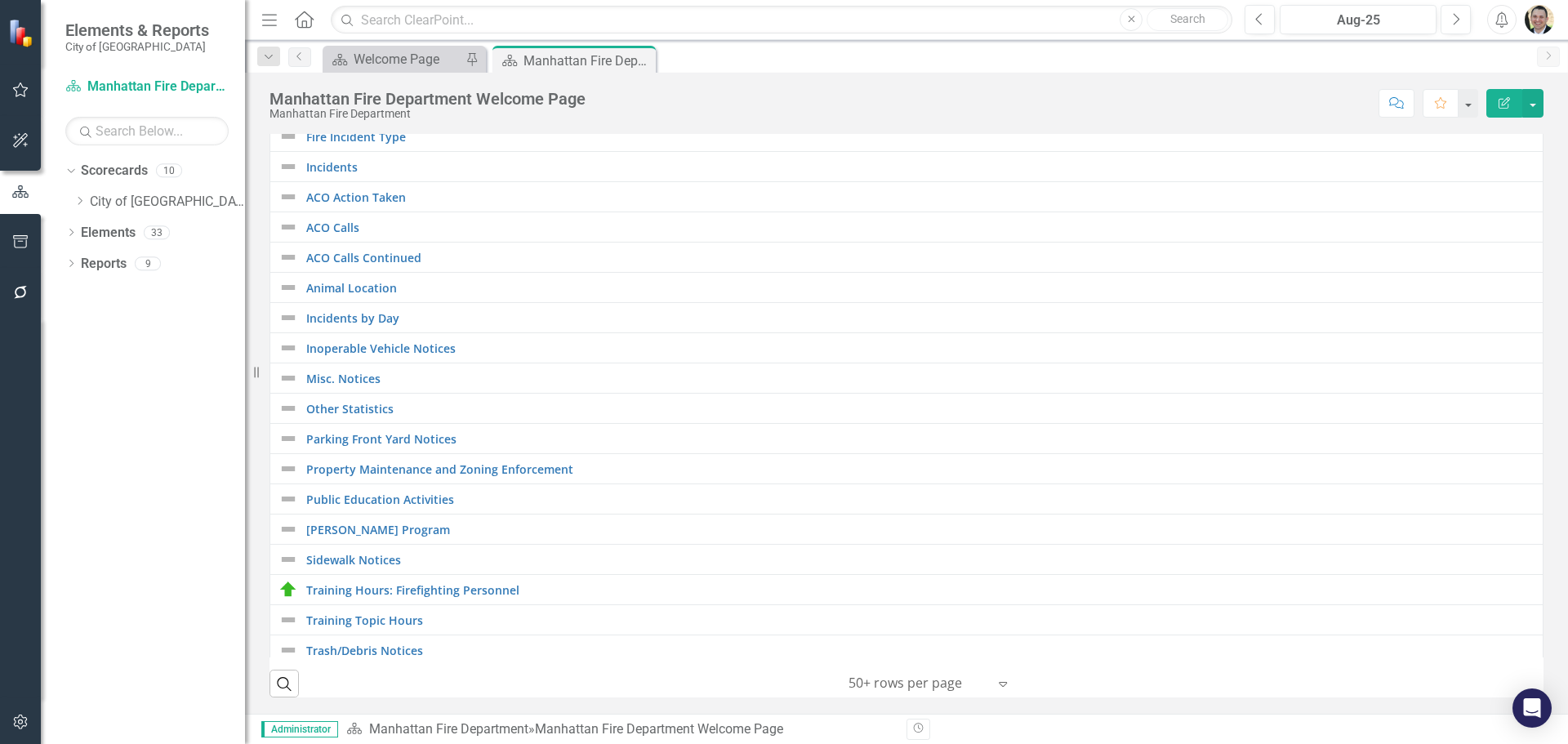
scroll to position [361, 0]
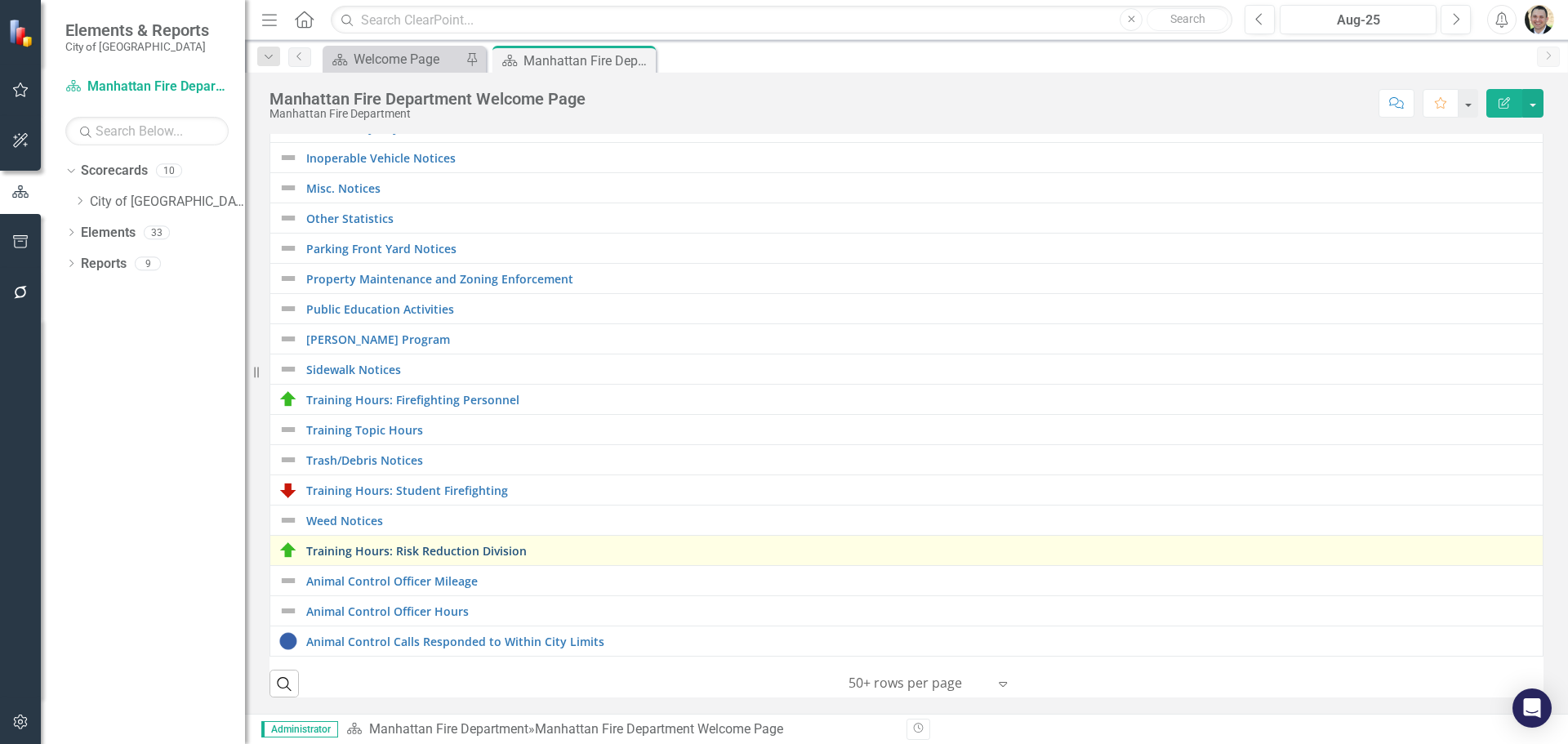
click at [429, 545] on link "Training Hours: Risk Reduction Division" at bounding box center [920, 551] width 1228 height 13
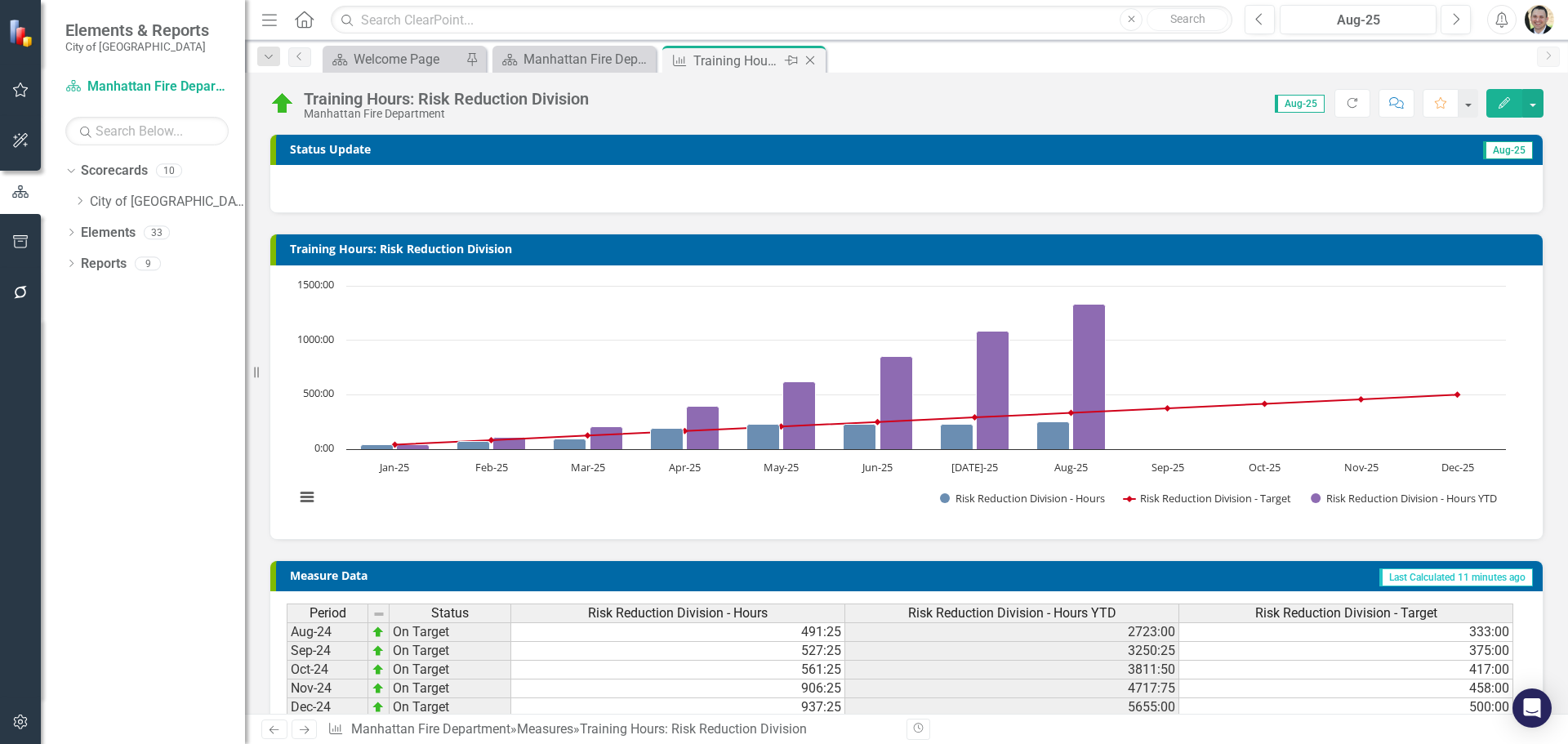
click at [815, 58] on icon "Close" at bounding box center [810, 61] width 16 height 13
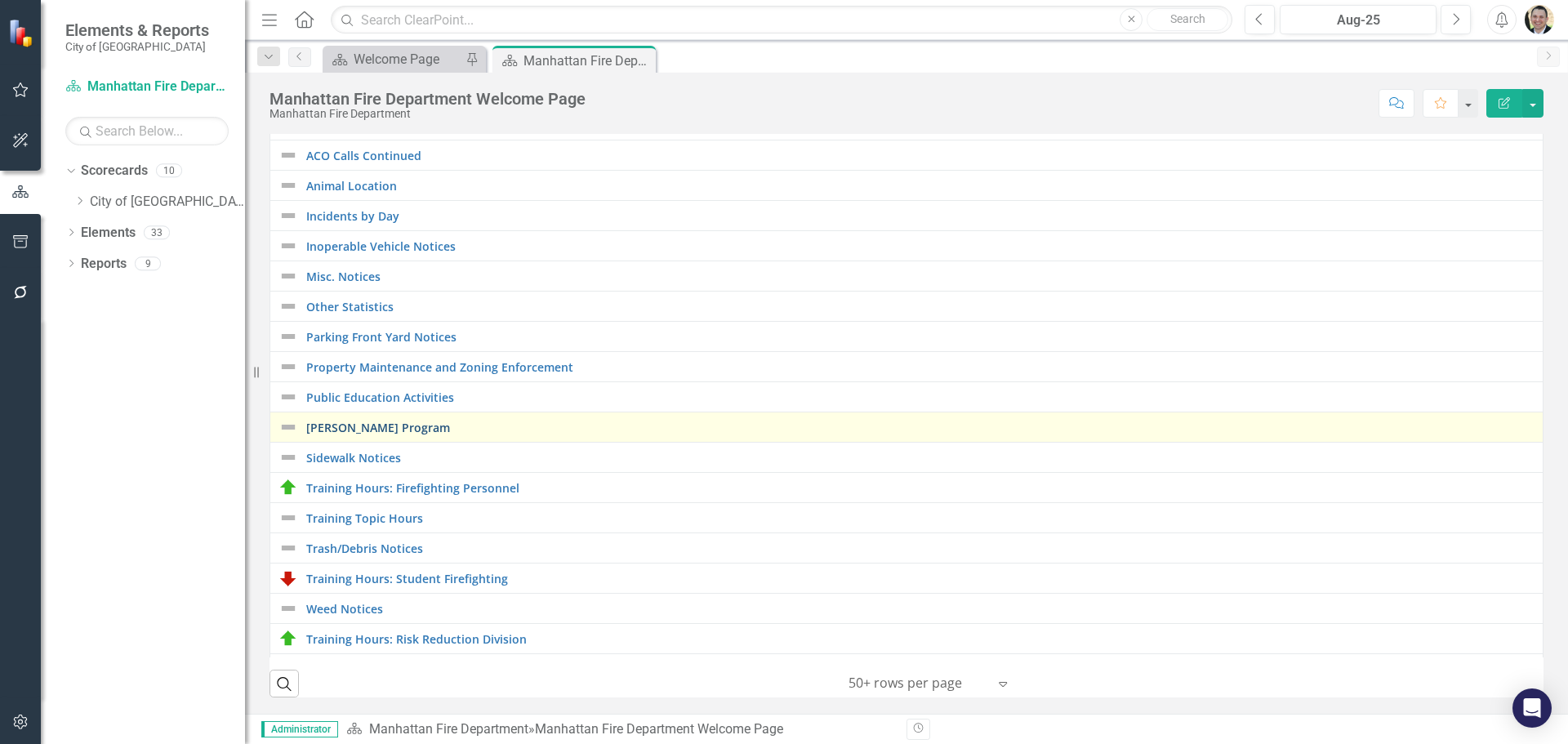
scroll to position [361, 0]
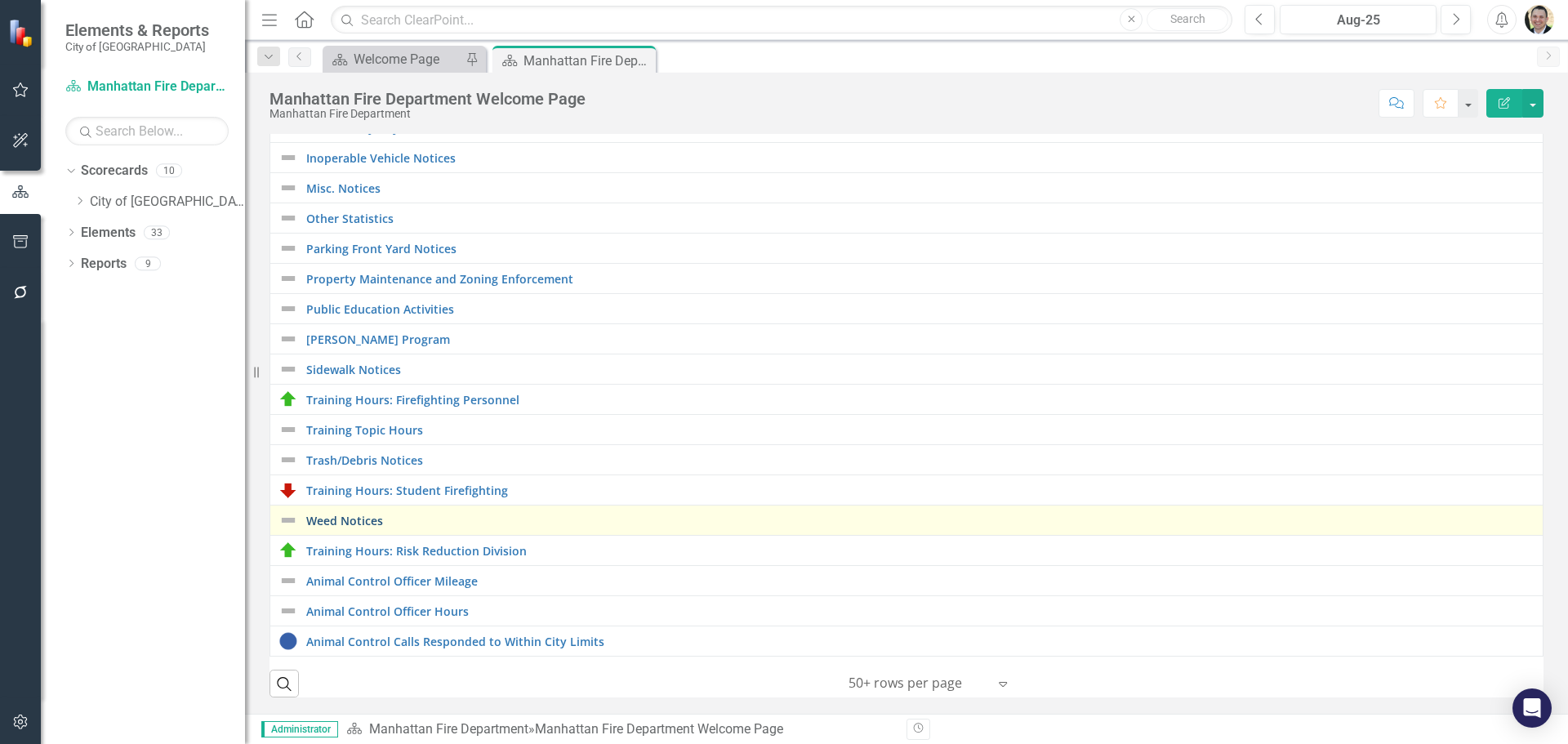
click at [332, 515] on link "Weed Notices" at bounding box center [920, 521] width 1228 height 13
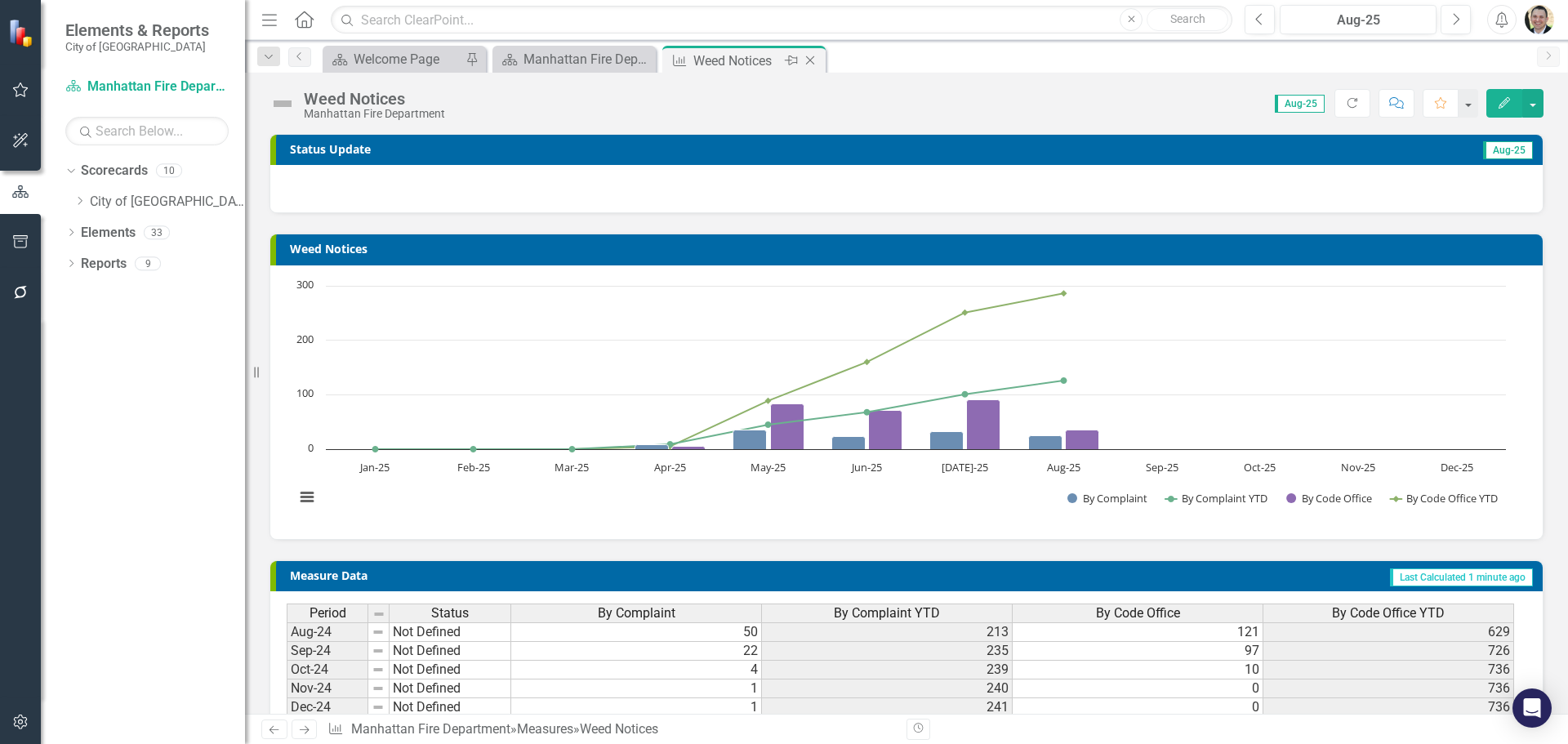
click at [815, 60] on icon "Close" at bounding box center [810, 61] width 16 height 13
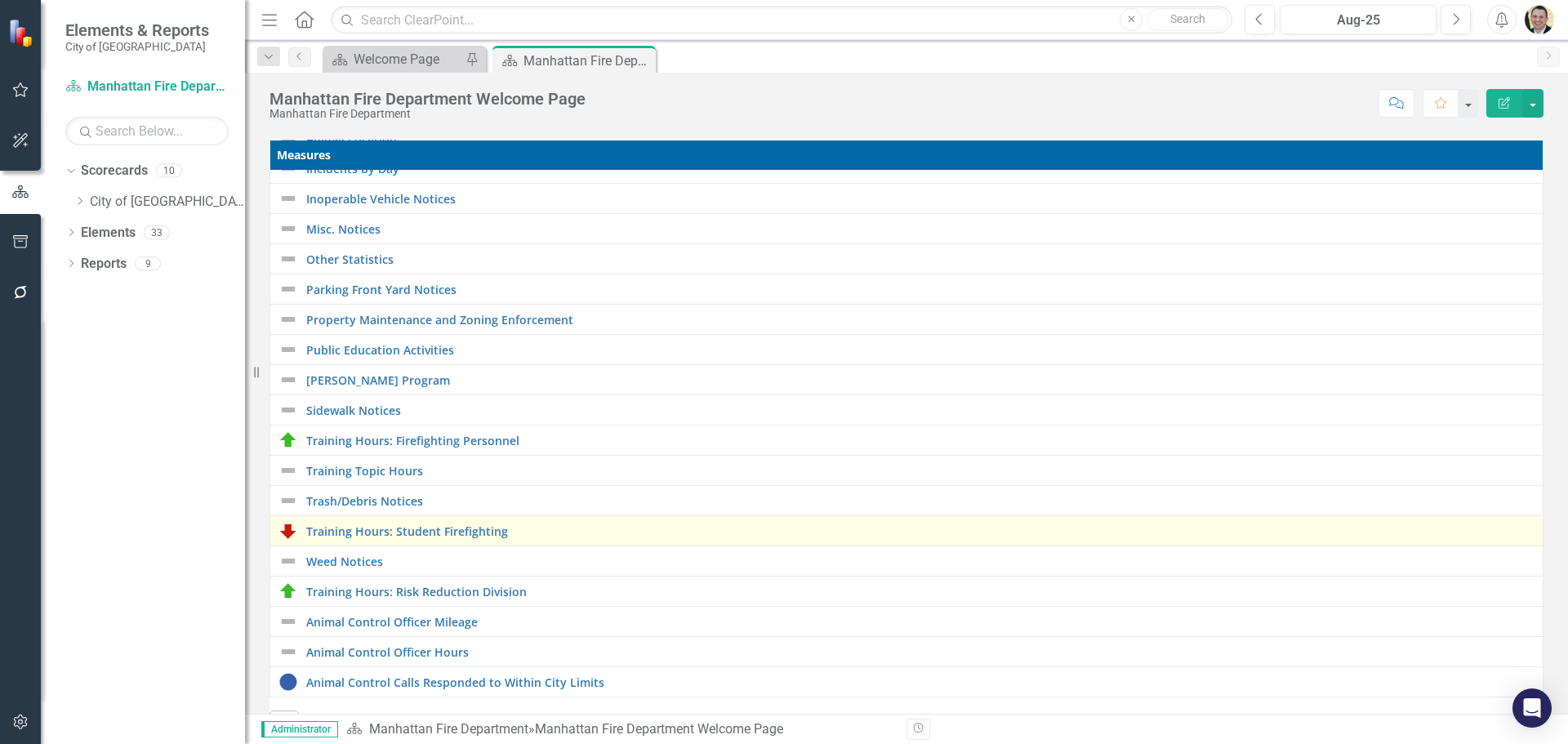
scroll to position [531, 0]
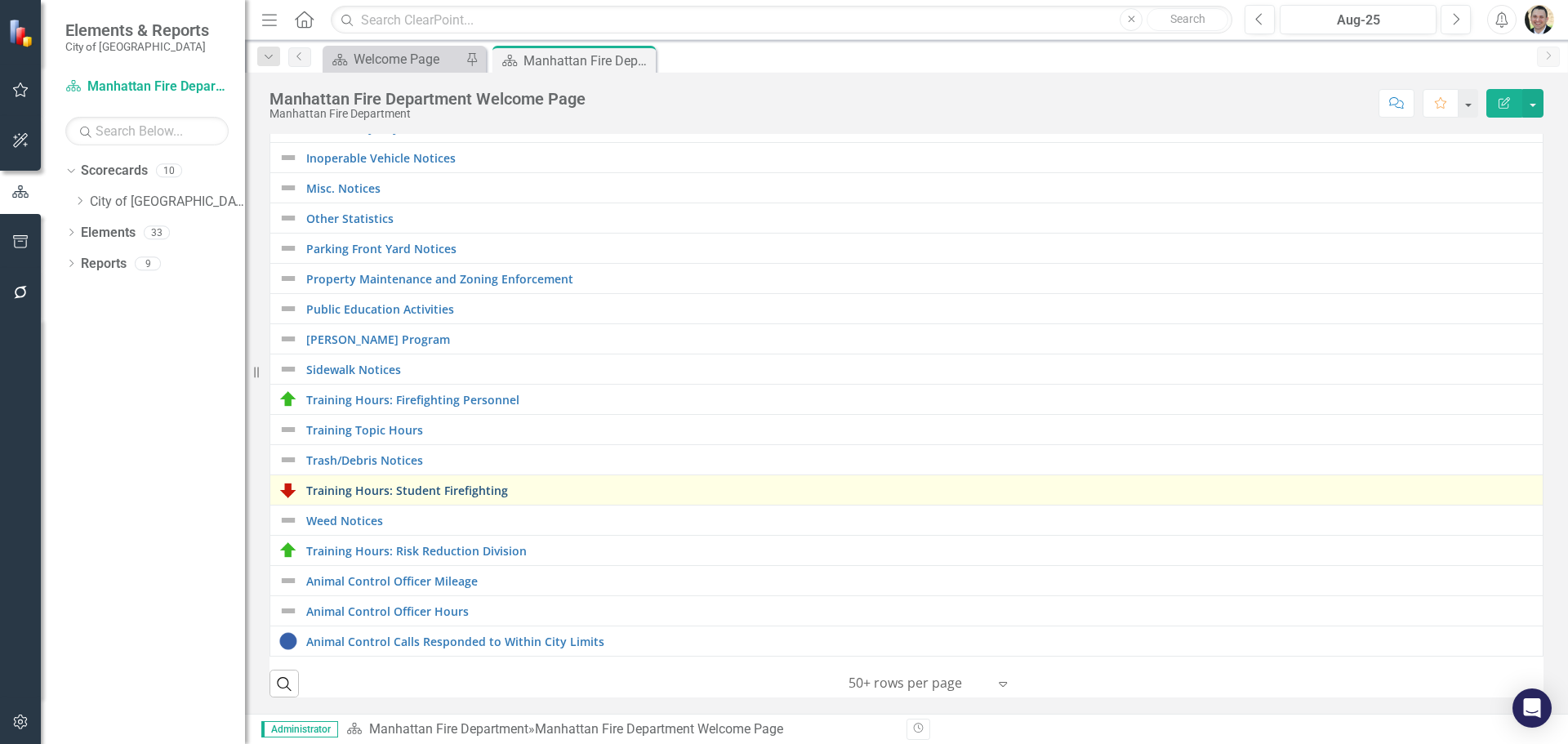
click at [403, 485] on link "Training Hours: Student Firefighting" at bounding box center [920, 490] width 1228 height 13
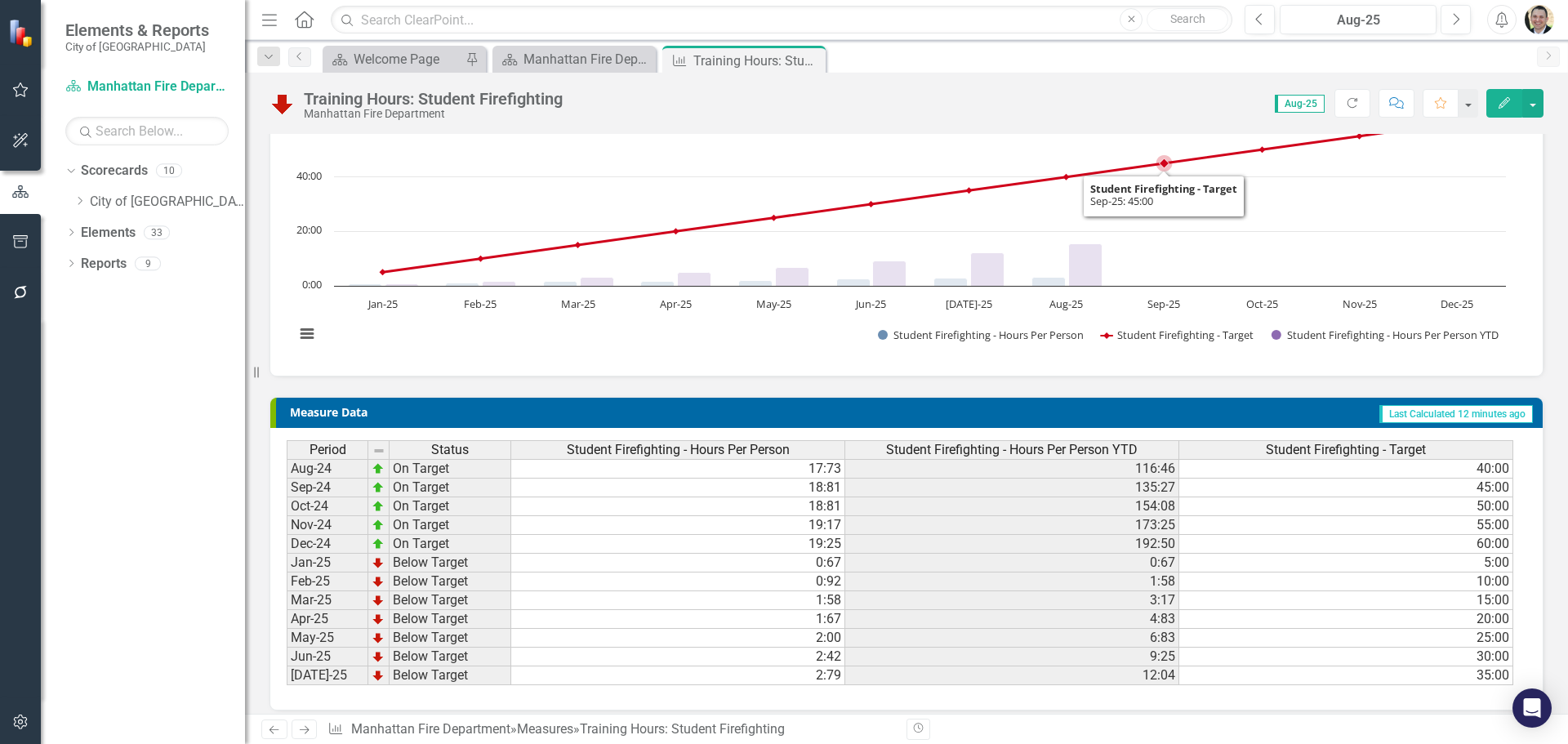
scroll to position [176, 0]
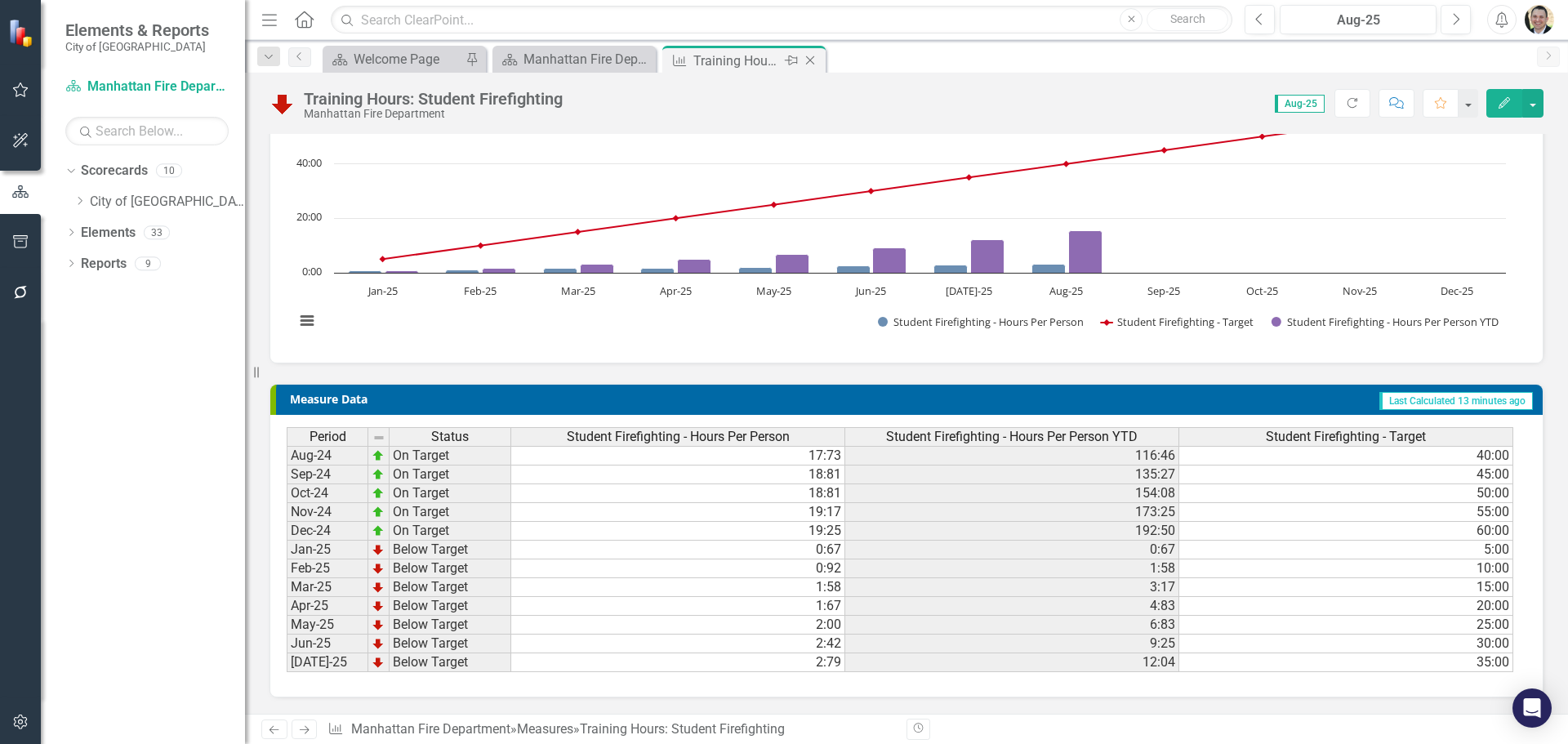
click at [812, 60] on icon "Close" at bounding box center [810, 61] width 16 height 13
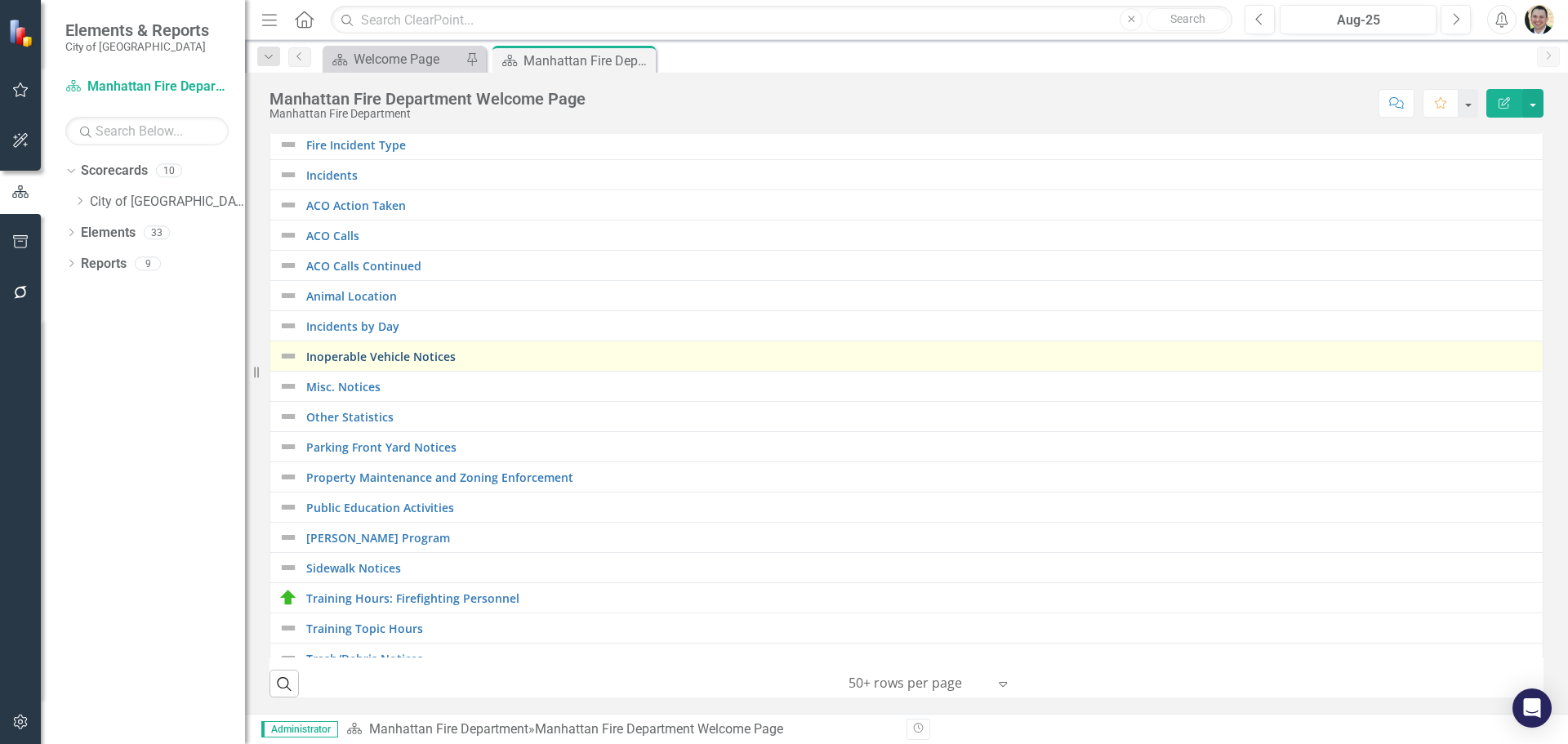
scroll to position [361, 0]
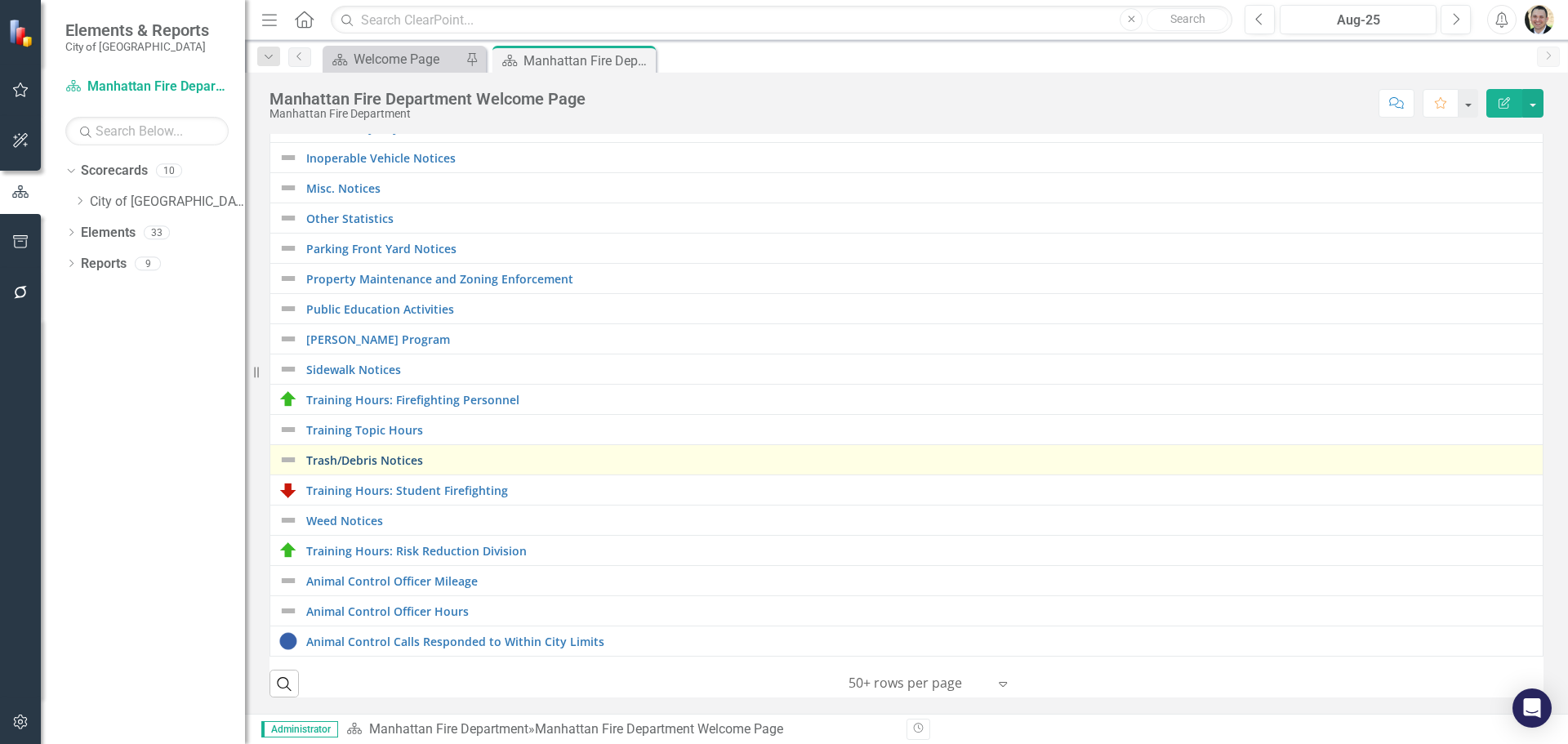
click at [405, 454] on link "Trash/Debris Notices" at bounding box center [920, 460] width 1228 height 13
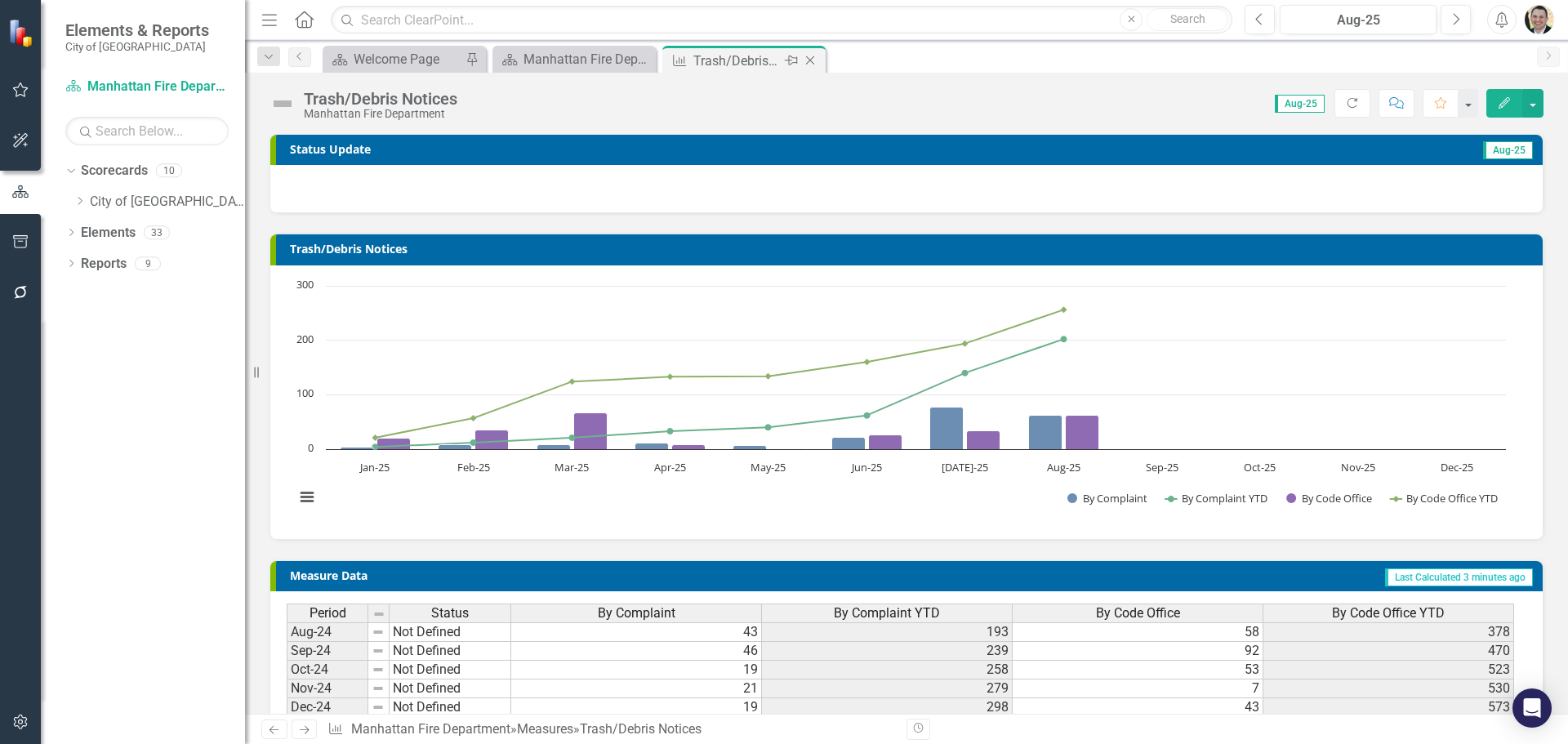
click at [810, 57] on icon "Close" at bounding box center [810, 61] width 16 height 13
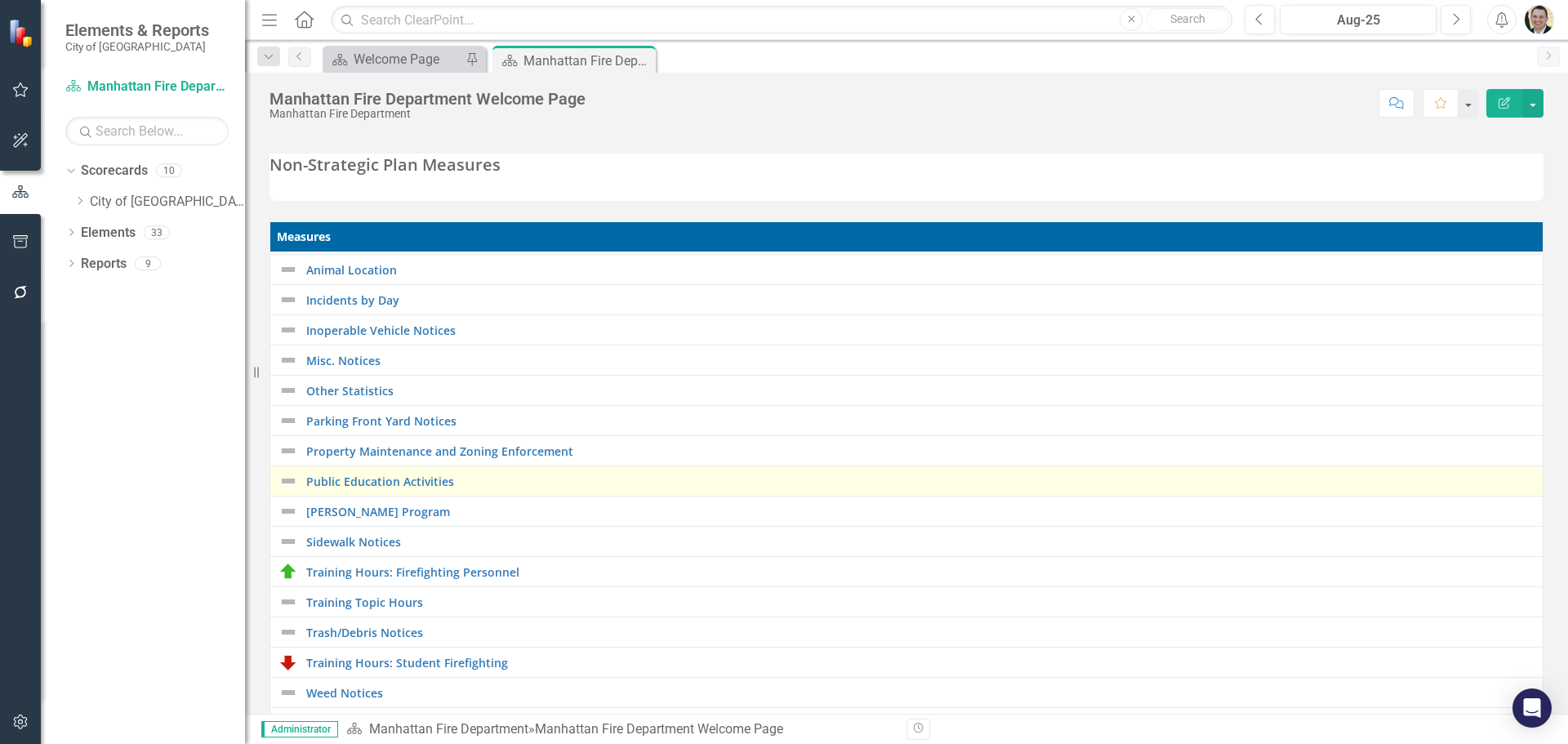
scroll to position [326, 0]
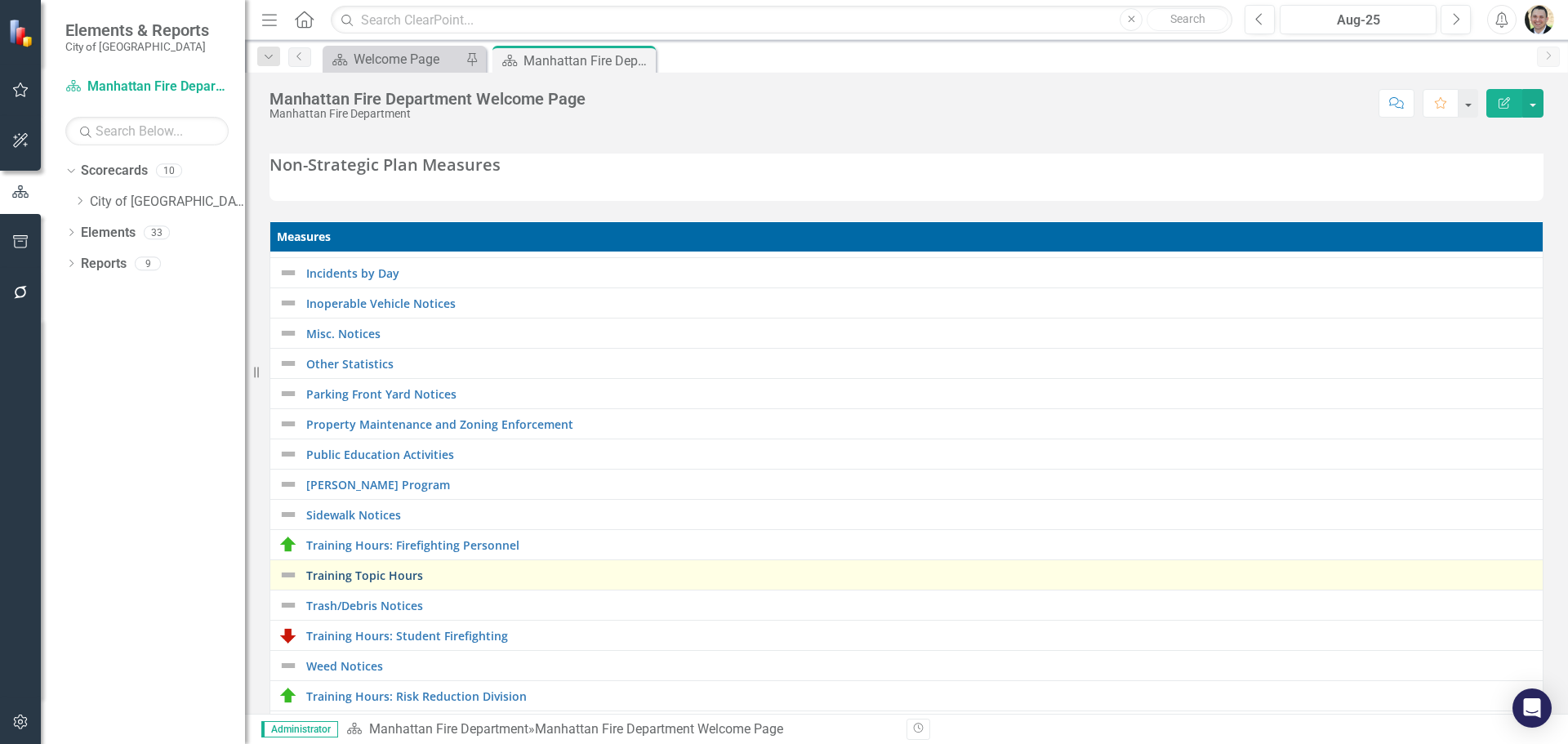
click at [384, 574] on link "Training Topic Hours" at bounding box center [920, 576] width 1228 height 13
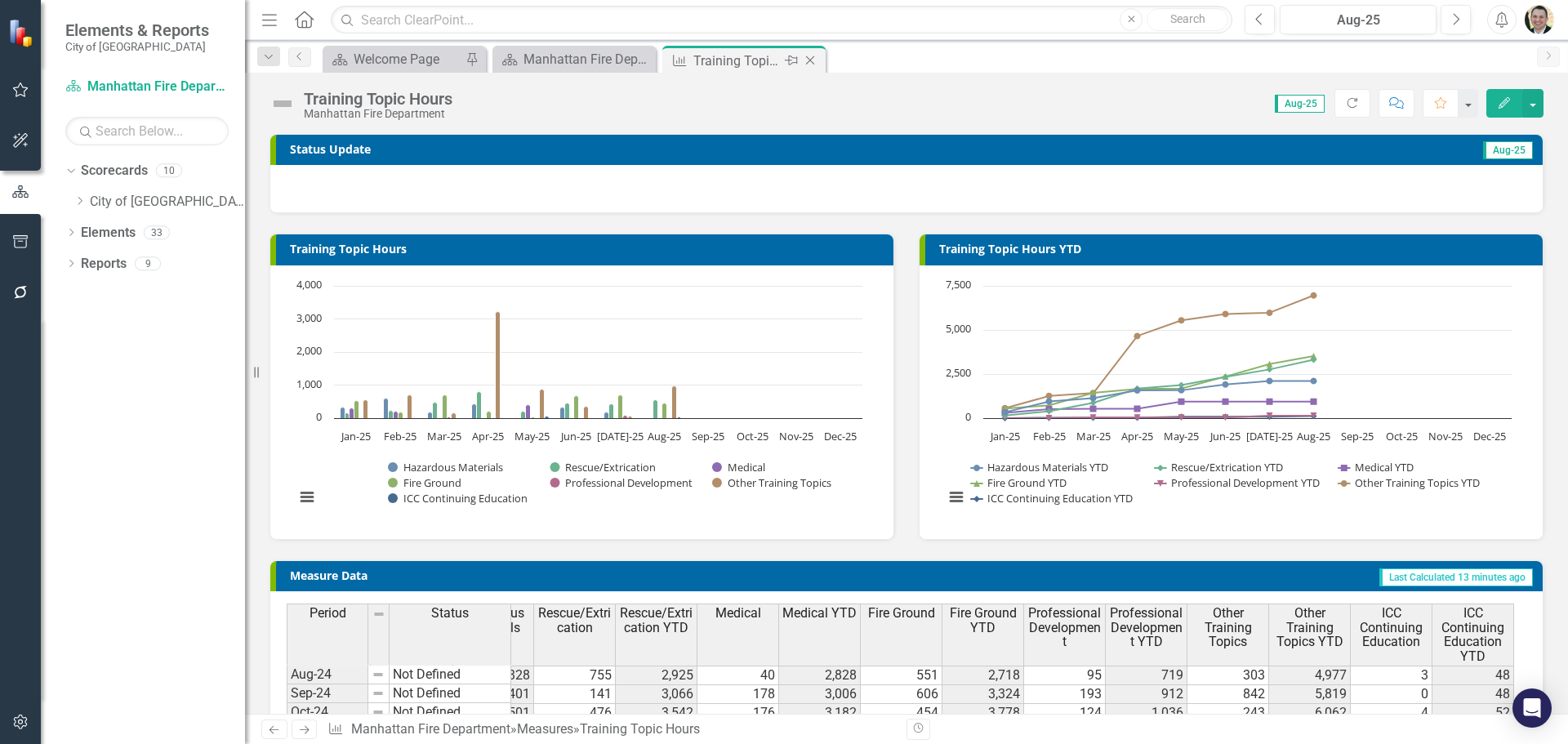
click at [809, 64] on icon "Close" at bounding box center [810, 61] width 16 height 13
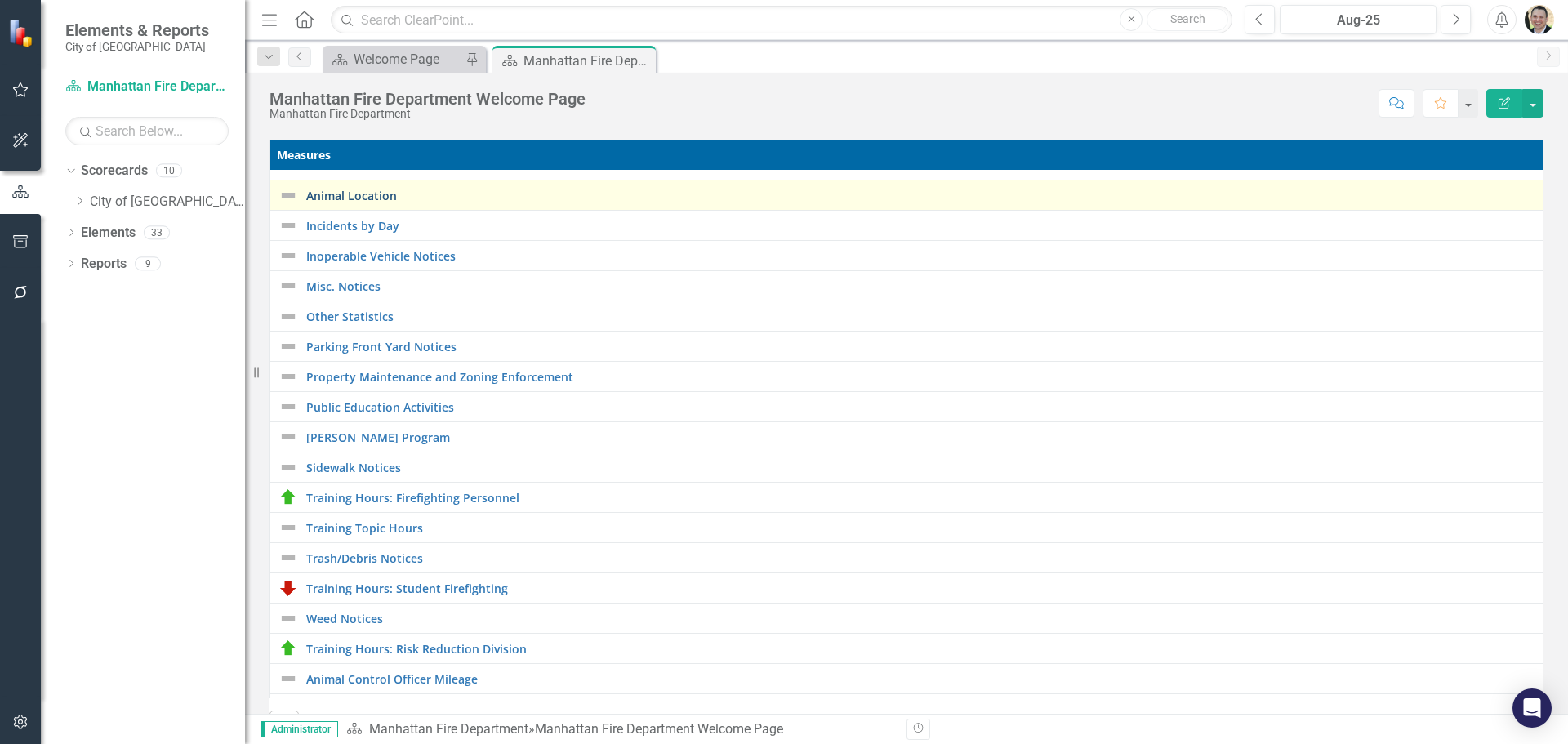
scroll to position [326, 0]
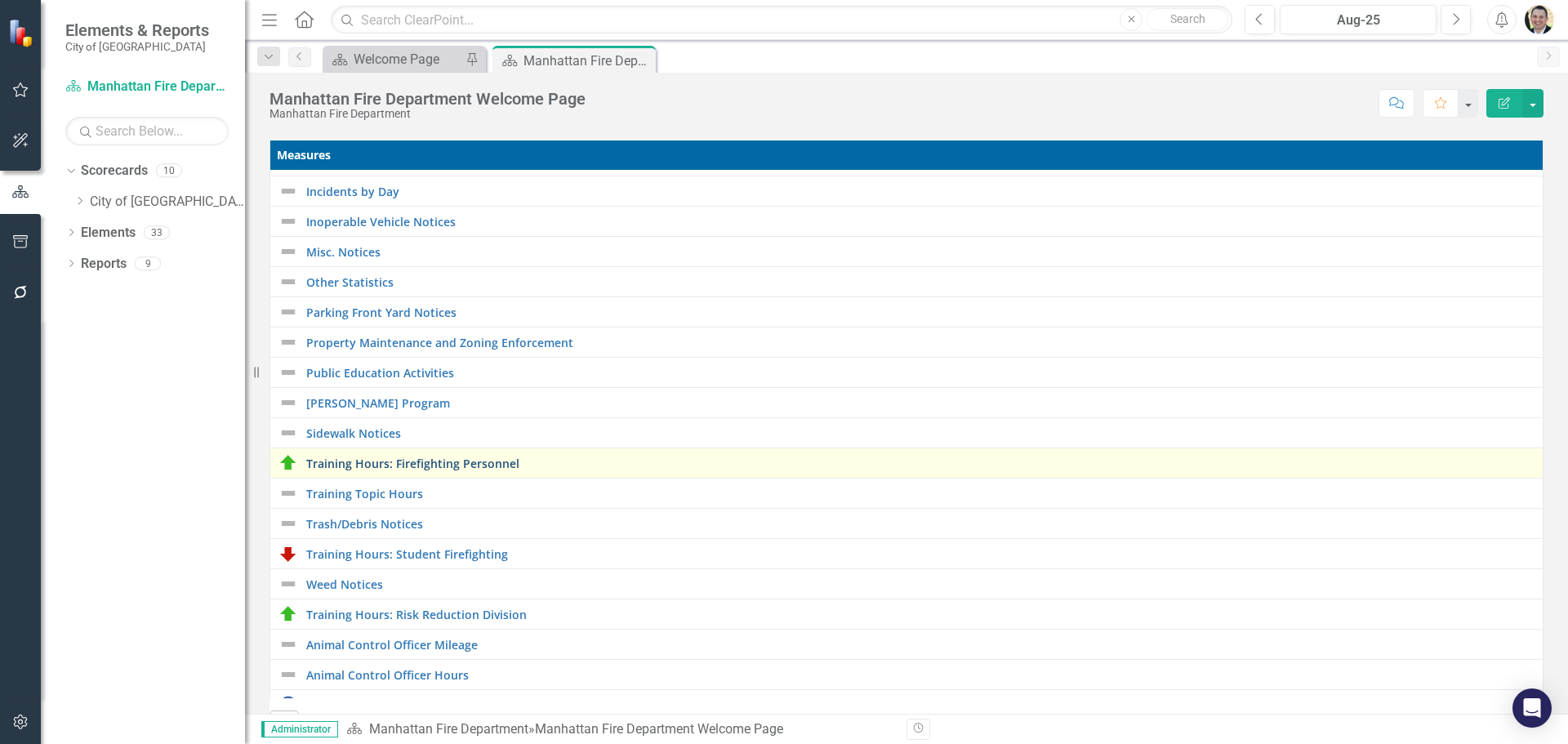
click at [410, 465] on link "Training Hours: Firefighting Personnel" at bounding box center [920, 463] width 1228 height 13
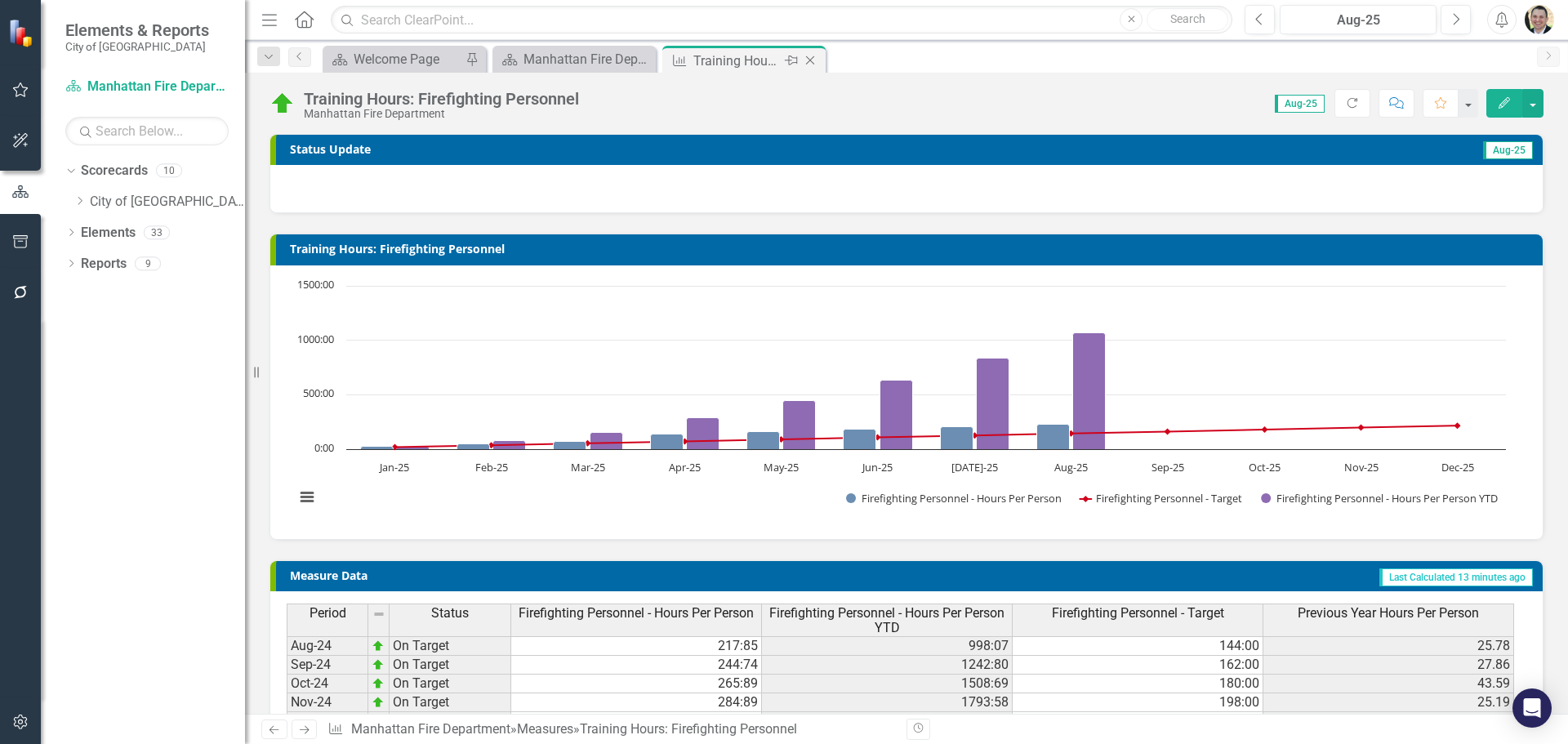
click at [810, 63] on icon "Close" at bounding box center [810, 61] width 16 height 13
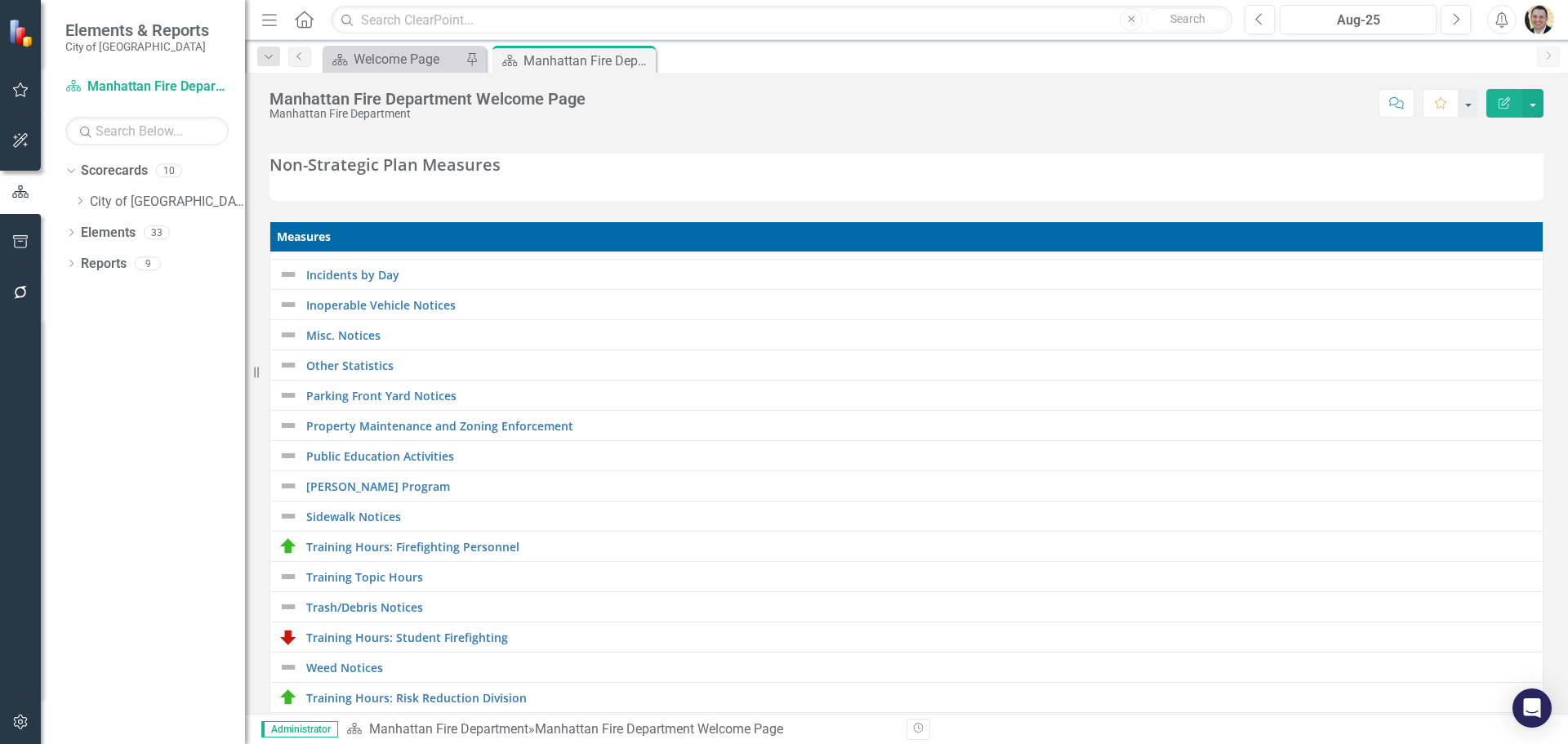
scroll to position [326, 0]
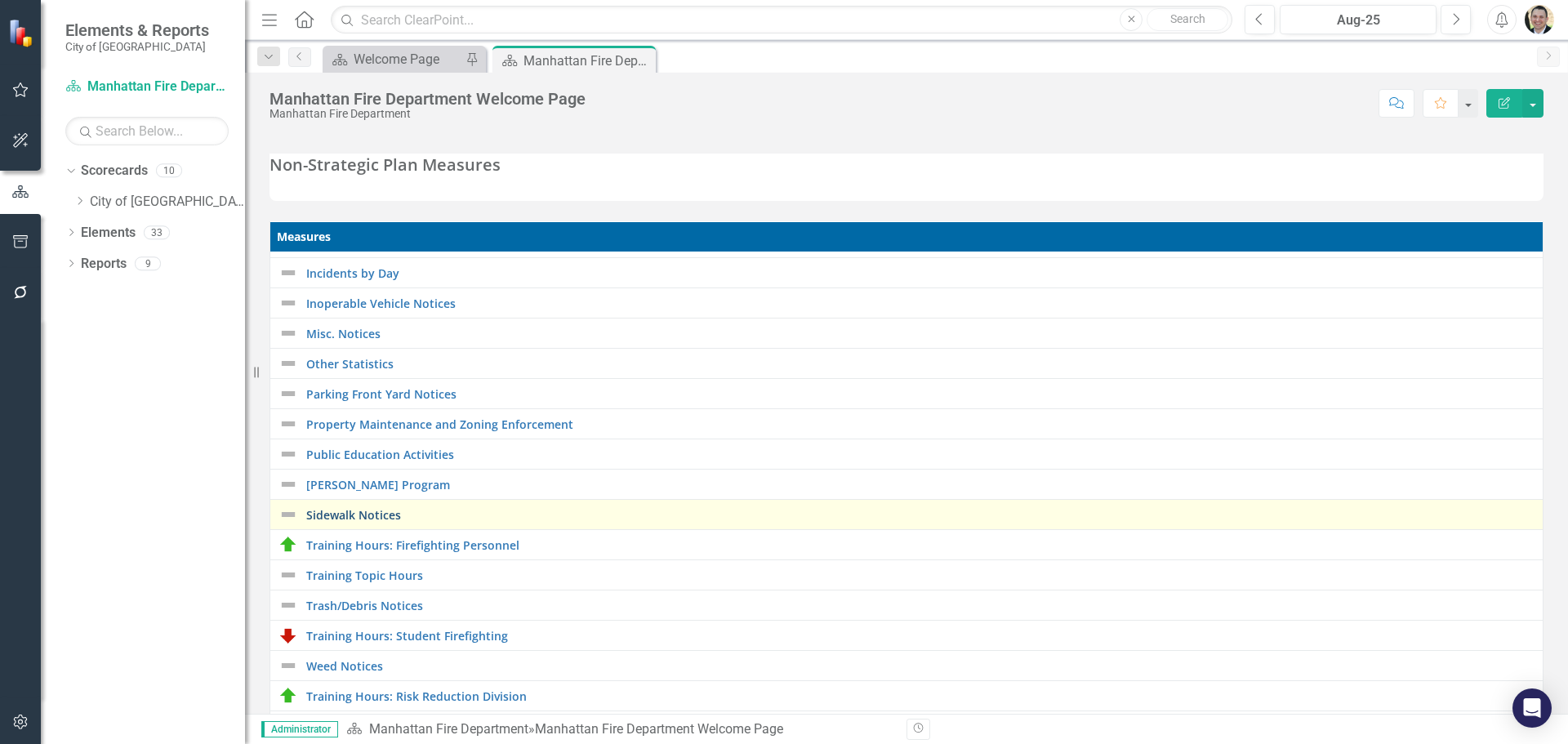
click at [331, 519] on link "Sidewalk Notices" at bounding box center [920, 515] width 1228 height 13
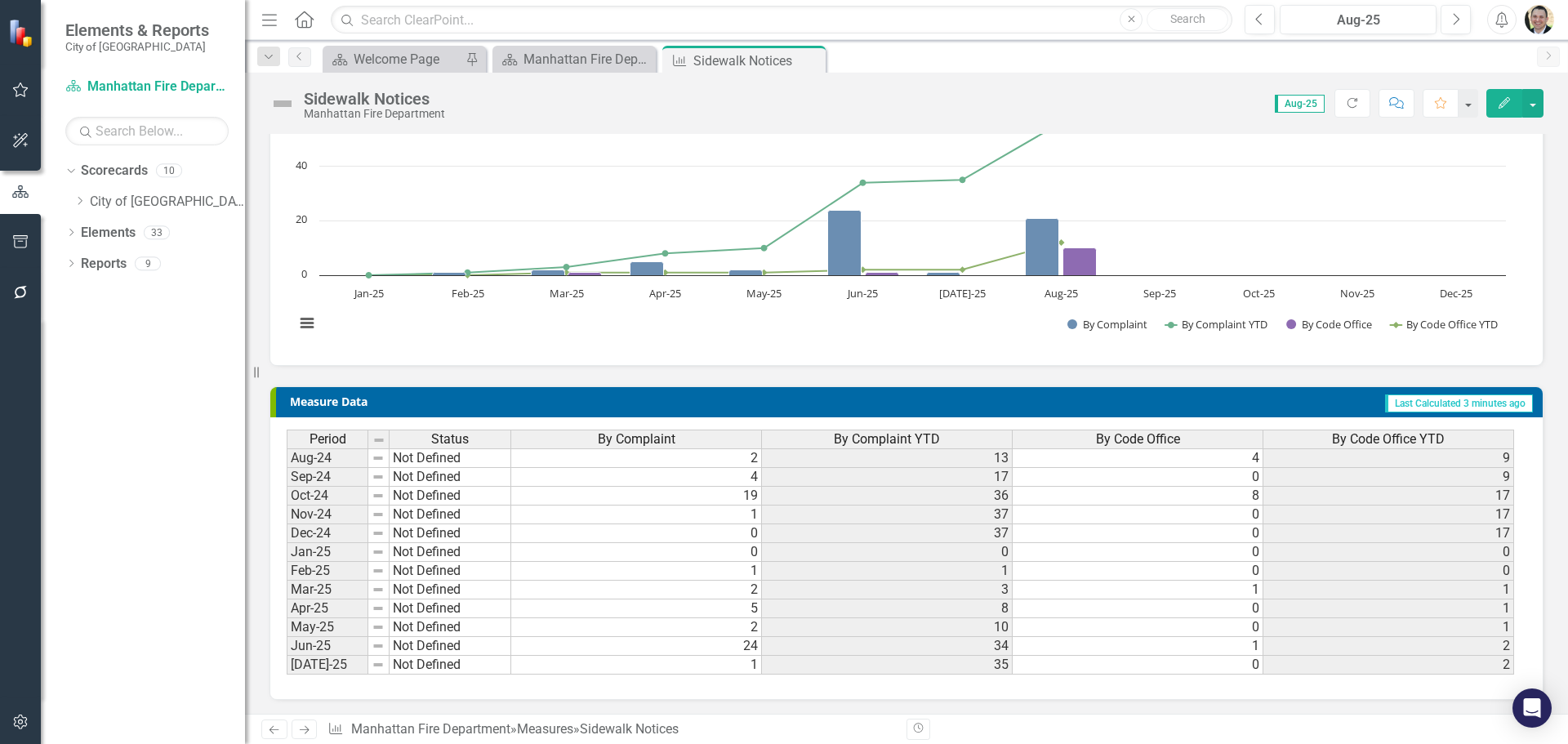
scroll to position [176, 0]
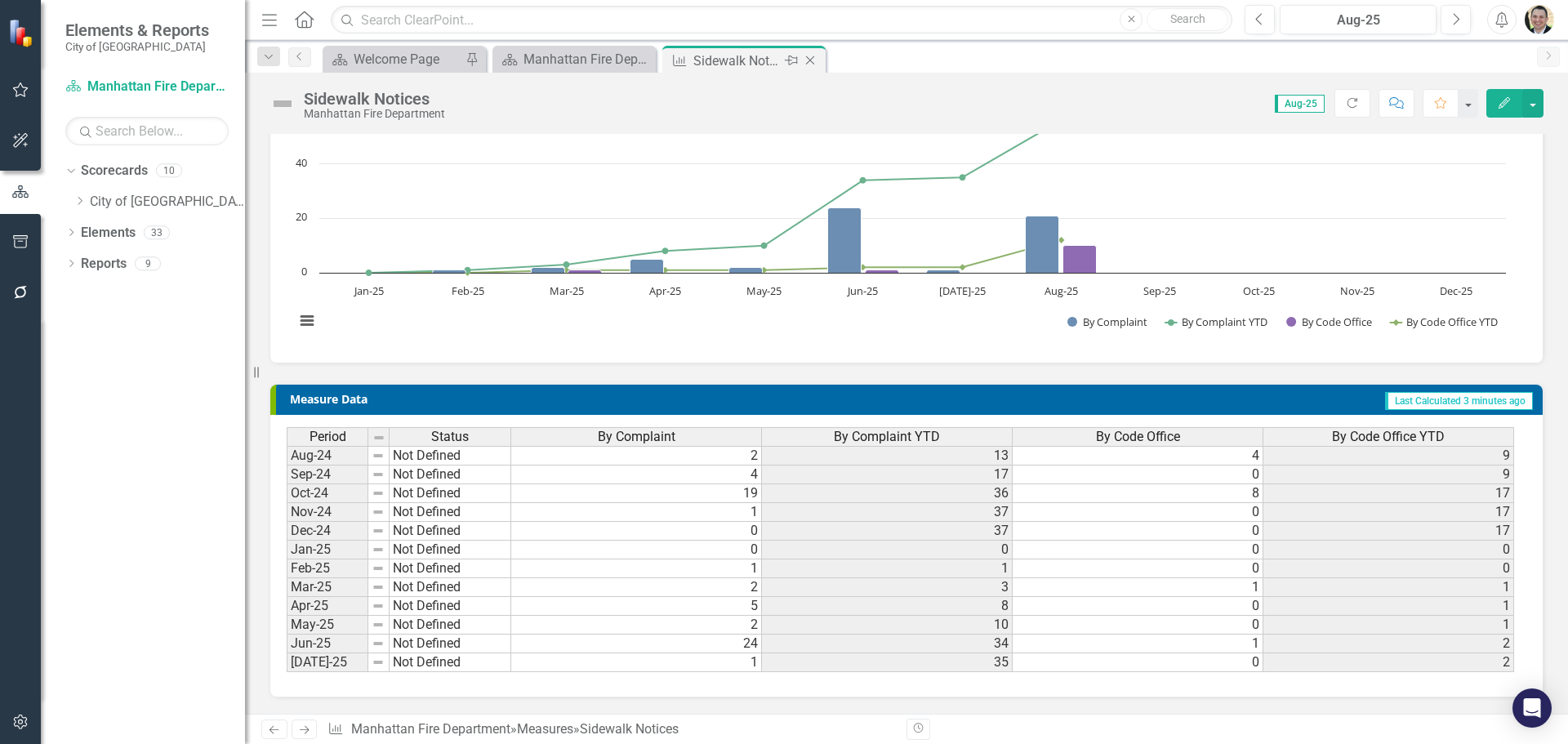
click at [807, 59] on icon "Close" at bounding box center [810, 61] width 16 height 13
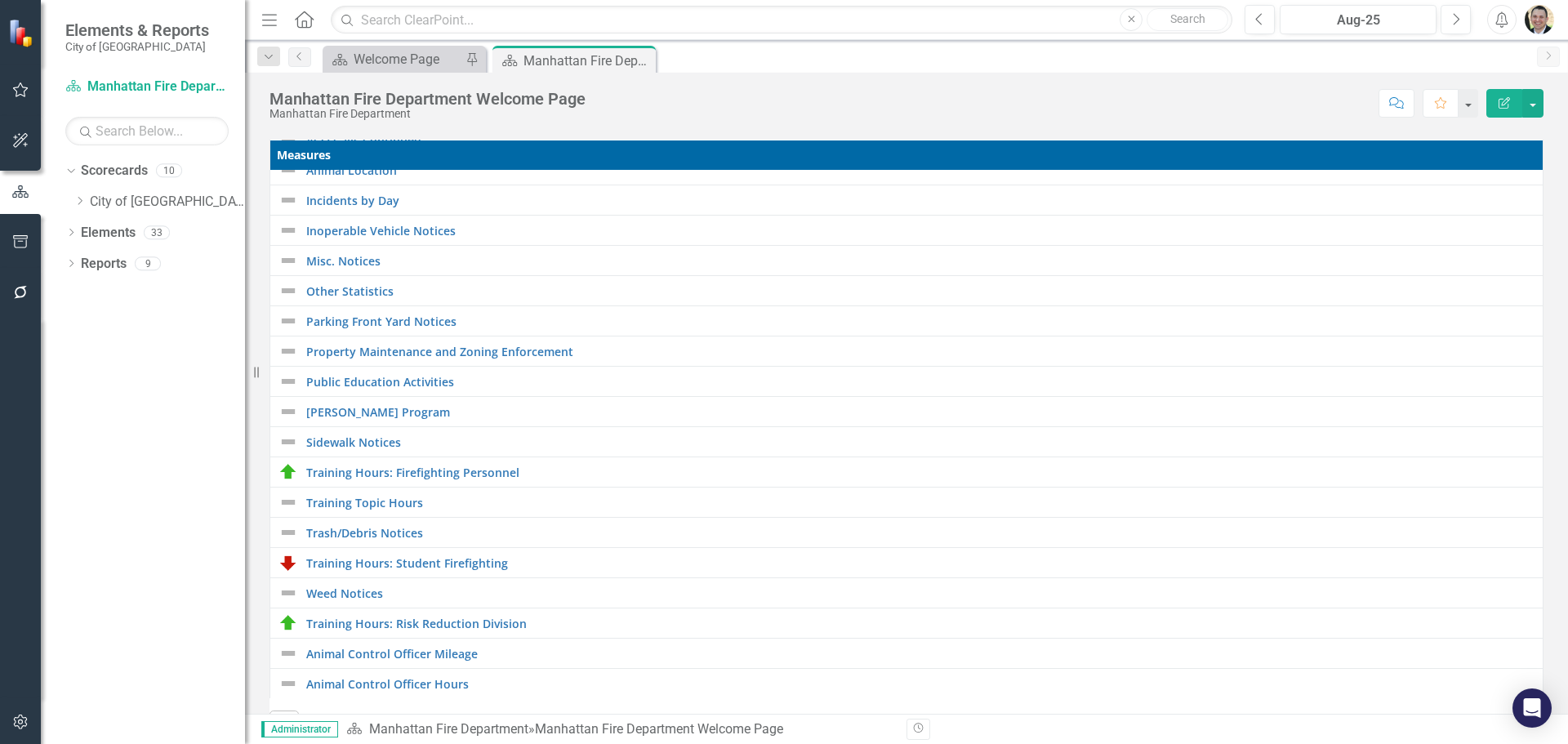
scroll to position [326, 0]
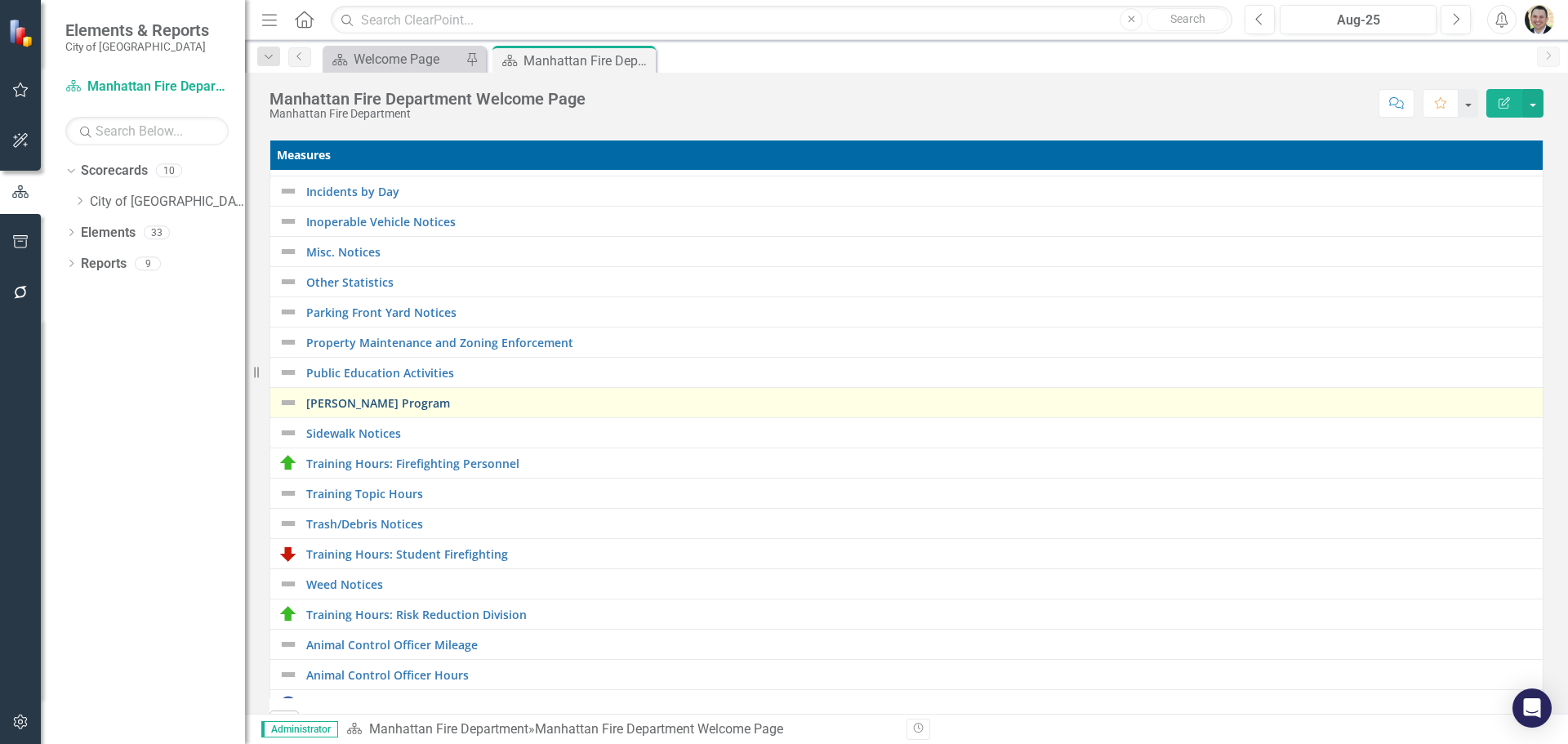
click at [414, 408] on link "[PERSON_NAME] Program" at bounding box center [920, 402] width 1228 height 13
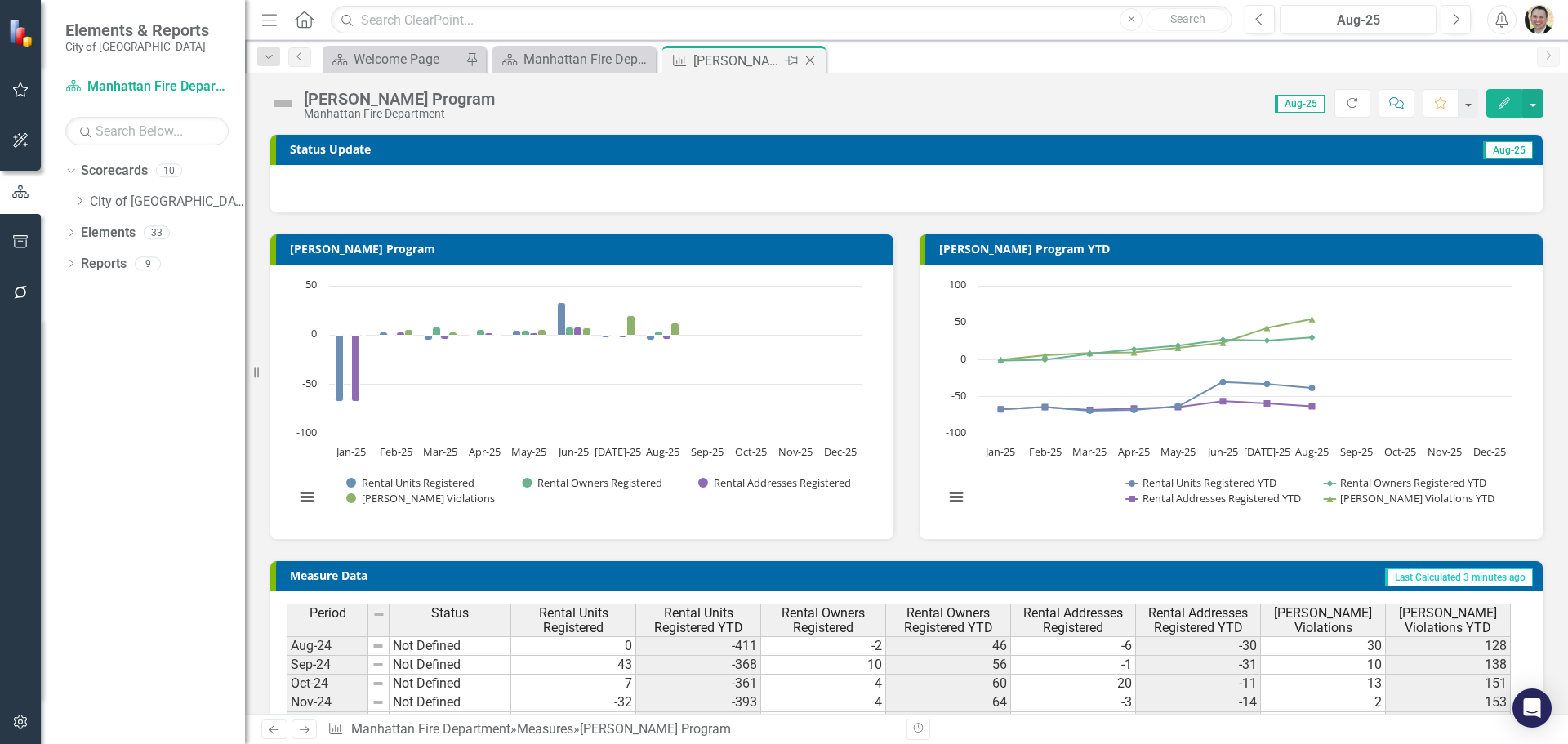
click at [818, 59] on icon "Close" at bounding box center [810, 61] width 16 height 13
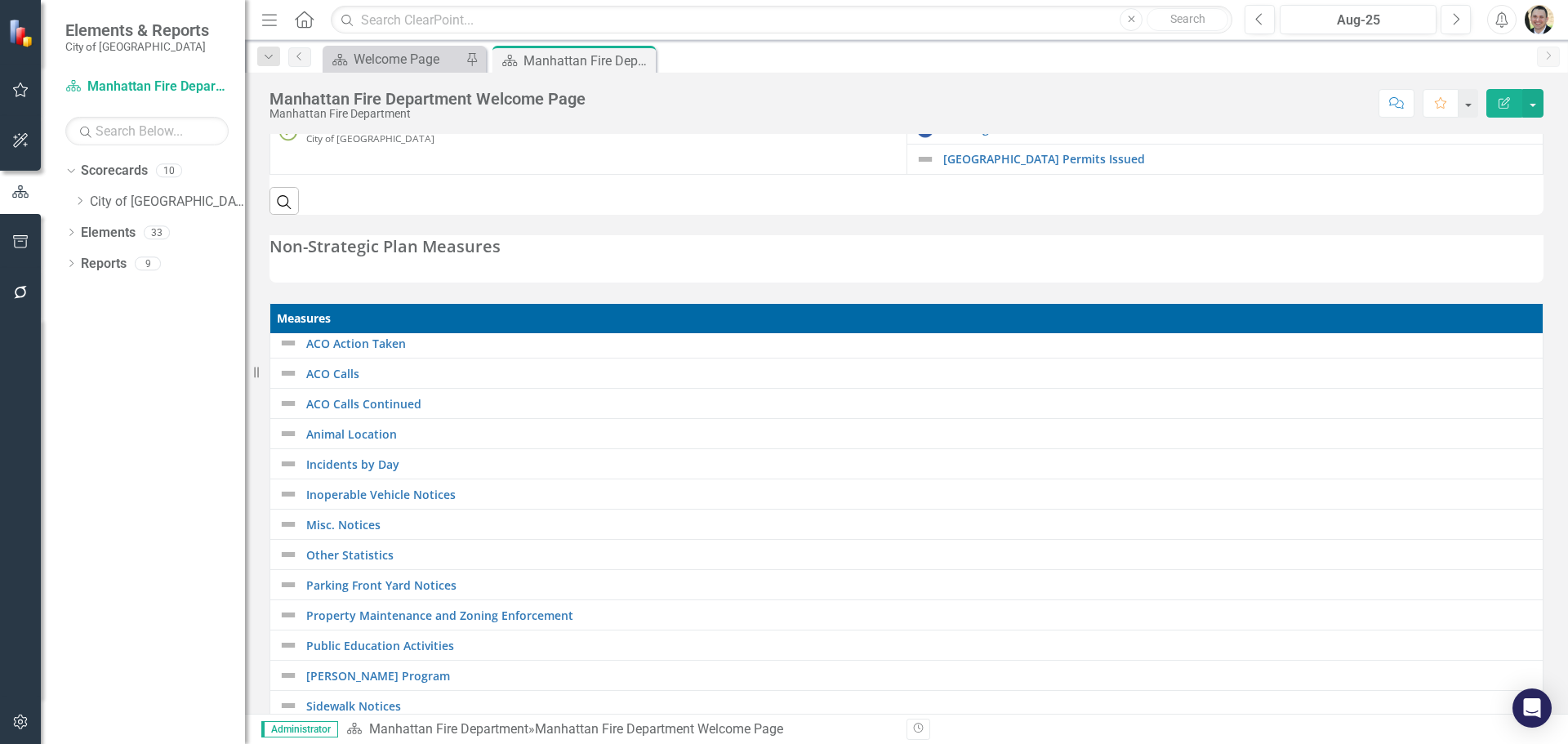
scroll to position [245, 0]
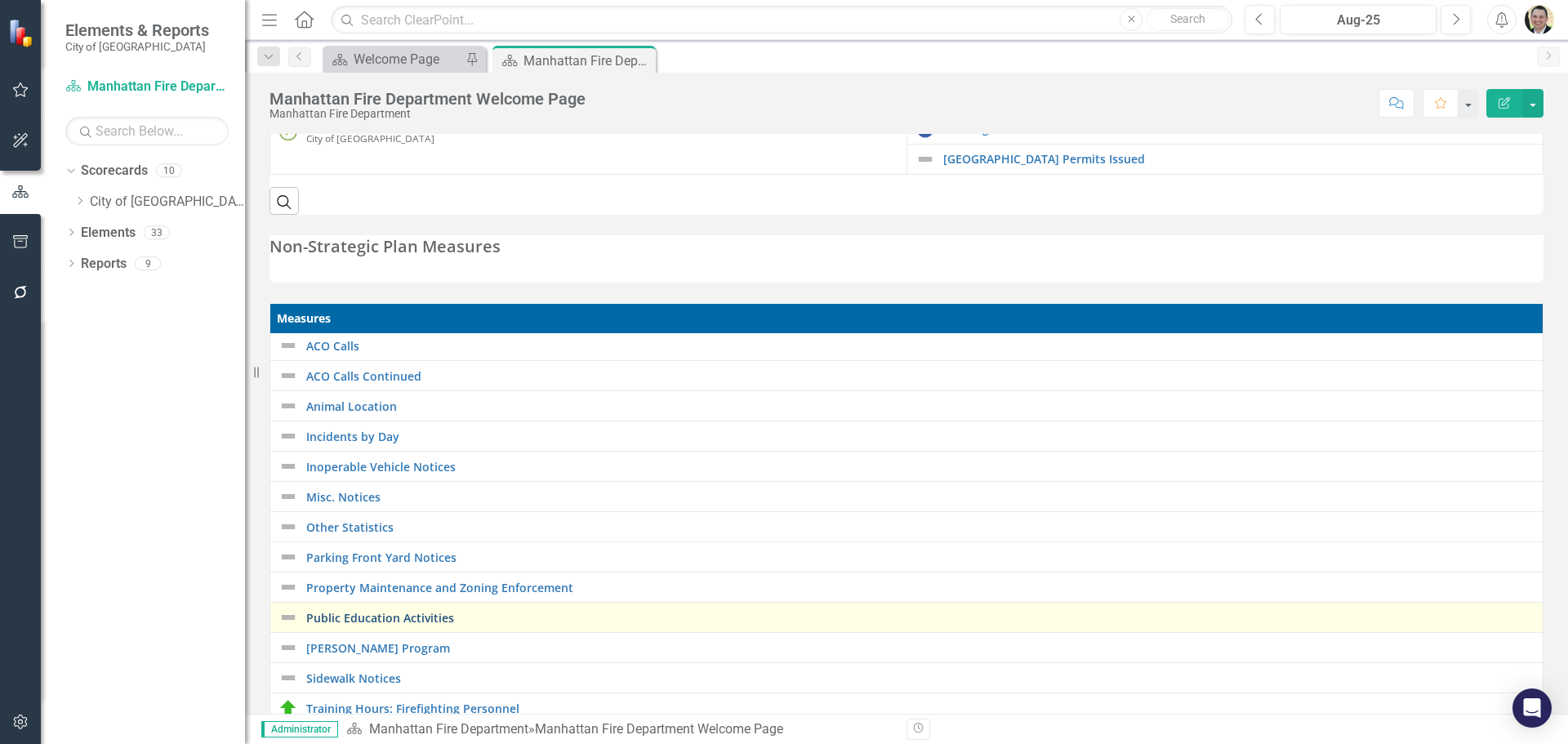
click at [415, 615] on link "Public Education Activities" at bounding box center [920, 618] width 1228 height 13
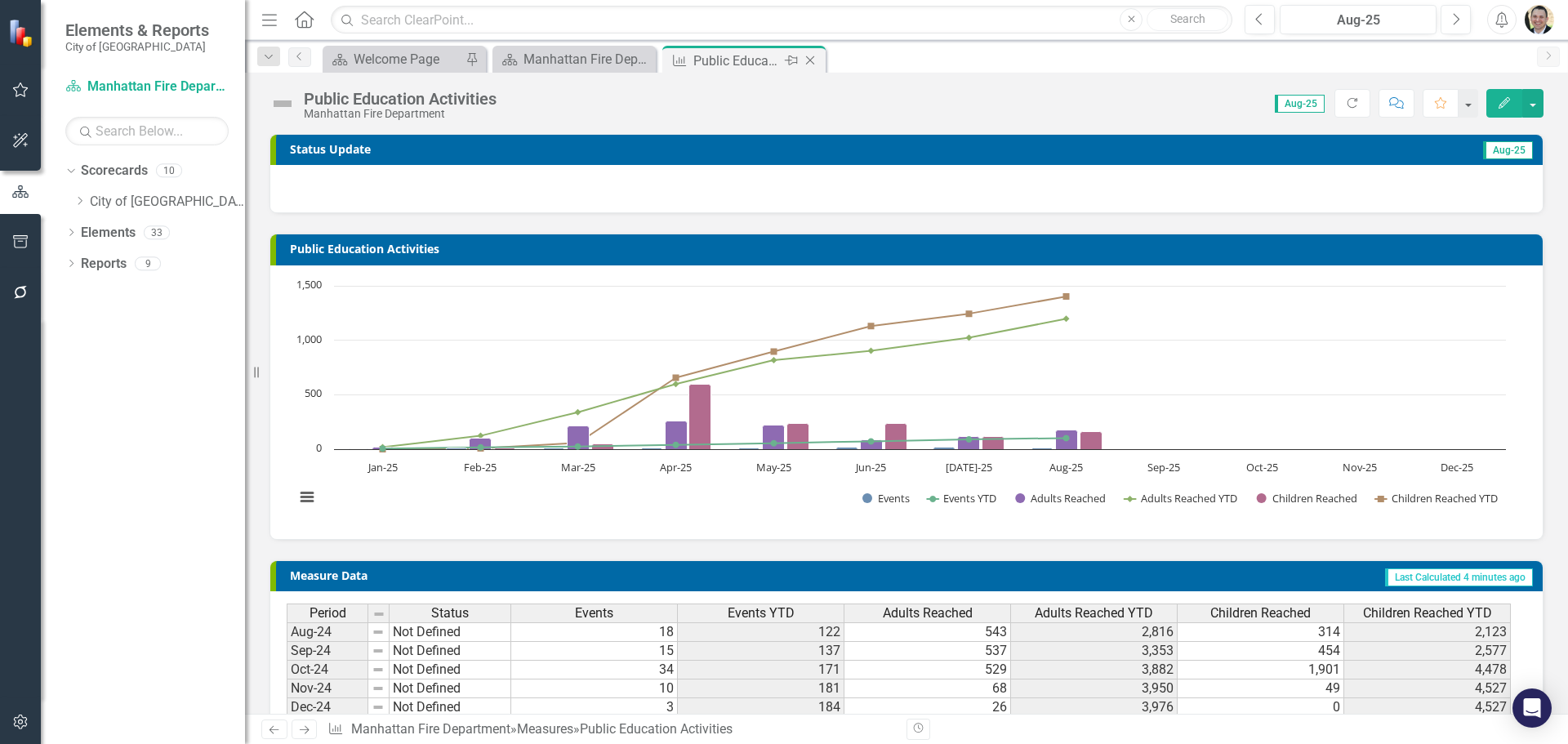
click at [809, 60] on icon "Close" at bounding box center [810, 61] width 16 height 13
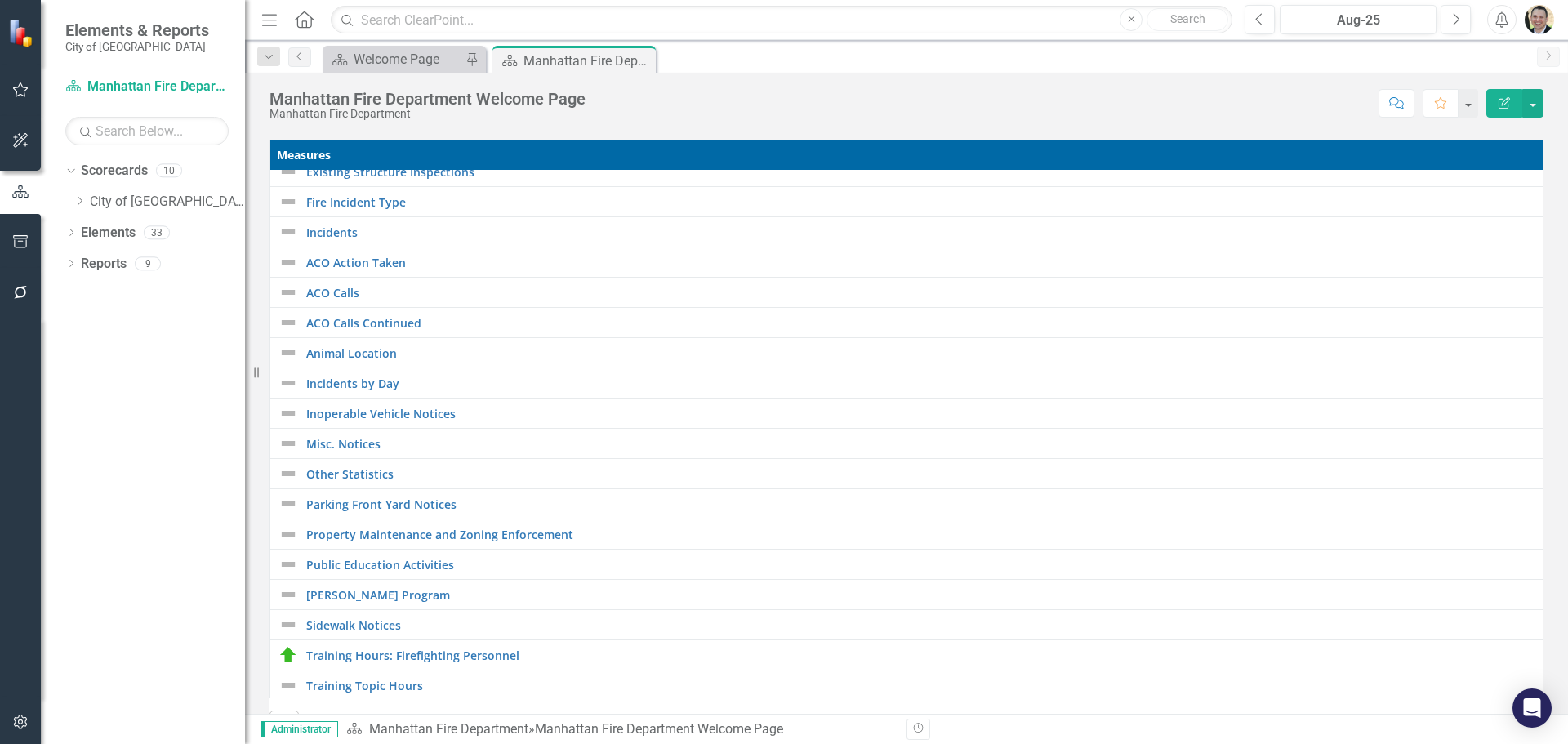
scroll to position [164, 0]
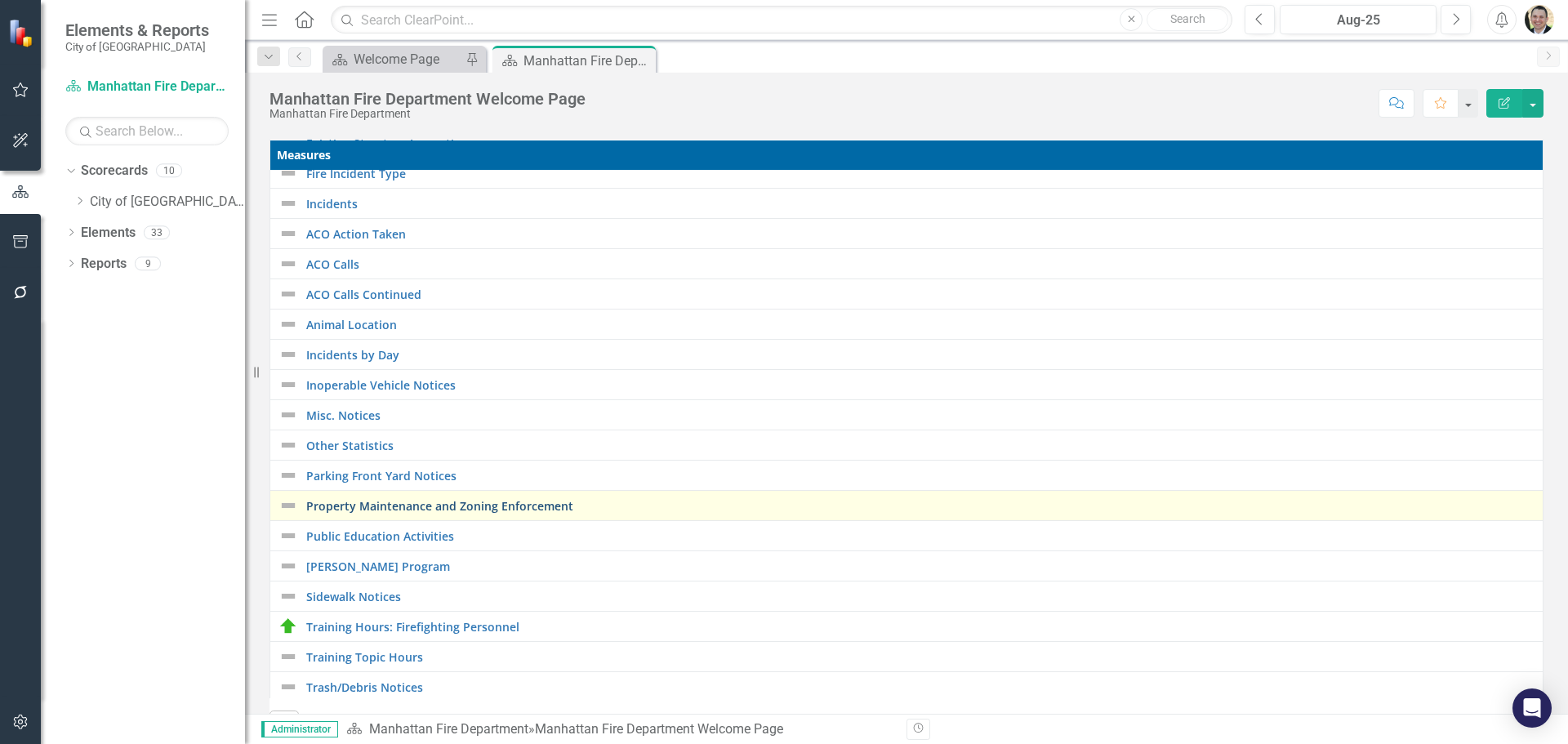
click at [454, 511] on link "Property Maintenance and Zoning Enforcement" at bounding box center [920, 505] width 1228 height 13
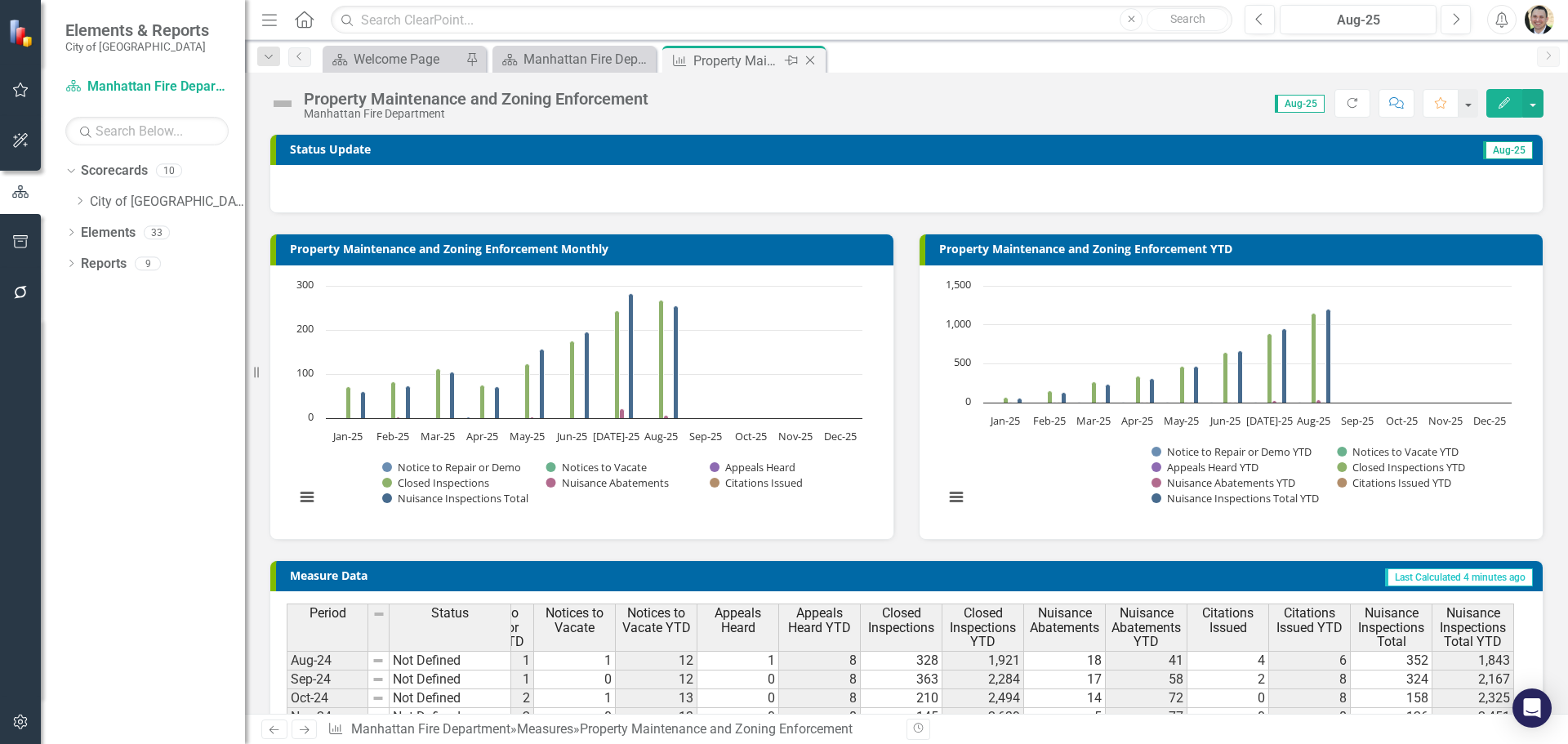
click at [815, 63] on icon "Close" at bounding box center [810, 61] width 16 height 13
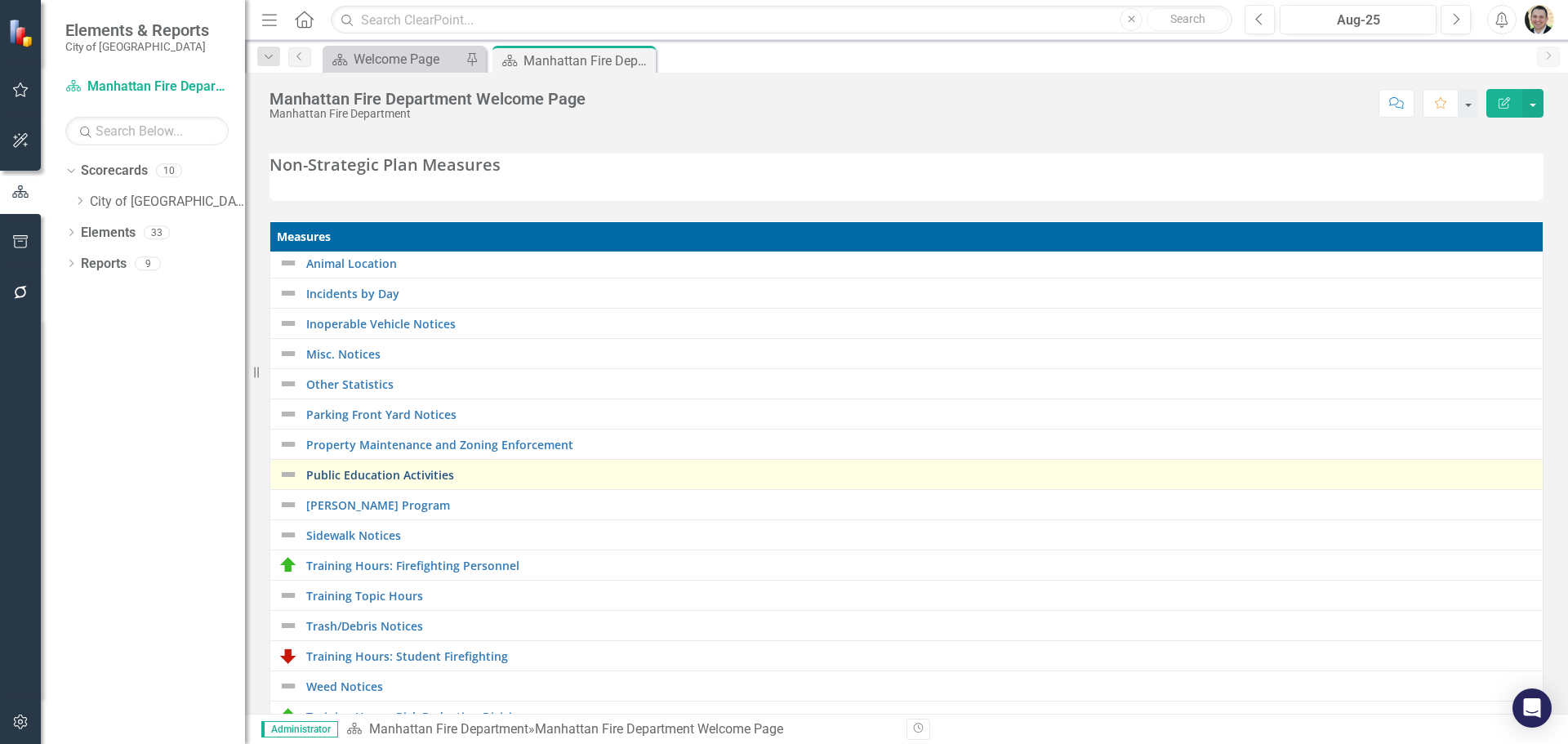
scroll to position [326, 0]
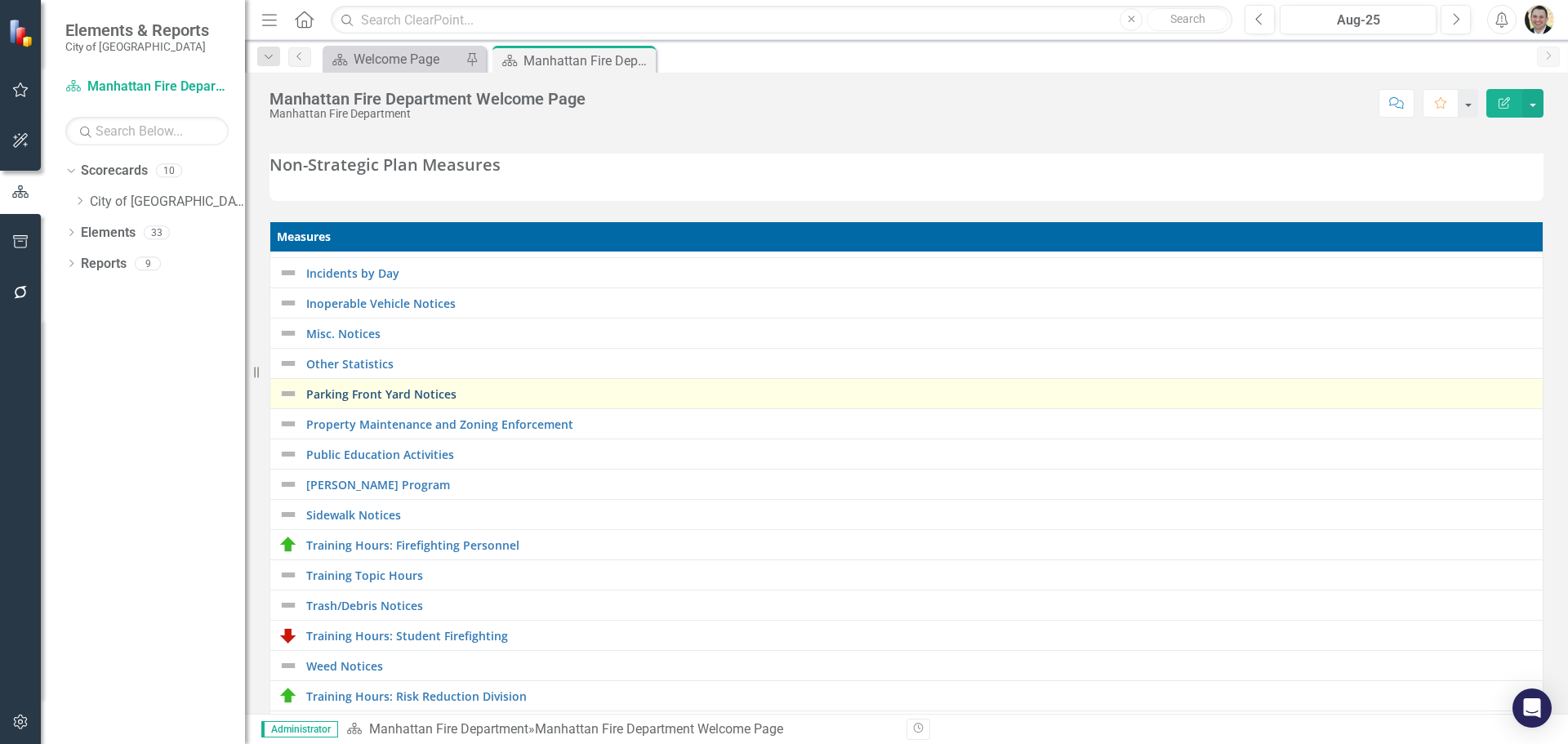
click at [381, 390] on link "Parking Front Yard Notices" at bounding box center [920, 394] width 1228 height 13
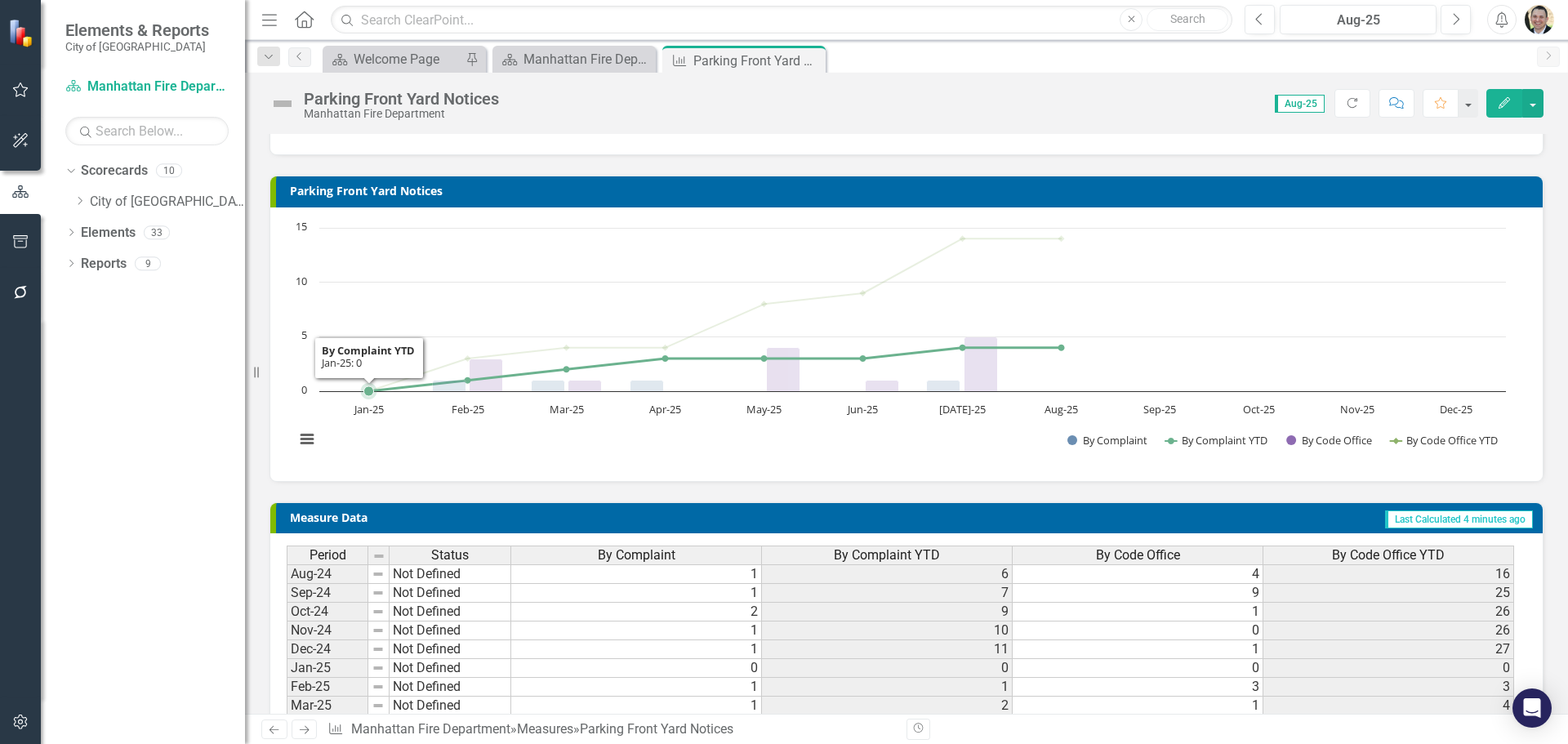
scroll to position [176, 0]
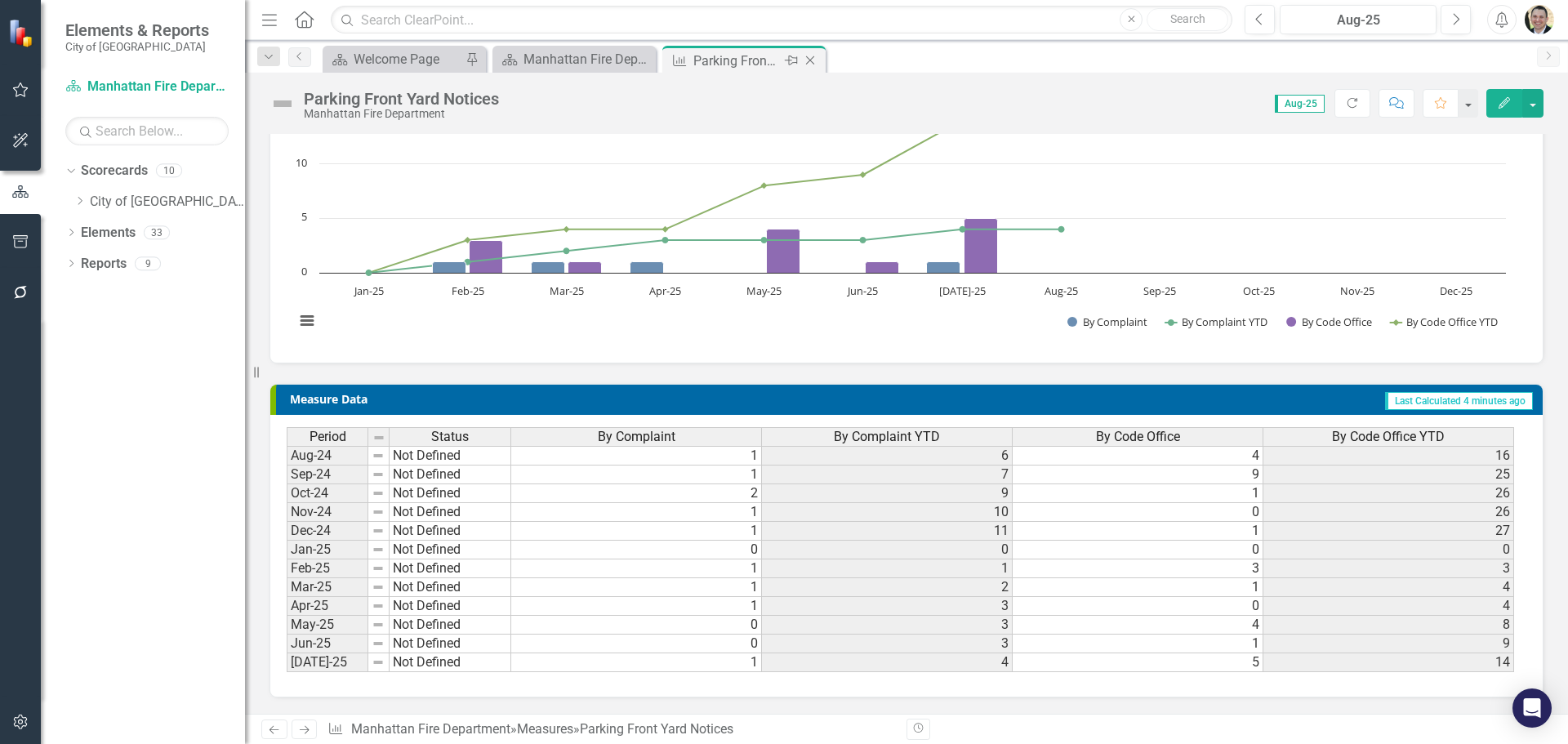
click at [805, 59] on icon "Close" at bounding box center [810, 61] width 16 height 13
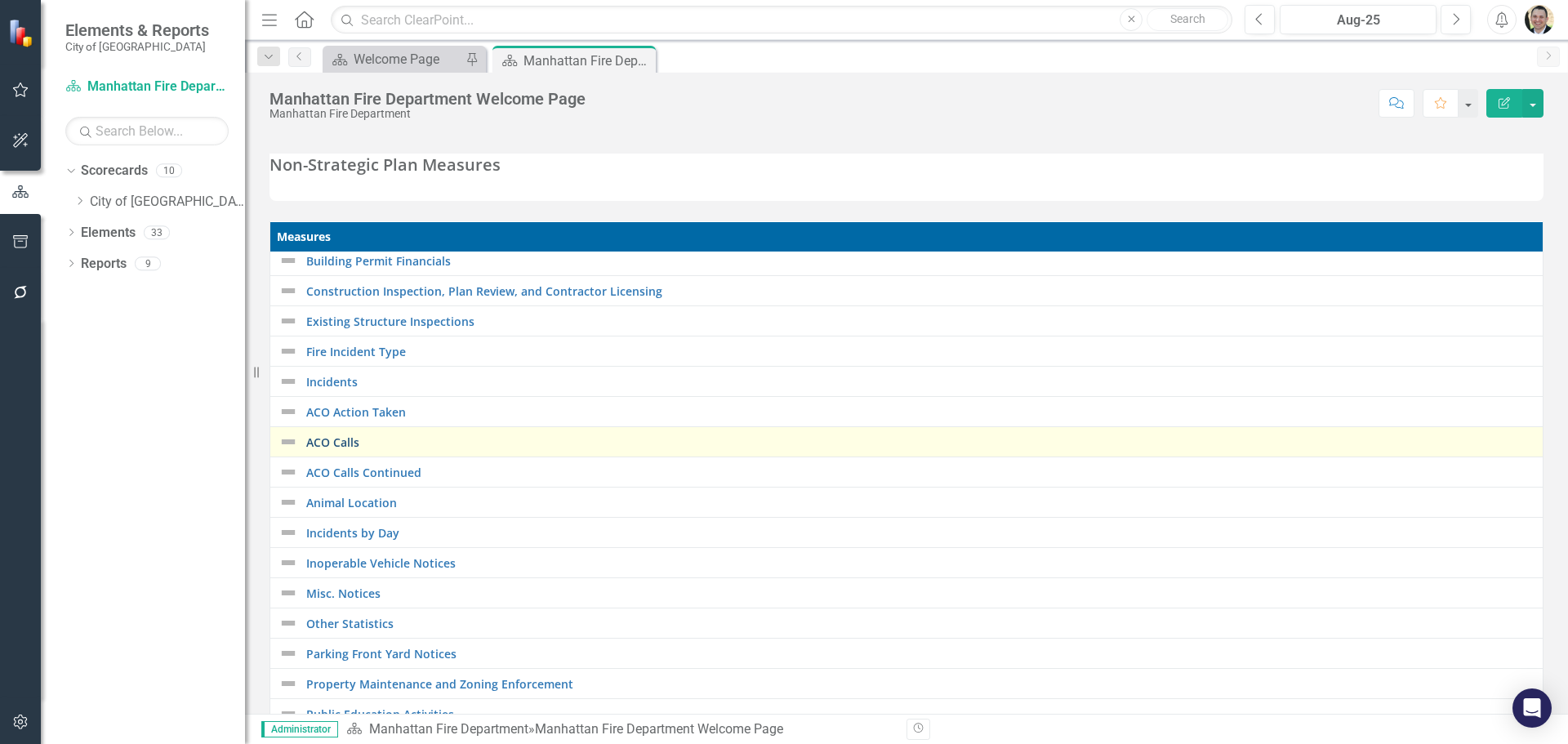
scroll to position [164, 0]
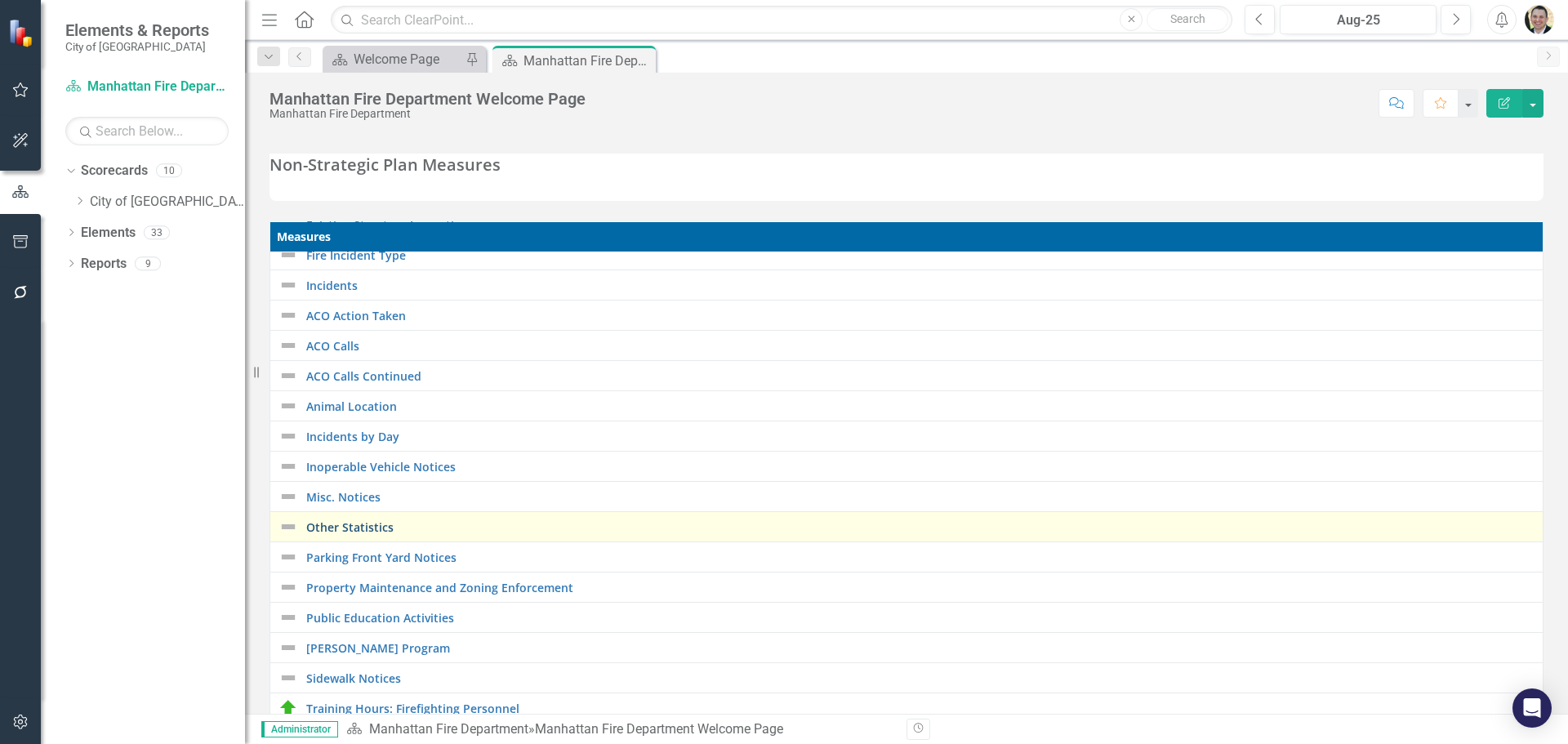
click at [376, 530] on link "Other Statistics" at bounding box center [920, 526] width 1228 height 13
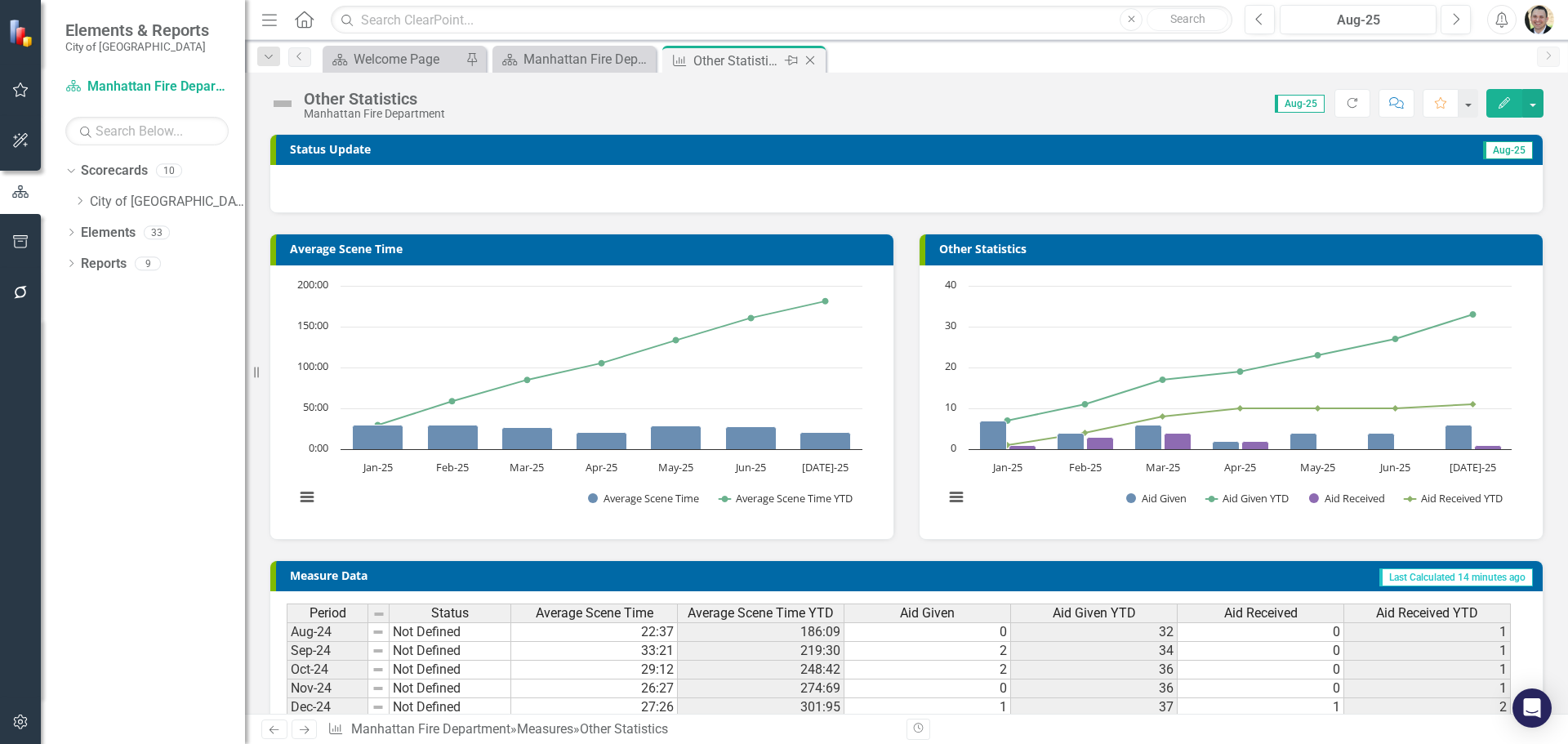
click at [808, 57] on icon "Close" at bounding box center [810, 61] width 16 height 13
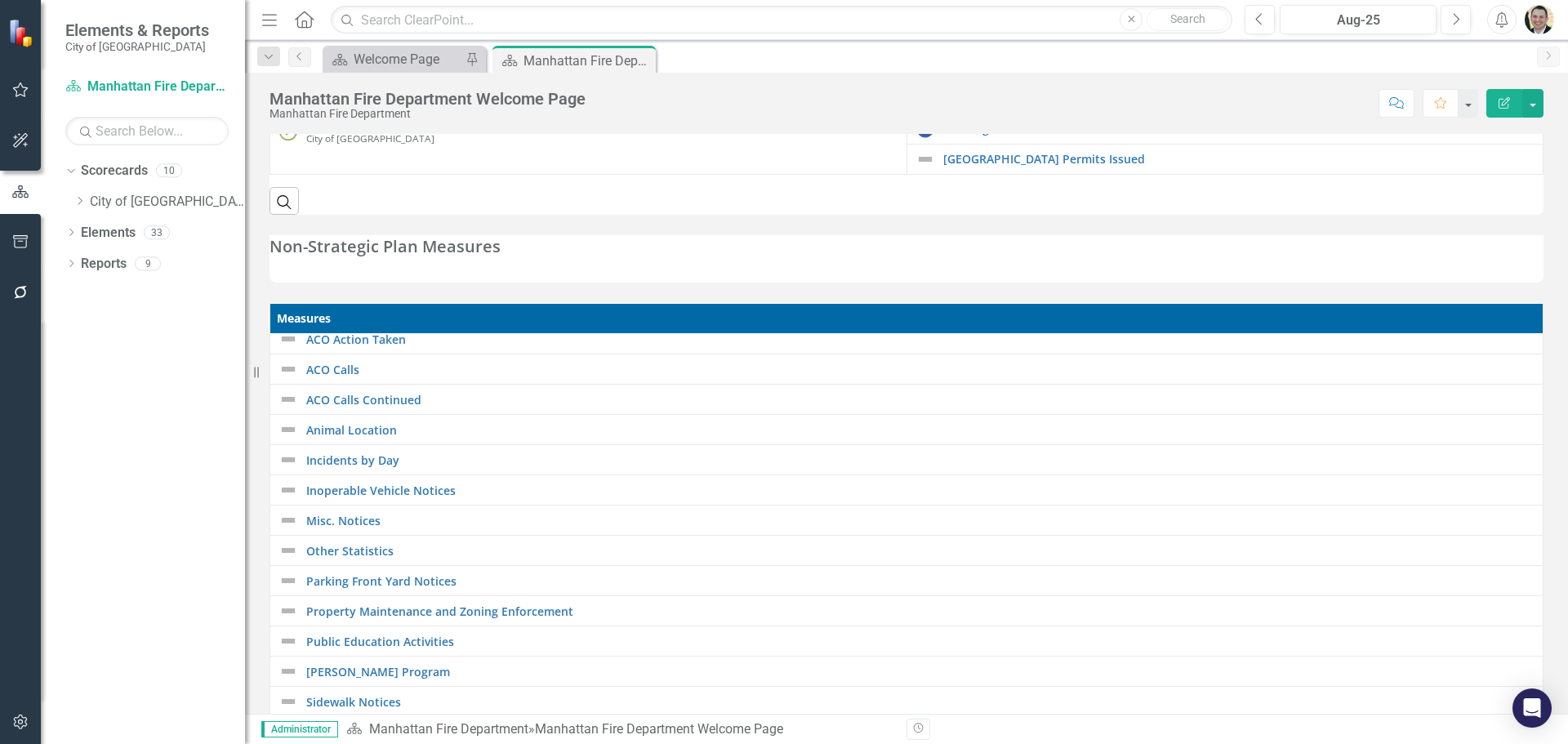
scroll to position [245, 0]
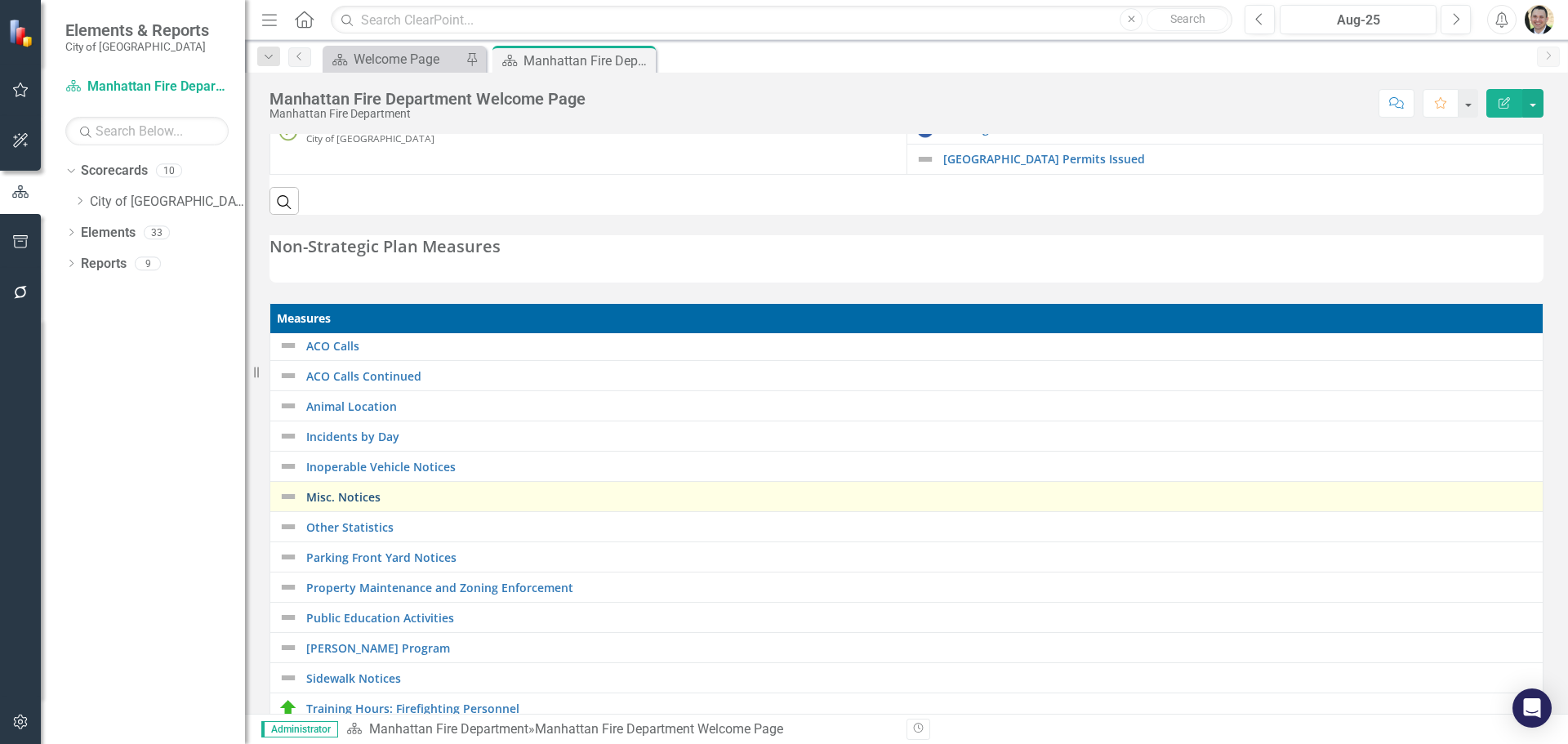
click at [361, 497] on link "Misc. Notices" at bounding box center [920, 497] width 1228 height 13
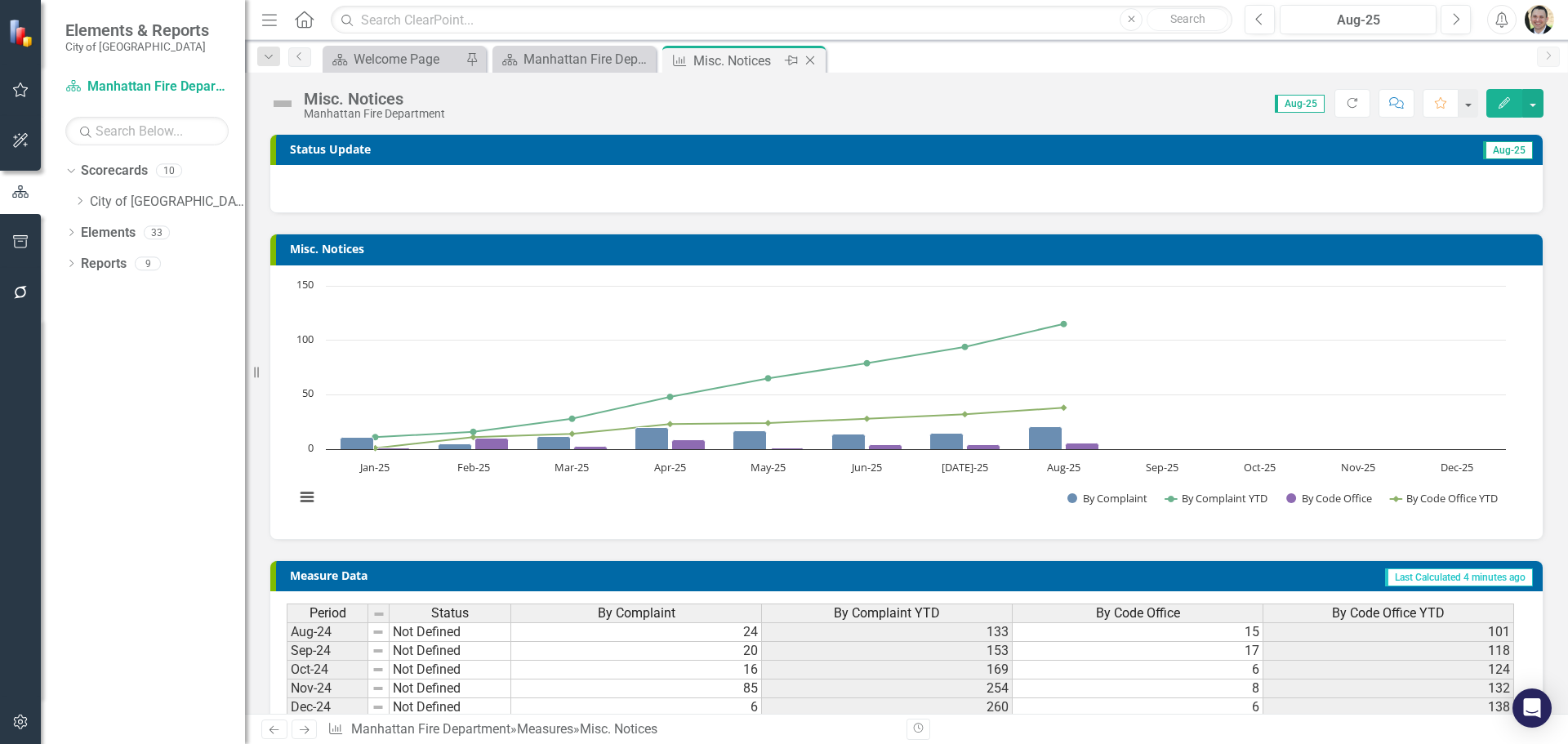
click at [805, 60] on icon "Close" at bounding box center [810, 61] width 16 height 13
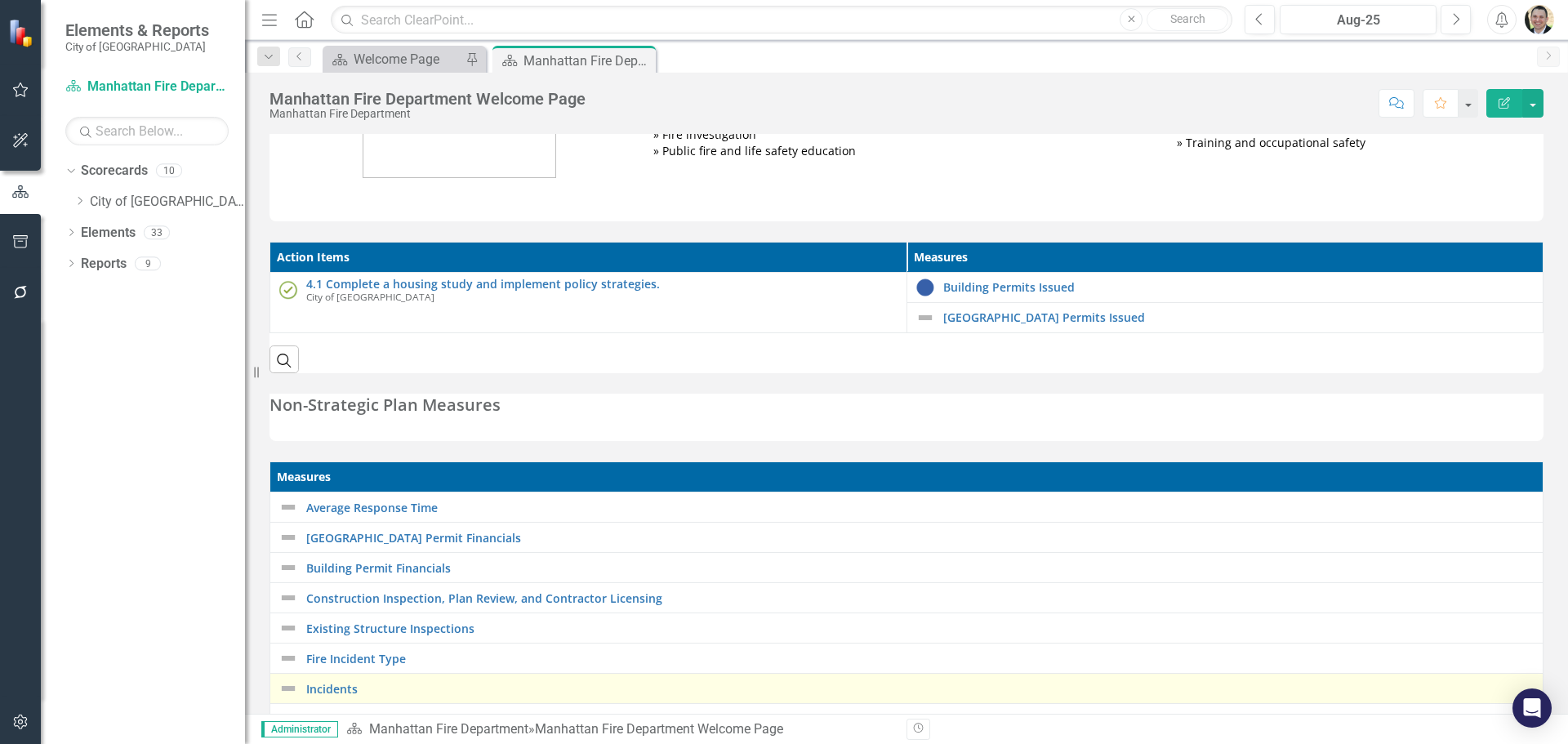
scroll to position [490, 0]
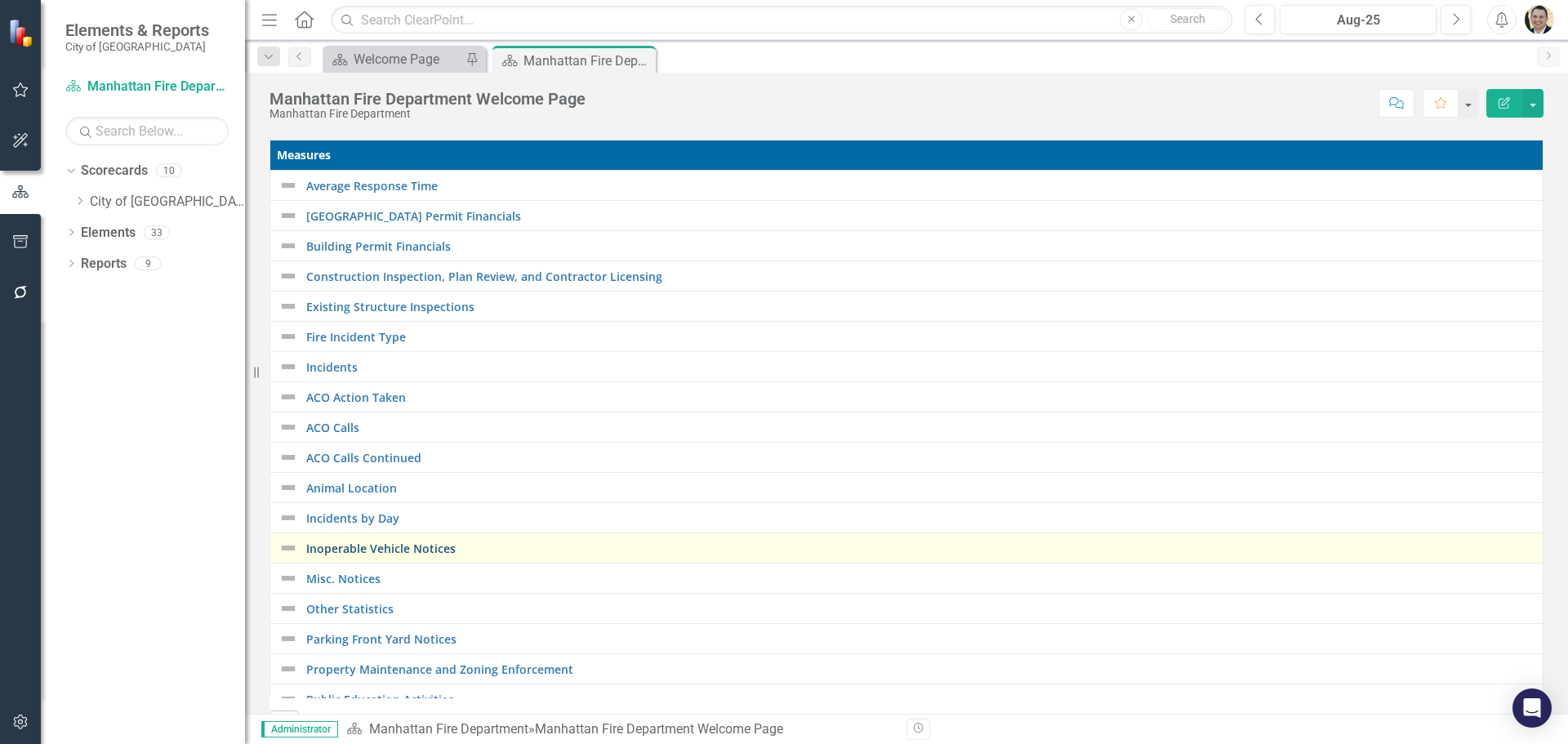
click at [367, 543] on link "Inoperable Vehicle Notices" at bounding box center [920, 549] width 1228 height 13
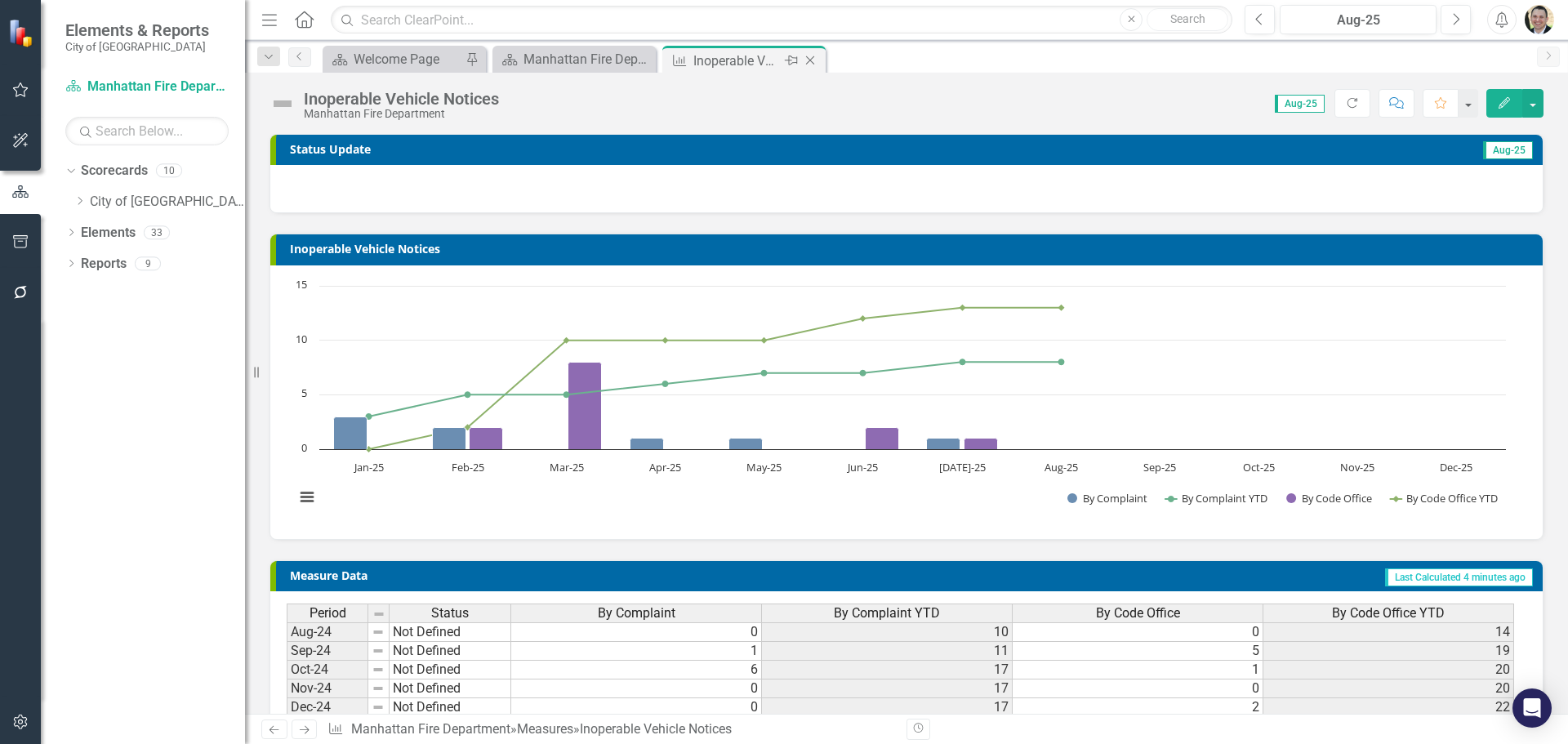
click at [818, 58] on icon "Close" at bounding box center [810, 61] width 16 height 13
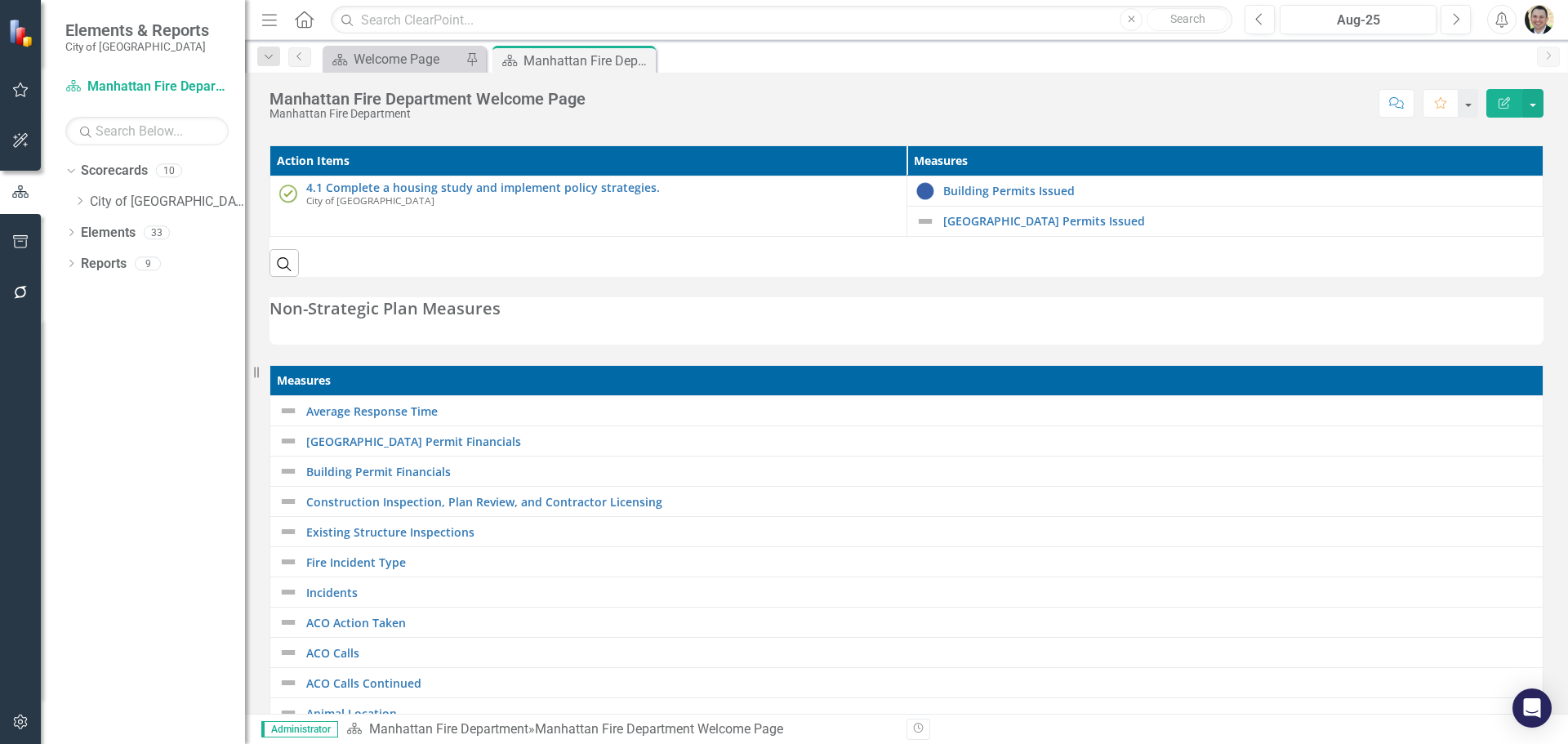
scroll to position [490, 0]
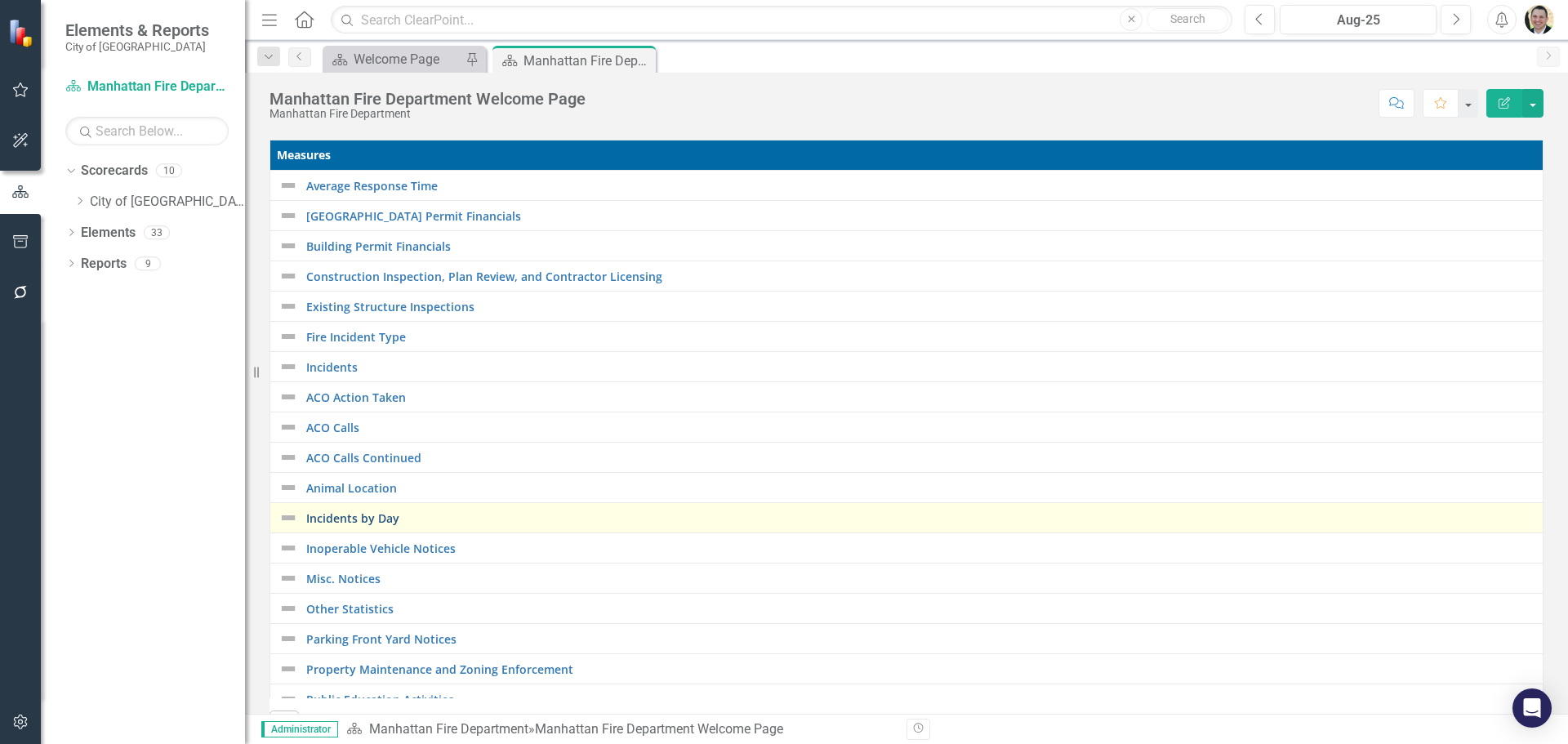
click at [360, 519] on link "Incidents by Day" at bounding box center [920, 518] width 1228 height 13
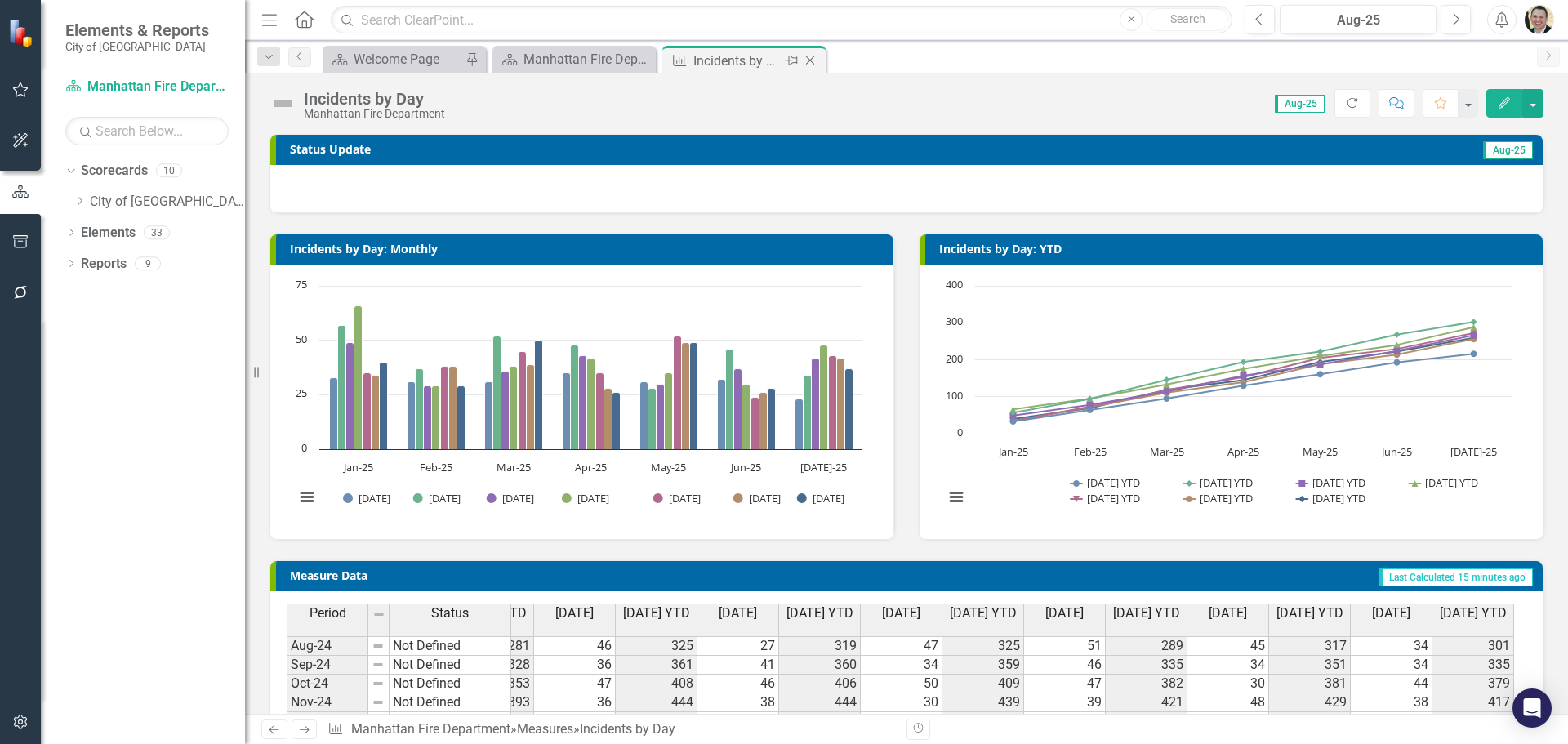
click at [809, 58] on icon "Close" at bounding box center [810, 61] width 16 height 13
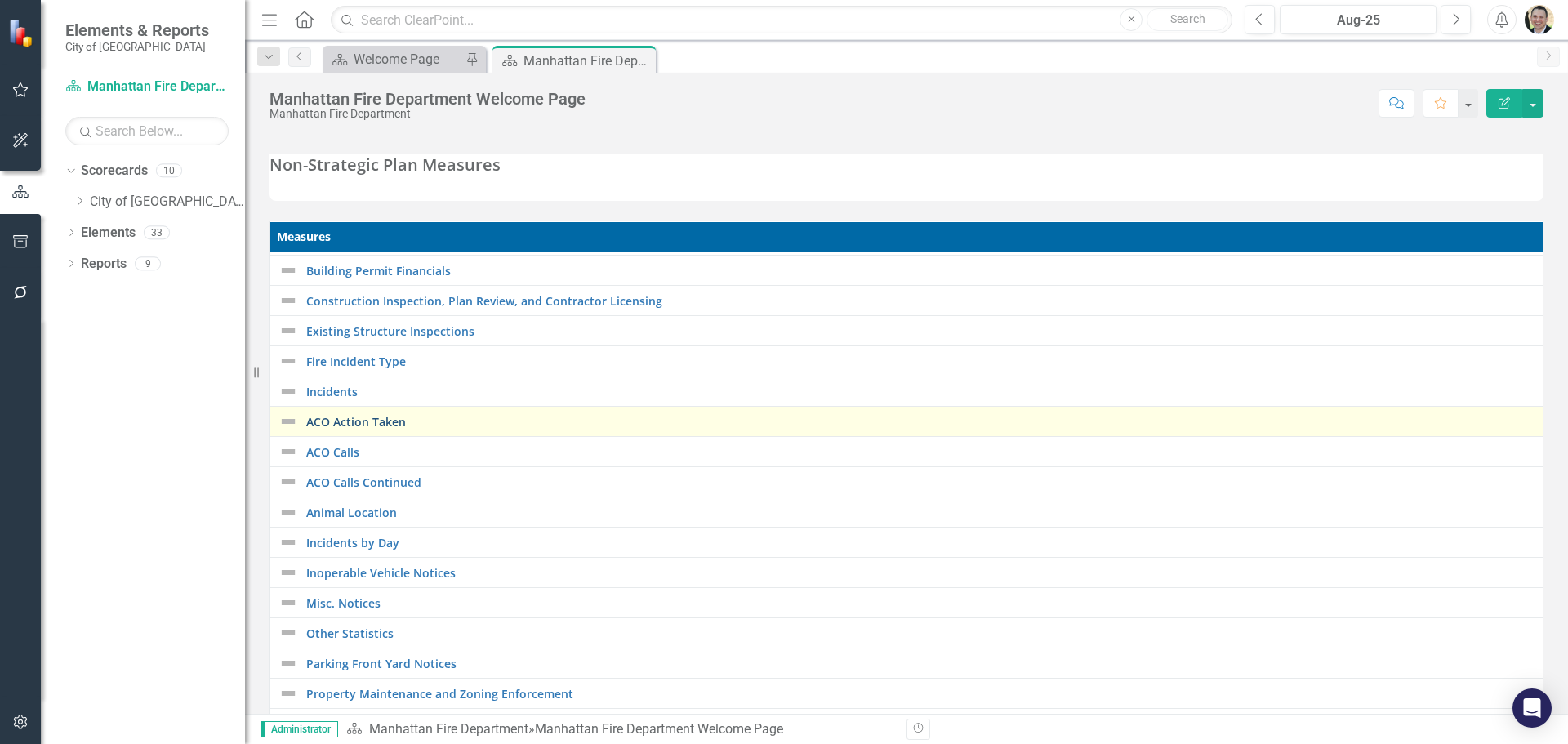
scroll to position [82, 0]
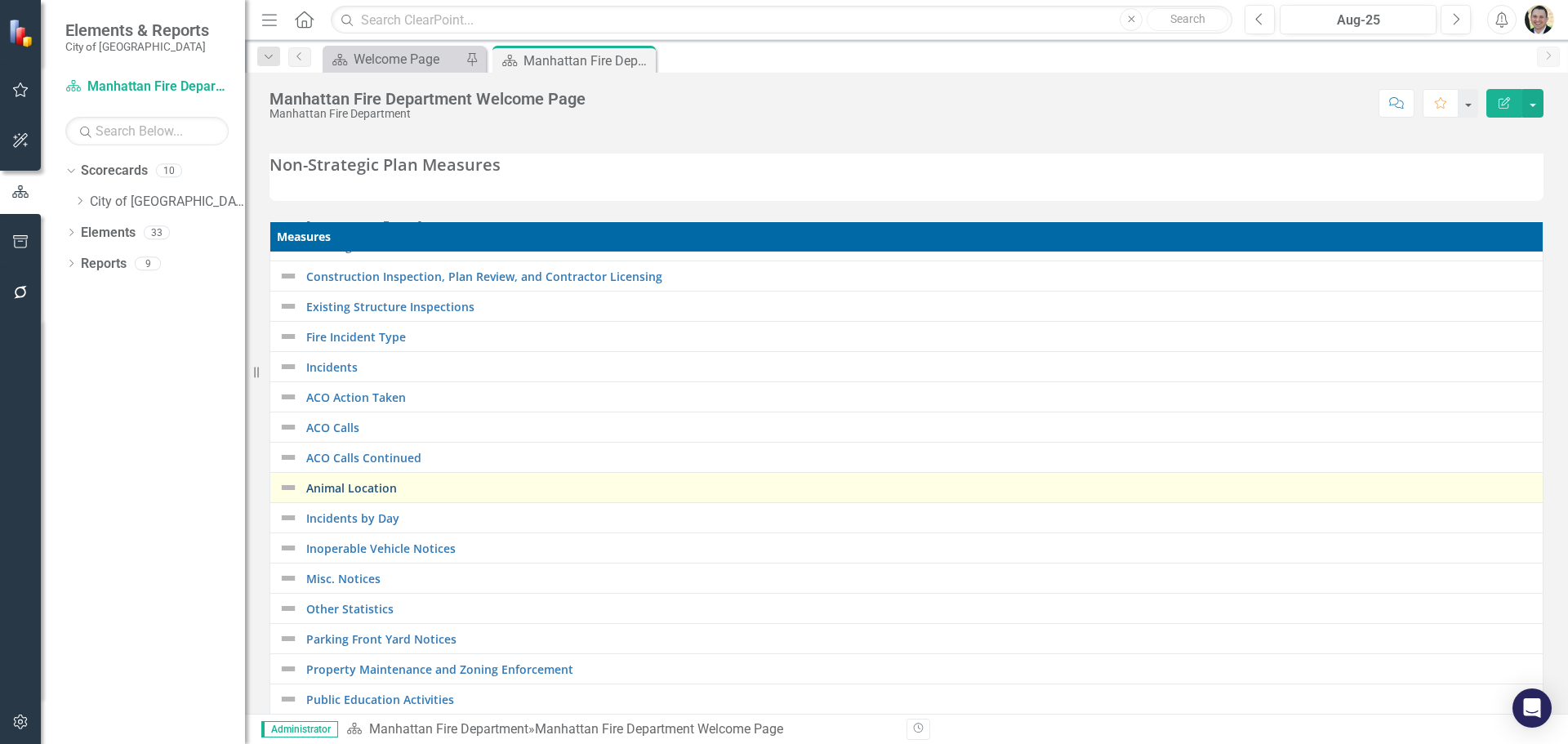
click at [343, 493] on link "Animal Location" at bounding box center [920, 488] width 1228 height 13
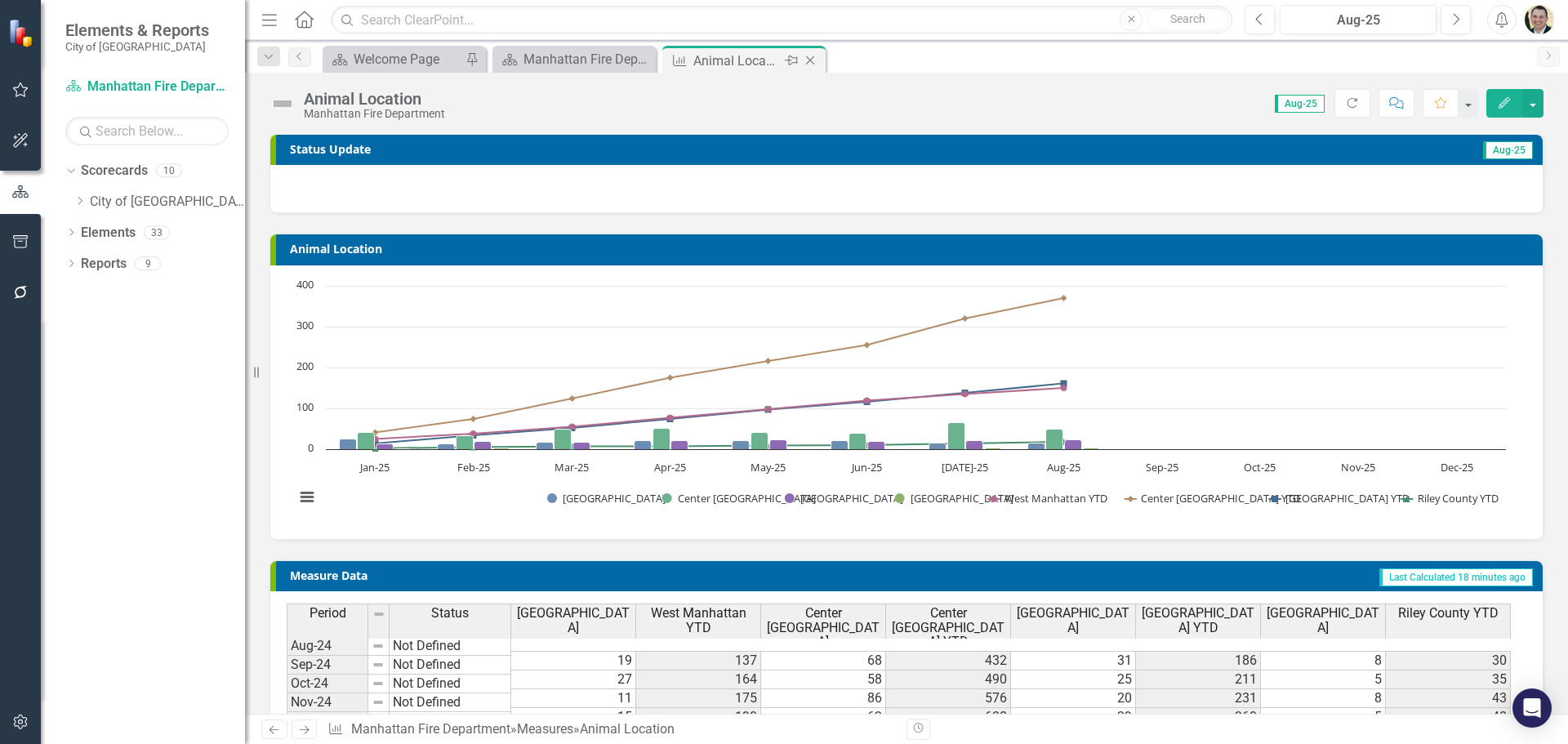
click at [809, 62] on icon at bounding box center [810, 61] width 9 height 9
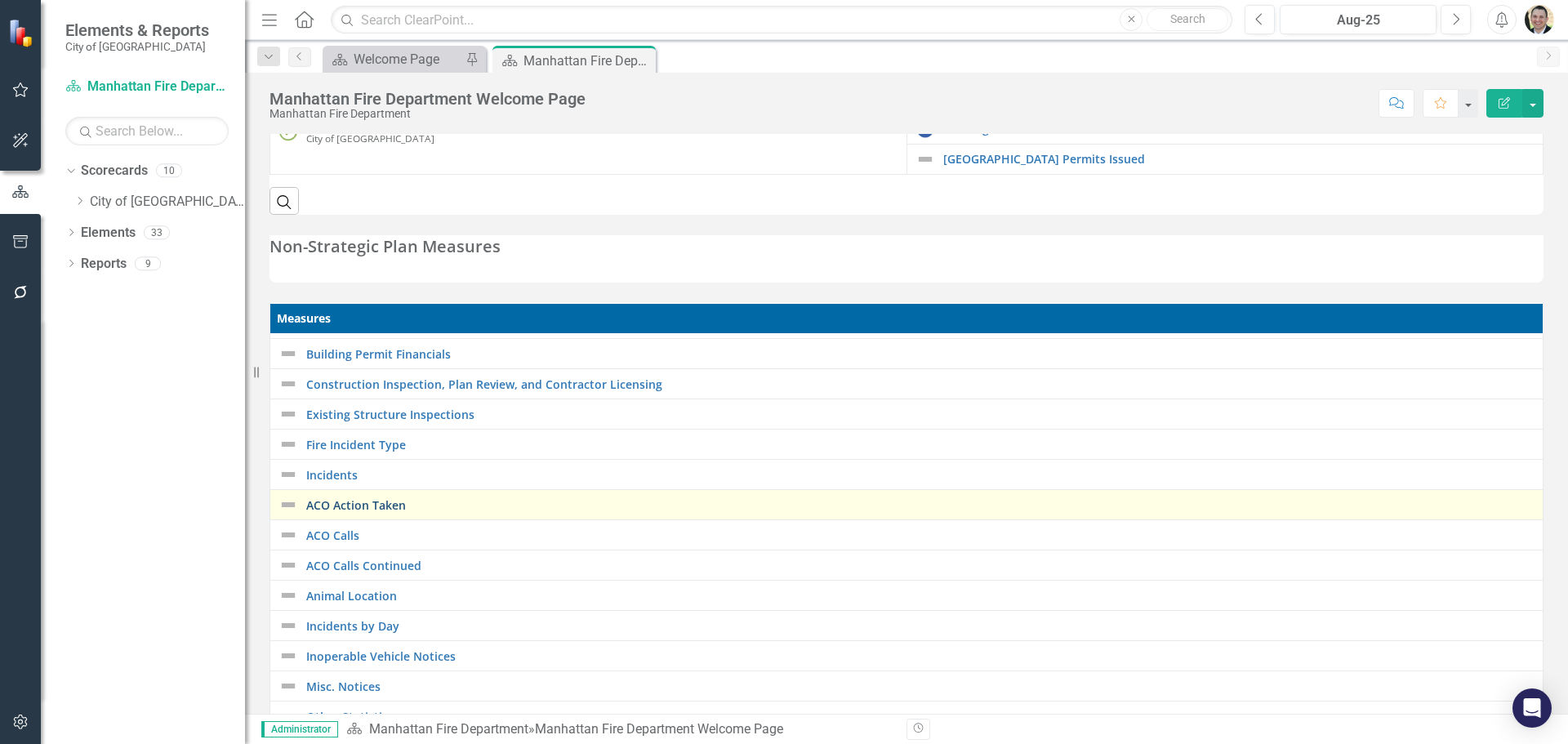
scroll to position [82, 0]
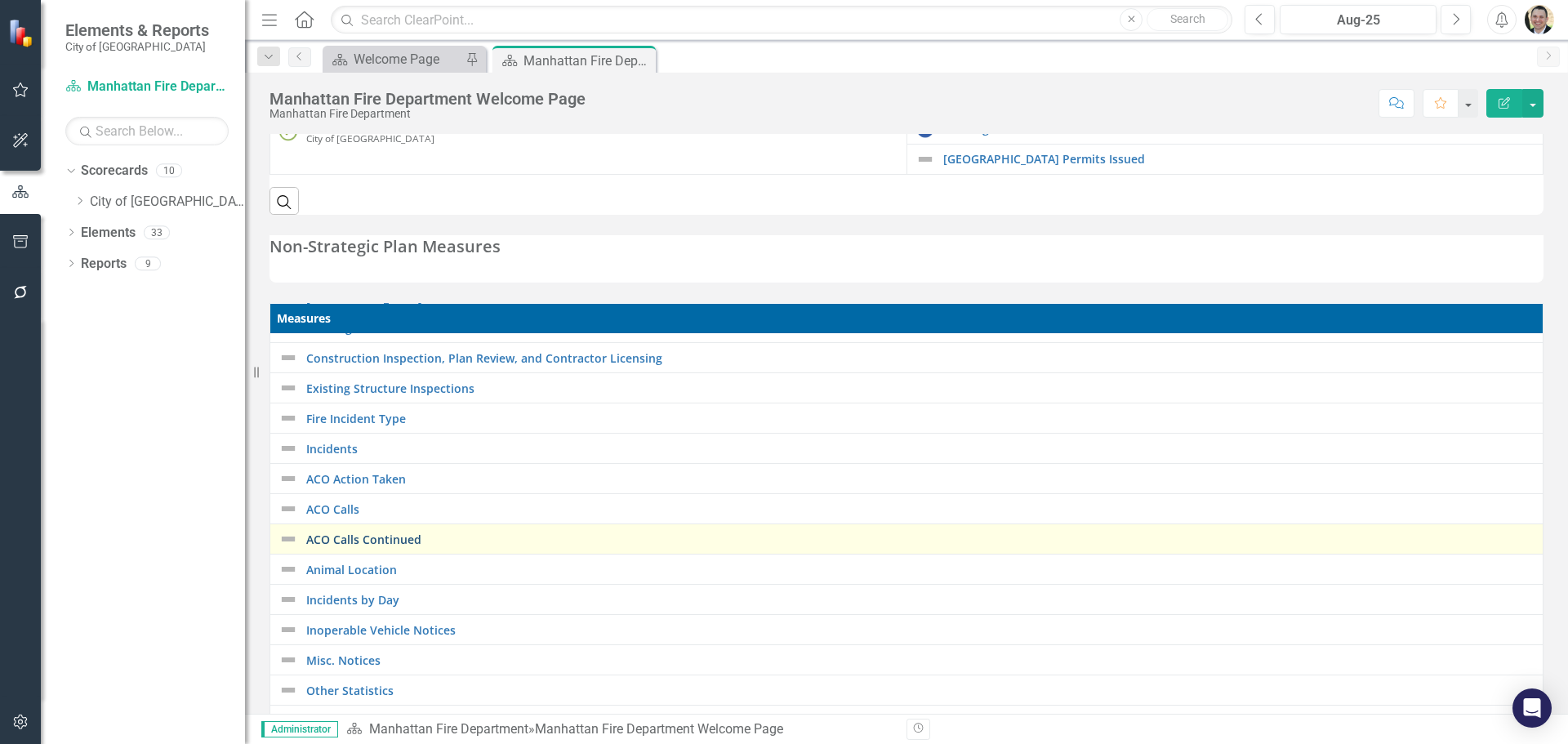
click at [370, 542] on link "ACO Calls Continued" at bounding box center [920, 539] width 1228 height 13
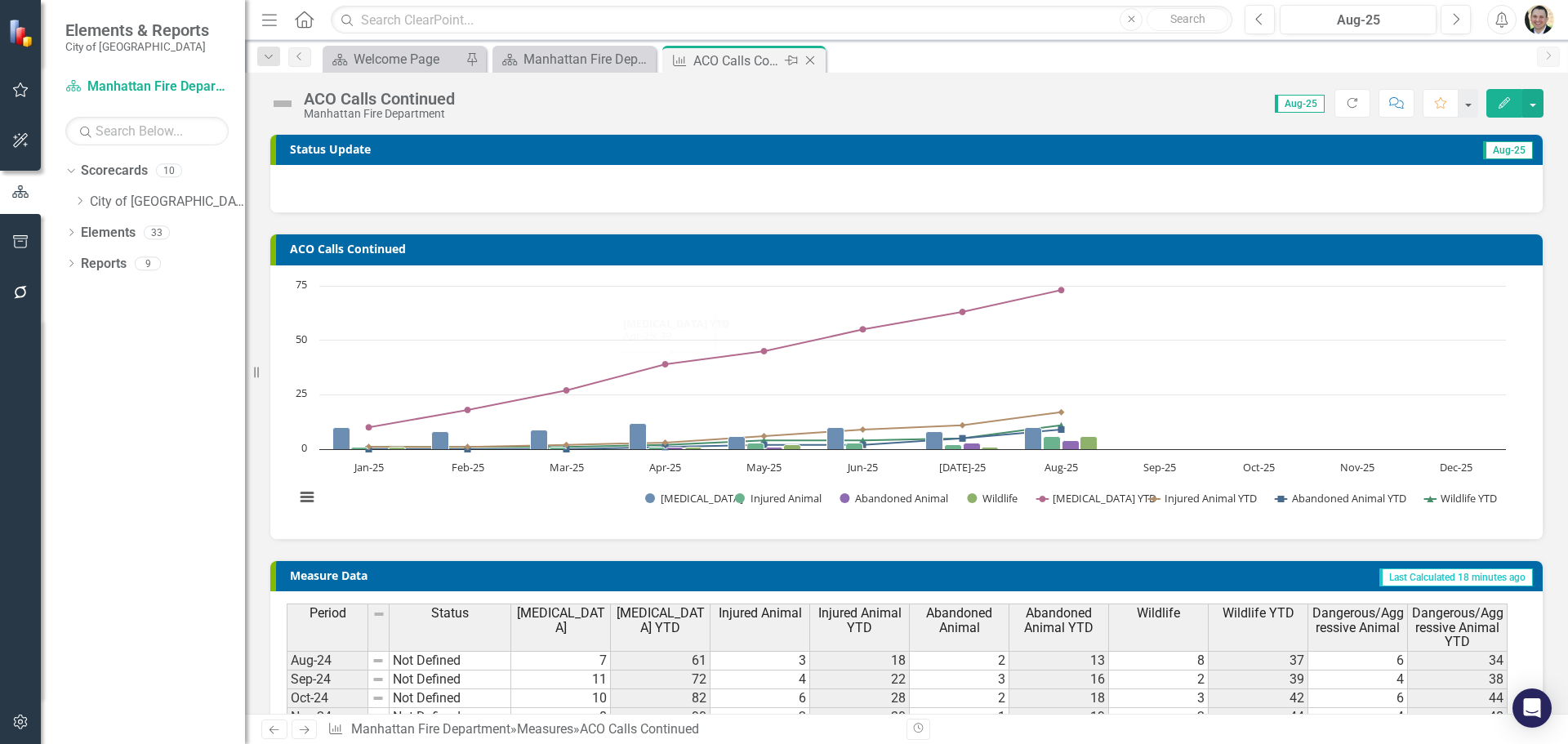
click at [816, 58] on icon "Close" at bounding box center [810, 61] width 16 height 13
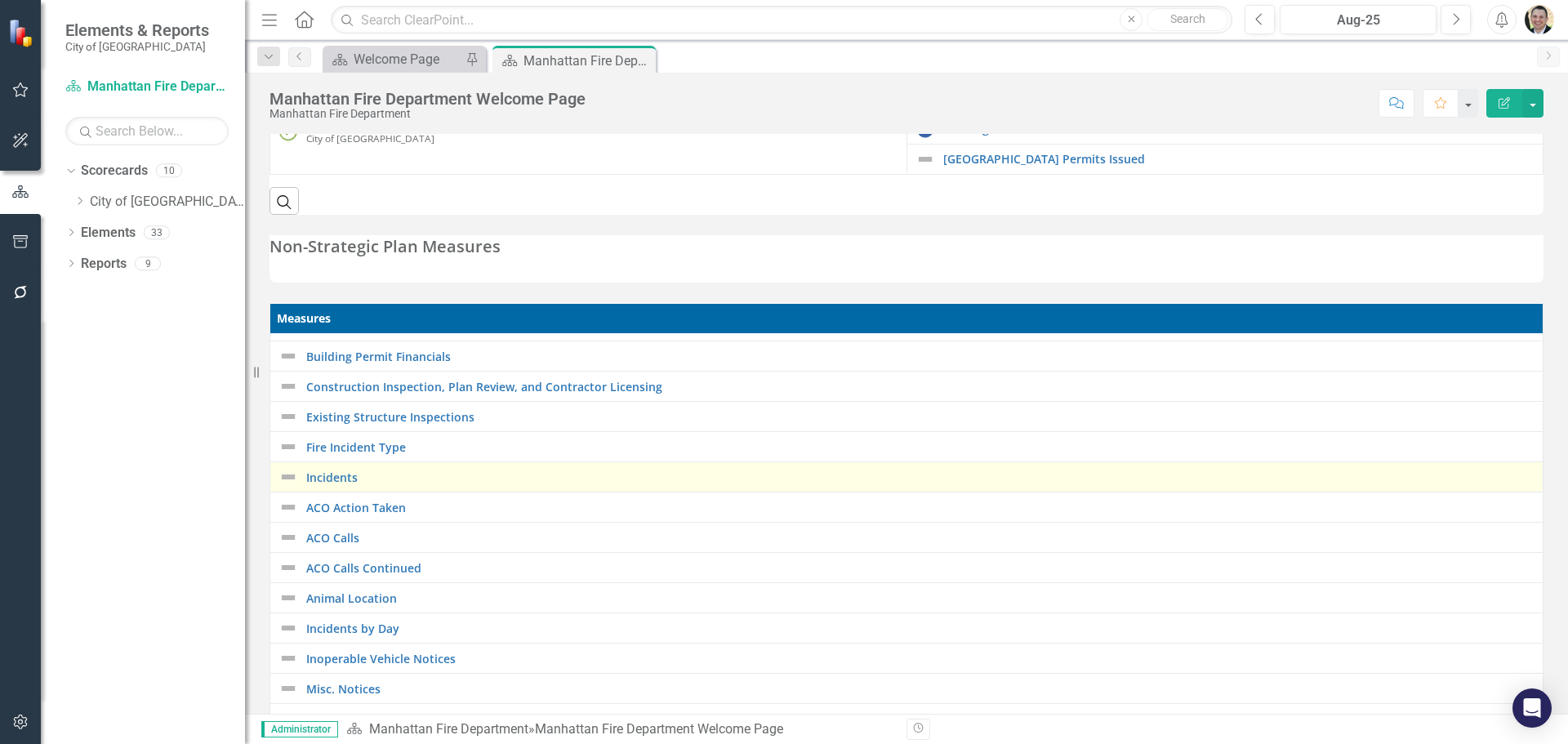
scroll to position [82, 0]
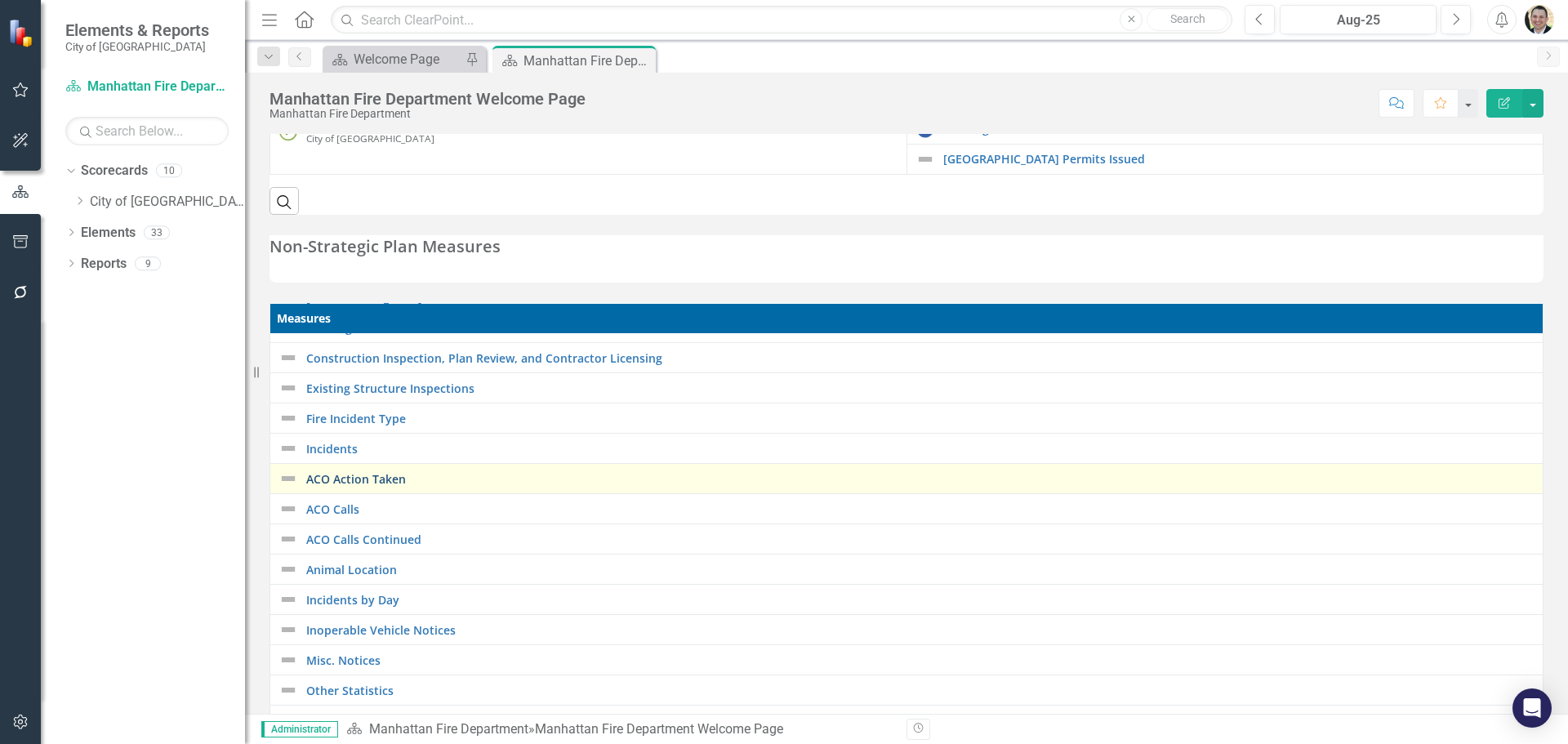
click at [350, 483] on link "ACO Action Taken" at bounding box center [920, 478] width 1228 height 13
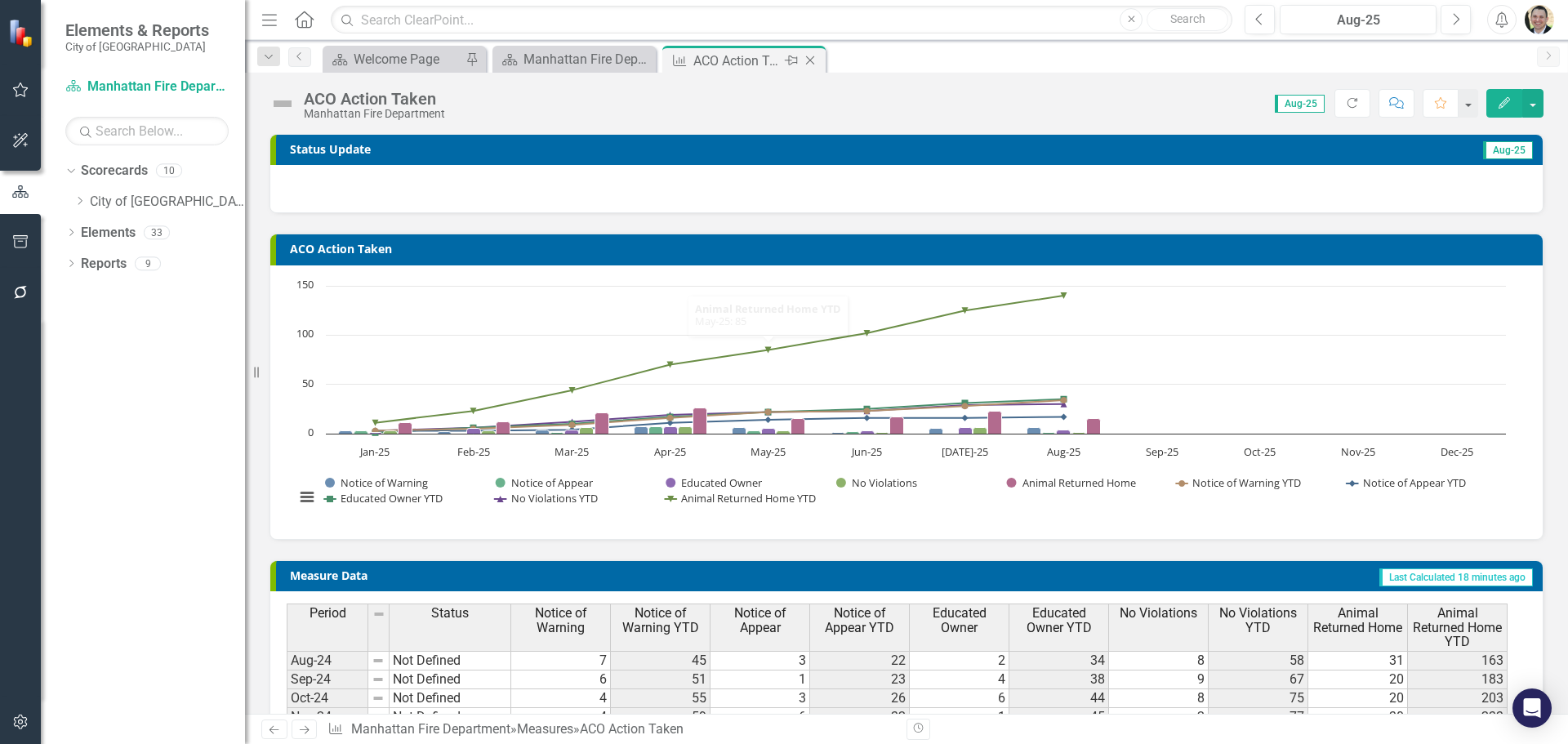
click at [810, 62] on icon "Close" at bounding box center [810, 61] width 16 height 13
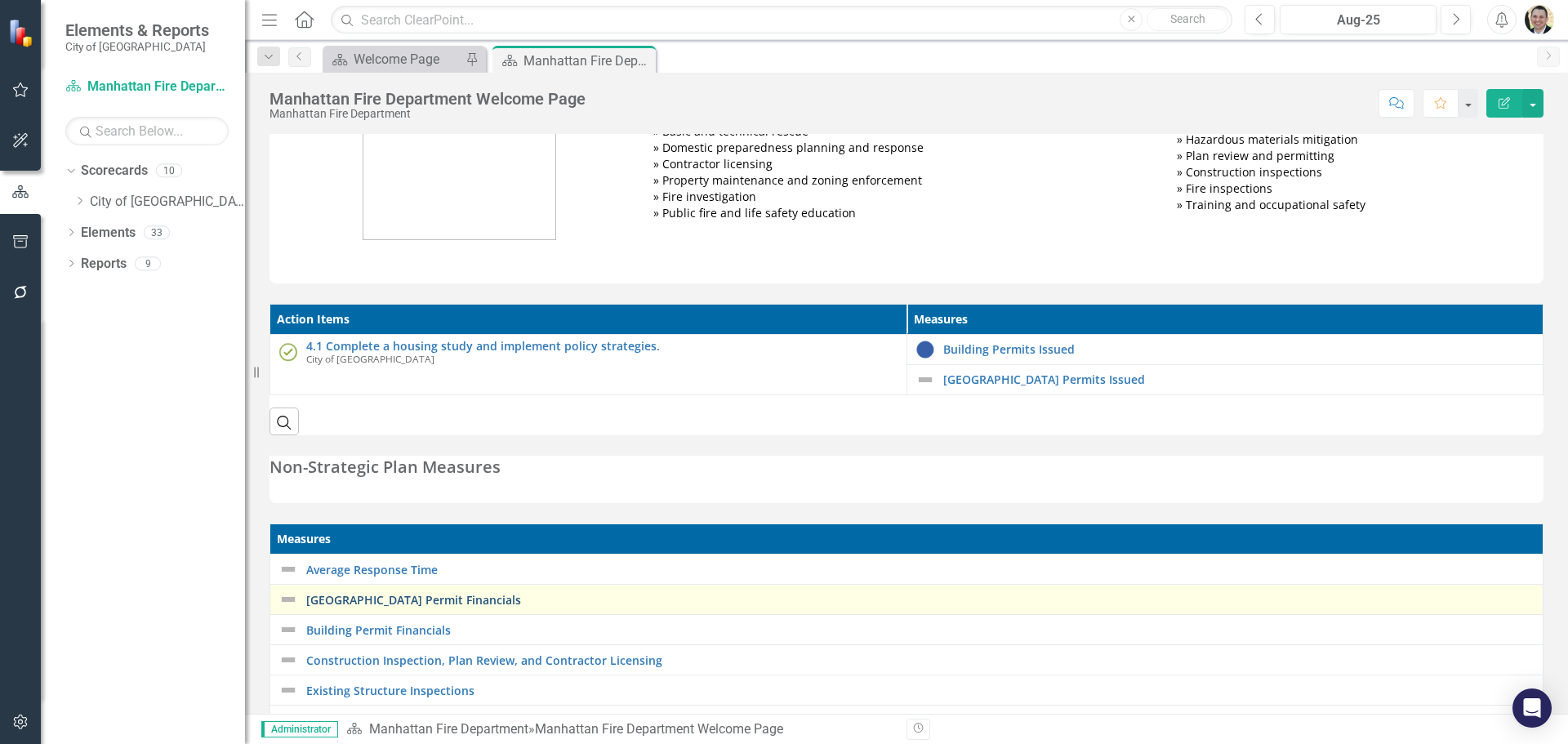
scroll to position [408, 0]
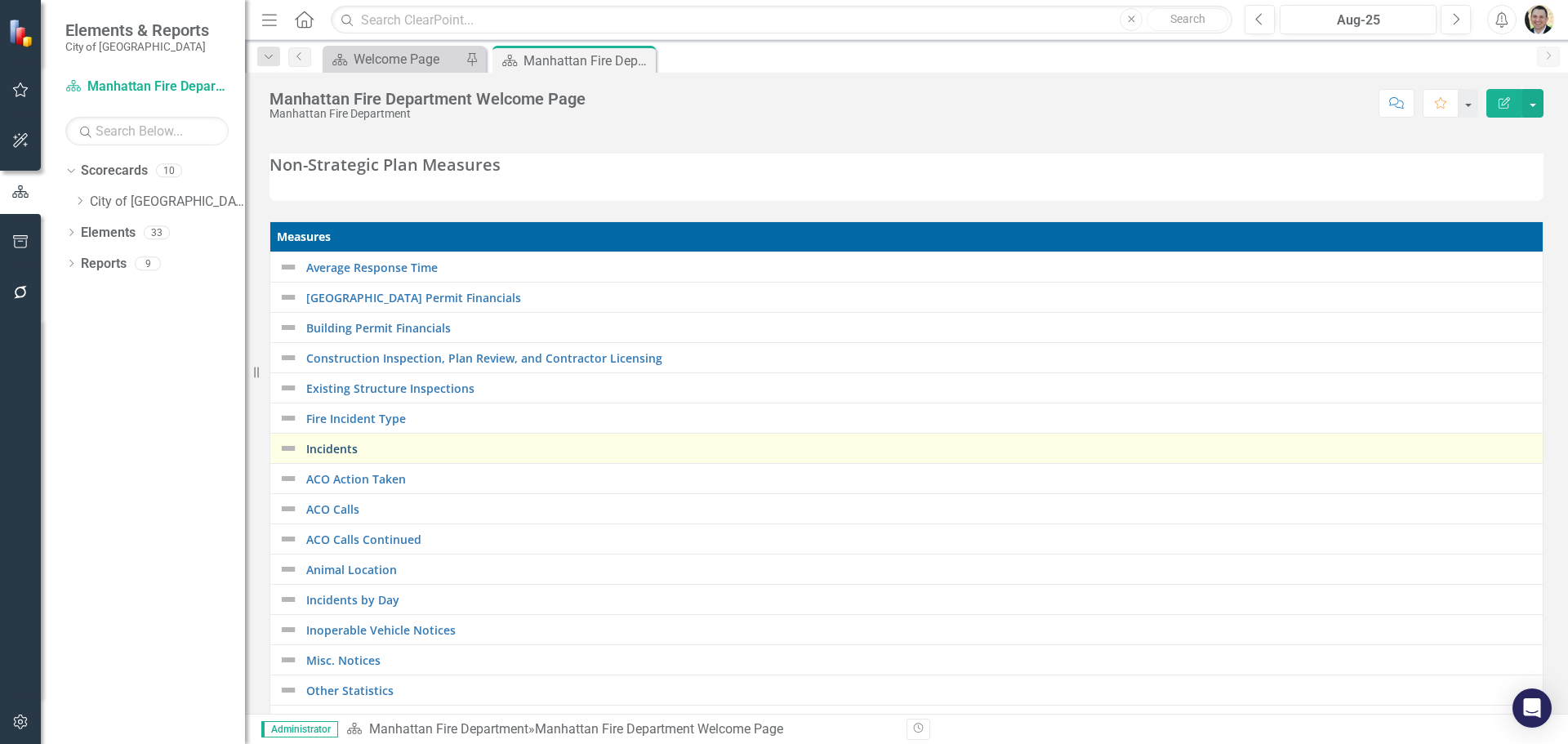
click at [345, 446] on link "Incidents" at bounding box center [920, 449] width 1228 height 13
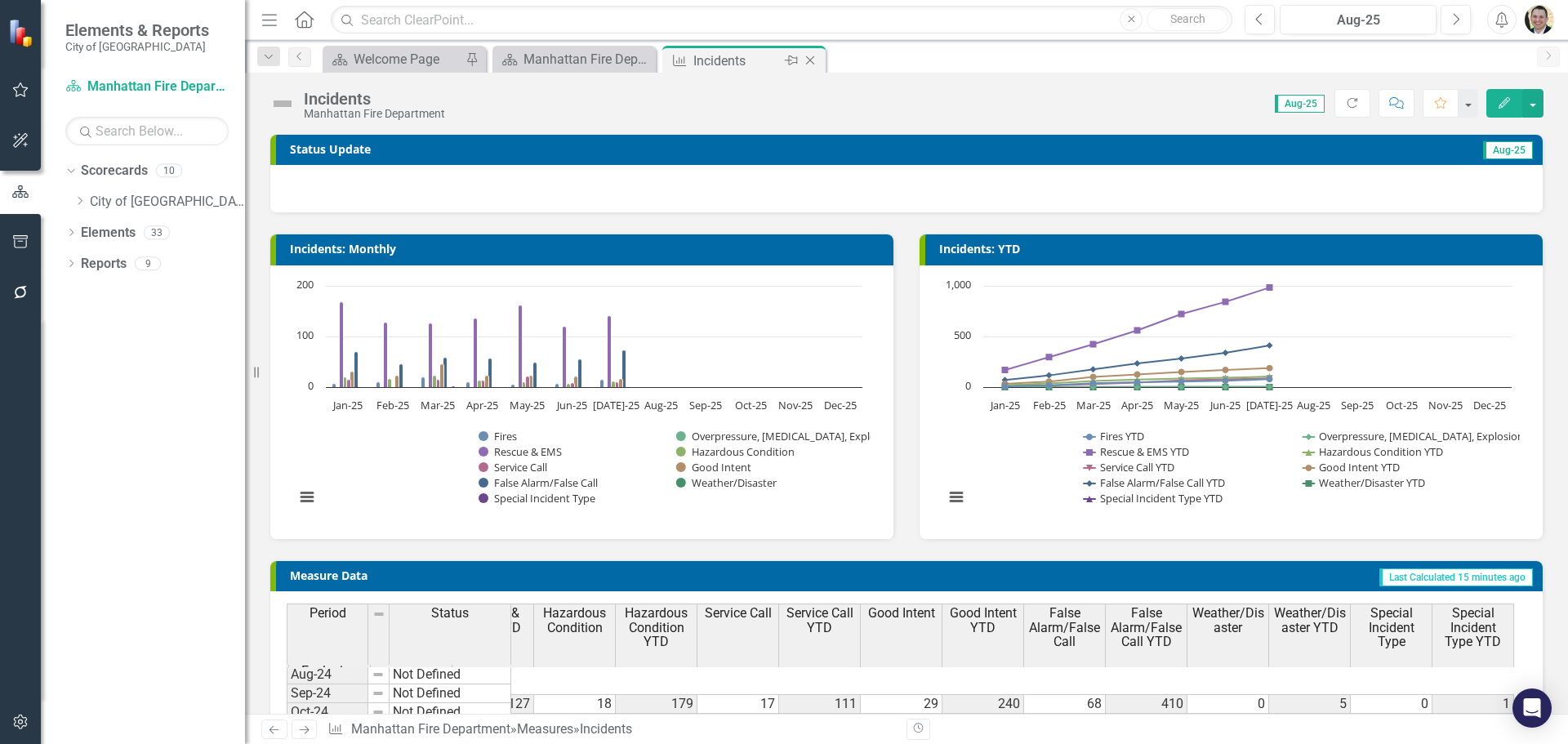
click at [804, 57] on icon "Close" at bounding box center [810, 61] width 16 height 13
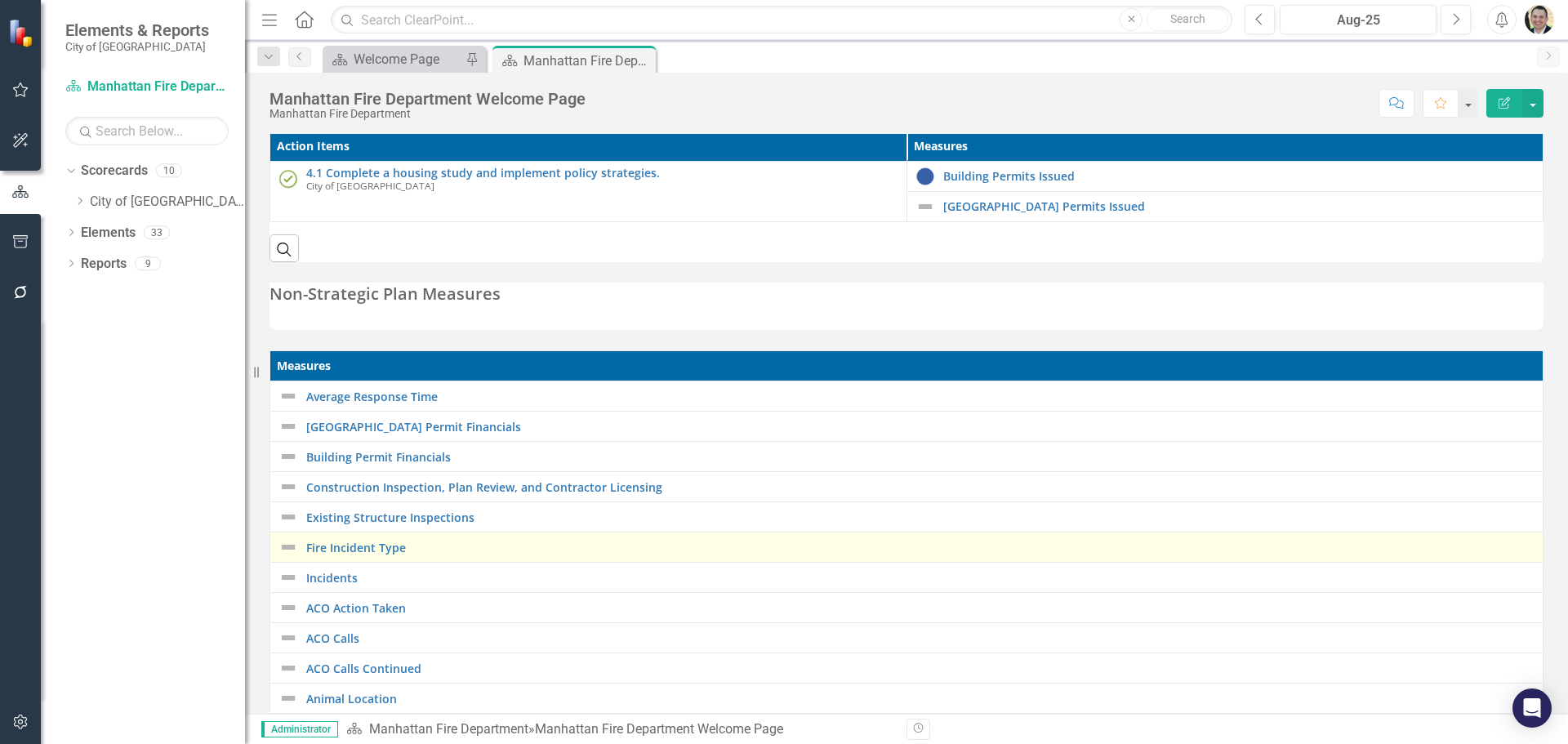
scroll to position [490, 0]
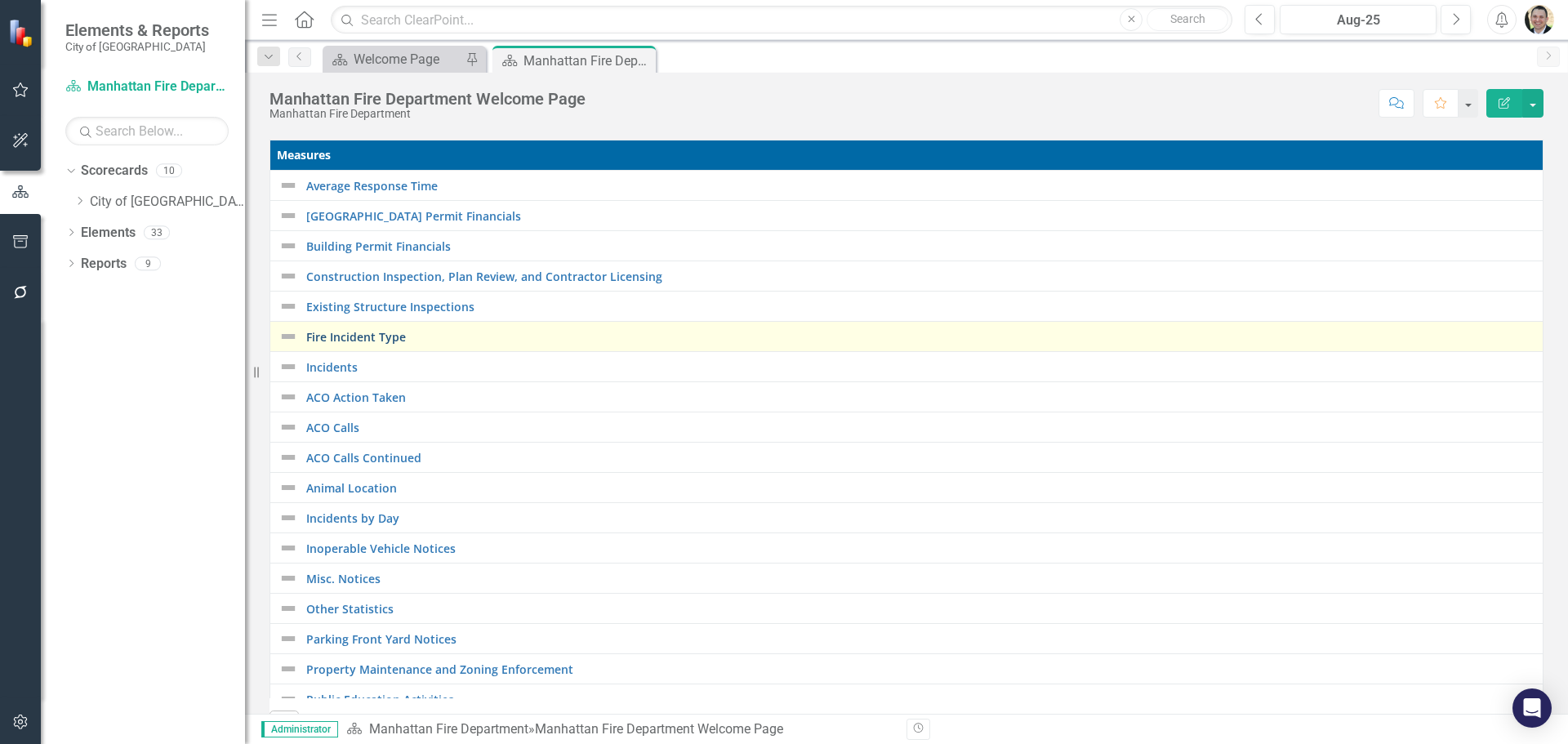
click at [393, 336] on link "Fire Incident Type" at bounding box center [920, 337] width 1228 height 13
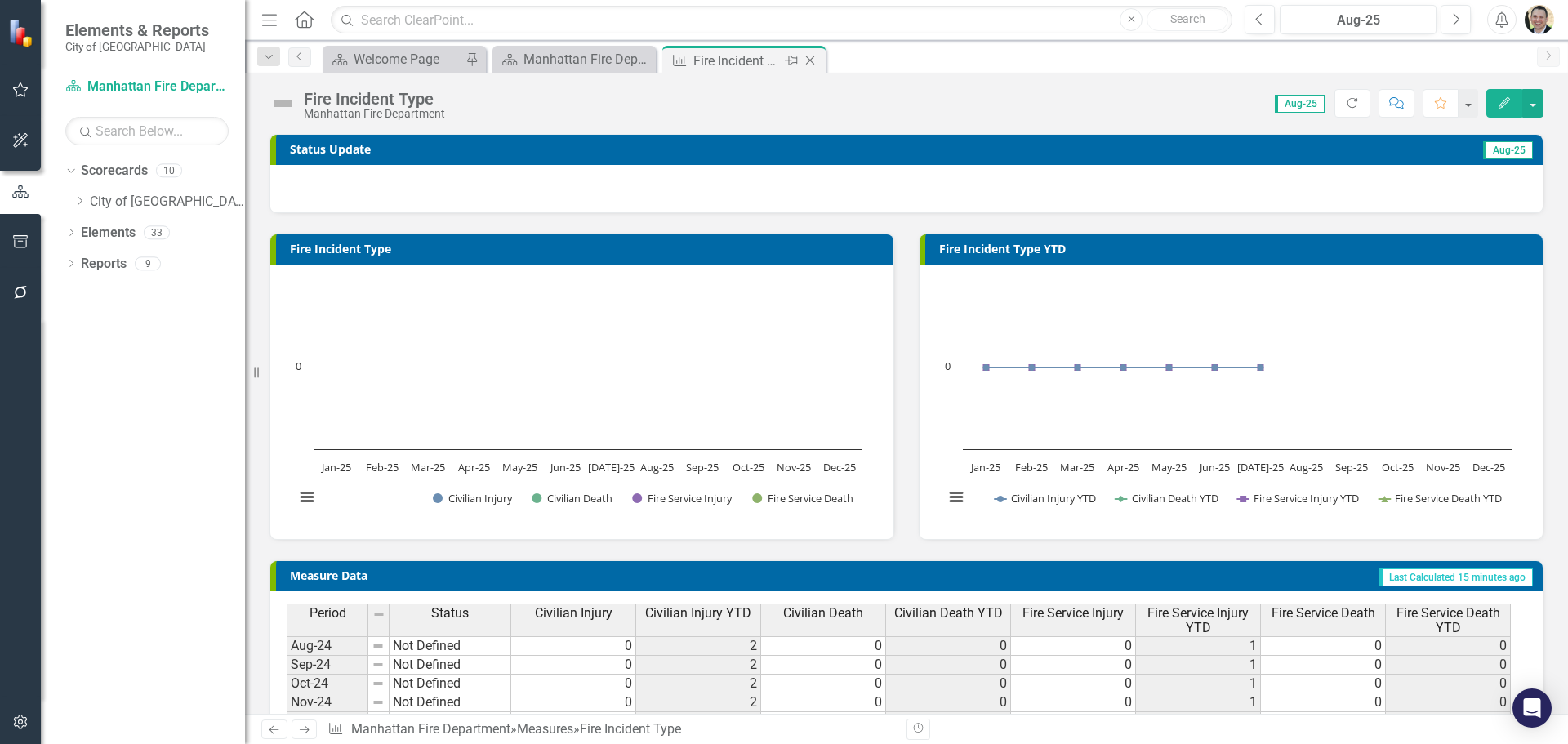
click at [814, 56] on icon "Close" at bounding box center [810, 61] width 16 height 13
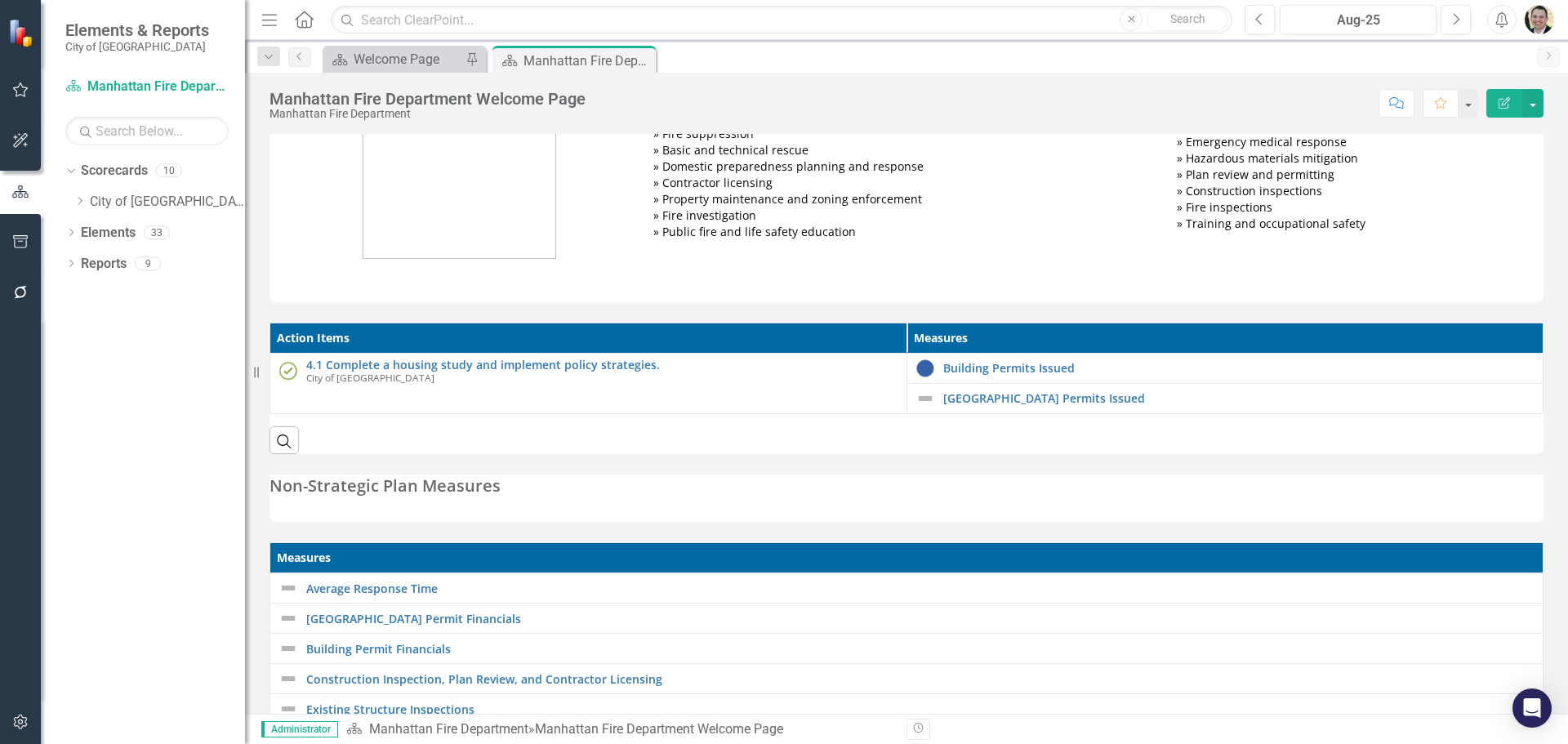
scroll to position [408, 0]
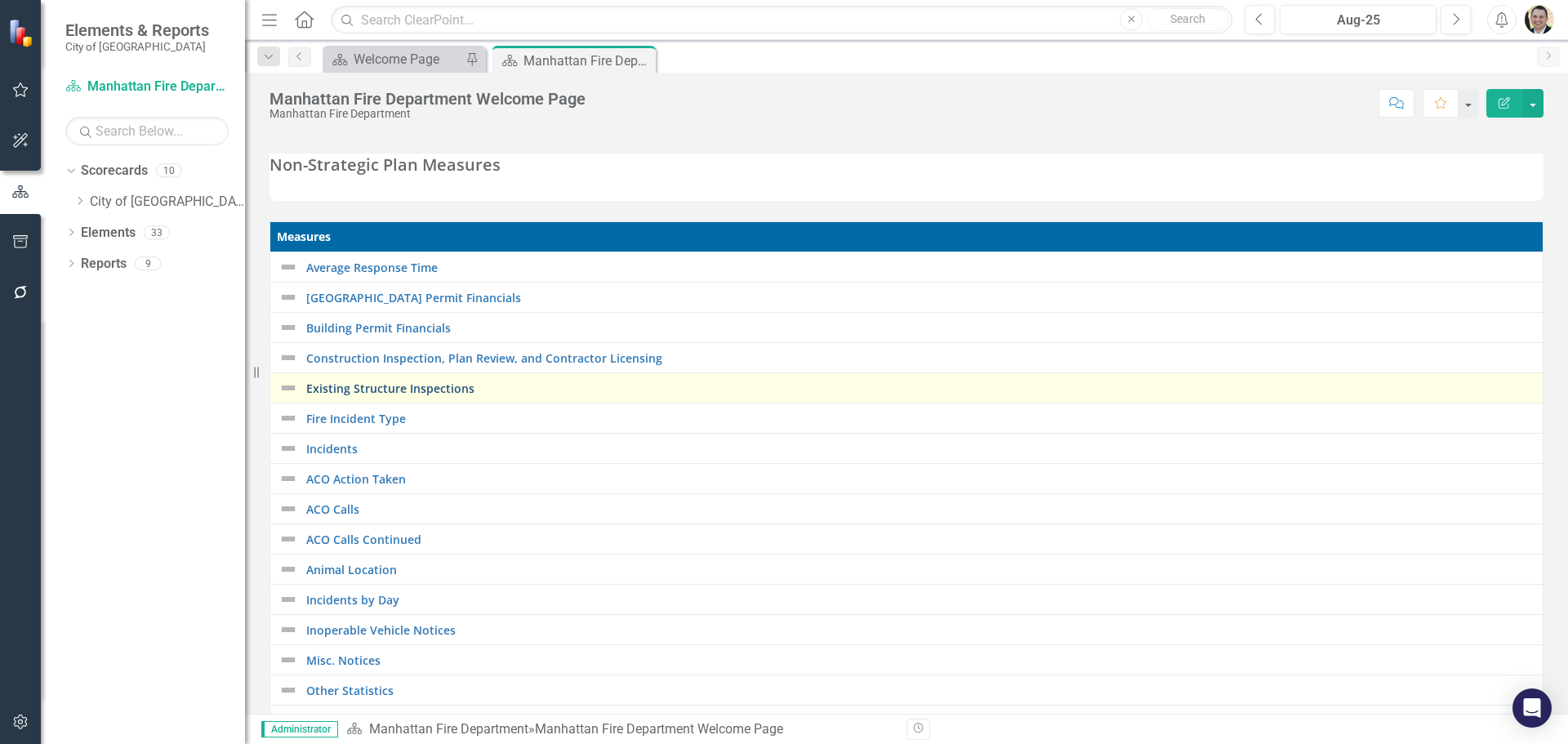
click at [425, 392] on link "Existing Structure Inspections" at bounding box center [920, 388] width 1228 height 13
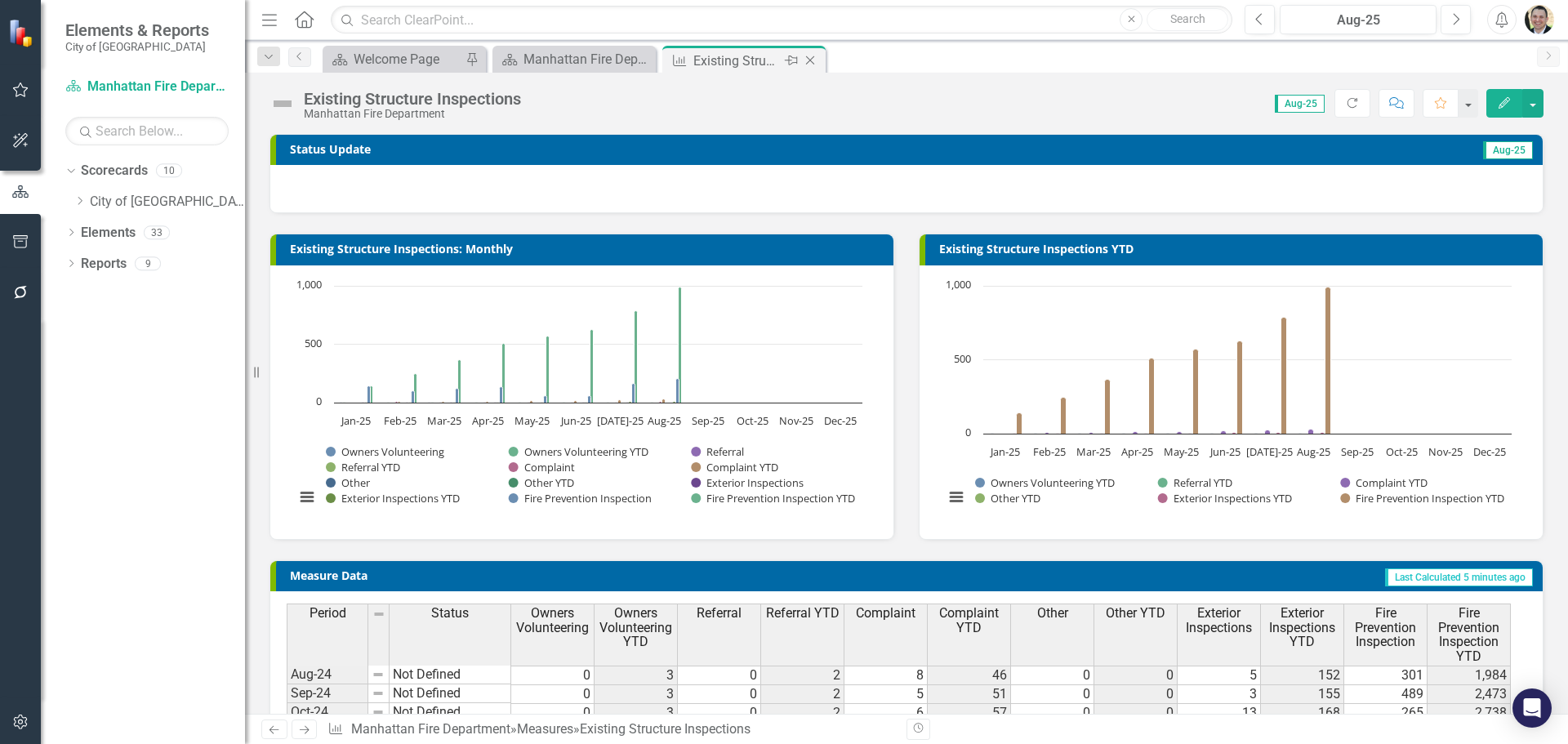
click at [815, 62] on icon "Close" at bounding box center [810, 61] width 16 height 13
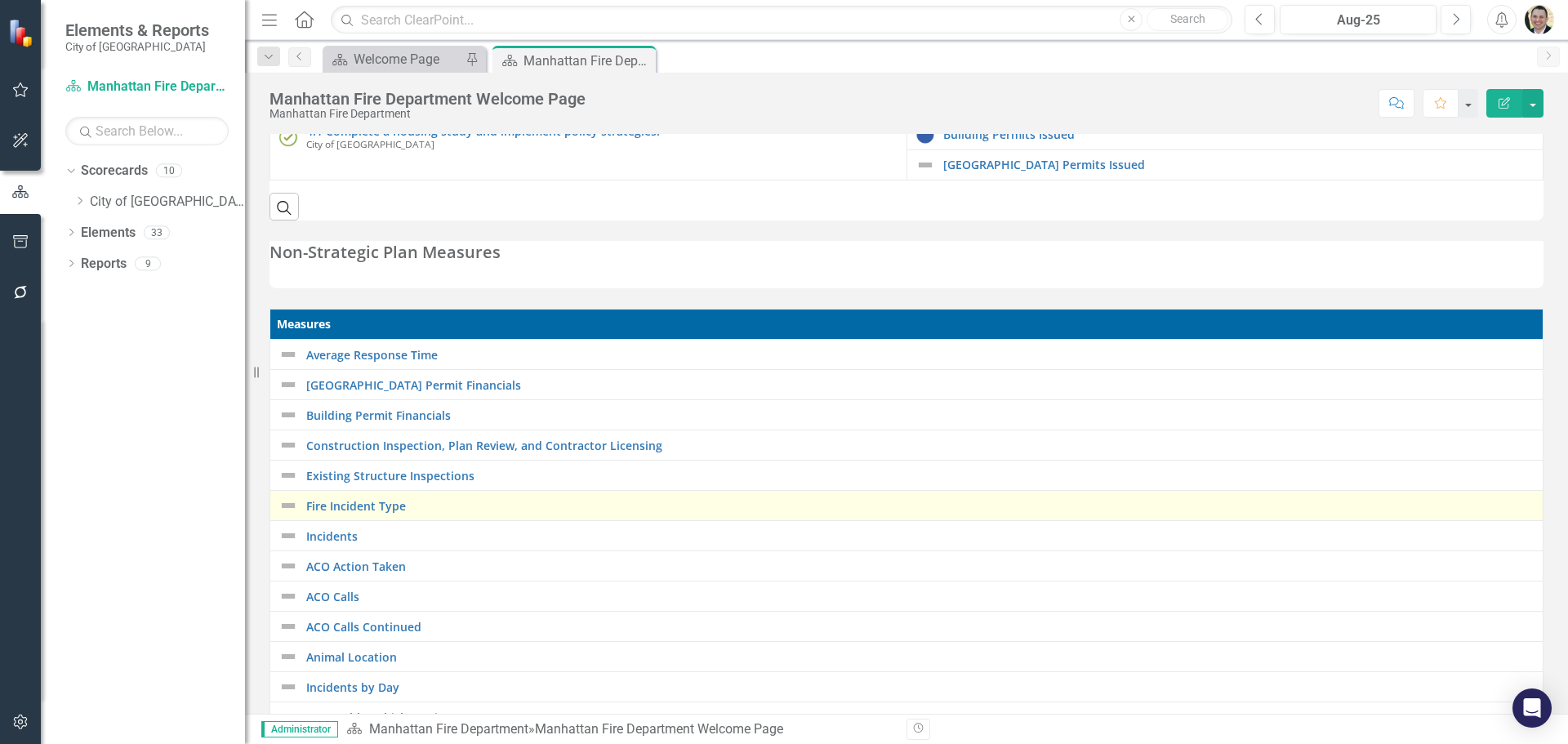
scroll to position [326, 0]
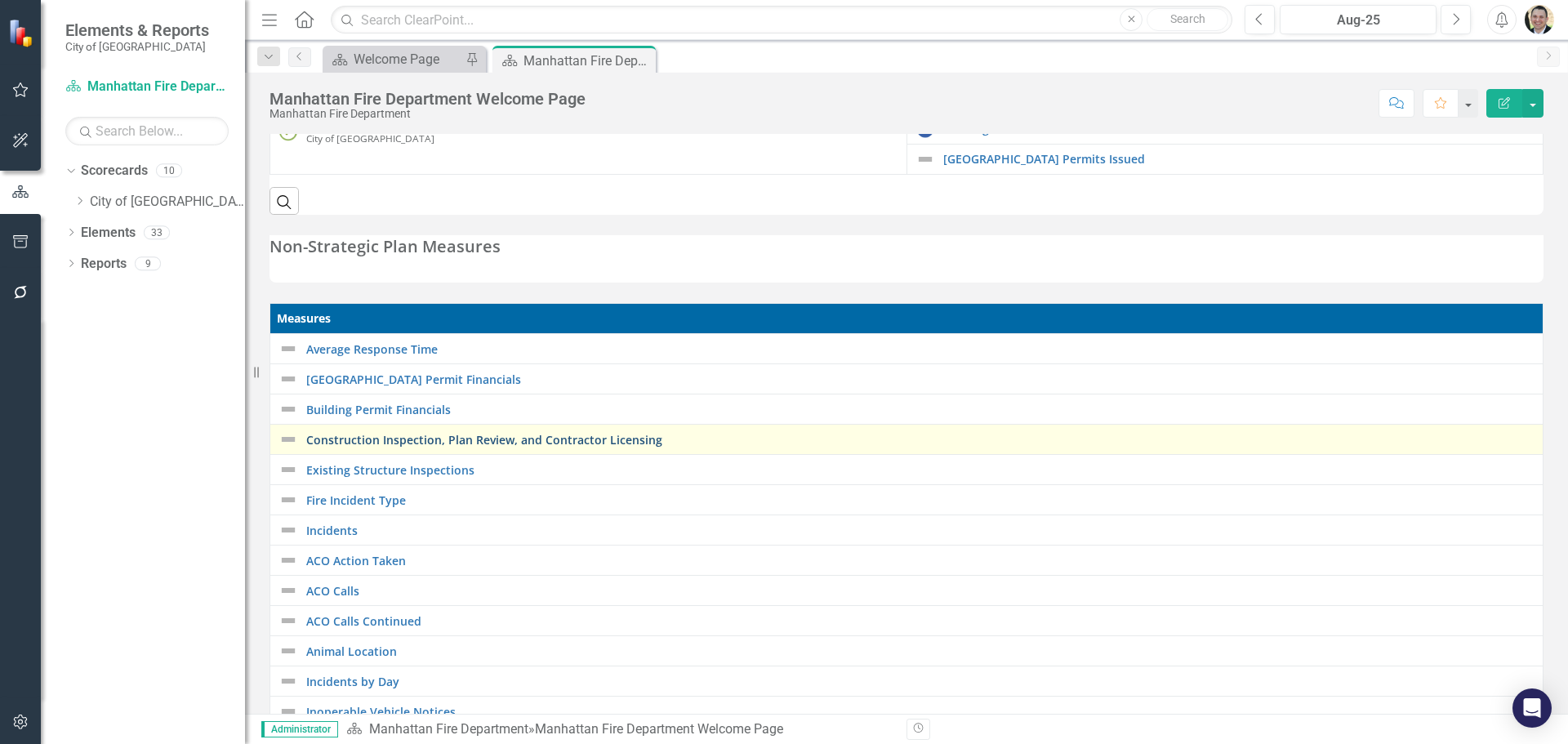
click at [408, 442] on link "Construction Inspection, Plan Review, and Contractor Licensing" at bounding box center [920, 440] width 1228 height 13
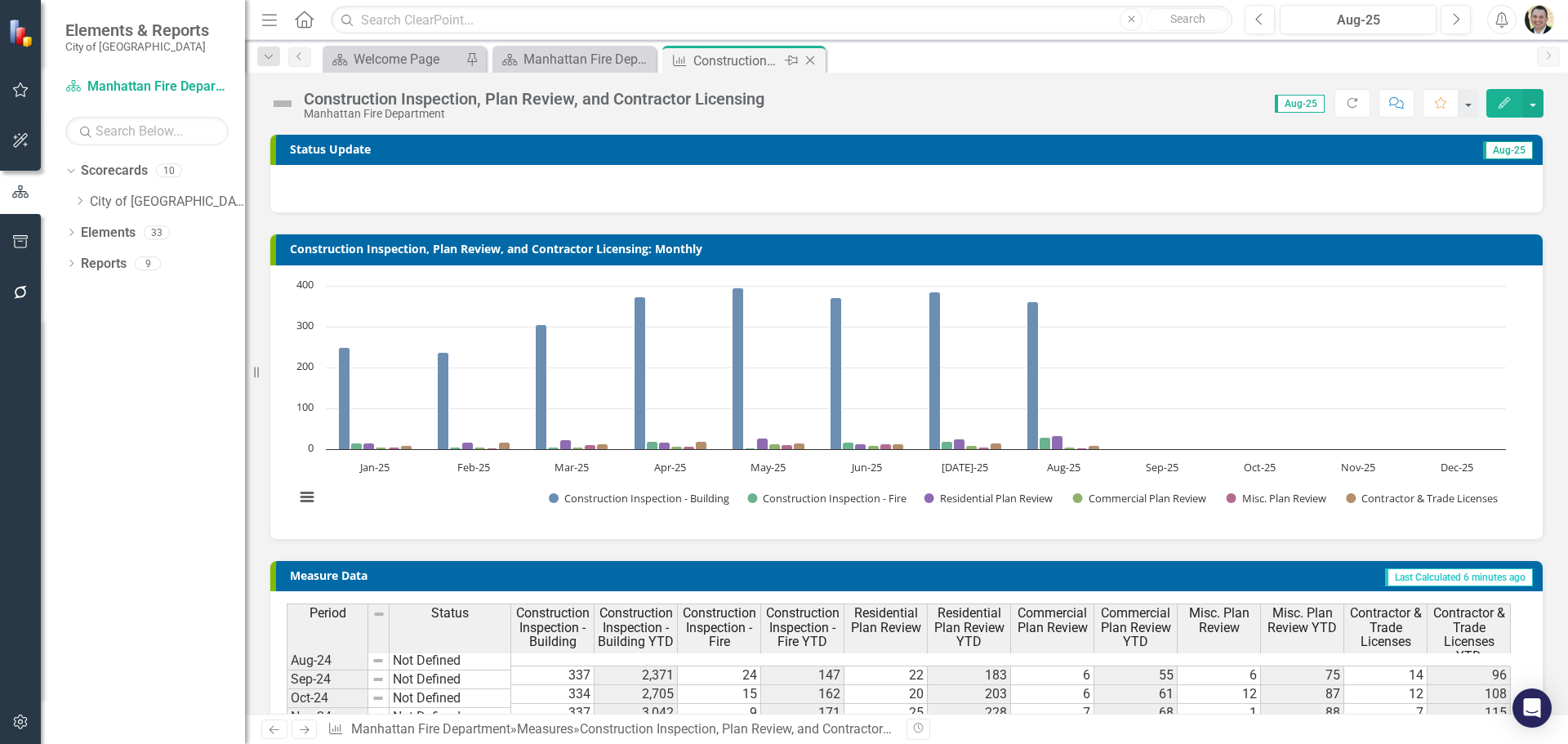
click at [812, 62] on icon "Close" at bounding box center [810, 61] width 16 height 13
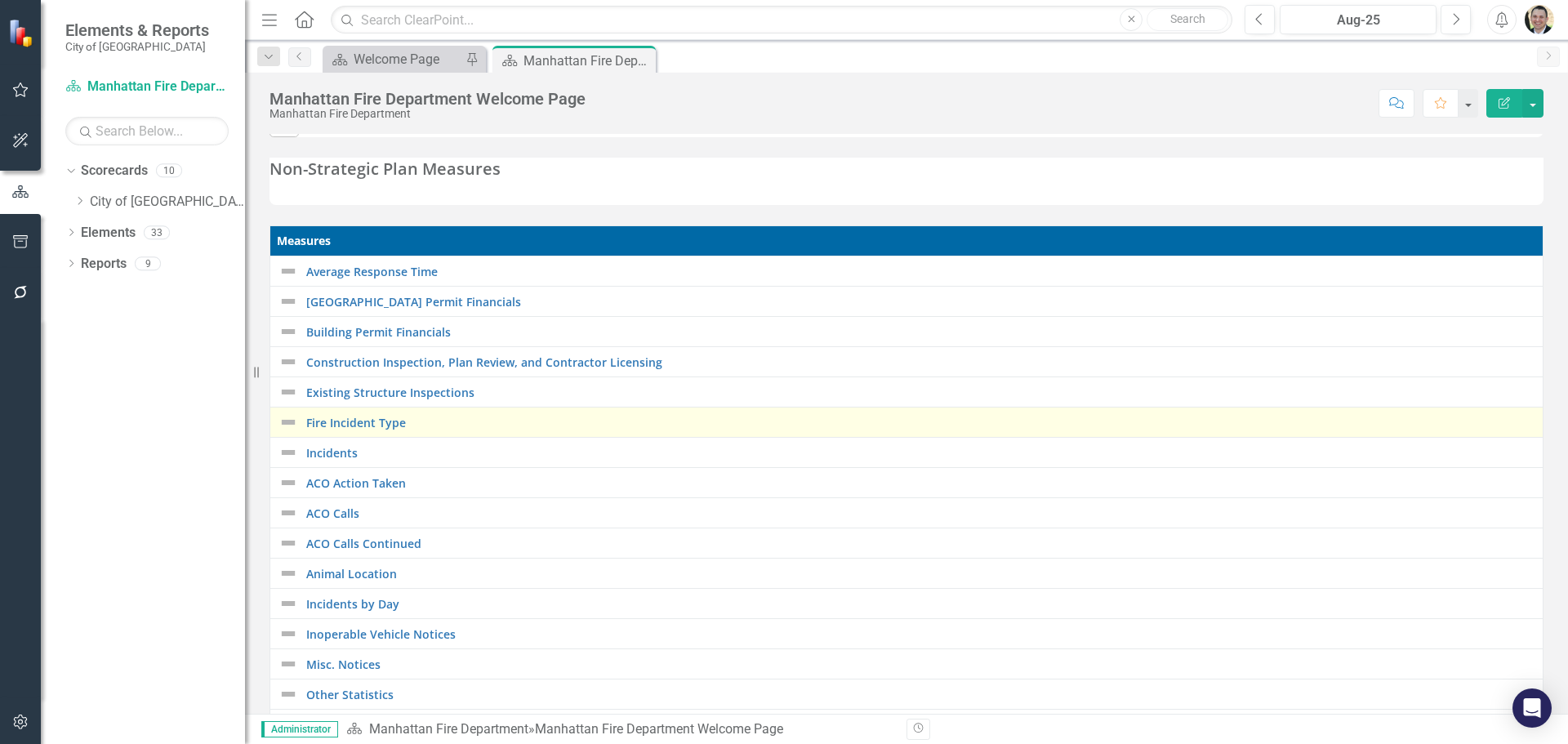
scroll to position [408, 0]
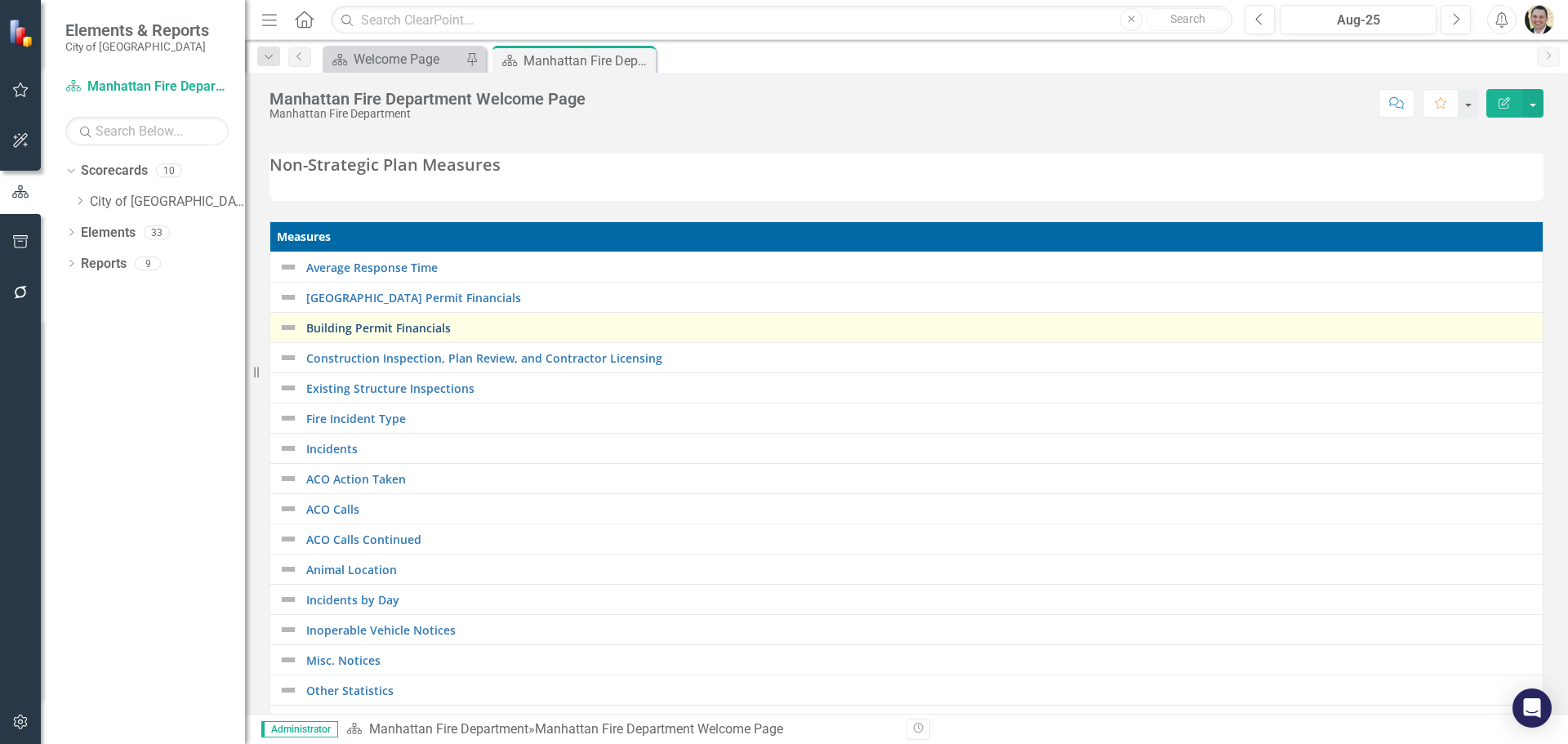
click at [418, 324] on link "Building Permit Financials" at bounding box center [920, 327] width 1228 height 13
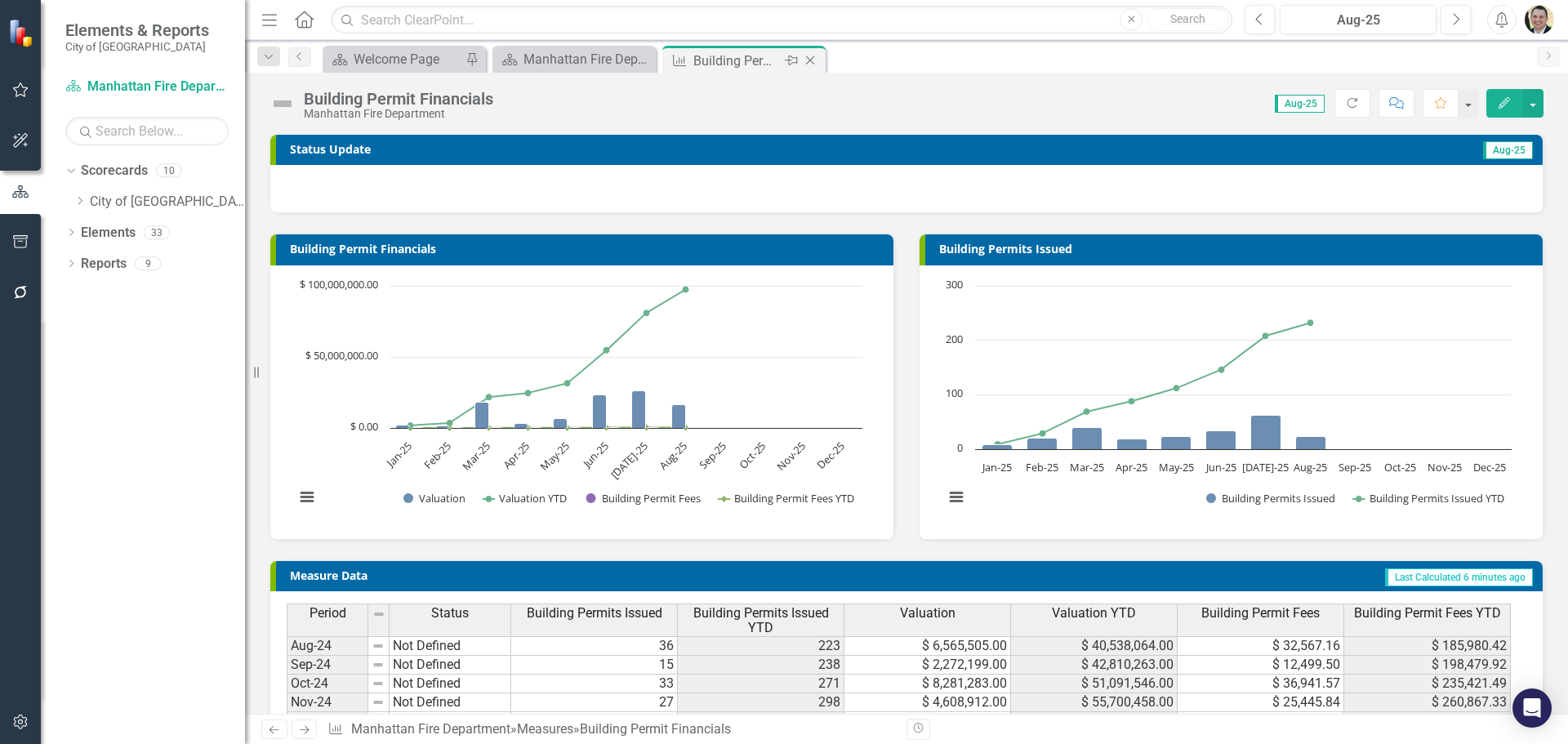
click at [815, 64] on icon "Close" at bounding box center [810, 61] width 16 height 13
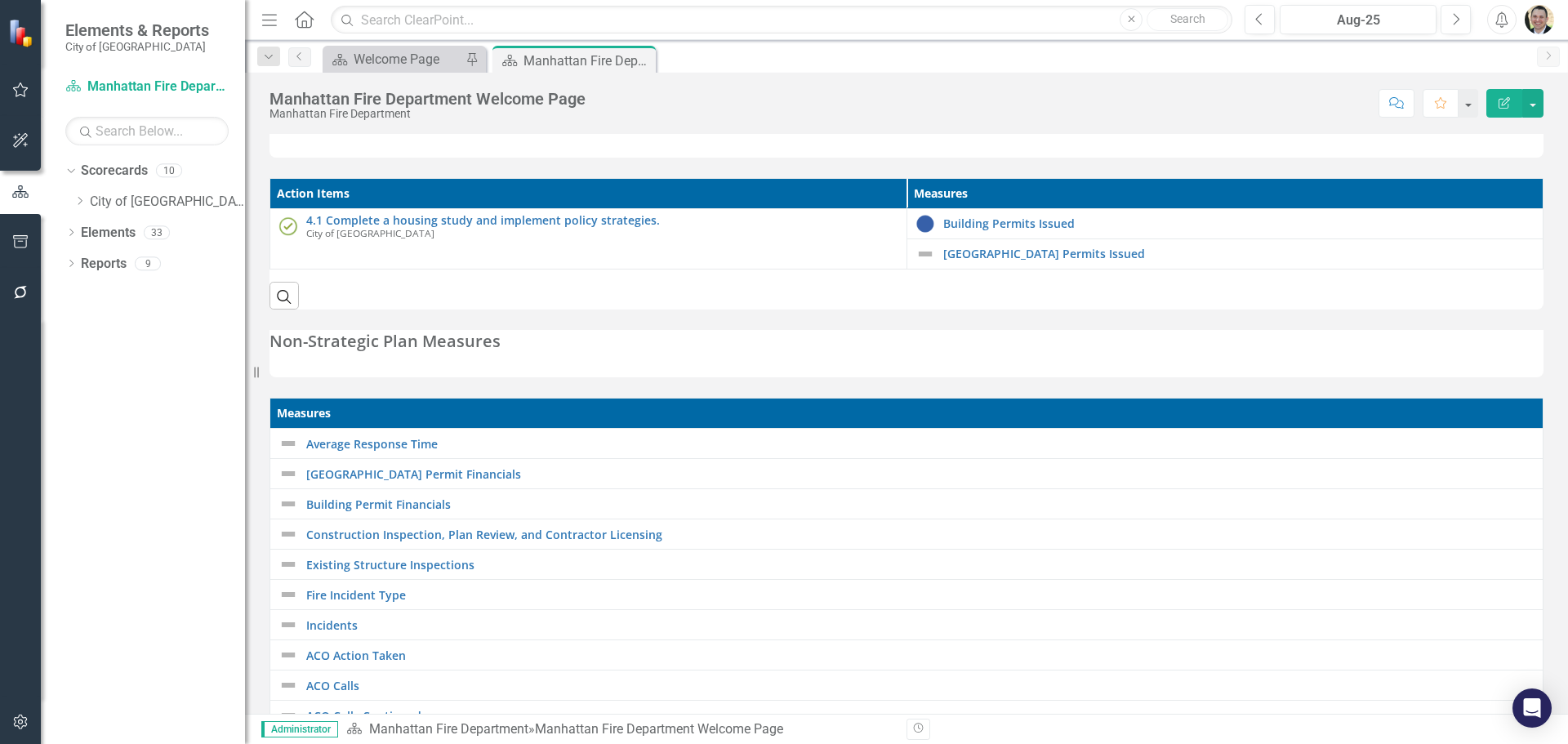
scroll to position [245, 0]
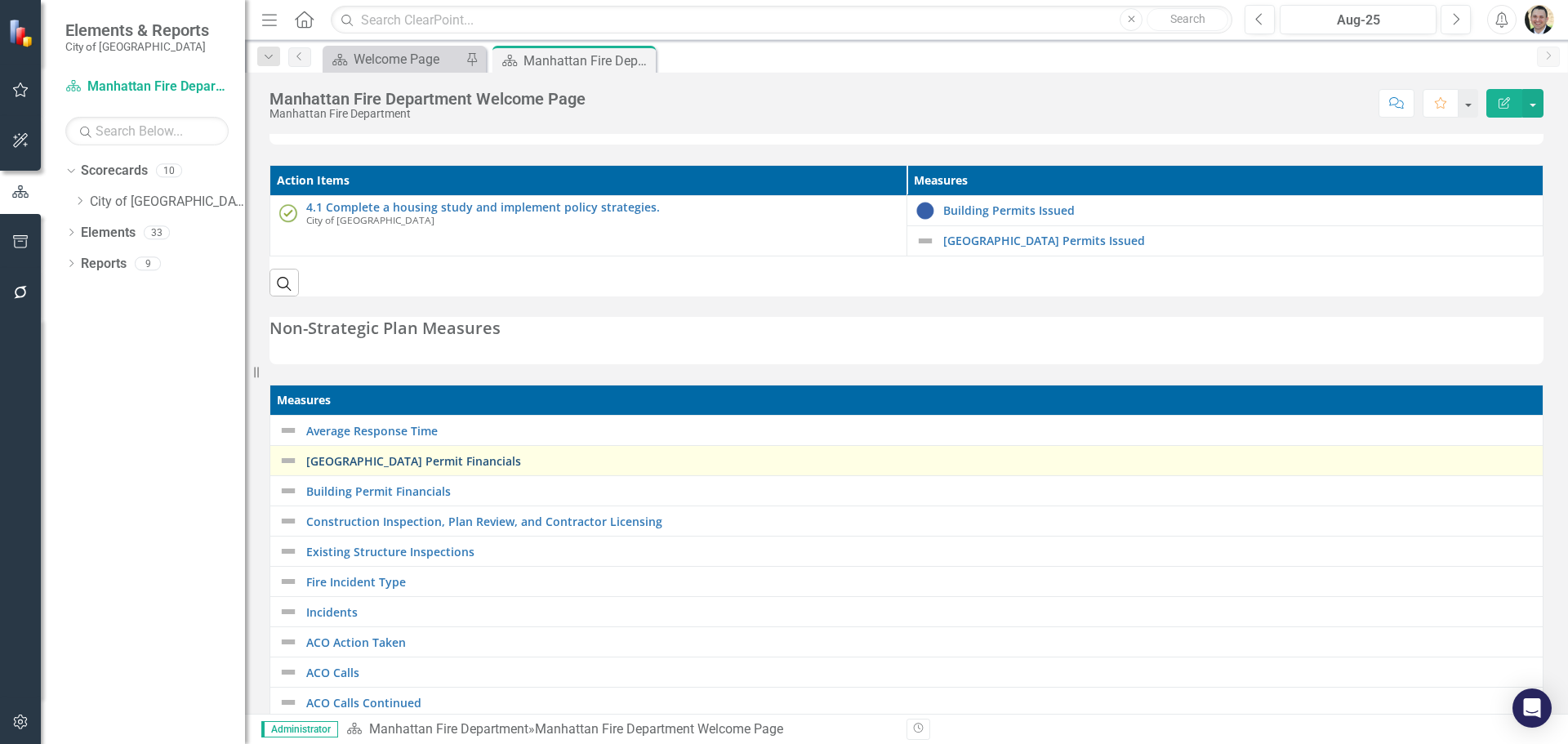
click at [380, 455] on link "[GEOGRAPHIC_DATA] Permit Financials" at bounding box center [920, 461] width 1228 height 13
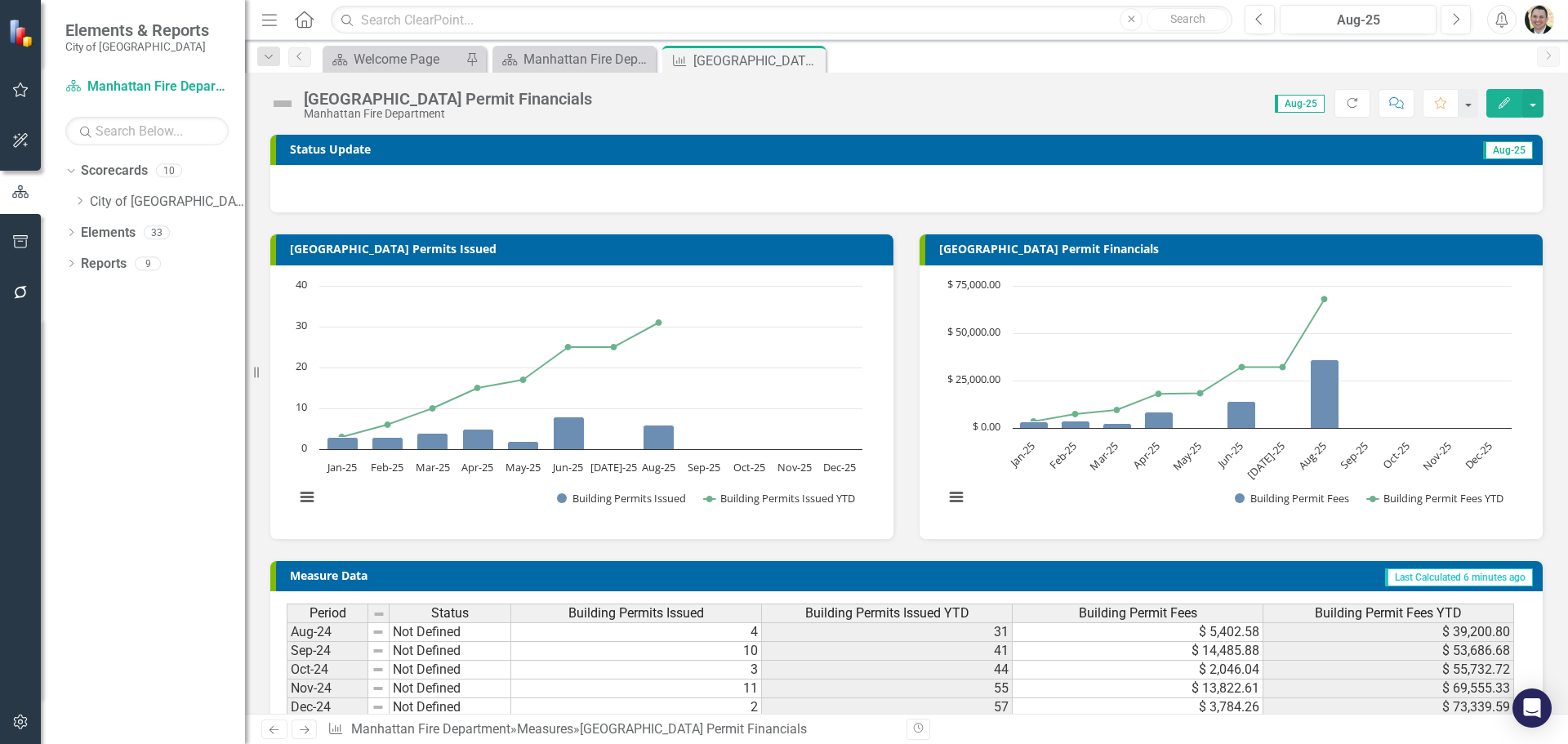
scroll to position [176, 0]
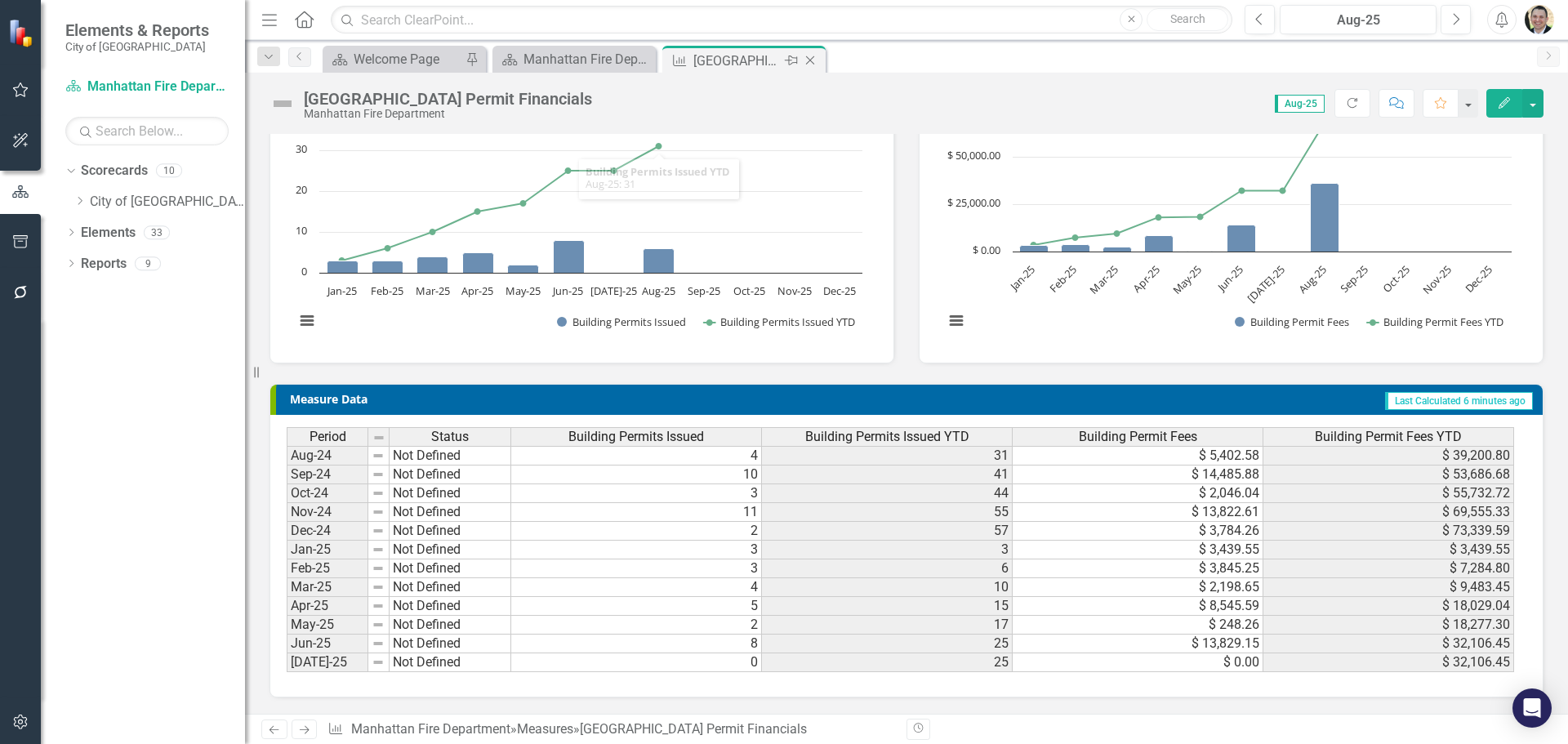
click at [810, 65] on icon "Close" at bounding box center [810, 61] width 16 height 13
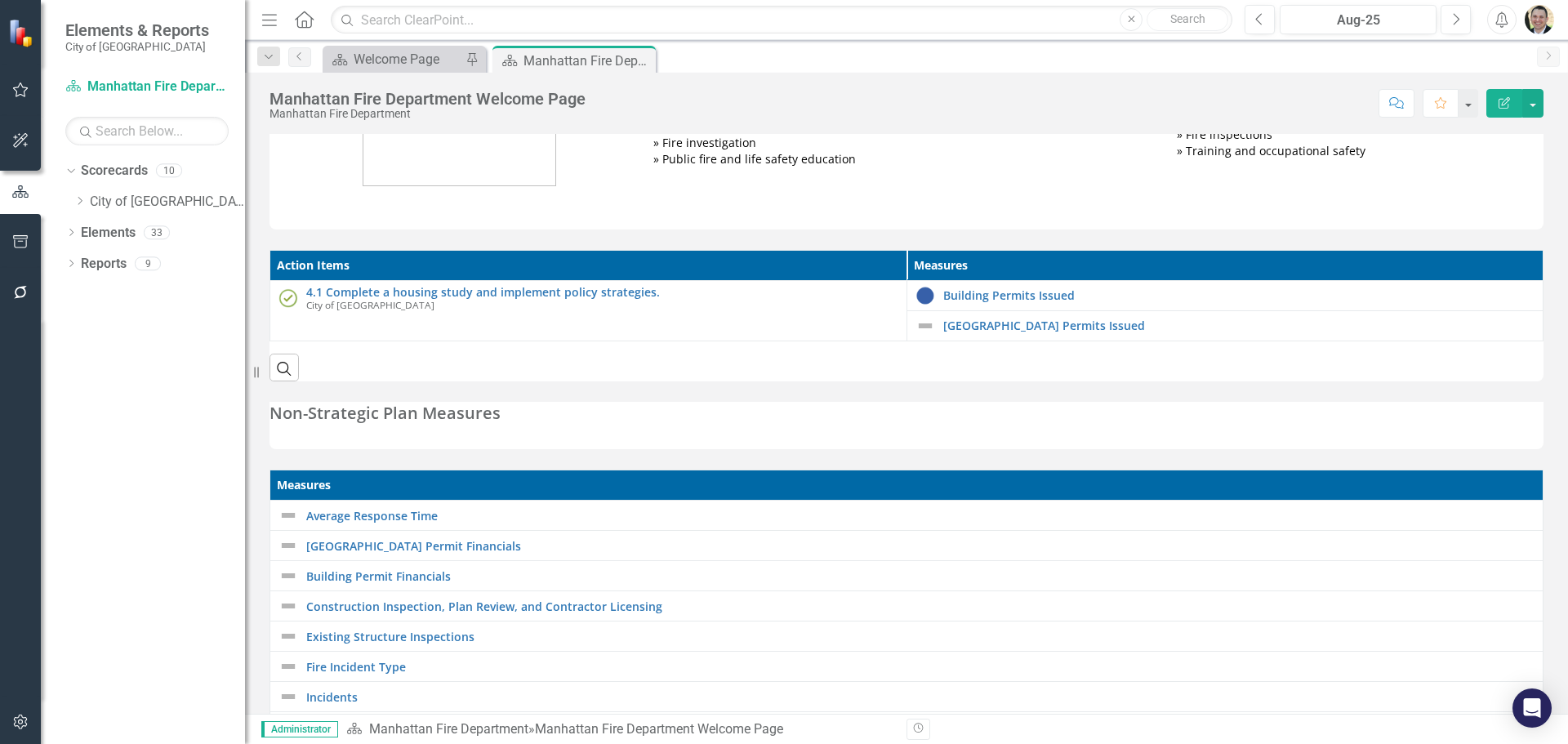
scroll to position [164, 0]
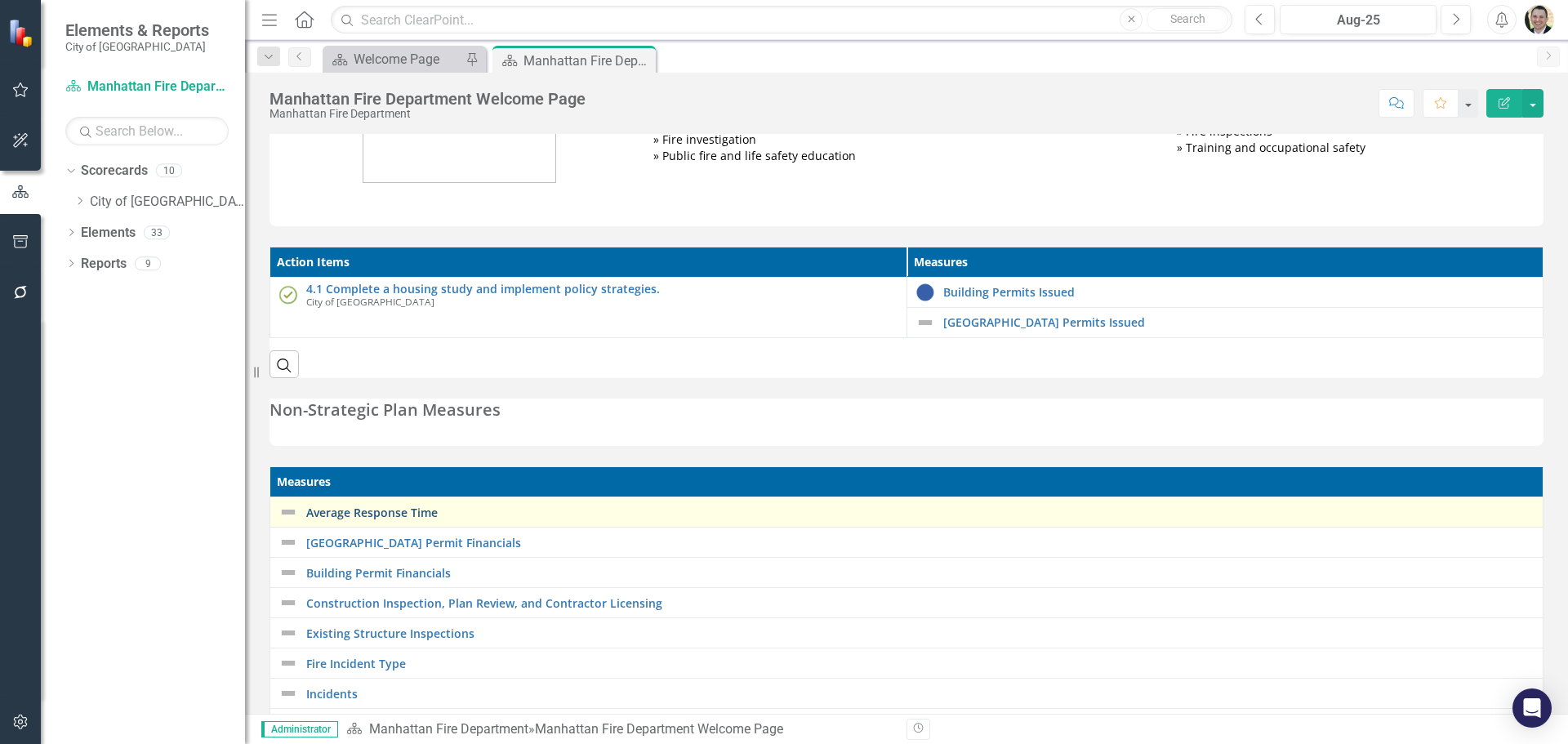
click at [399, 506] on link "Average Response Time" at bounding box center [920, 512] width 1228 height 13
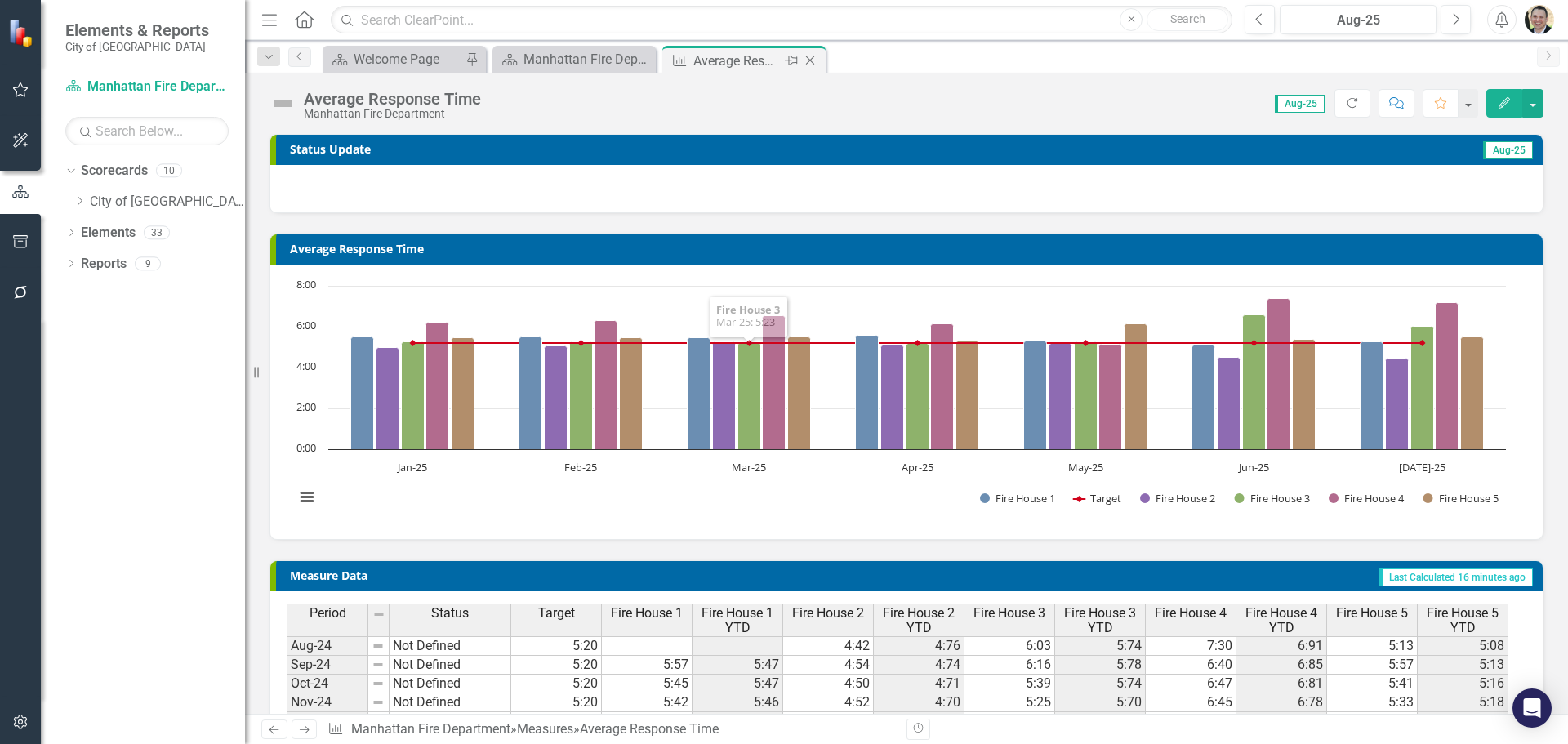
click at [818, 59] on icon "Close" at bounding box center [810, 61] width 16 height 13
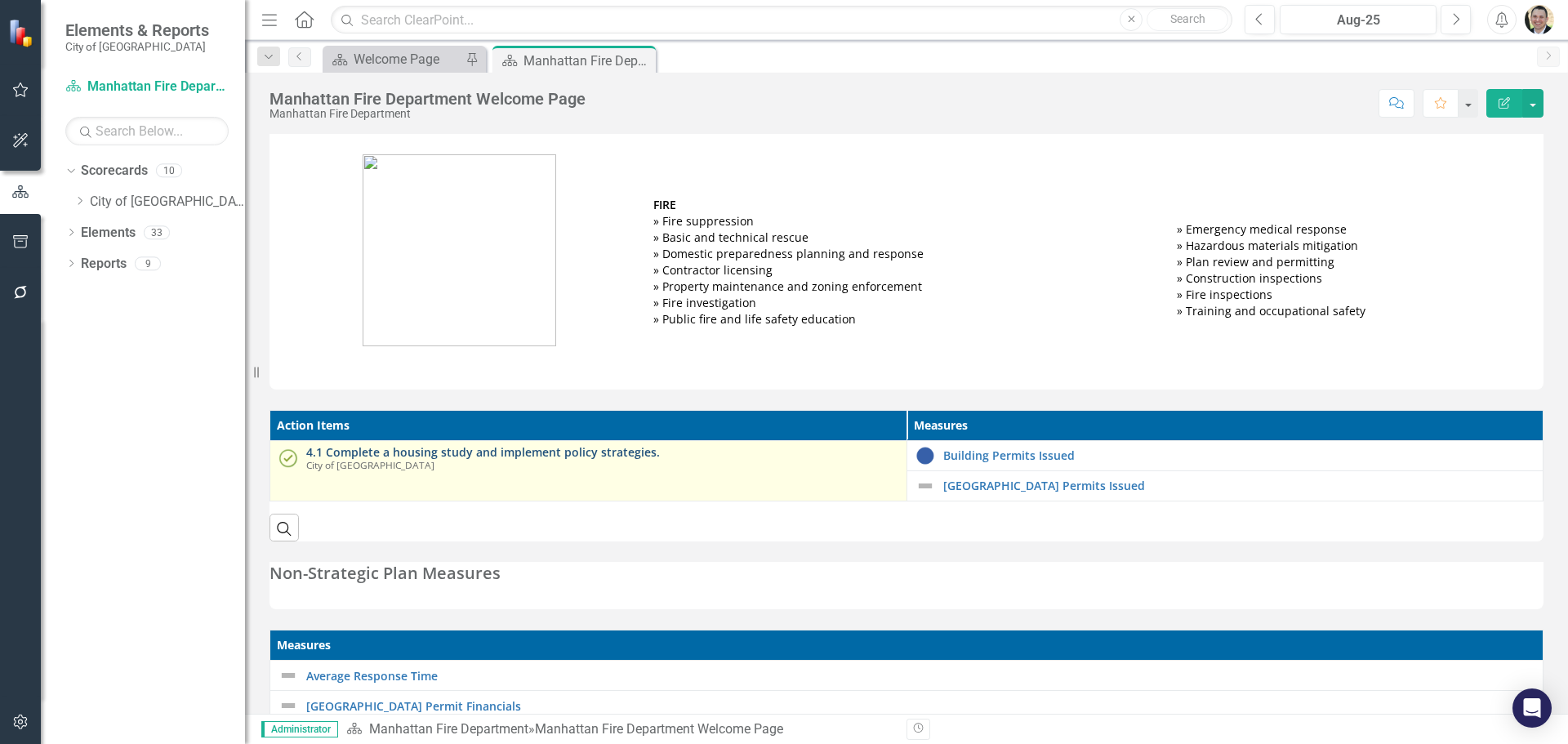
click at [575, 452] on link "4.1 Complete a housing study and implement policy strategies." at bounding box center [602, 451] width 592 height 13
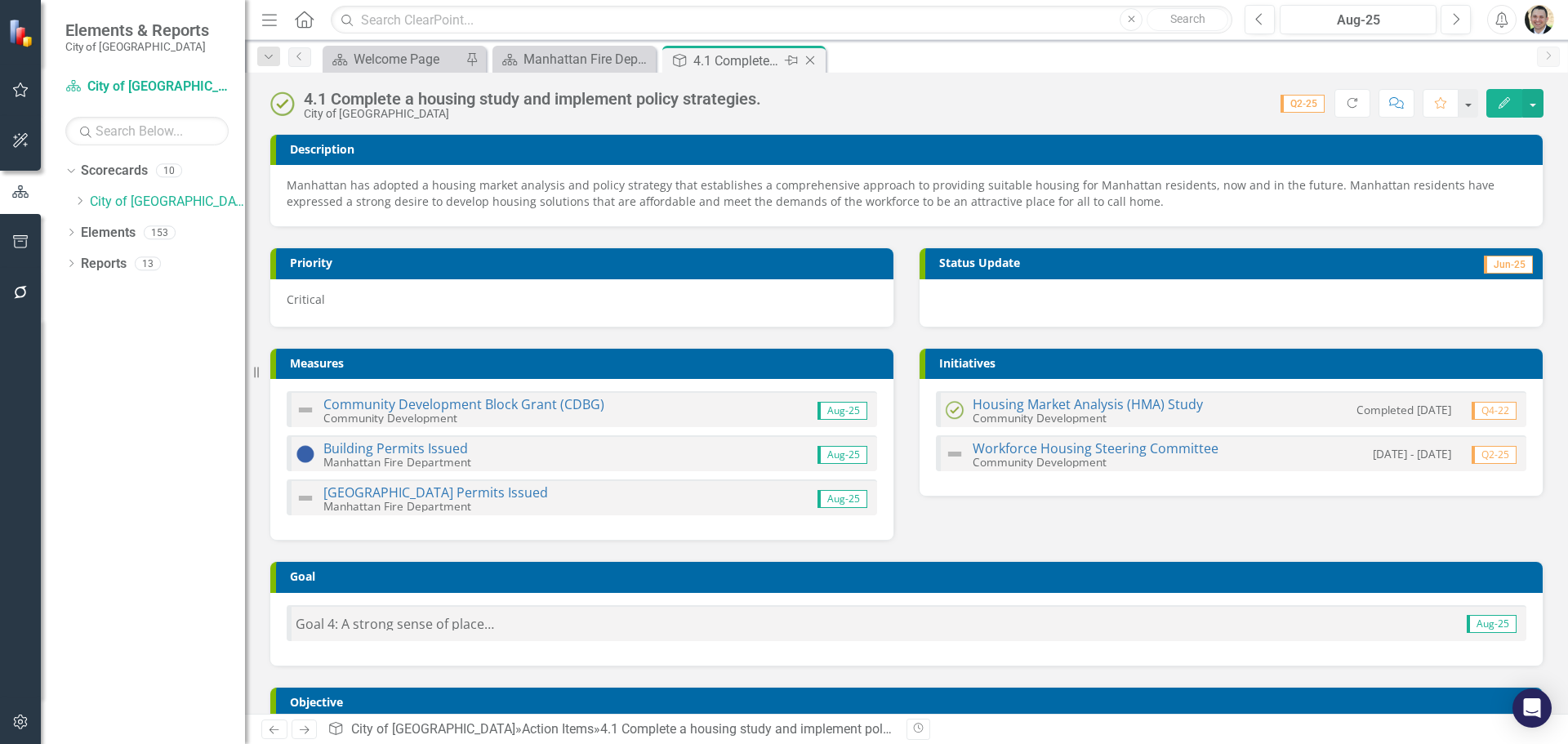
click at [812, 59] on icon at bounding box center [810, 61] width 9 height 9
